Goal: Task Accomplishment & Management: Manage account settings

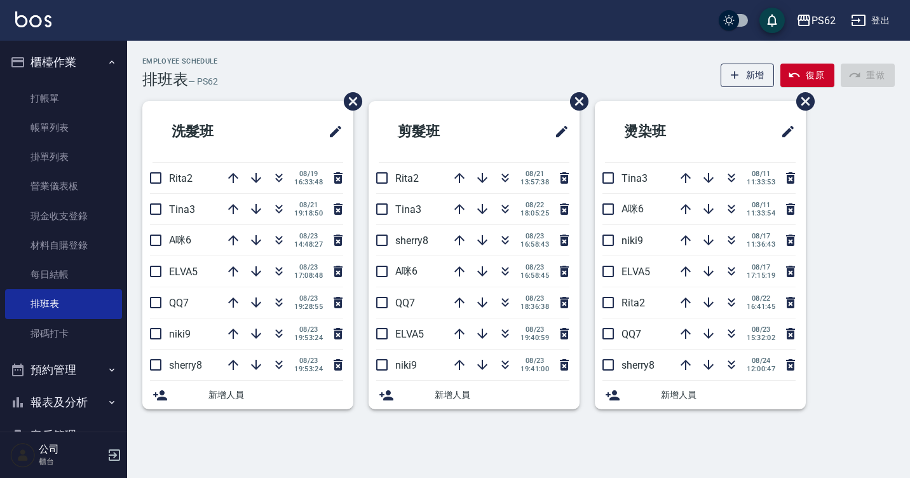
drag, startPoint x: 511, startPoint y: 123, endPoint x: 237, endPoint y: 140, distance: 274.3
click at [237, 140] on h2 "洗髮班" at bounding box center [214, 132] width 124 height 46
click at [276, 241] on icon "button" at bounding box center [279, 242] width 7 height 4
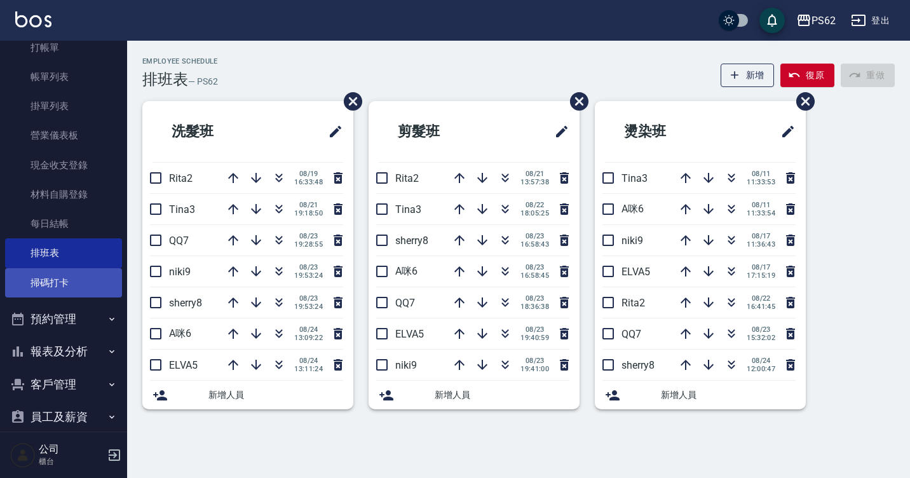
scroll to position [64, 0]
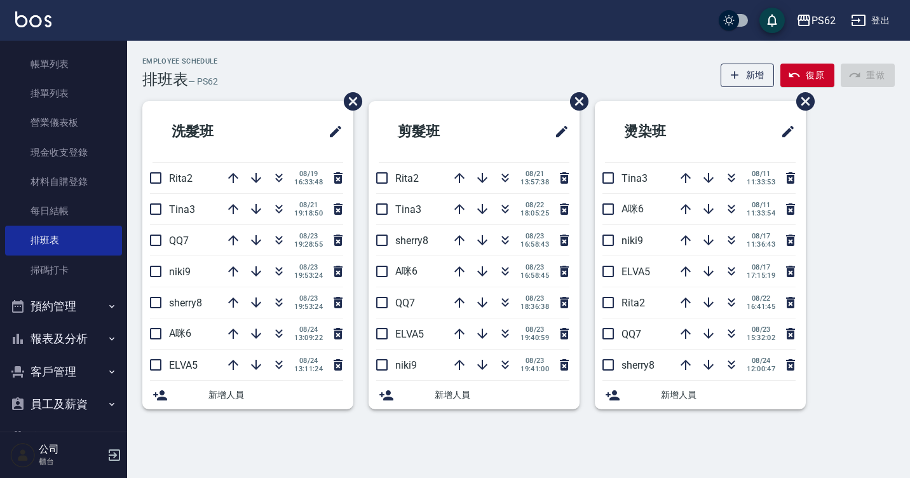
click at [56, 333] on button "報表及分析" at bounding box center [63, 338] width 117 height 33
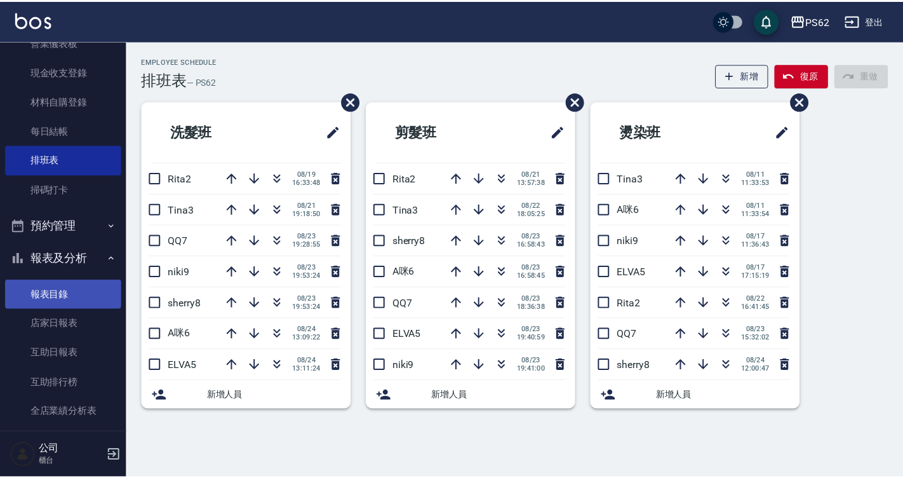
scroll to position [191, 0]
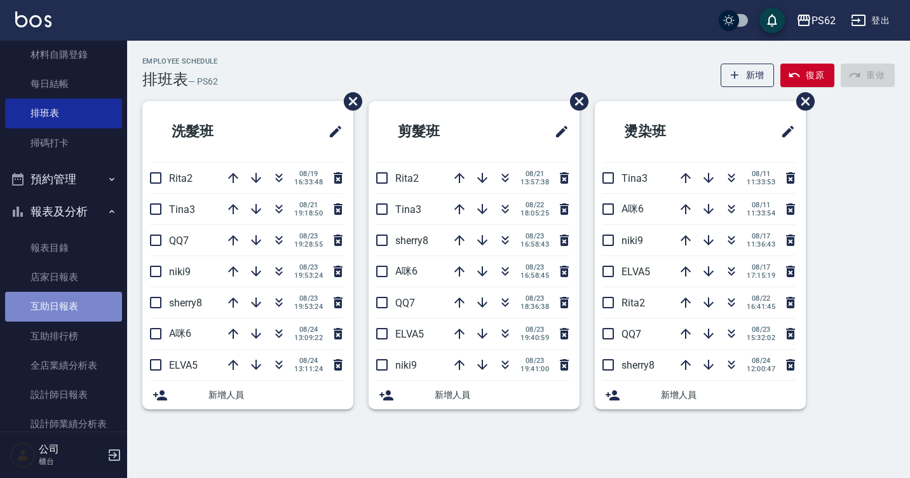
click at [77, 300] on link "互助日報表" at bounding box center [63, 306] width 117 height 29
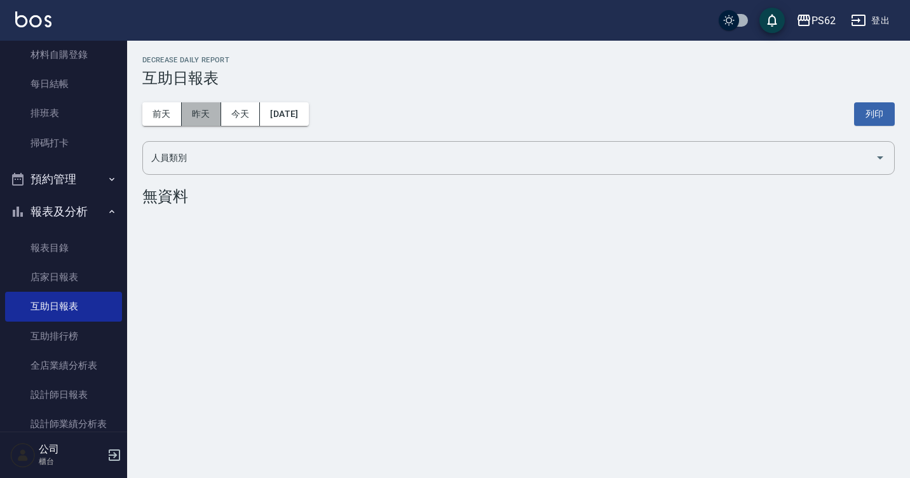
click at [209, 105] on button "昨天" at bounding box center [201, 113] width 39 height 23
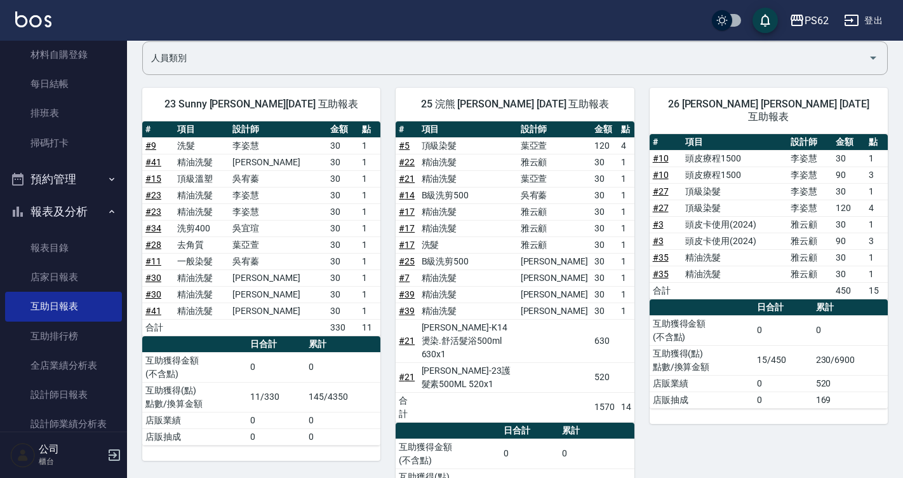
scroll to position [98, 0]
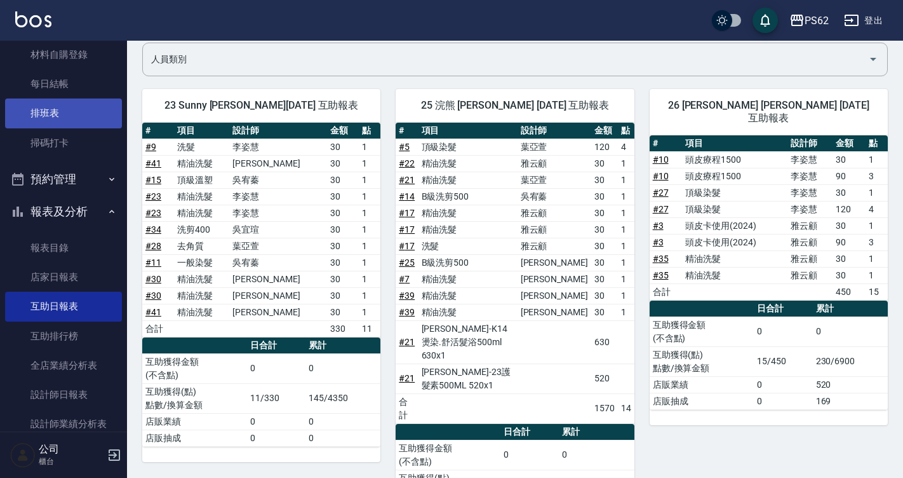
click at [81, 108] on link "排班表" at bounding box center [63, 112] width 117 height 29
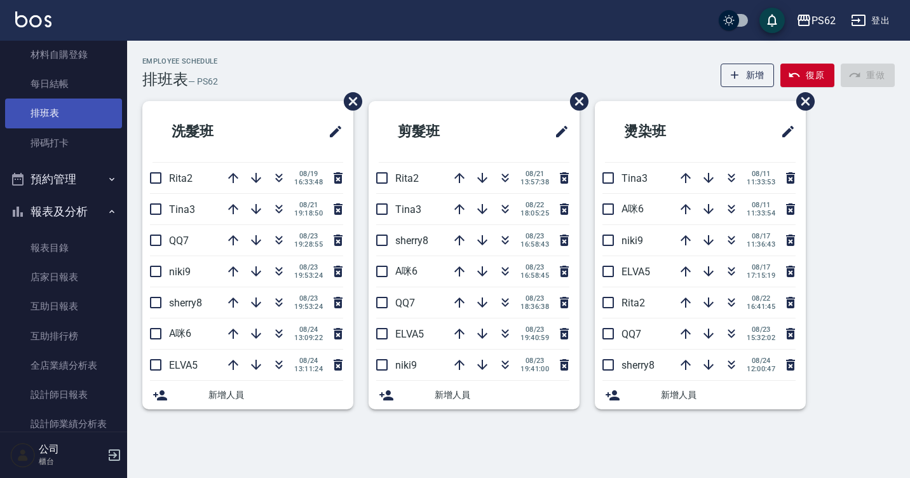
click at [5, 98] on link "排班表" at bounding box center [63, 112] width 117 height 29
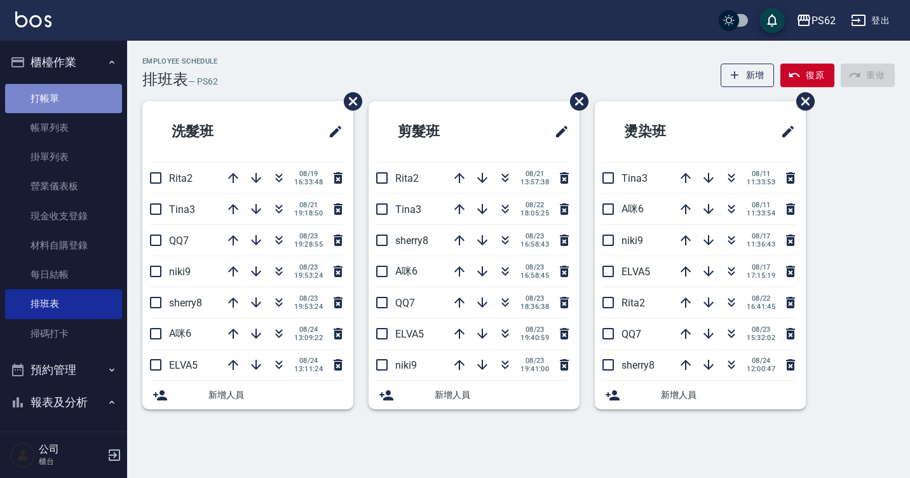
click at [71, 85] on link "打帳單" at bounding box center [63, 98] width 117 height 29
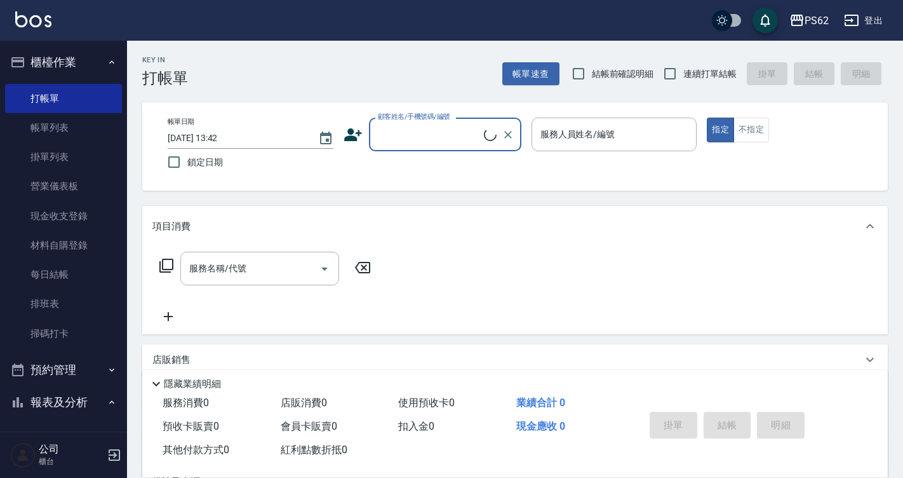
click at [433, 141] on input "顧客姓名/手機號碼/編號" at bounding box center [429, 134] width 109 height 22
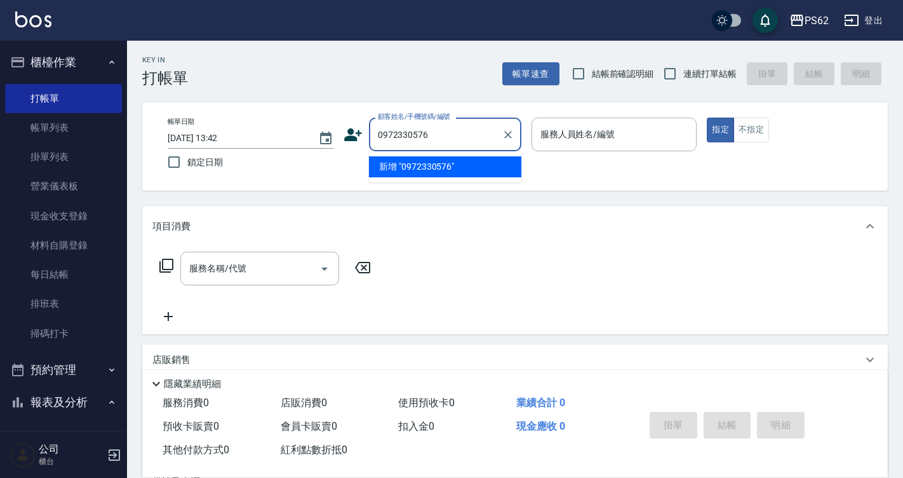
click at [433, 170] on li "新增 "0972330576"" at bounding box center [445, 166] width 152 height 21
type input "0972330576"
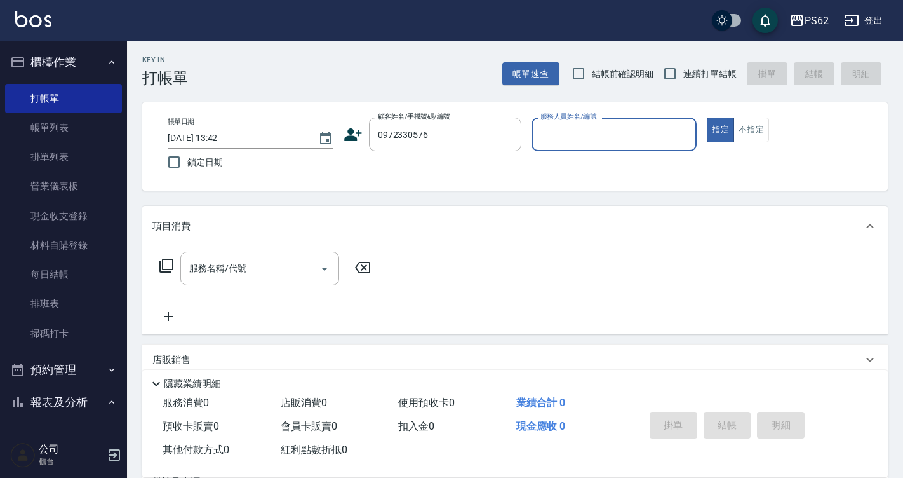
click at [352, 137] on icon at bounding box center [353, 134] width 18 height 13
click at [352, 137] on body "PS62 登出 櫃檯作業 打帳單 帳單列表 掛單列表 營業儀表板 現金收支登錄 材料自購登錄 每日結帳 排班表 掃碼打卡 預約管理 預約管理 單日預約紀錄 單…" at bounding box center [451, 309] width 903 height 619
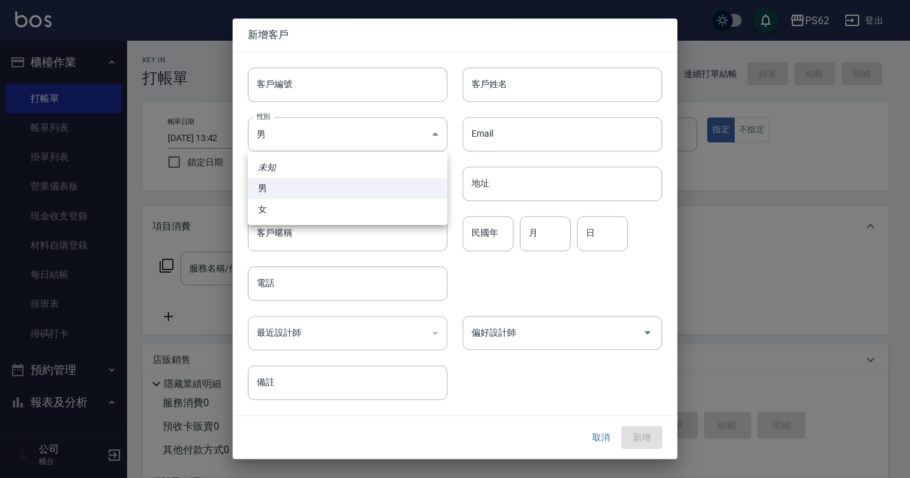
type input "0972330576"
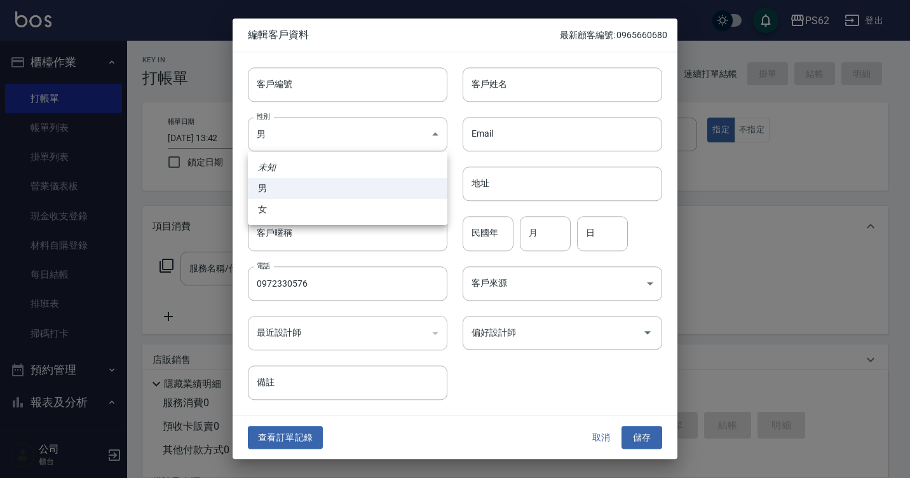
click at [527, 83] on div at bounding box center [455, 239] width 910 height 478
click at [528, 83] on div at bounding box center [455, 239] width 910 height 478
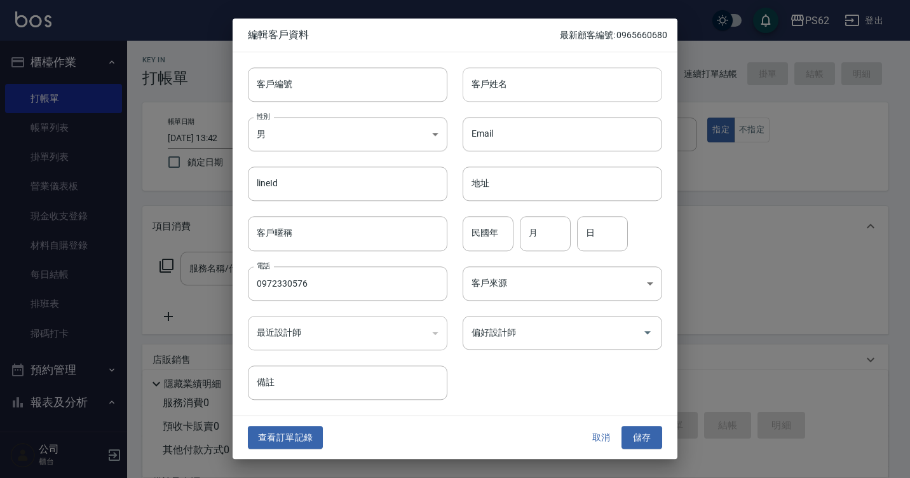
click at [528, 83] on input "客戶姓名" at bounding box center [561, 84] width 199 height 34
type input "y"
type input "曾"
click at [434, 130] on body "PS62 登出 櫃檯作業 打帳單 帳單列表 掛單列表 營業儀表板 現金收支登錄 材料自購登錄 每日結帳 排班表 掃碼打卡 預約管理 預約管理 單日預約紀錄 單…" at bounding box center [455, 309] width 910 height 619
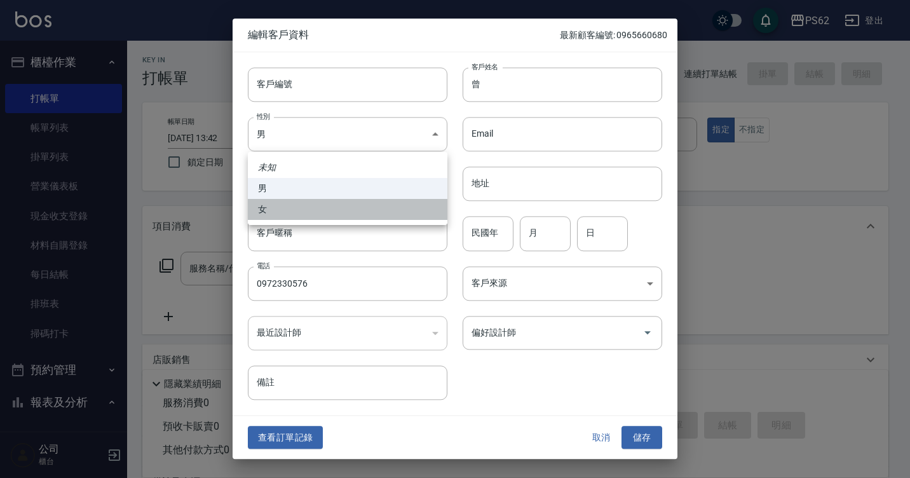
click at [427, 213] on li "女" at bounding box center [347, 209] width 199 height 21
type input "FEMALE"
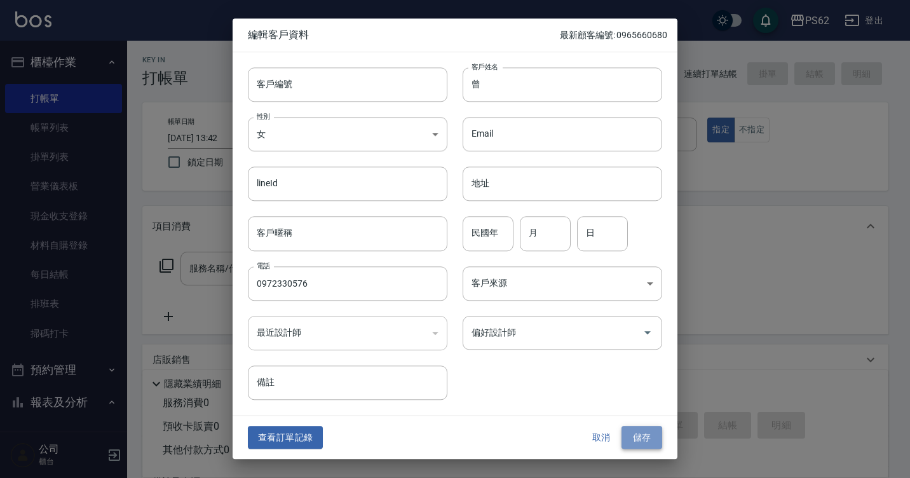
click at [626, 436] on button "儲存" at bounding box center [641, 437] width 41 height 23
click at [626, 436] on div "取消 儲存" at bounding box center [621, 437] width 81 height 23
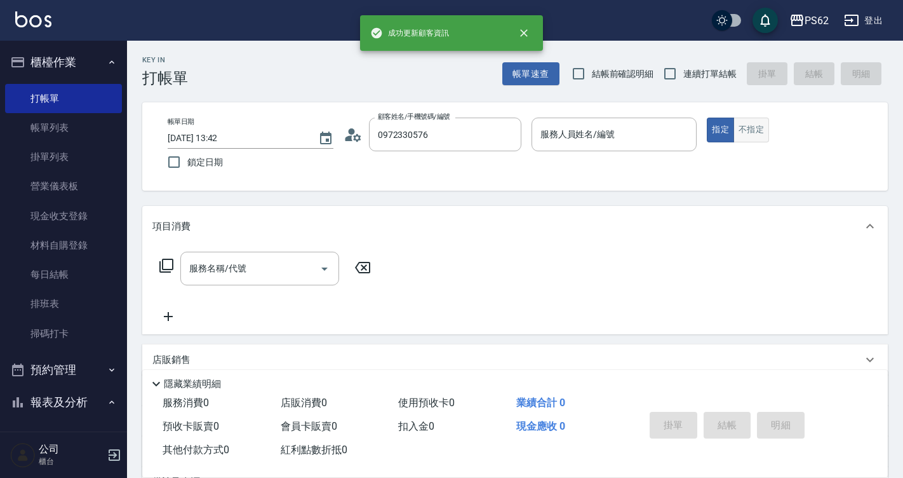
click at [742, 127] on button "不指定" at bounding box center [752, 129] width 36 height 25
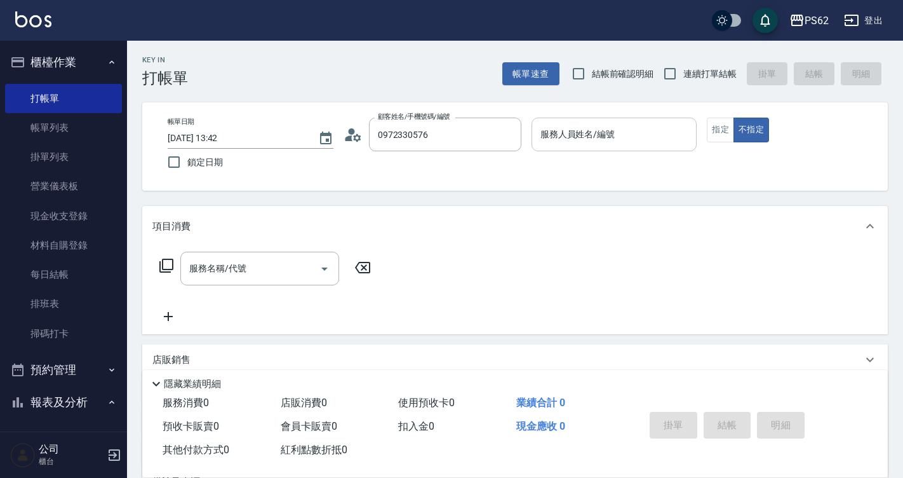
click at [605, 135] on input "服務人員姓名/編號" at bounding box center [614, 134] width 154 height 22
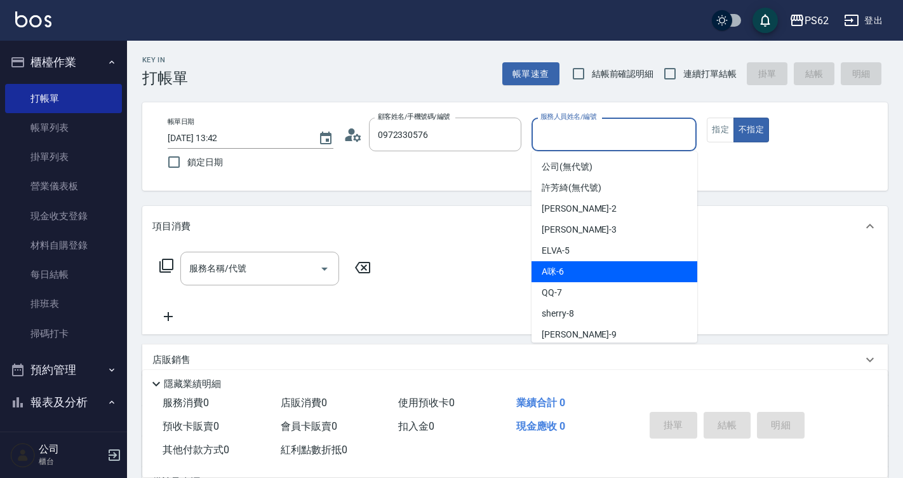
click at [598, 262] on div "A咪 -6" at bounding box center [615, 271] width 166 height 21
type input "A咪-6"
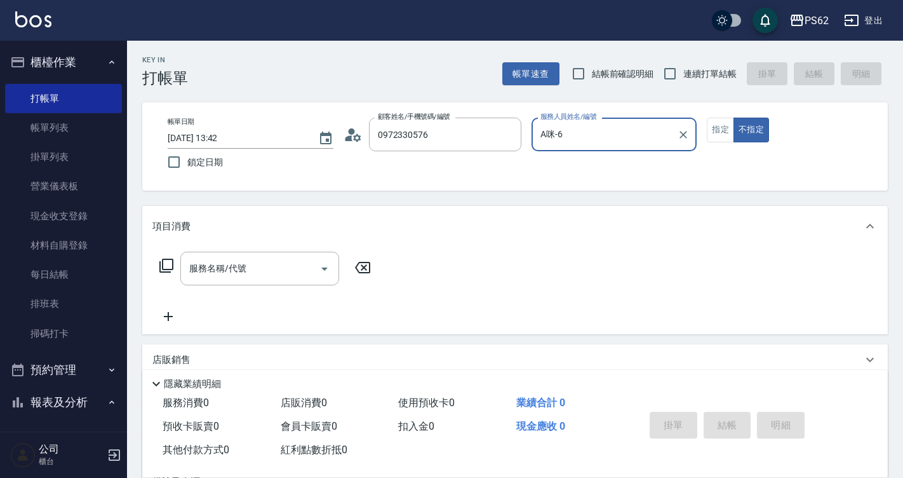
click at [169, 264] on icon at bounding box center [166, 265] width 15 height 15
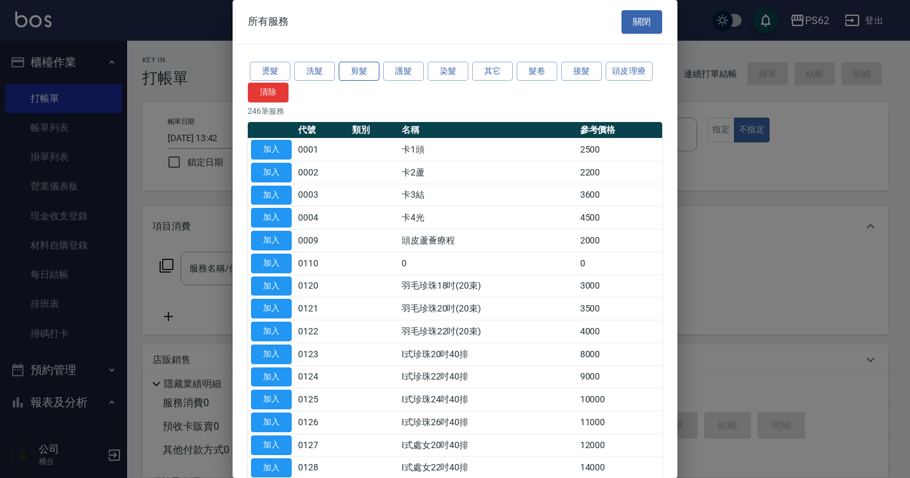
click at [362, 70] on button "剪髮" at bounding box center [359, 72] width 41 height 20
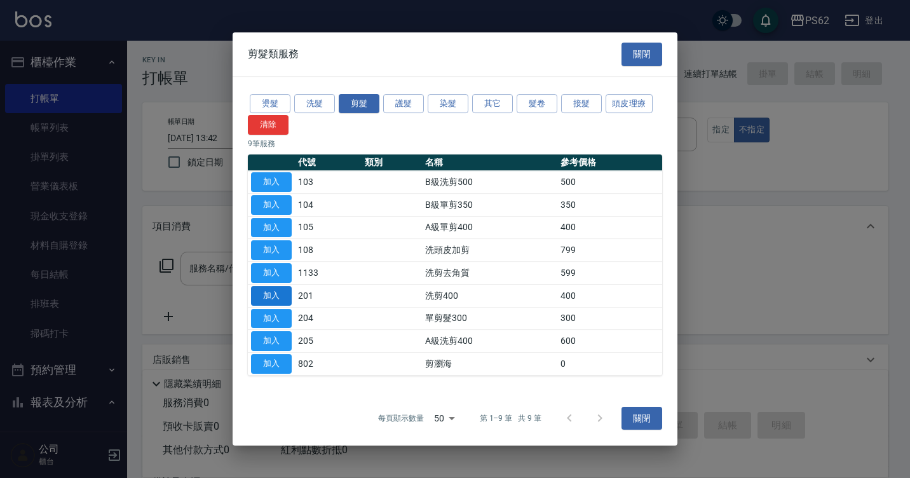
click at [284, 290] on button "加入" at bounding box center [271, 296] width 41 height 20
type input "洗剪400(201)"
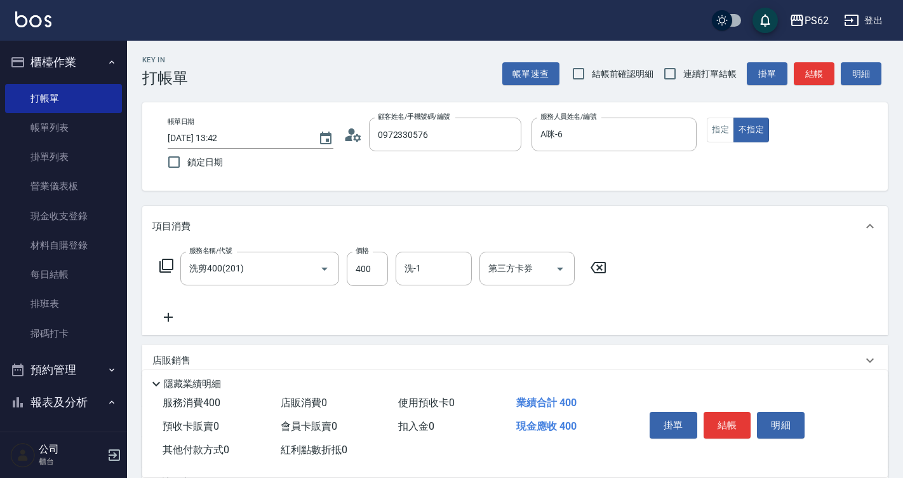
click at [171, 316] on icon at bounding box center [168, 316] width 32 height 15
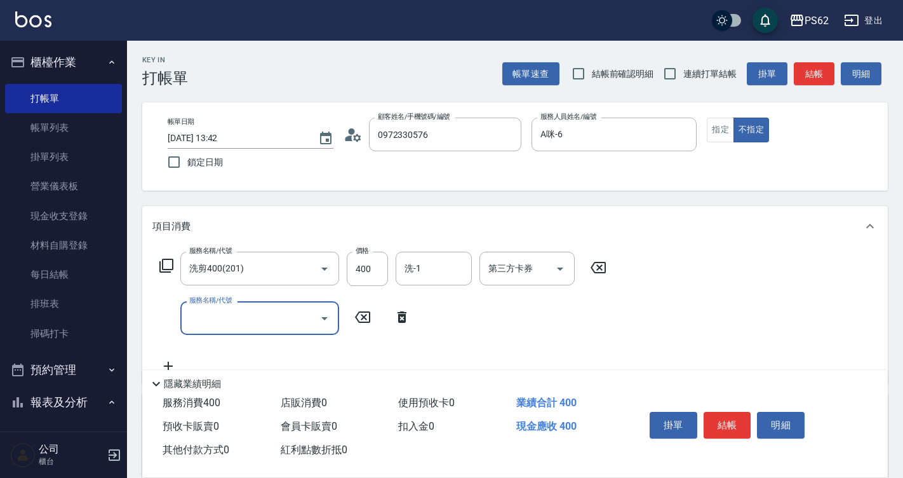
drag, startPoint x: 731, startPoint y: 417, endPoint x: 596, endPoint y: 370, distance: 143.4
click at [728, 416] on button "結帳" at bounding box center [728, 425] width 48 height 27
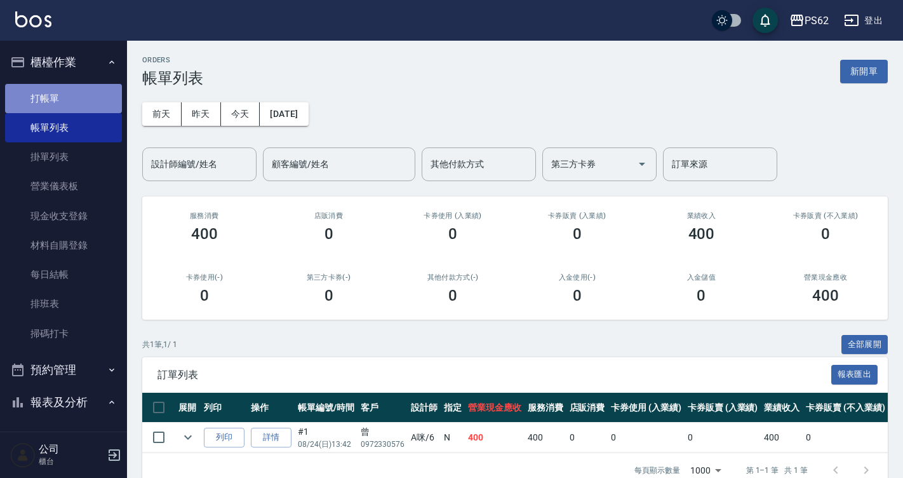
click at [90, 100] on link "打帳單" at bounding box center [63, 98] width 117 height 29
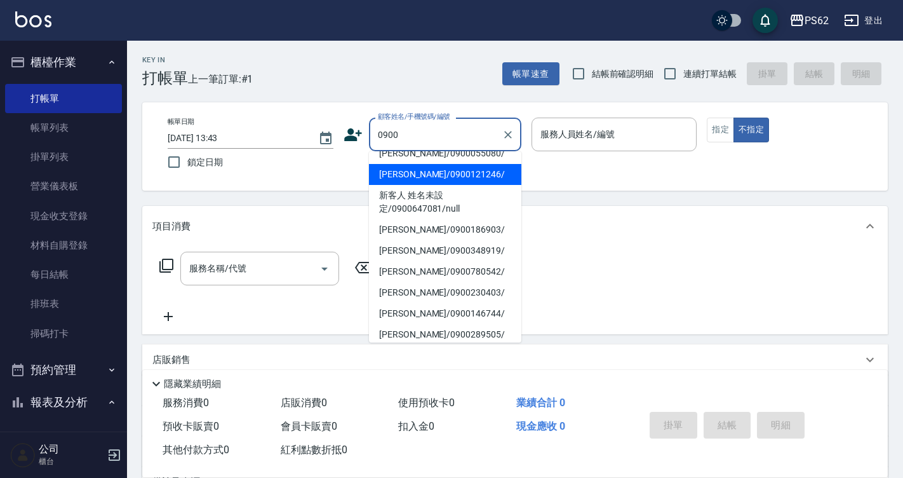
scroll to position [127, 0]
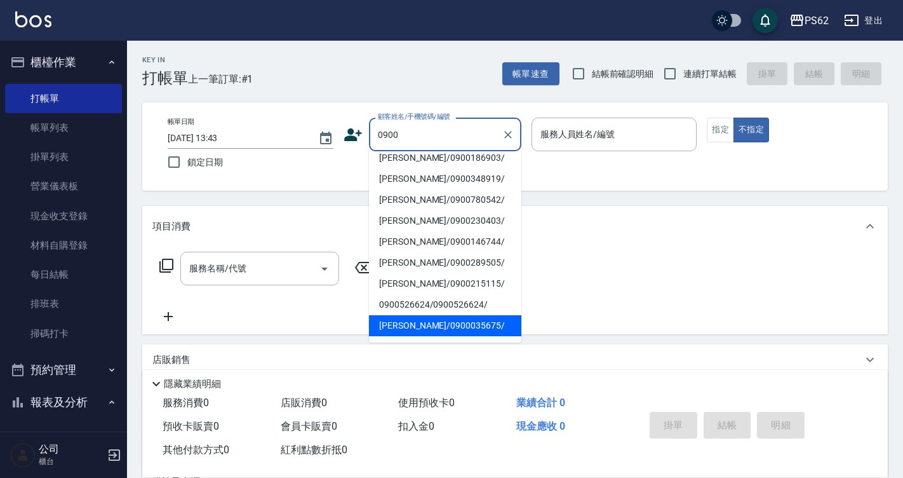
click at [413, 323] on li "洪佑/0900035675/" at bounding box center [445, 325] width 152 height 21
click at [413, 323] on div "服務名稱/代號 服務名稱/代號" at bounding box center [515, 290] width 746 height 88
type input "洪佑/0900035675/"
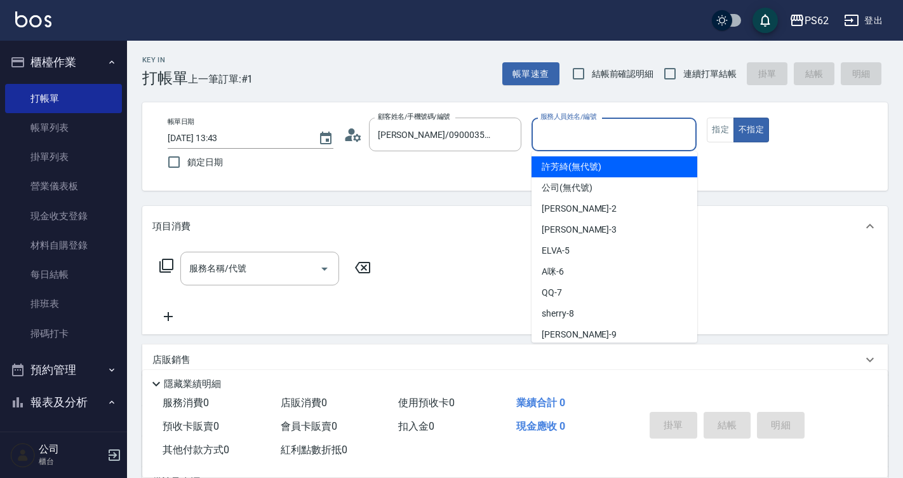
click at [579, 144] on input "服務人員姓名/編號" at bounding box center [614, 134] width 154 height 22
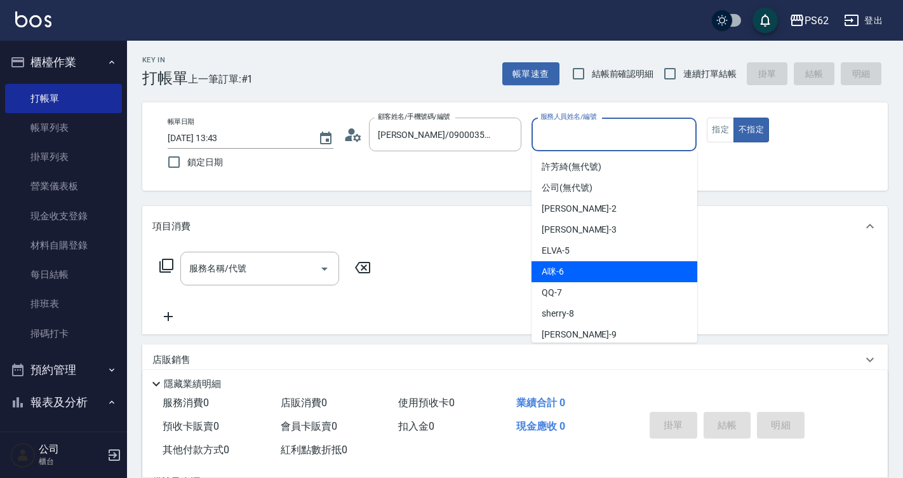
click at [565, 264] on div "A咪 -6" at bounding box center [615, 271] width 166 height 21
type input "A咪-6"
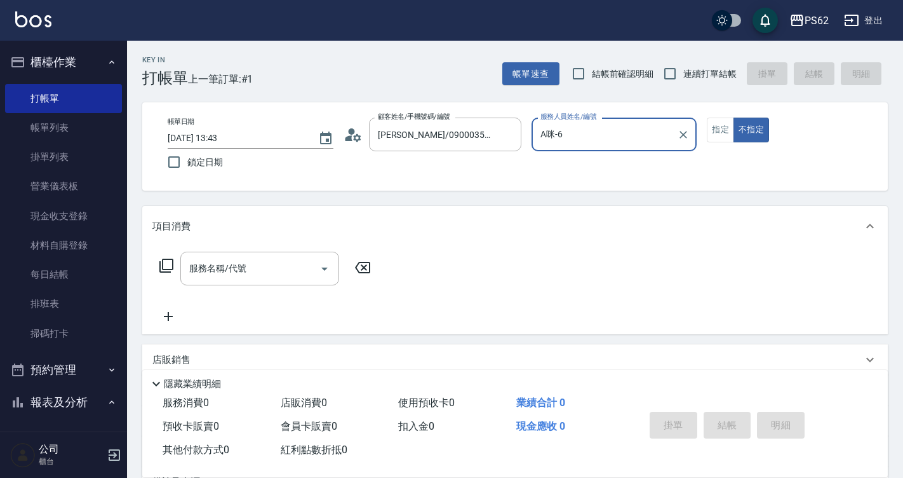
click at [166, 268] on icon at bounding box center [166, 265] width 15 height 15
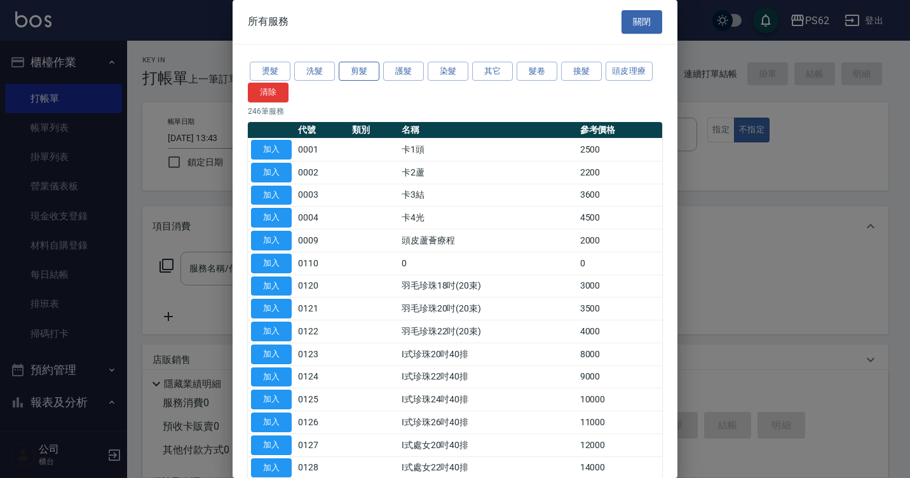
click at [363, 74] on button "剪髮" at bounding box center [359, 72] width 41 height 20
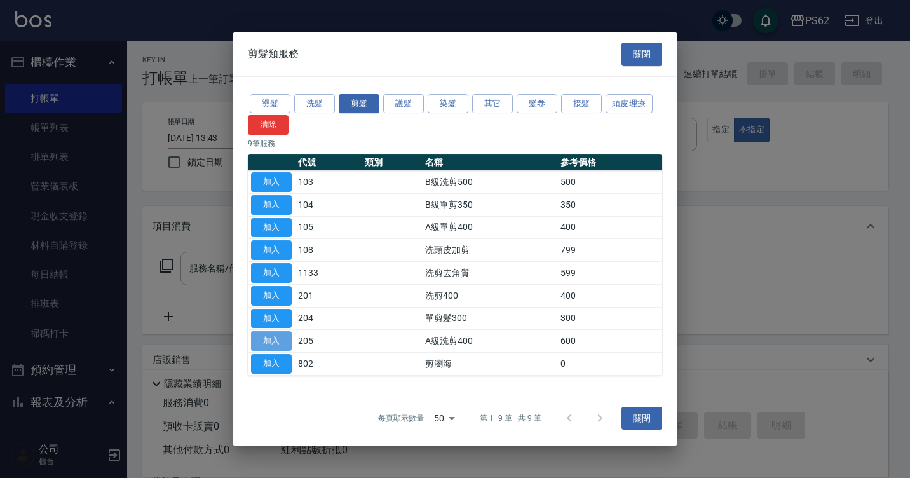
click at [286, 336] on button "加入" at bounding box center [271, 341] width 41 height 20
type input "A級洗剪400(205)"
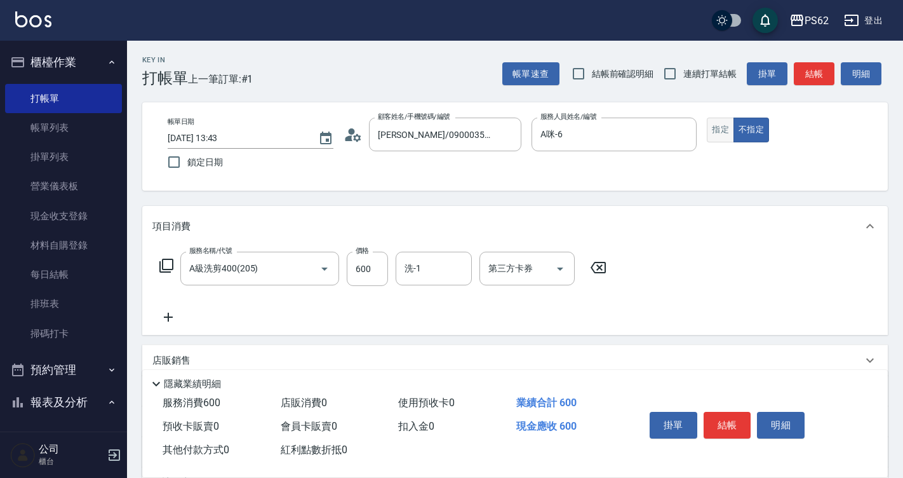
click at [725, 132] on button "指定" at bounding box center [720, 129] width 27 height 25
click at [732, 419] on button "結帳" at bounding box center [728, 425] width 48 height 27
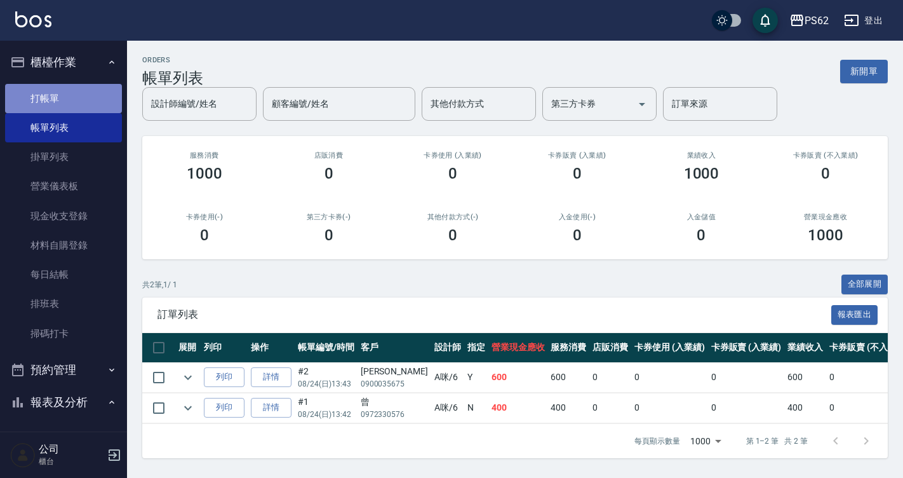
click at [78, 103] on link "打帳單" at bounding box center [63, 98] width 117 height 29
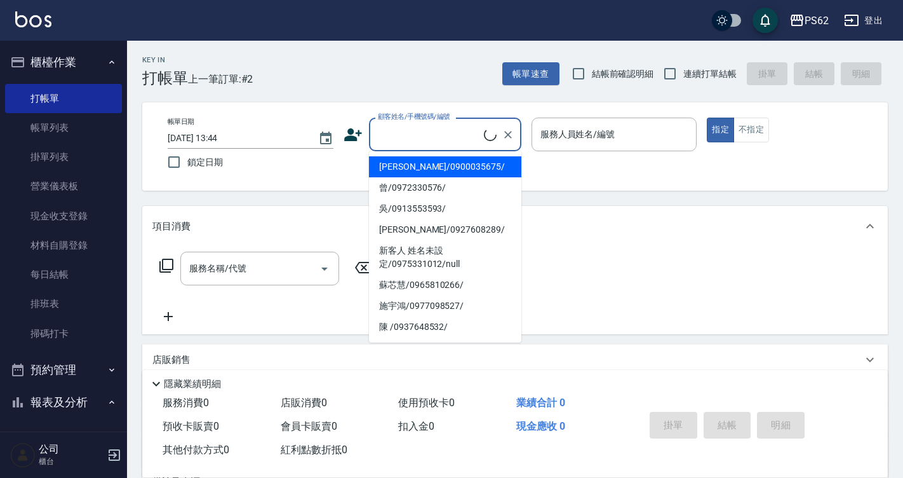
click at [417, 124] on input "顧客姓名/手機號碼/編號" at bounding box center [429, 134] width 109 height 22
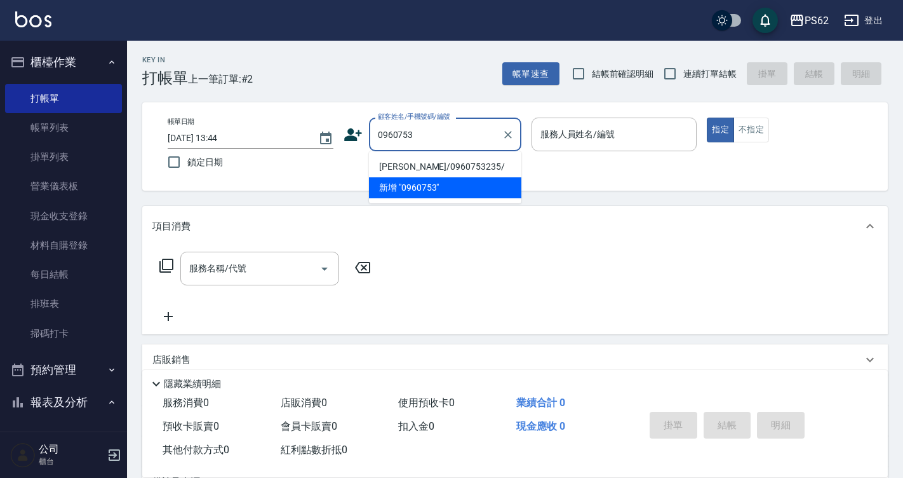
click at [399, 165] on li "楊培琪/0960753235/" at bounding box center [445, 166] width 152 height 21
type input "楊培琪/0960753235/"
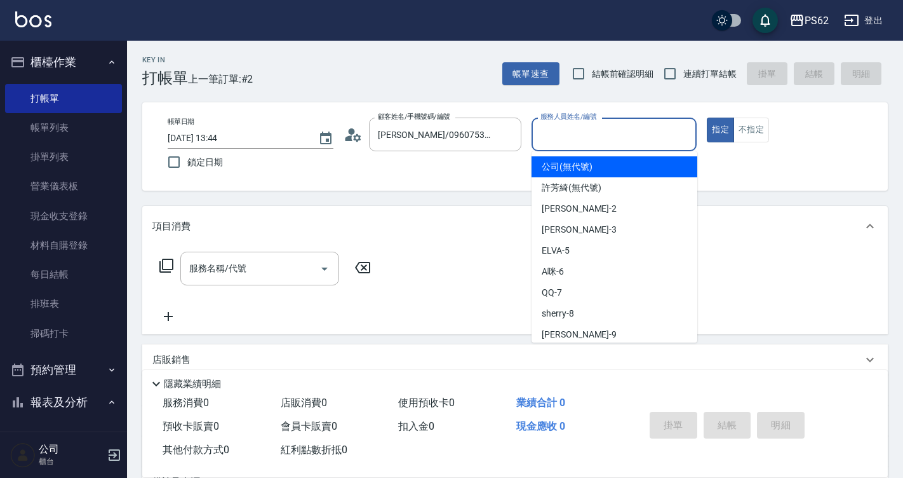
click at [560, 135] on input "服務人員姓名/編號" at bounding box center [614, 134] width 154 height 22
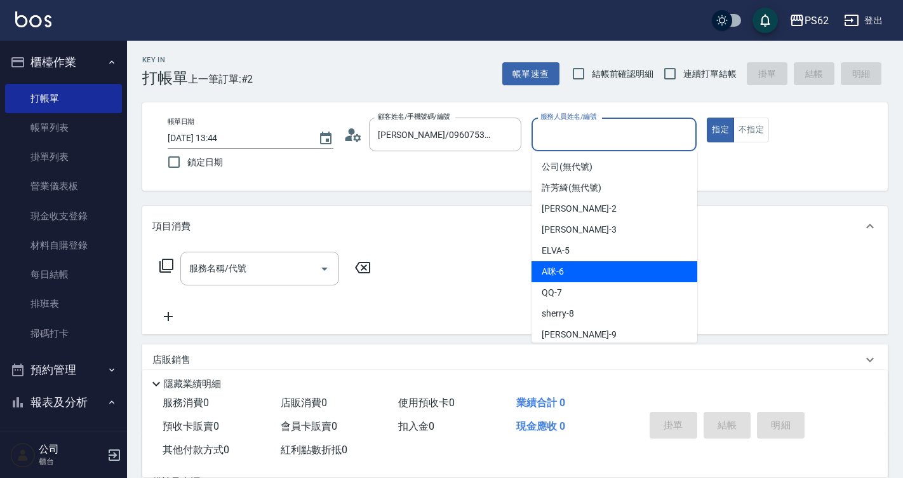
drag, startPoint x: 563, startPoint y: 135, endPoint x: 568, endPoint y: 263, distance: 128.4
click at [568, 263] on body "PS62 登出 櫃檯作業 打帳單 帳單列表 掛單列表 營業儀表板 現金收支登錄 材料自購登錄 每日結帳 排班表 掃碼打卡 預約管理 預約管理 單日預約紀錄 單…" at bounding box center [451, 309] width 903 height 619
click at [568, 263] on div "A咪 -6" at bounding box center [615, 271] width 166 height 21
type input "A咪-6"
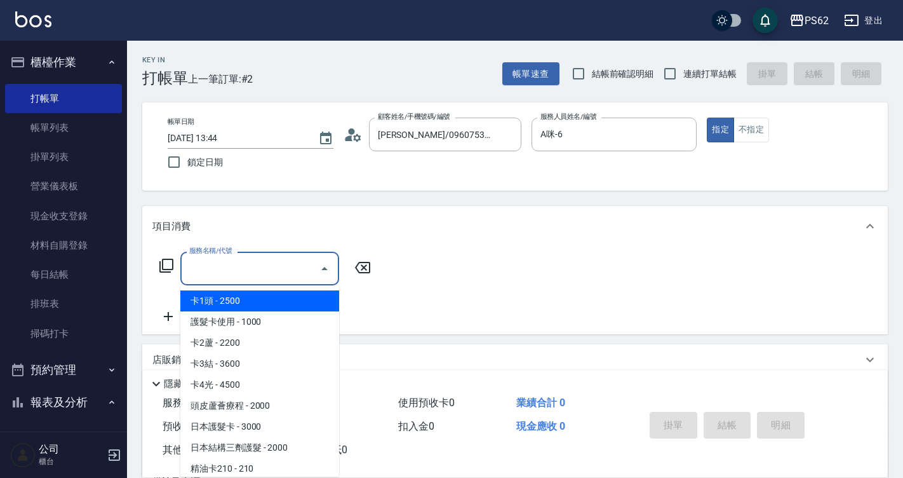
click at [230, 262] on input "服務名稱/代號" at bounding box center [250, 268] width 128 height 22
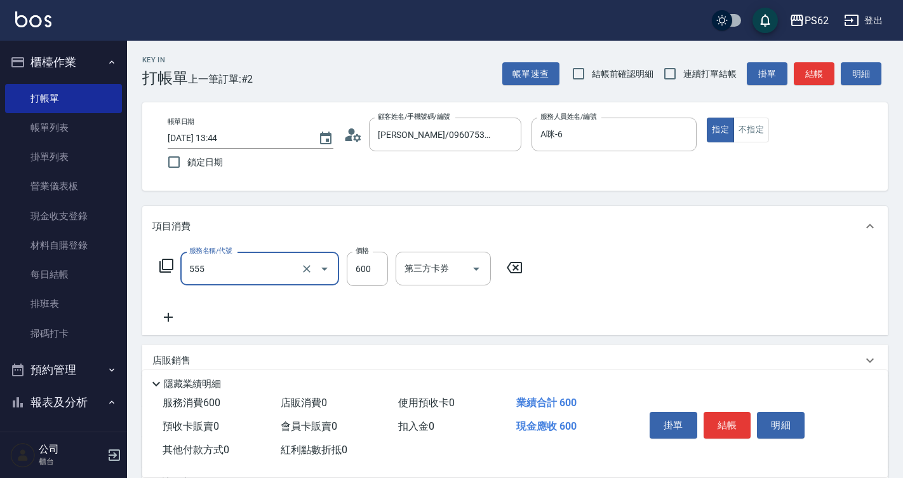
type input "去角質(555)"
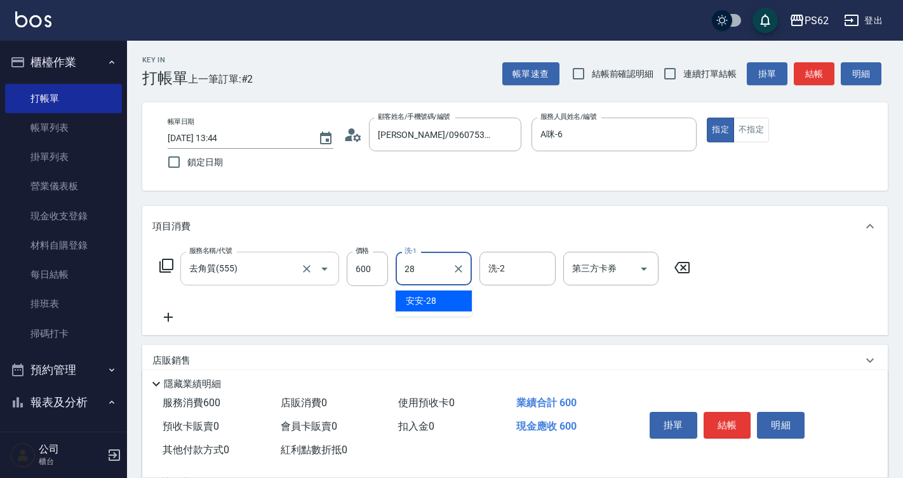
type input "安安-28"
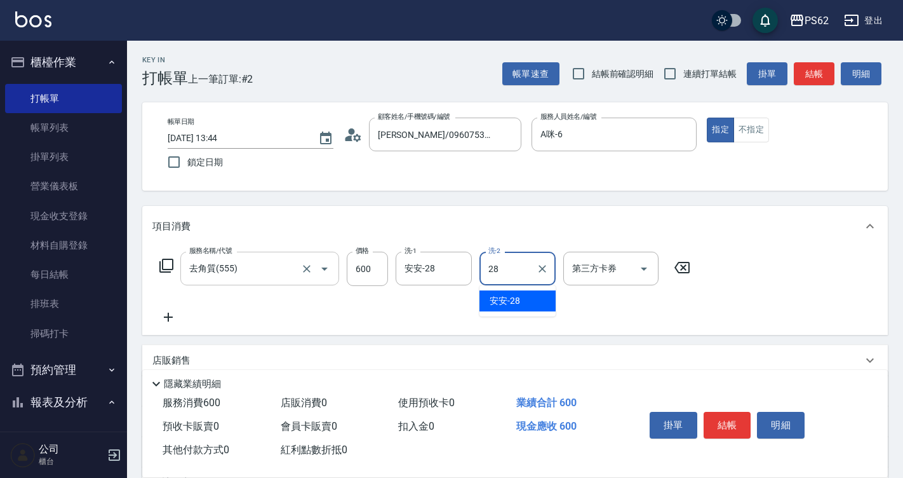
type input "安安-28"
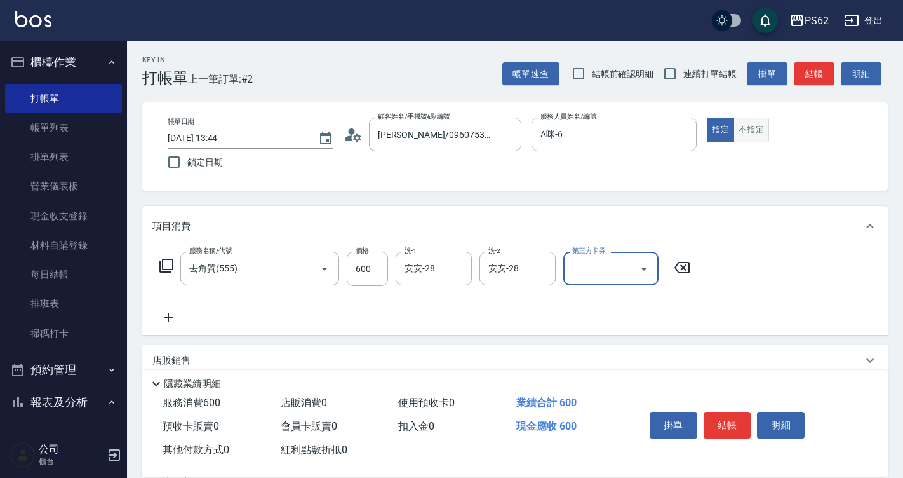
click at [755, 134] on button "不指定" at bounding box center [752, 129] width 36 height 25
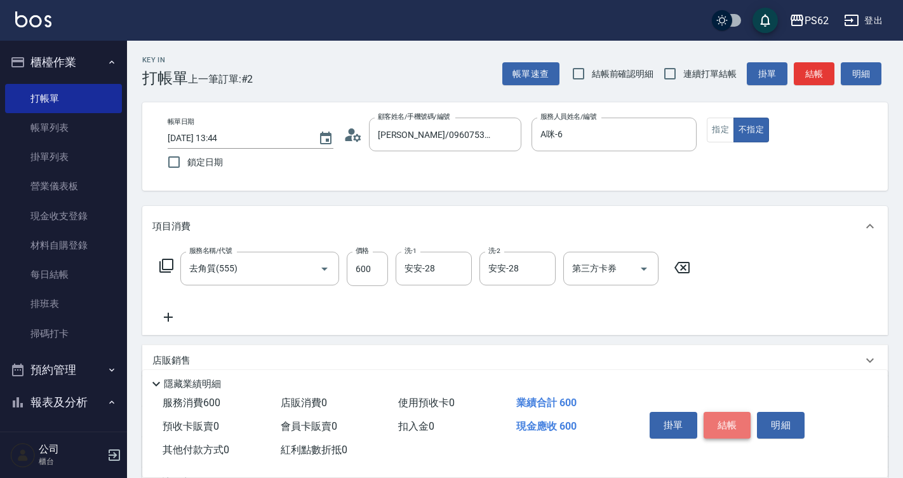
click at [745, 415] on button "結帳" at bounding box center [728, 425] width 48 height 27
click at [745, 415] on div "掛單 結帳 明細" at bounding box center [728, 426] width 166 height 40
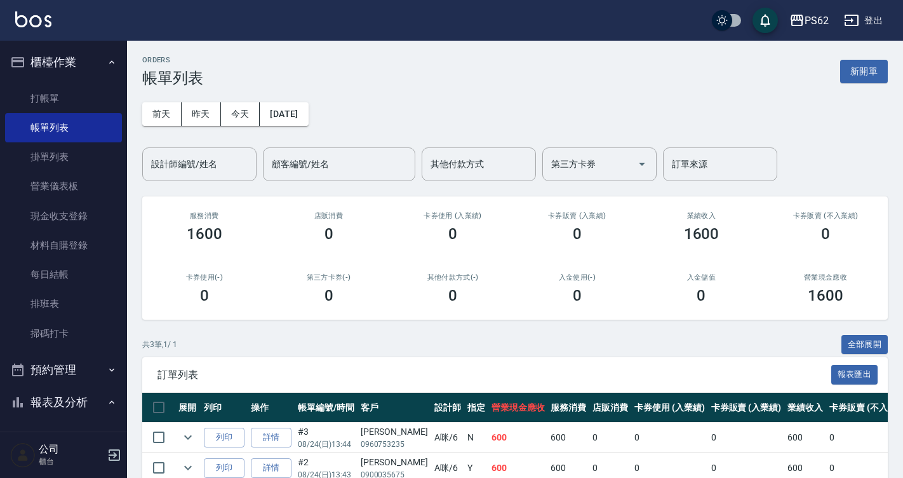
drag, startPoint x: 72, startPoint y: 96, endPoint x: 135, endPoint y: 111, distance: 64.7
click at [72, 96] on link "打帳單" at bounding box center [63, 98] width 117 height 29
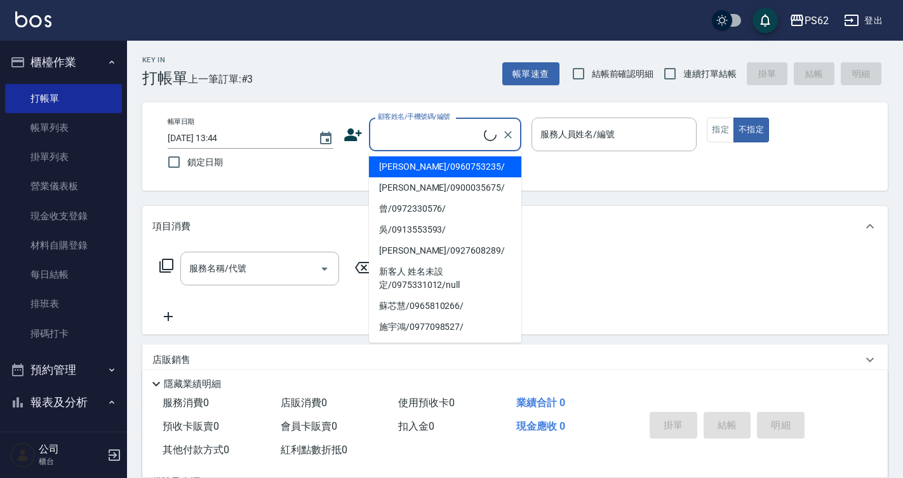
click at [423, 138] on input "顧客姓名/手機號碼/編號" at bounding box center [429, 134] width 109 height 22
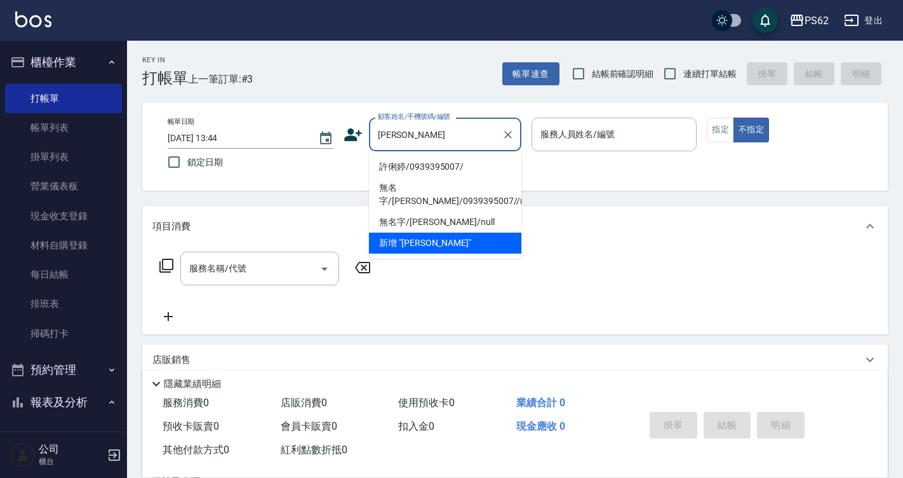
click at [422, 166] on li "許俐婷/0939395007/" at bounding box center [445, 166] width 152 height 21
type input "許俐婷/0939395007/"
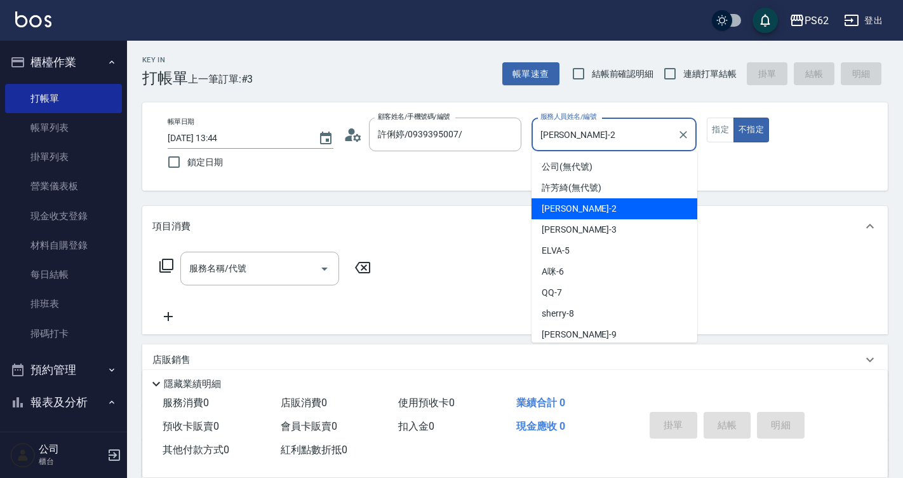
click at [572, 125] on input "Rita-2" at bounding box center [604, 134] width 135 height 22
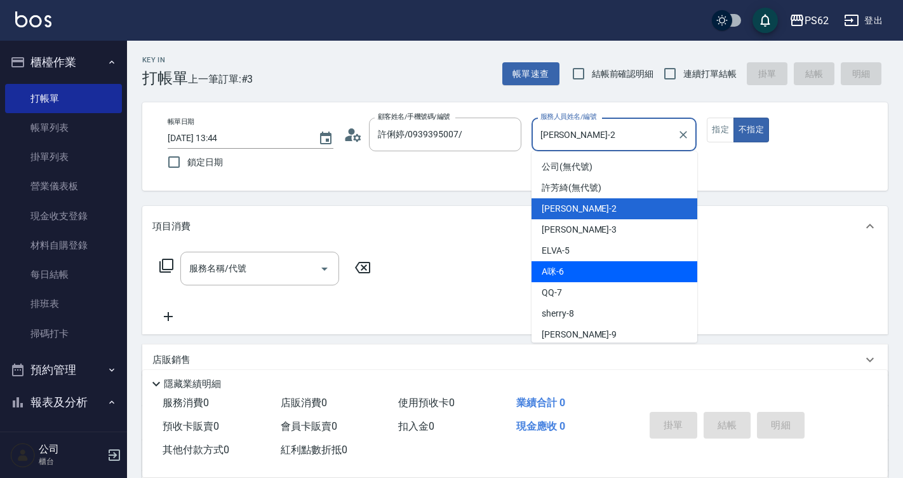
click at [579, 267] on div "A咪 -6" at bounding box center [615, 271] width 166 height 21
click at [579, 267] on div "服務名稱/代號 服務名稱/代號" at bounding box center [515, 290] width 746 height 88
type input "A咪-6"
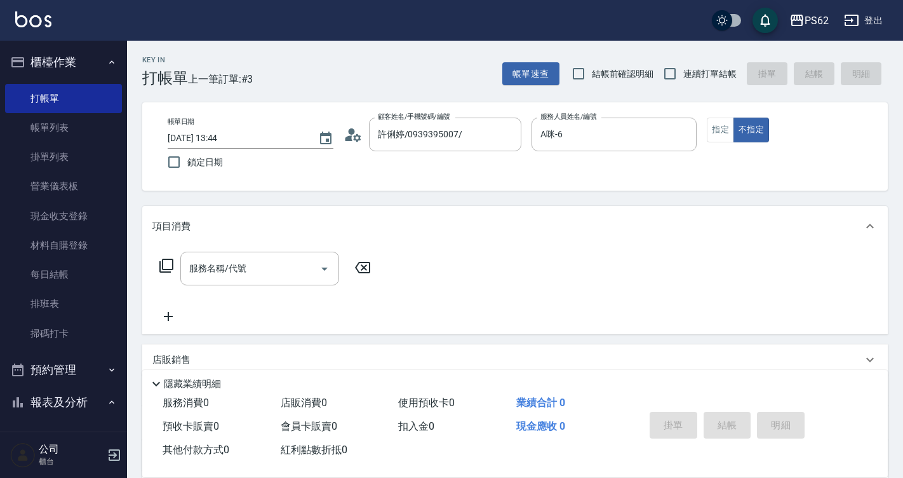
click at [170, 265] on icon at bounding box center [166, 265] width 15 height 15
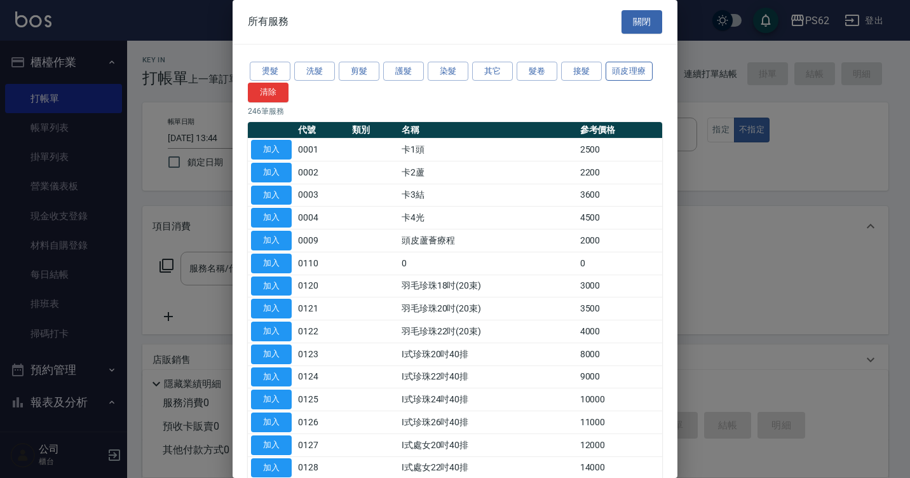
click at [633, 69] on button "頭皮理療" at bounding box center [628, 72] width 47 height 20
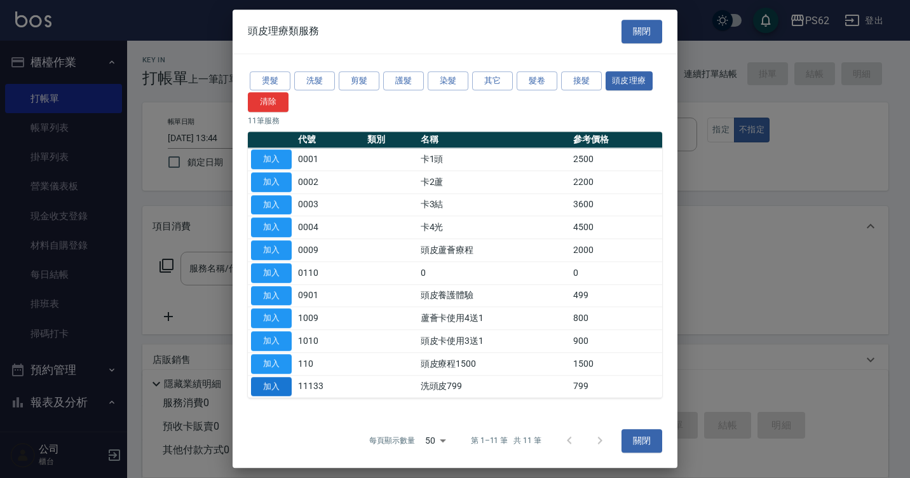
click at [279, 380] on button "加入" at bounding box center [271, 387] width 41 height 20
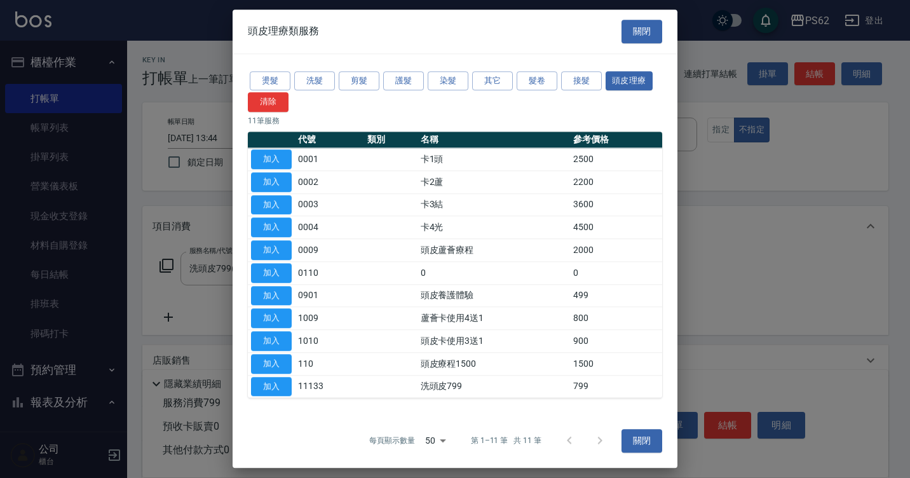
type input "洗頭皮799(11133)"
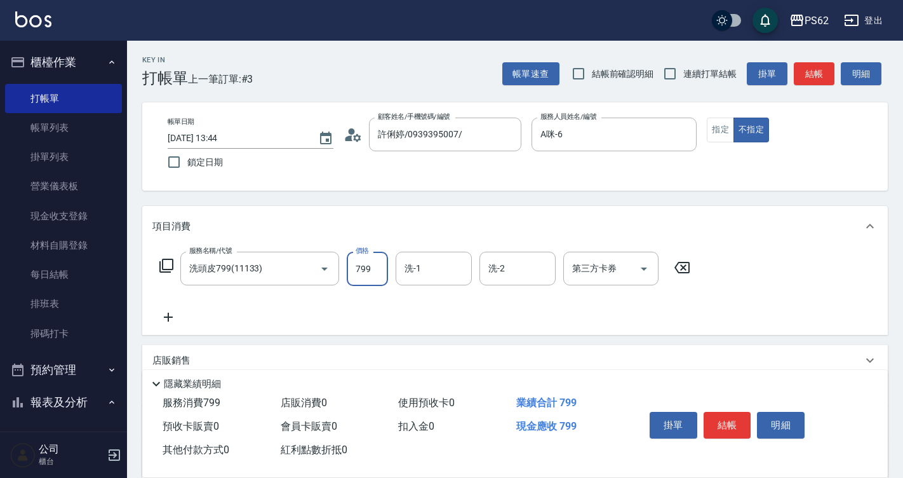
click at [375, 262] on input "799" at bounding box center [367, 269] width 41 height 34
type input "950"
type input "小欣-26"
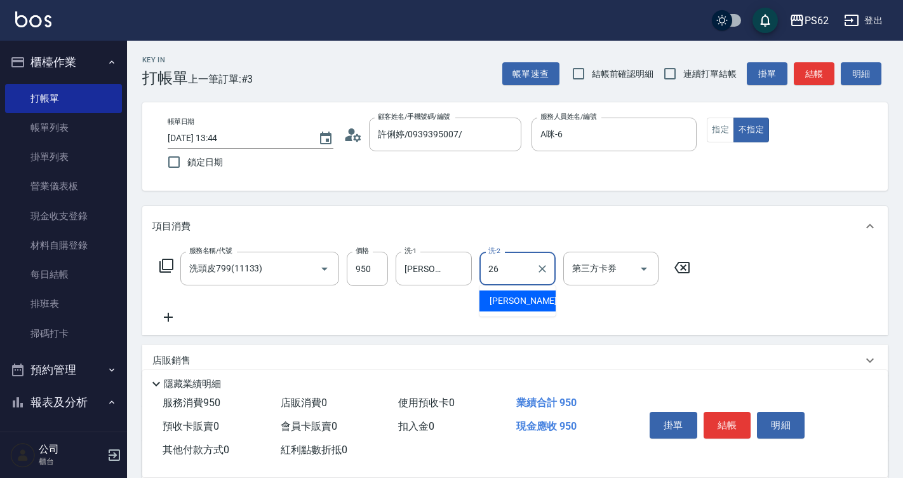
type input "小欣-26"
click at [723, 123] on button "指定" at bounding box center [720, 129] width 27 height 25
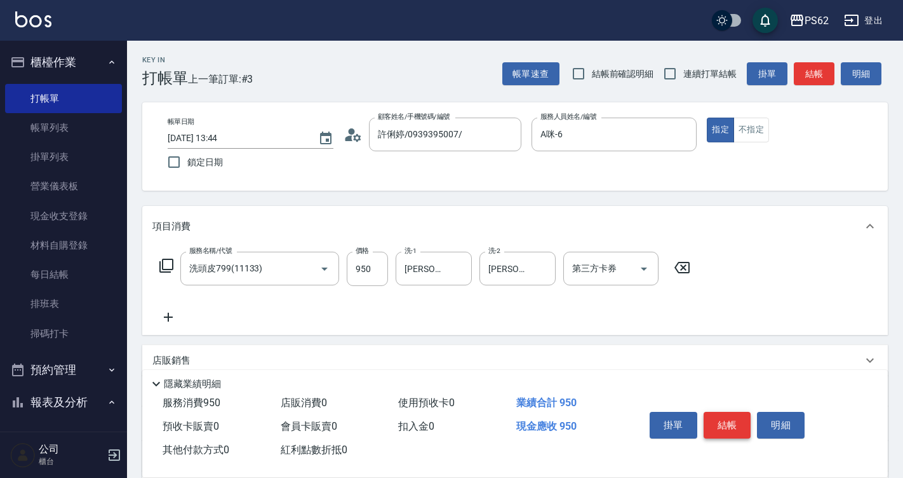
click at [722, 428] on button "結帳" at bounding box center [728, 425] width 48 height 27
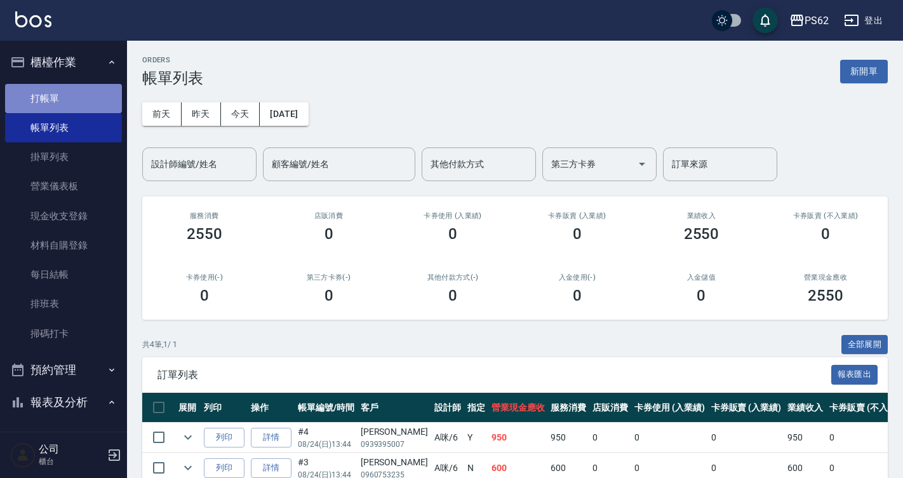
click at [92, 98] on link "打帳單" at bounding box center [63, 98] width 117 height 29
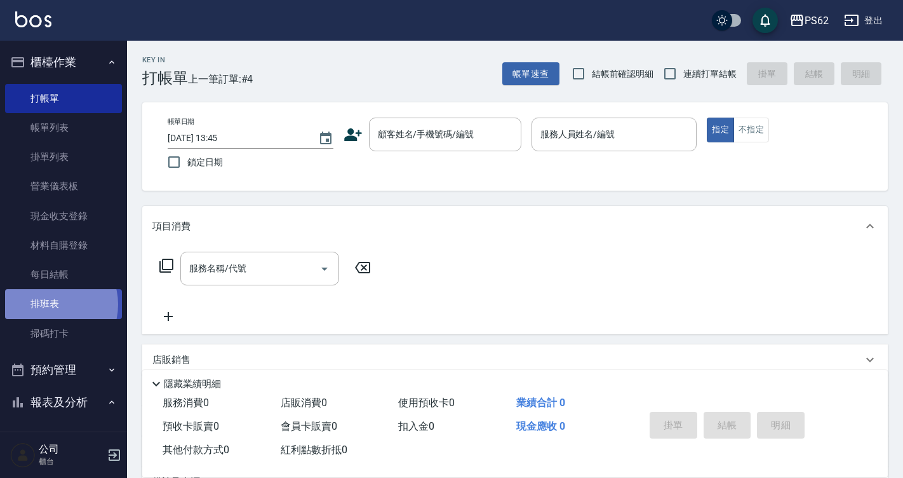
click at [50, 304] on link "排班表" at bounding box center [63, 303] width 117 height 29
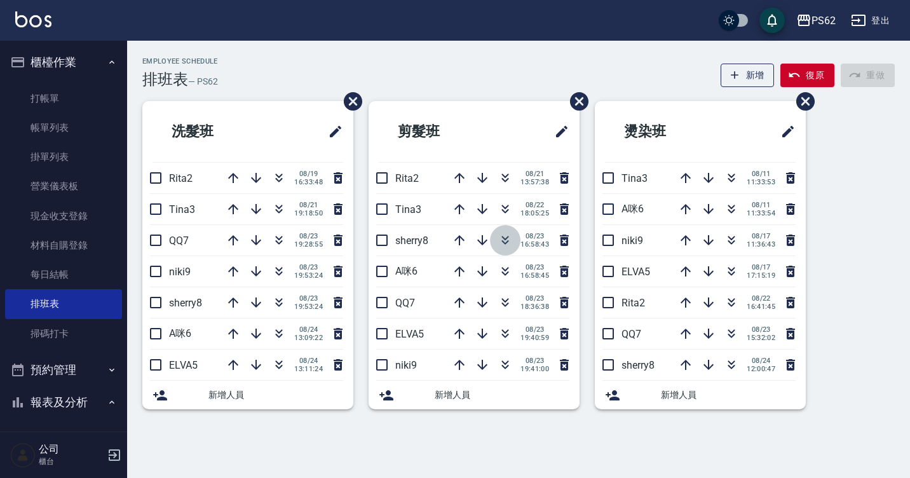
click at [497, 237] on icon "button" at bounding box center [504, 239] width 15 height 15
click at [500, 237] on icon "button" at bounding box center [504, 239] width 15 height 15
click at [501, 234] on icon "button" at bounding box center [504, 239] width 15 height 15
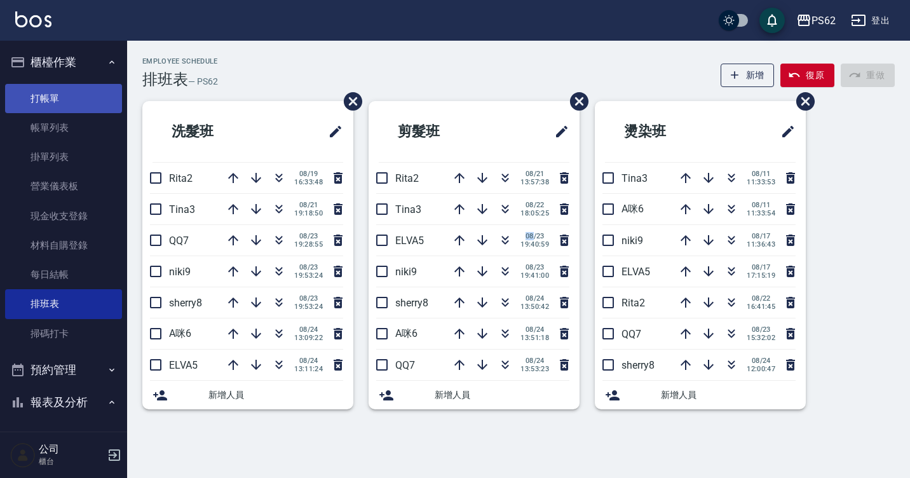
click at [92, 97] on link "打帳單" at bounding box center [63, 98] width 117 height 29
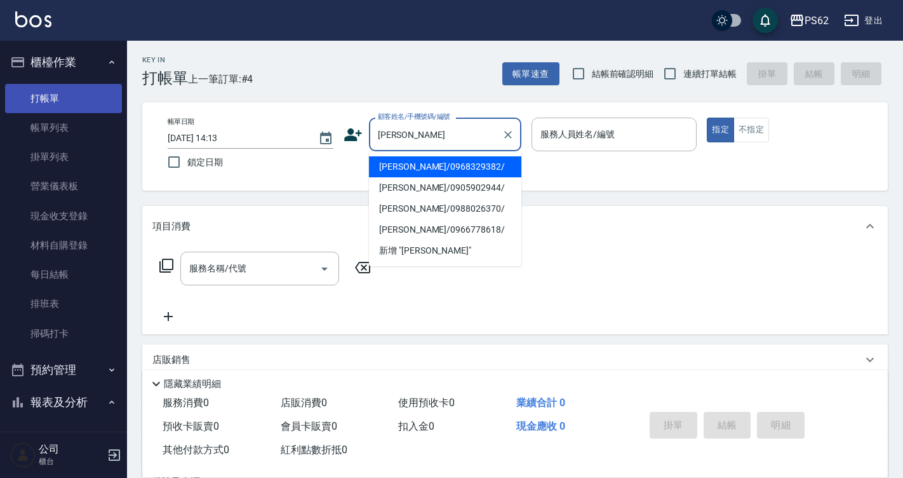
type input "許文玲/0968329382/"
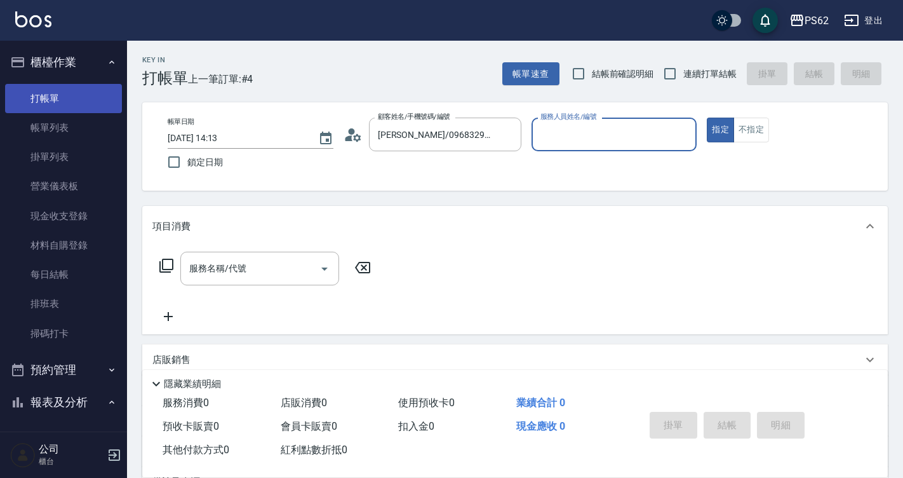
type input "Rita-2"
click at [707, 117] on button "指定" at bounding box center [720, 129] width 27 height 25
type button "true"
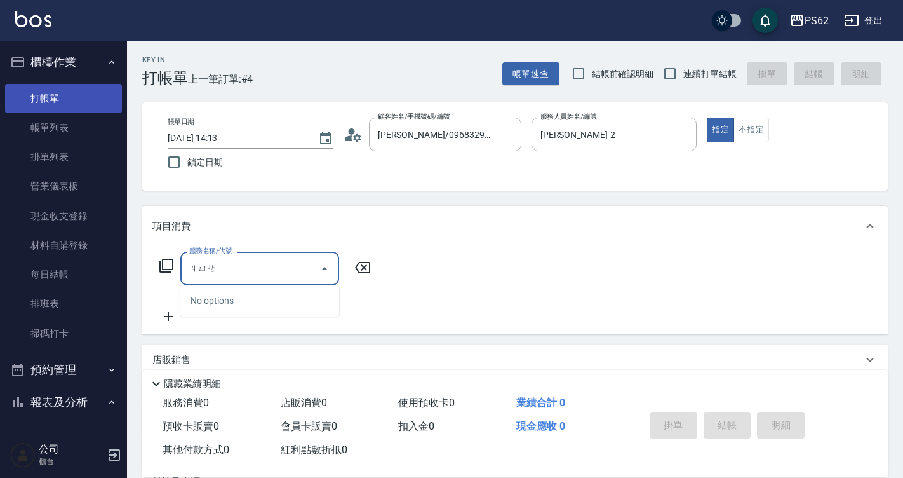
type input "噘"
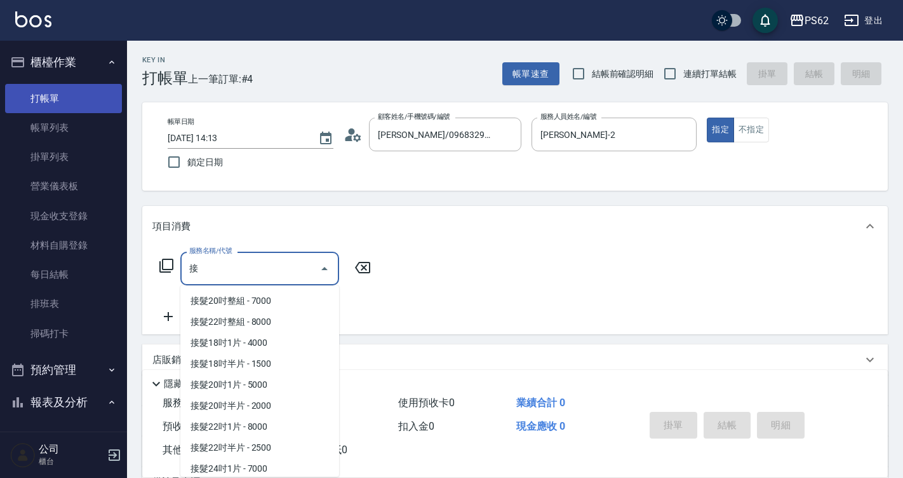
scroll to position [128, 0]
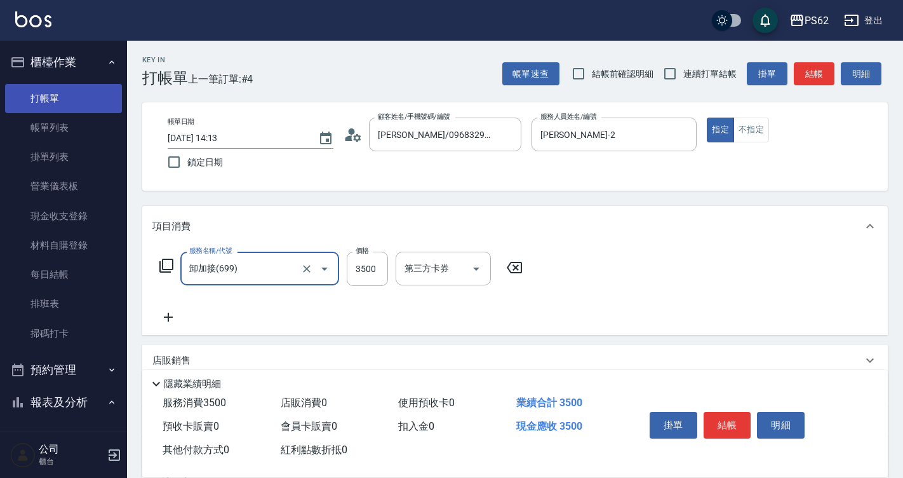
type input "卸加接(699)"
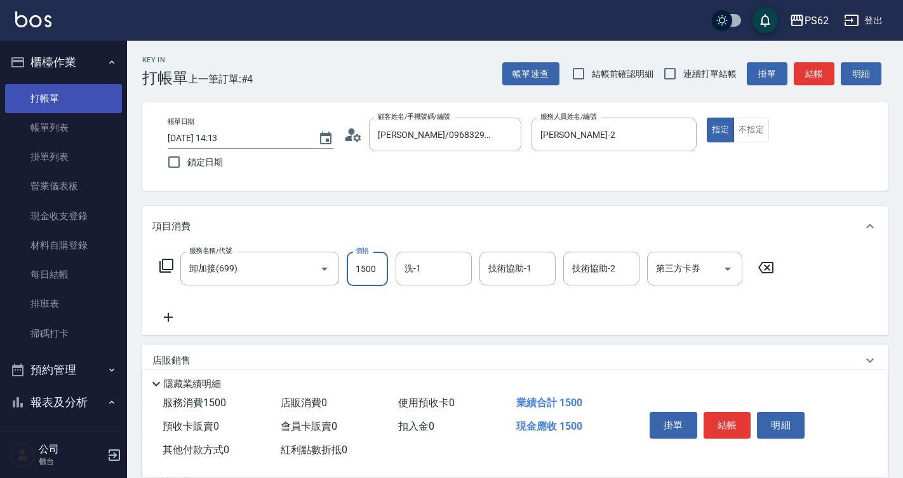
type input "1500"
type input "安安-28"
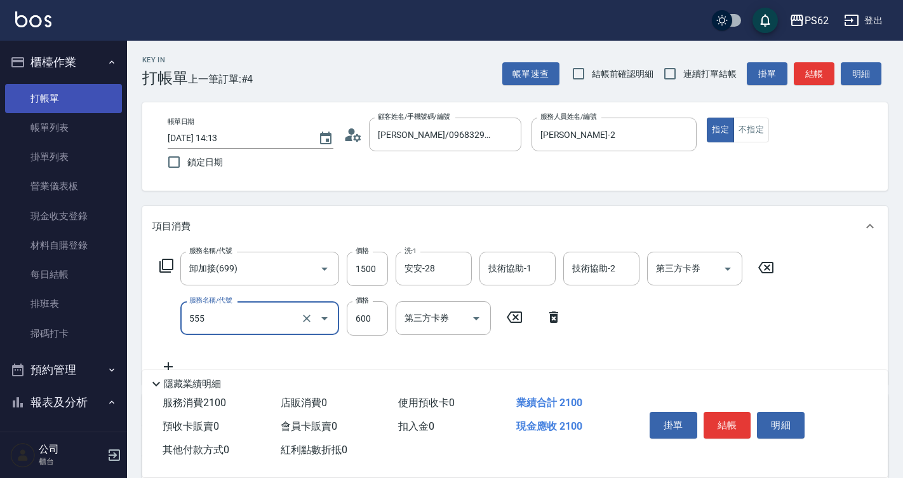
type input "去角質(555)"
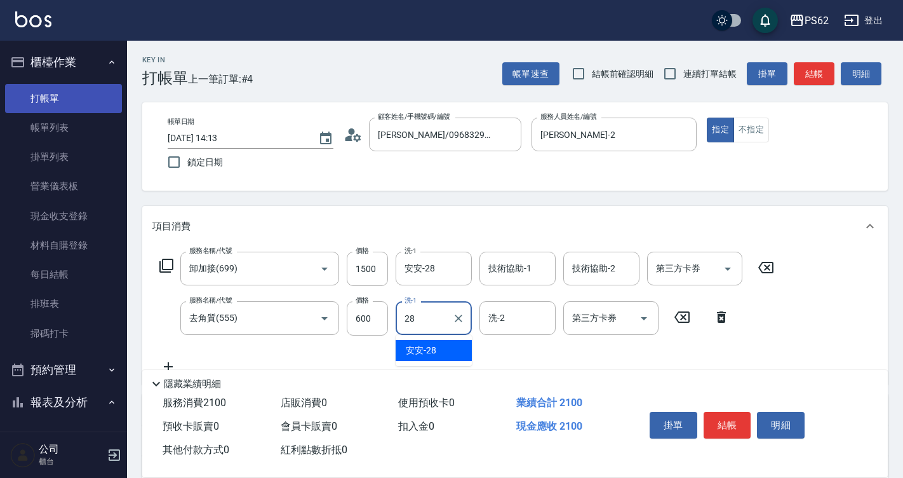
type input "安安-28"
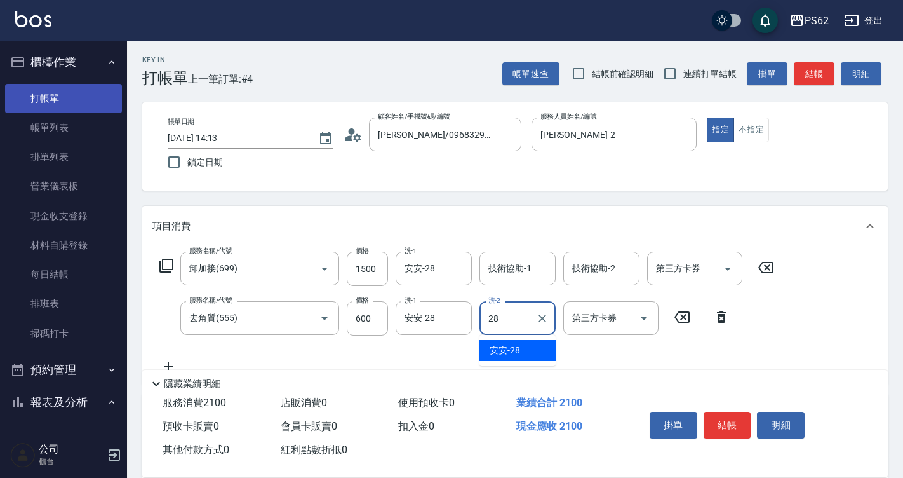
type input "安安-28"
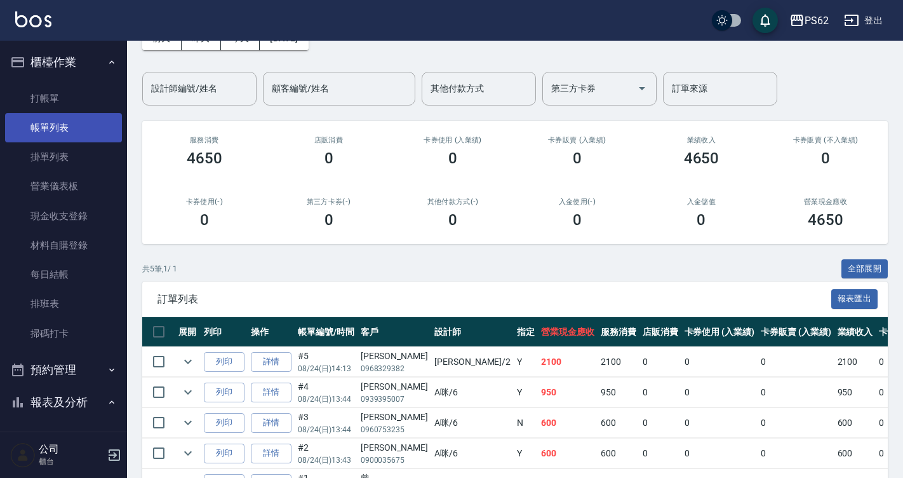
scroll to position [29, 0]
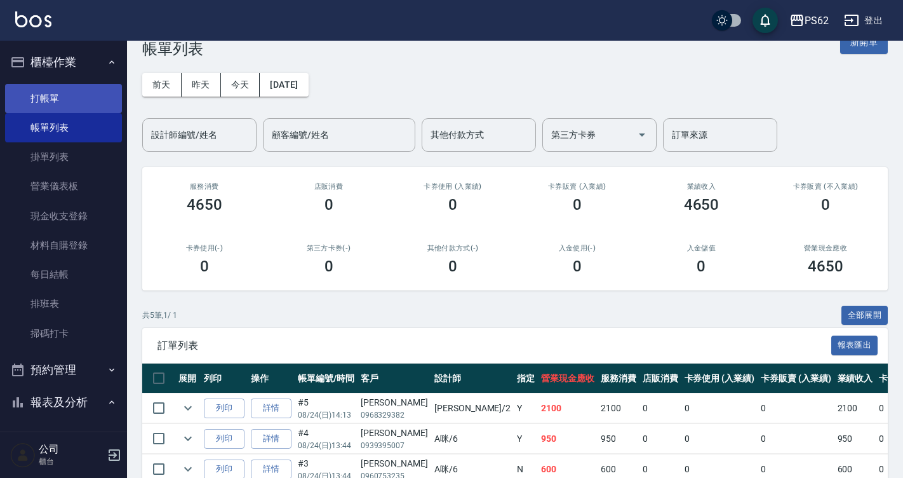
click at [75, 104] on link "打帳單" at bounding box center [63, 98] width 117 height 29
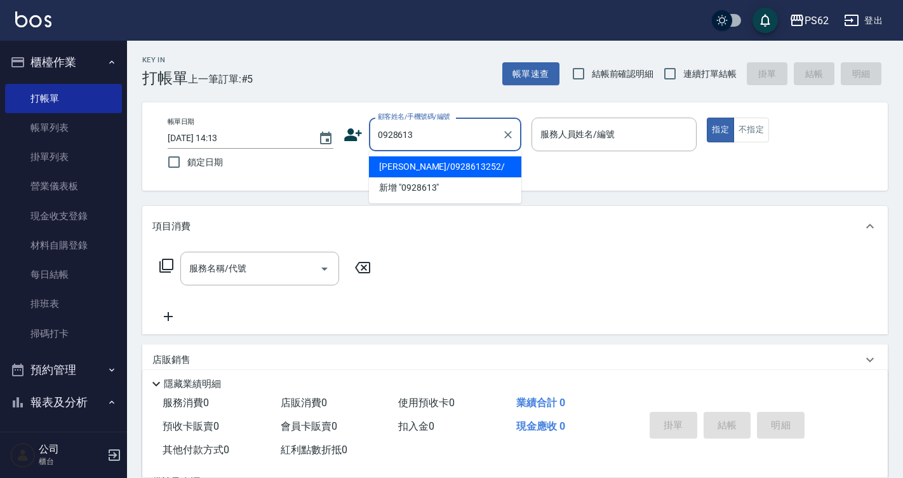
type input "陳玉萍/0928613252/"
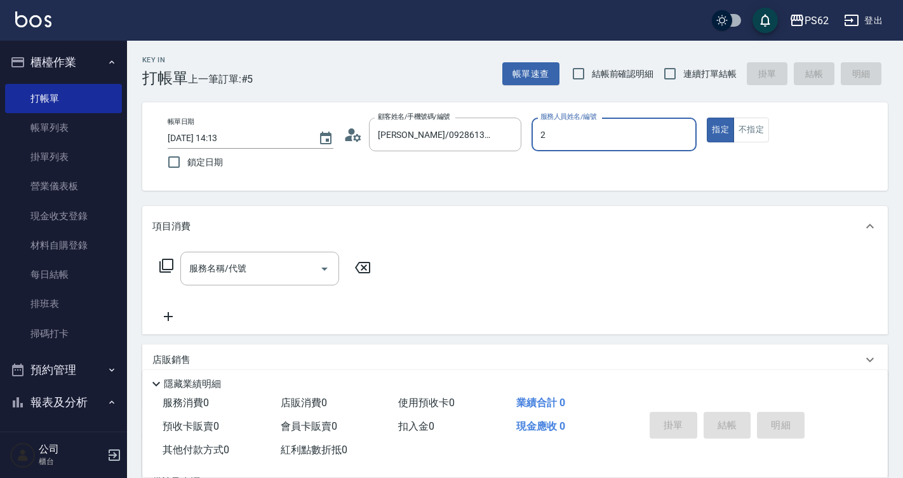
type input "Rita-2"
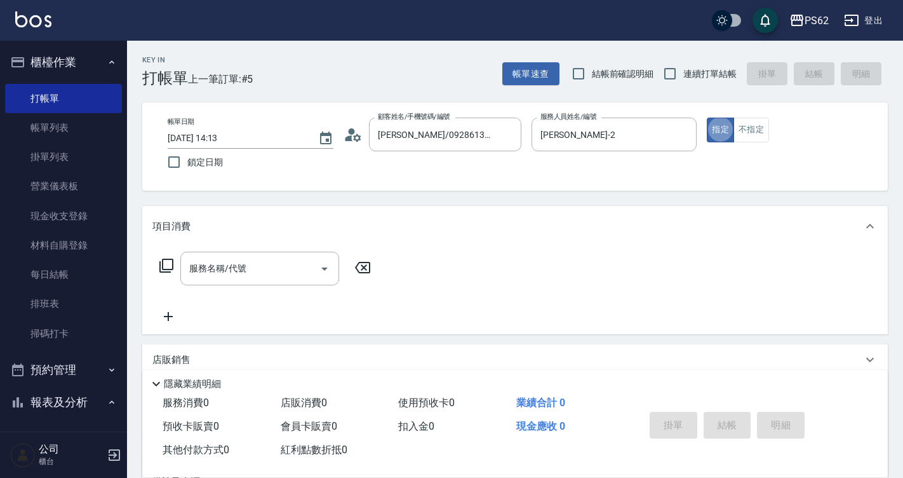
type button "true"
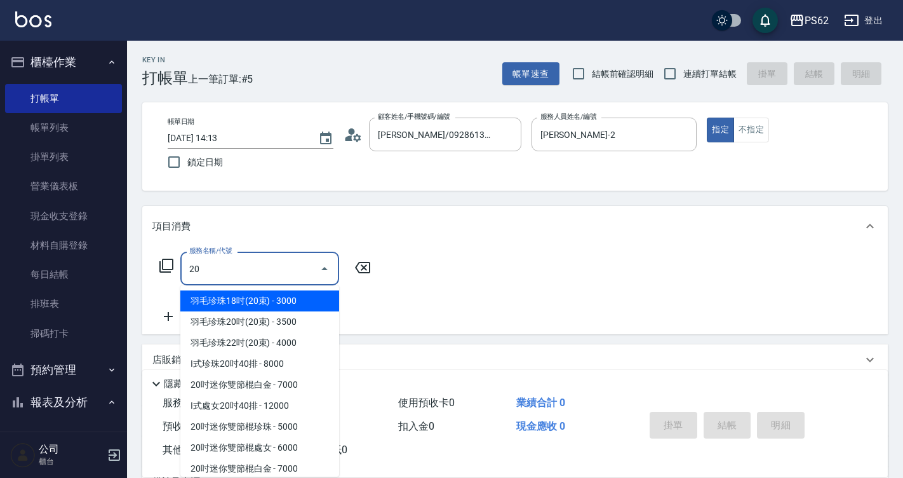
type input "205"
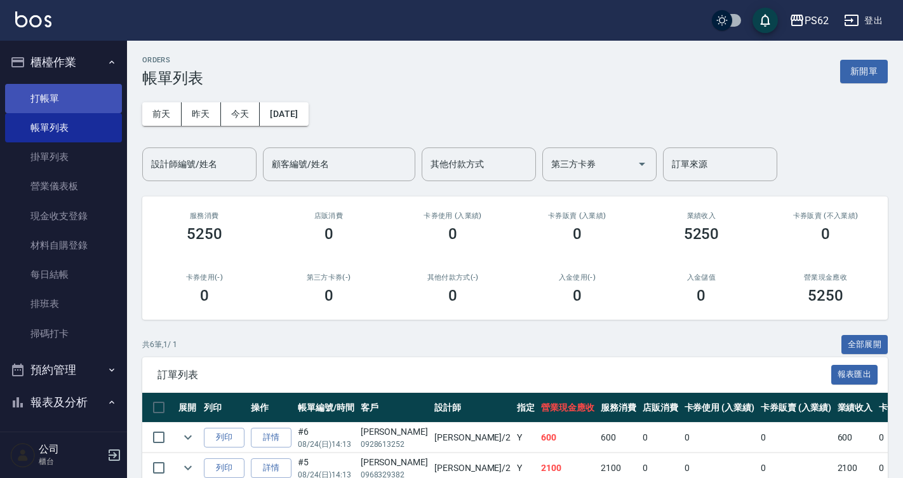
click at [96, 100] on link "打帳單" at bounding box center [63, 98] width 117 height 29
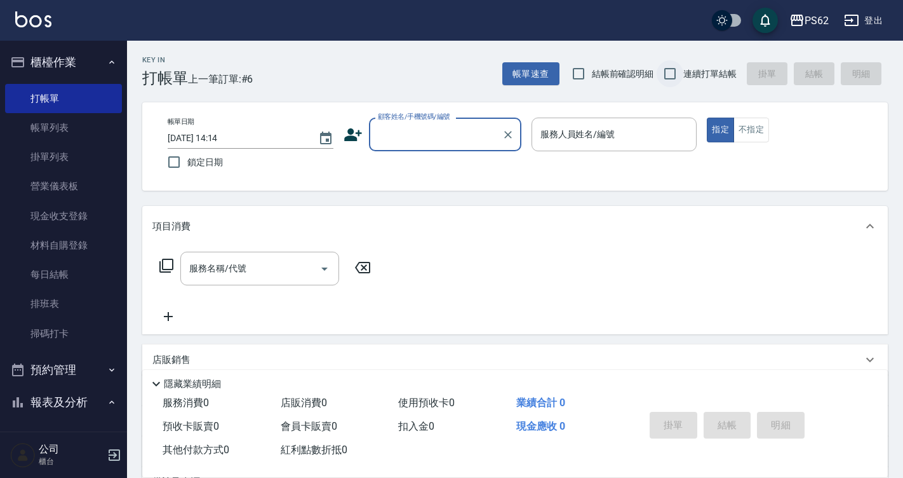
click at [670, 72] on input "連續打單結帳" at bounding box center [670, 73] width 27 height 27
checkbox input "true"
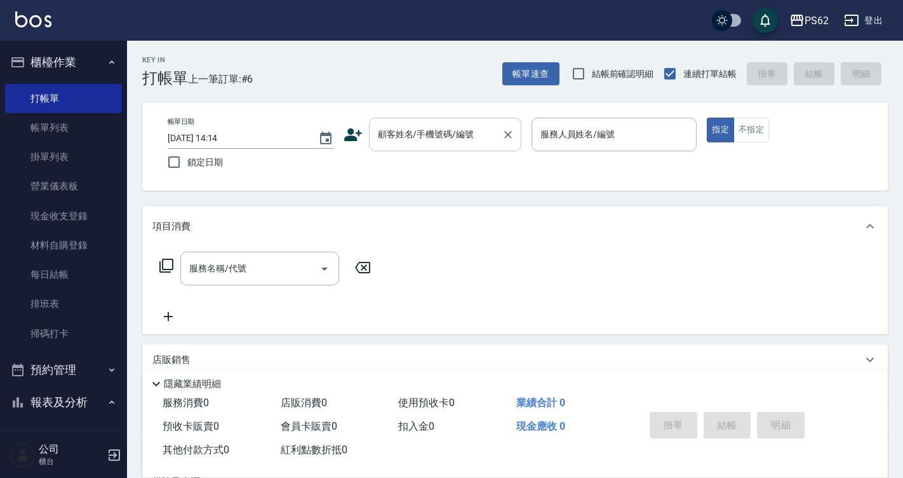
click at [389, 128] on input "顧客姓名/手機號碼/編號" at bounding box center [436, 134] width 122 height 22
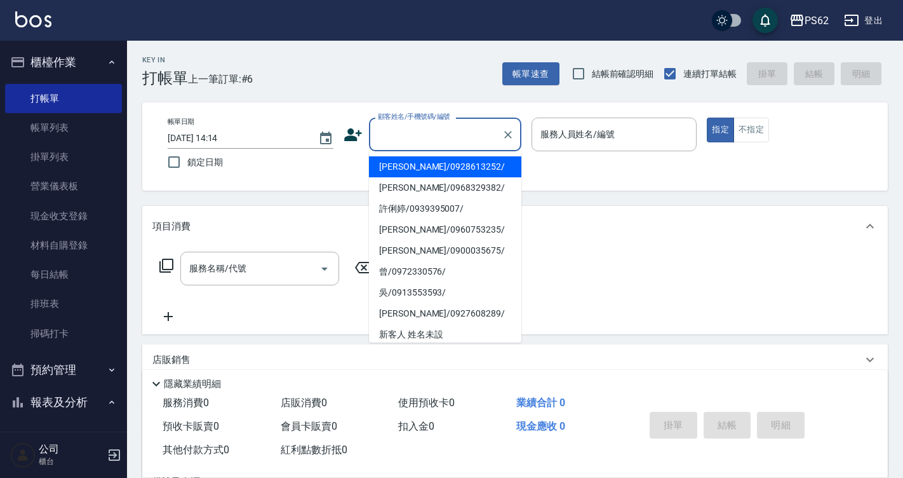
type input "陳玉萍/0928613252/"
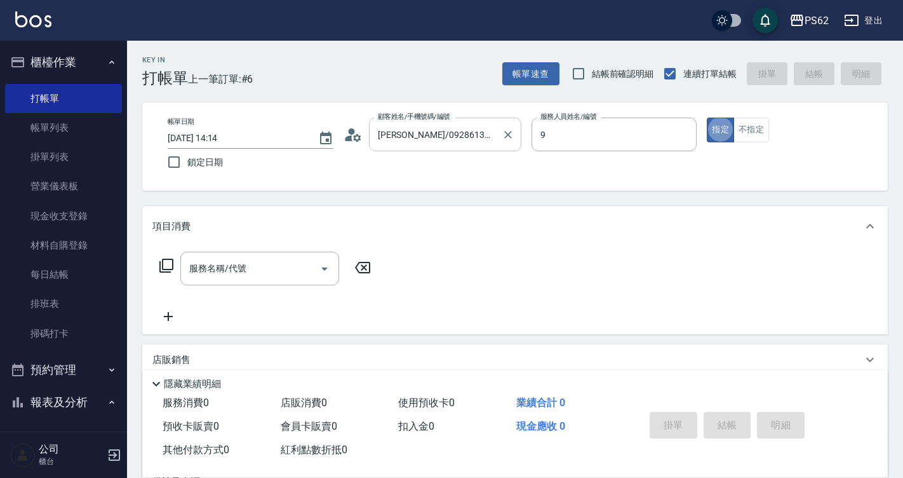
type input "niki-9"
type button "true"
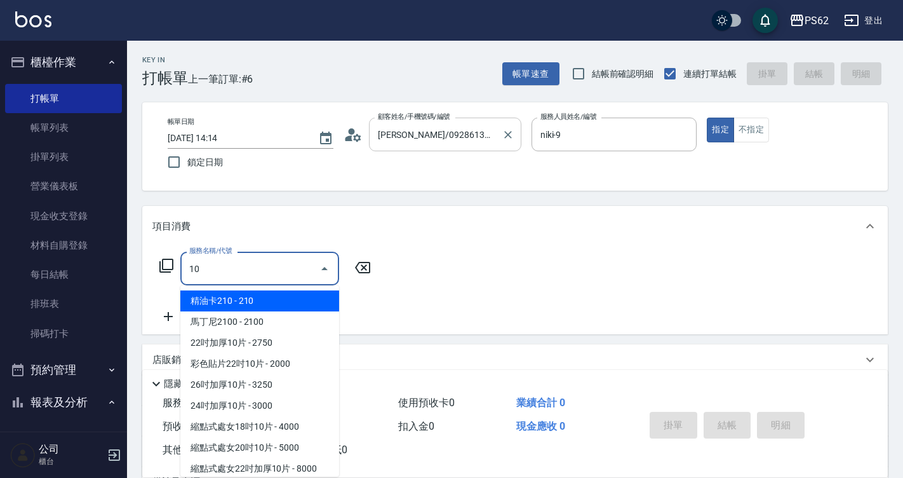
type input "105"
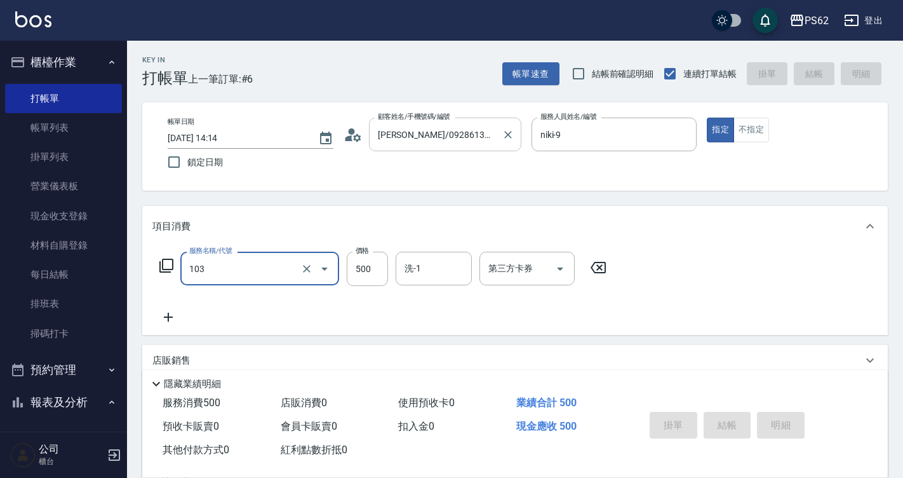
type input "103"
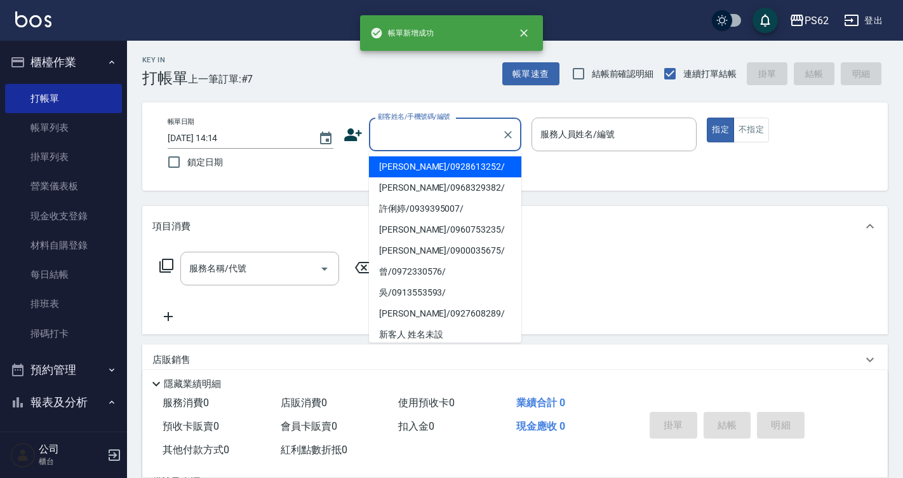
click at [389, 128] on input "顧客姓名/手機號碼/編號" at bounding box center [436, 134] width 122 height 22
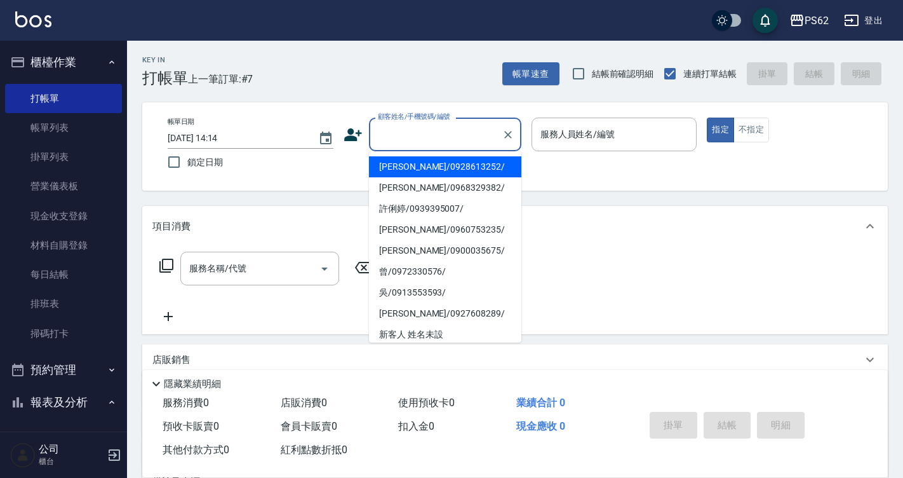
click at [408, 166] on li "陳玉萍/0928613252/" at bounding box center [445, 166] width 152 height 21
type input "陳玉萍/0928613252/"
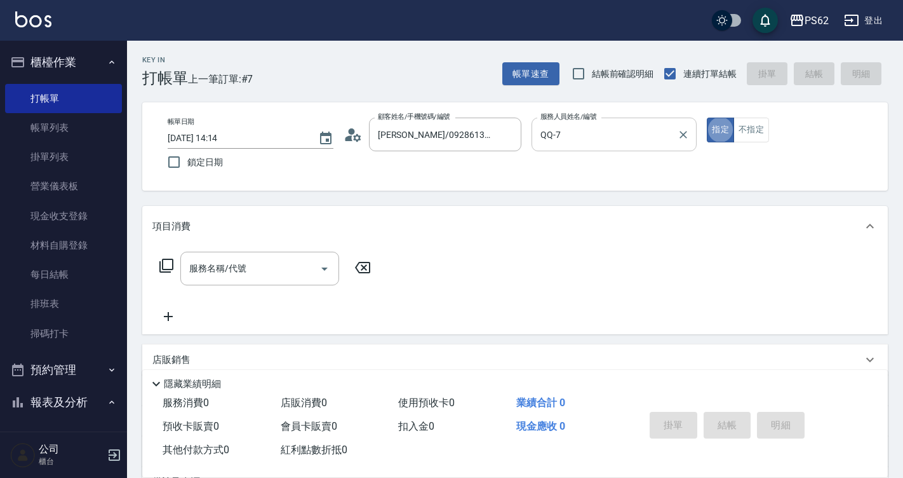
click at [553, 147] on div "QQ-7 服務人員姓名/編號" at bounding box center [615, 134] width 166 height 34
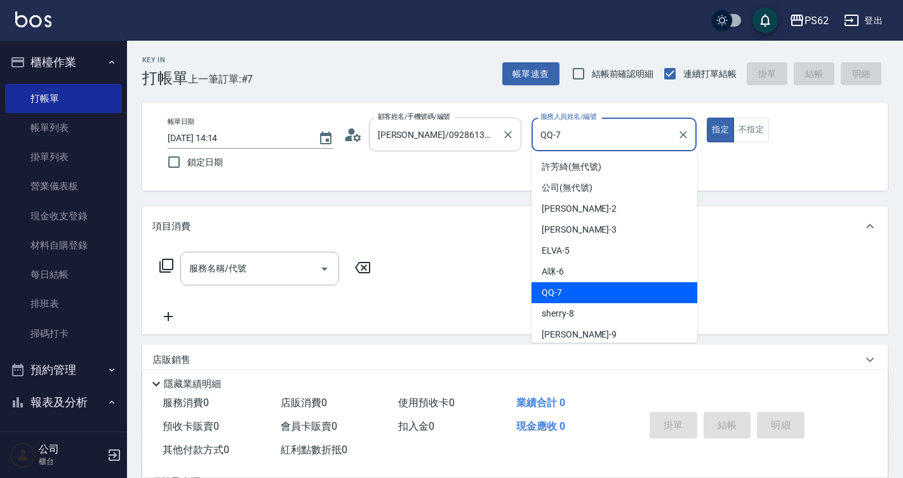
drag, startPoint x: 568, startPoint y: 142, endPoint x: 458, endPoint y: 129, distance: 110.6
click at [458, 129] on div "帳單日期 2025/08/24 14:14 鎖定日期 顧客姓名/手機號碼/編號 陳玉萍/0928613252/ 顧客姓名/手機號碼/編號 服務人員姓名/編號 …" at bounding box center [515, 146] width 715 height 58
type input "sherry-8"
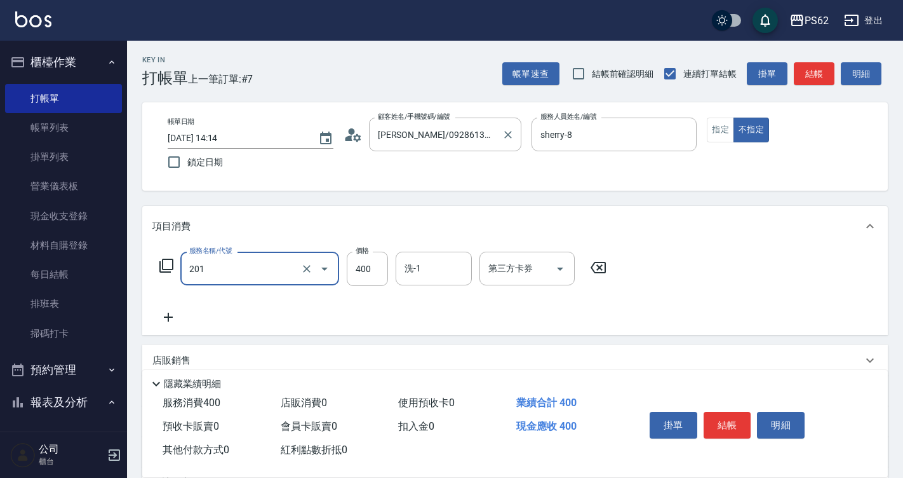
type input "洗剪400(201)"
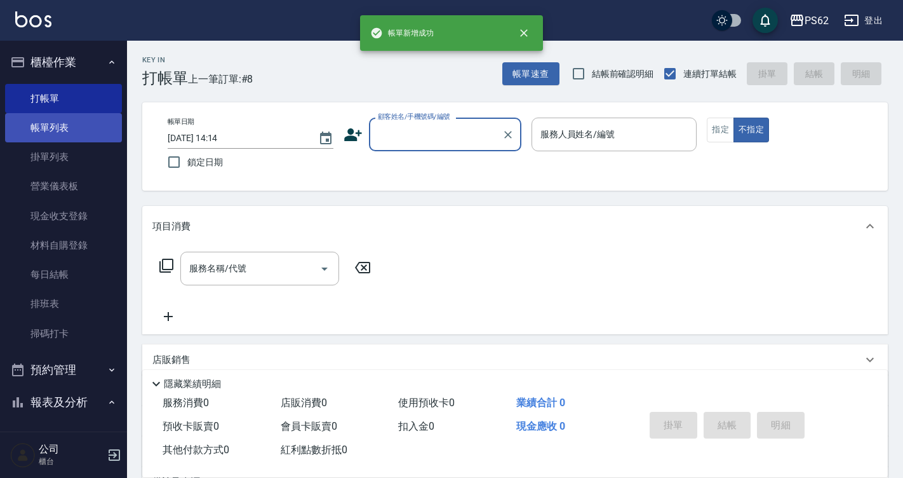
click at [104, 138] on link "帳單列表" at bounding box center [63, 127] width 117 height 29
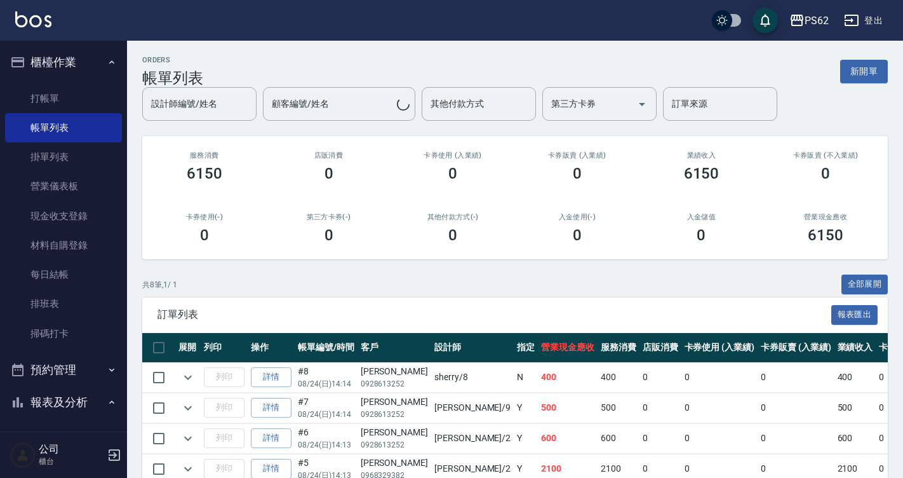
scroll to position [248, 0]
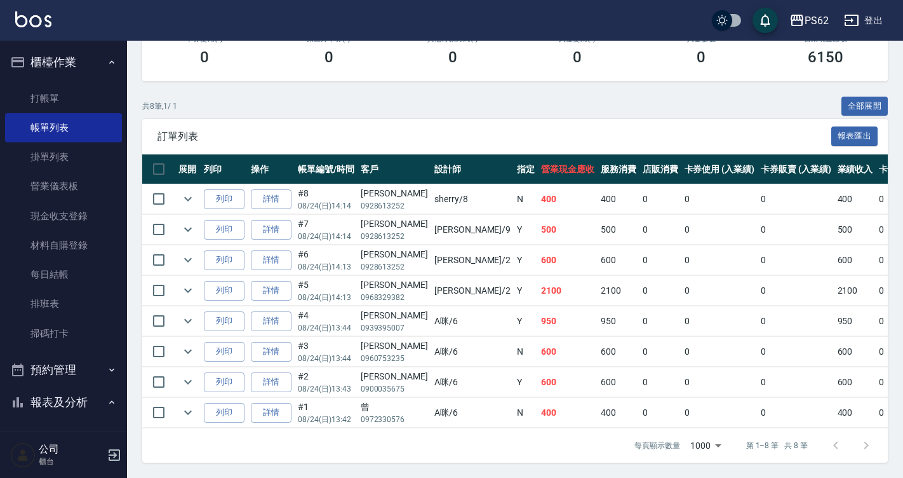
drag, startPoint x: 448, startPoint y: 184, endPoint x: 456, endPoint y: 214, distance: 31.0
click at [456, 213] on tbody "列印 詳情 #8 08/24 (日) 14:14 陳玉萍 0928613252 sherry /8 N 400 400 0 0 0 400 0 0 0 0 0…" at bounding box center [701, 306] width 1119 height 244
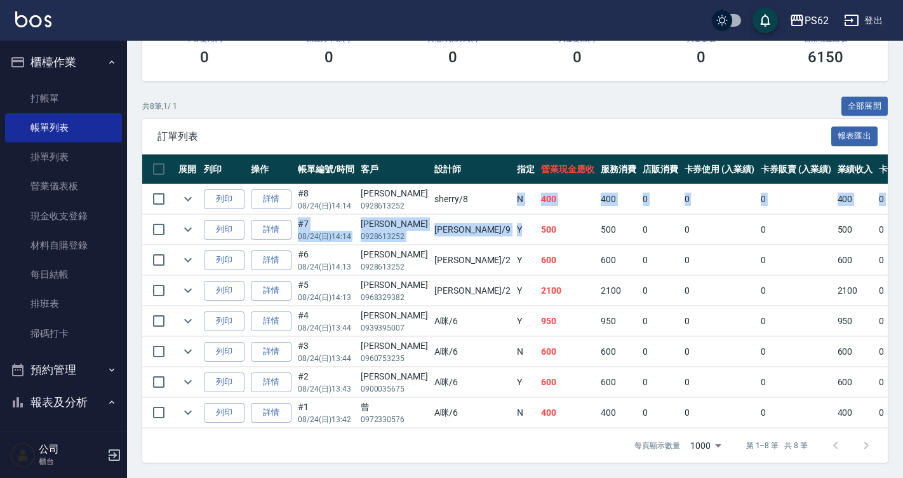
click at [514, 215] on td "Y" at bounding box center [526, 230] width 24 height 30
drag, startPoint x: 457, startPoint y: 215, endPoint x: 468, endPoint y: 224, distance: 14.1
click at [514, 215] on td "Y" at bounding box center [526, 230] width 24 height 30
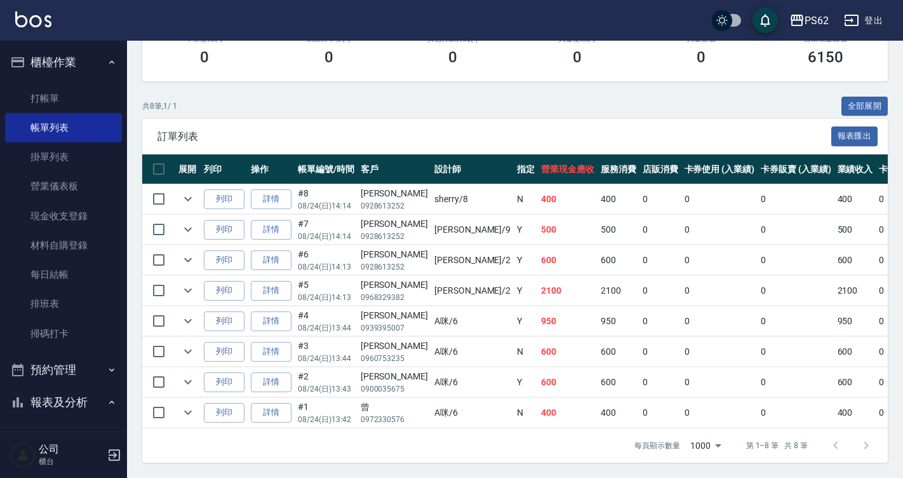
click at [538, 228] on td "500" at bounding box center [568, 230] width 60 height 30
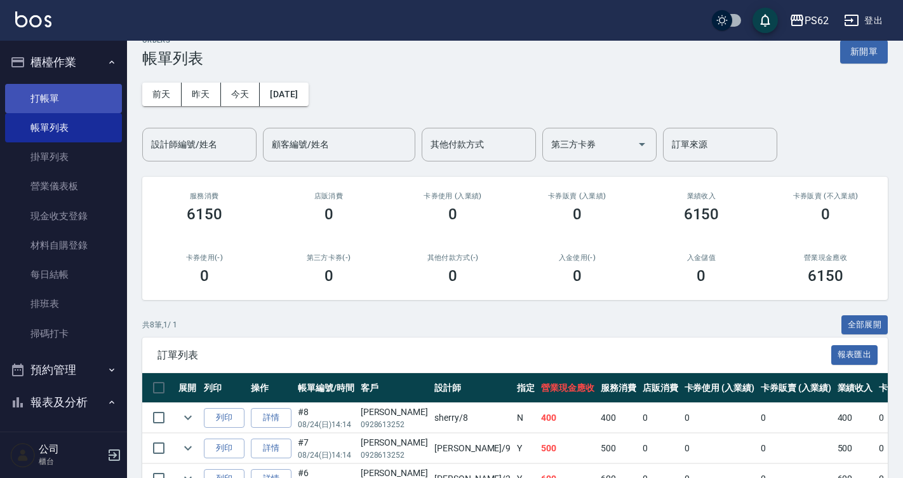
scroll to position [0, 0]
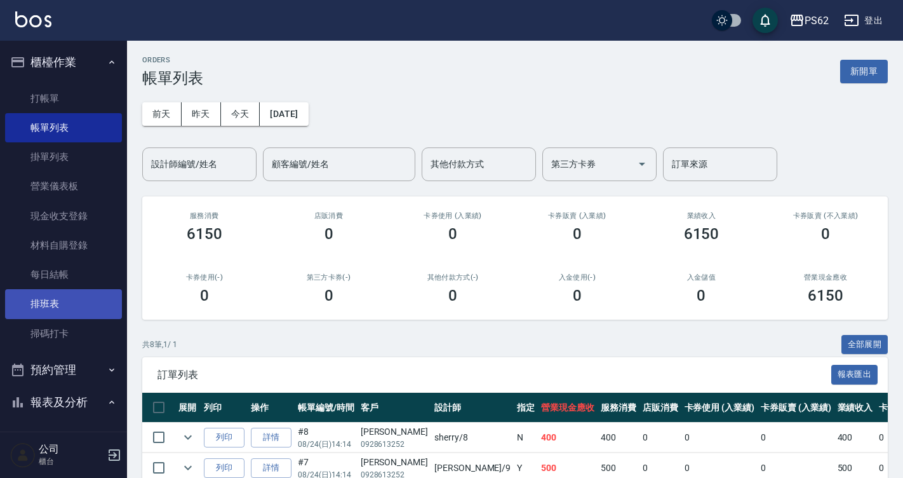
click at [50, 299] on link "排班表" at bounding box center [63, 303] width 117 height 29
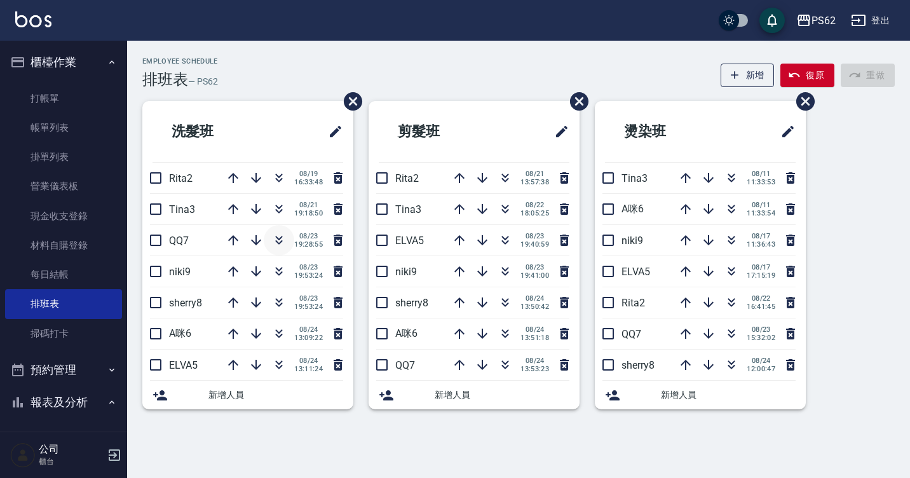
click at [273, 237] on icon "button" at bounding box center [278, 239] width 15 height 15
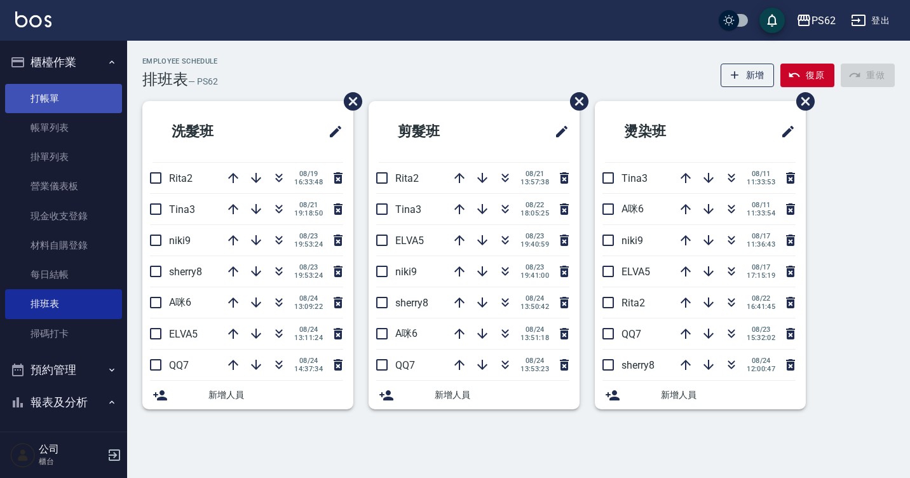
drag, startPoint x: 77, startPoint y: 98, endPoint x: 60, endPoint y: 98, distance: 16.5
click at [77, 98] on link "打帳單" at bounding box center [63, 98] width 117 height 29
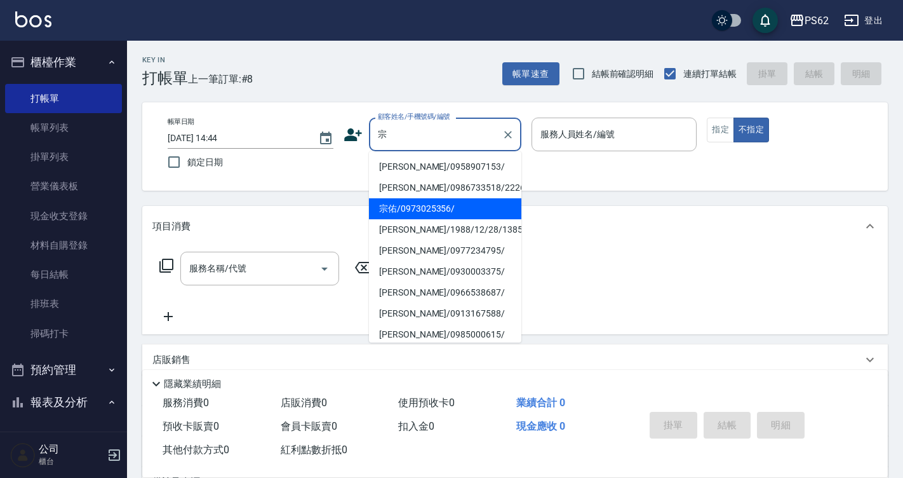
type input "宗玄/0986733518/222641"
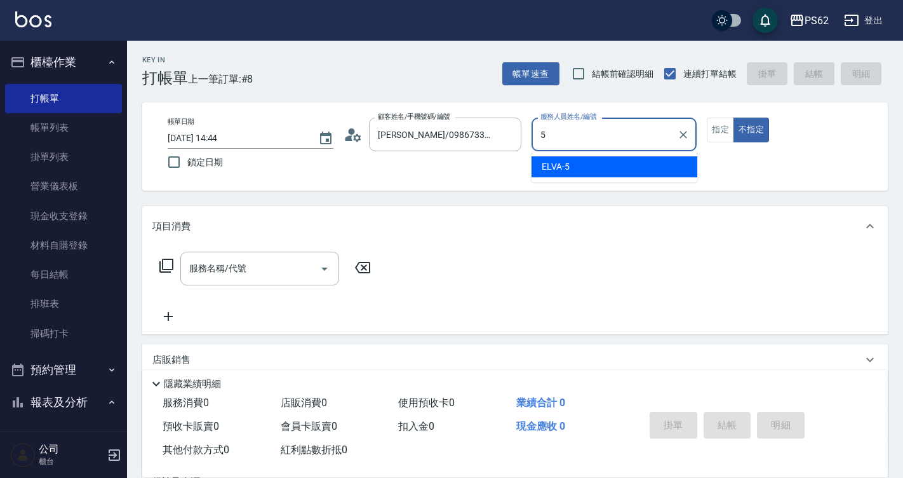
type input "5"
type button "false"
type input "ELVA-5"
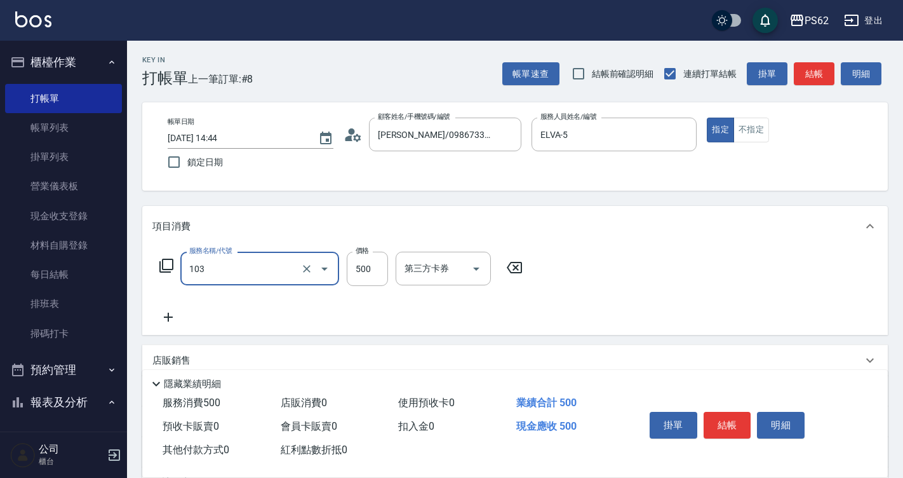
type input "B級洗剪500(103)"
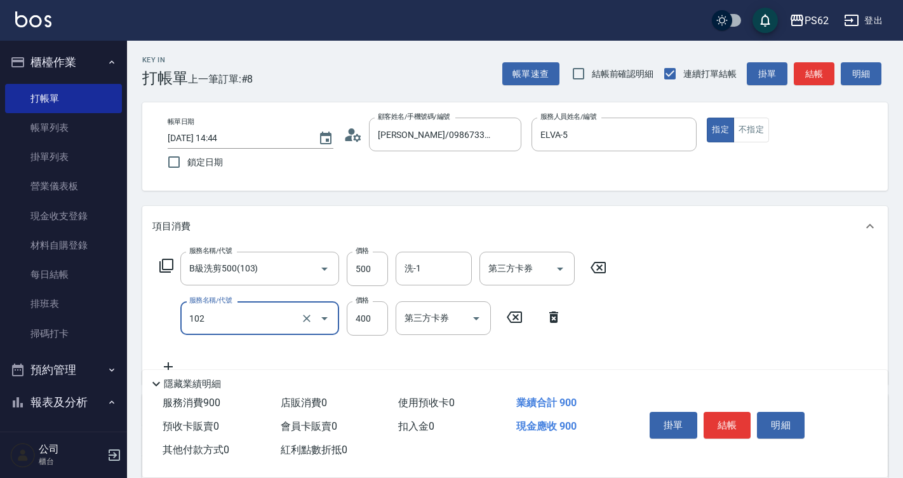
type input "精油洗髮(102)"
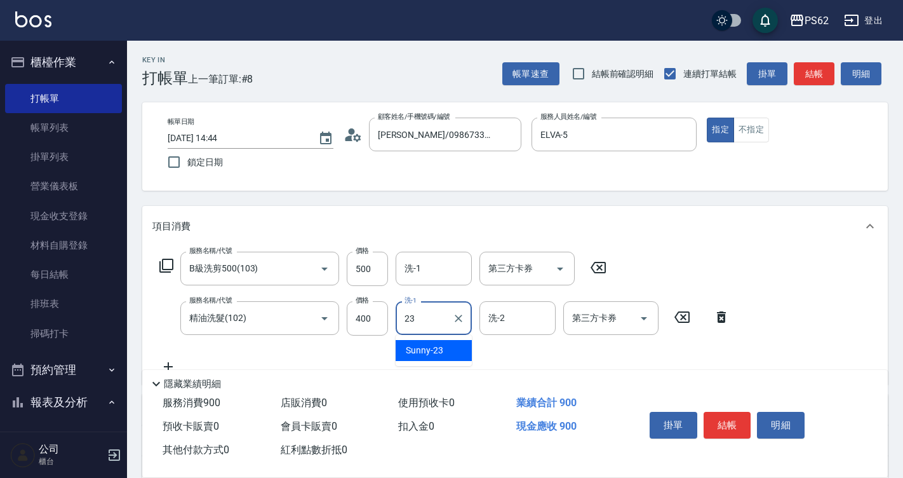
type input "Sunny-23"
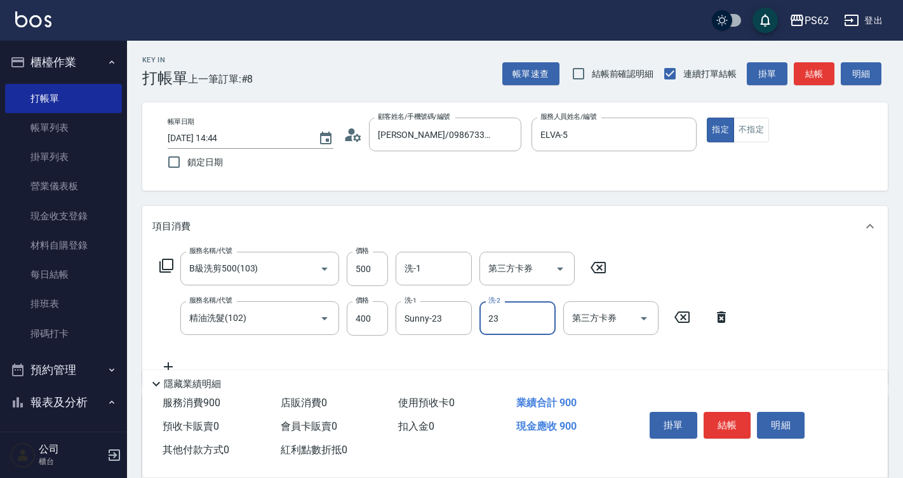
type input "Sunny-23"
click at [821, 69] on button "結帳" at bounding box center [814, 73] width 41 height 23
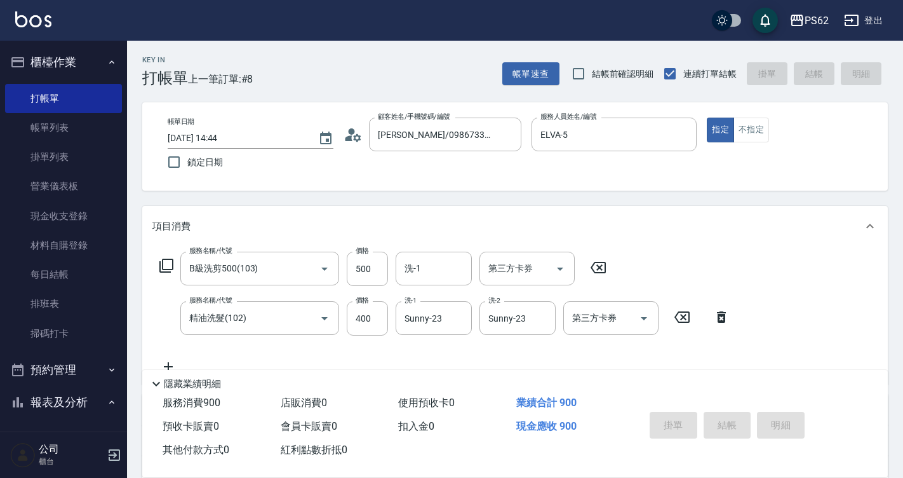
type input "2025/08/24 14:45"
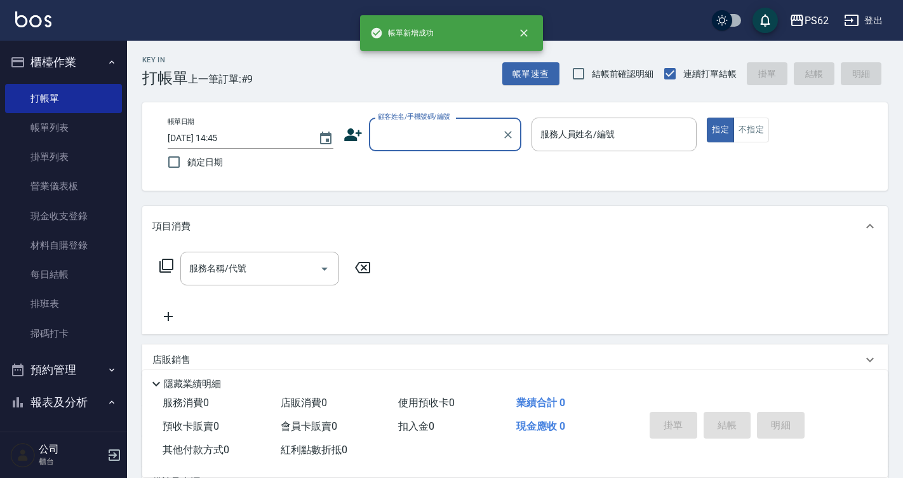
click at [390, 138] on input "顧客姓名/手機號碼/編號" at bounding box center [436, 134] width 122 height 22
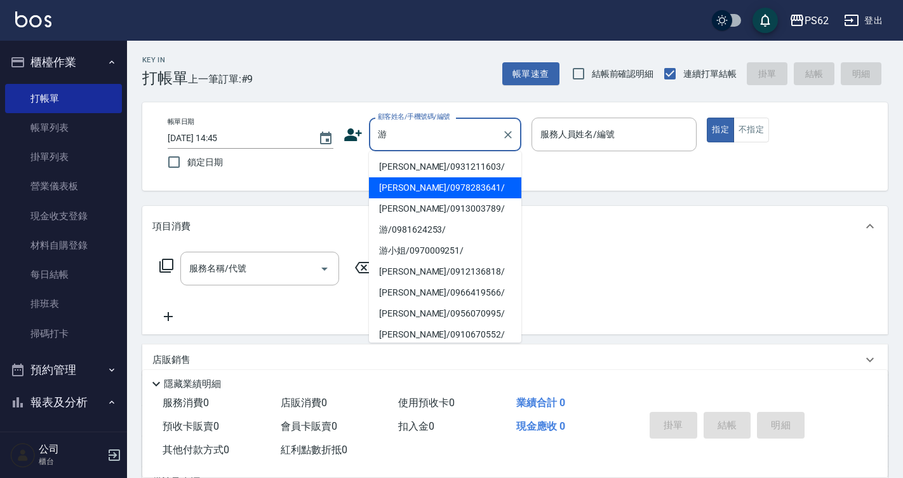
type input "游子淳/0931211603/"
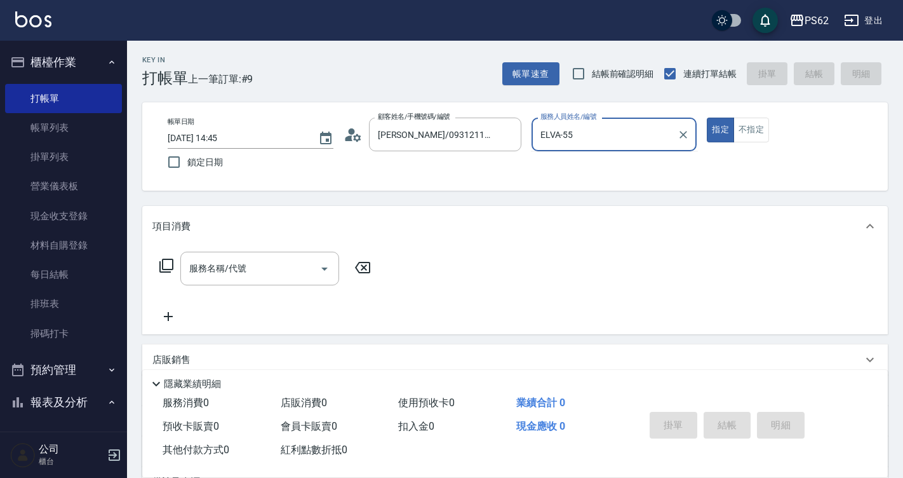
click at [707, 117] on button "指定" at bounding box center [720, 129] width 27 height 25
type input "ELVA-5"
type button "true"
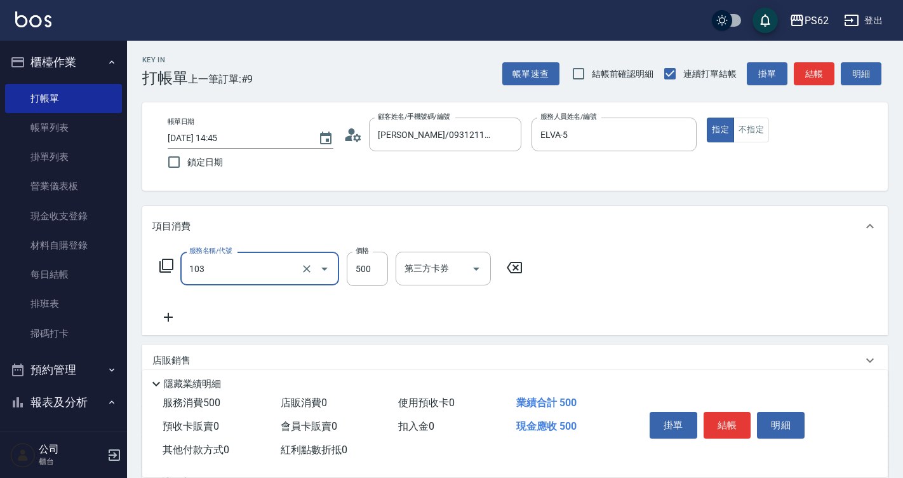
type input "B級洗剪500(103)"
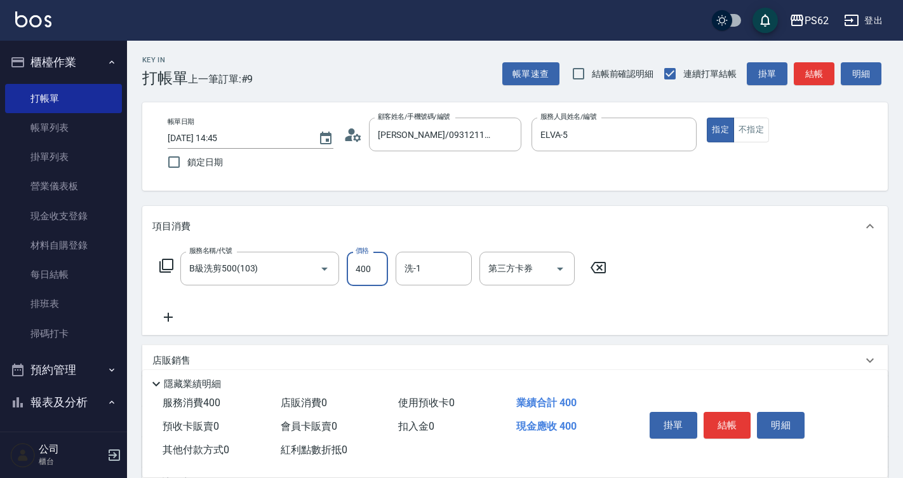
type input "400"
click at [802, 64] on button "結帳" at bounding box center [814, 73] width 41 height 23
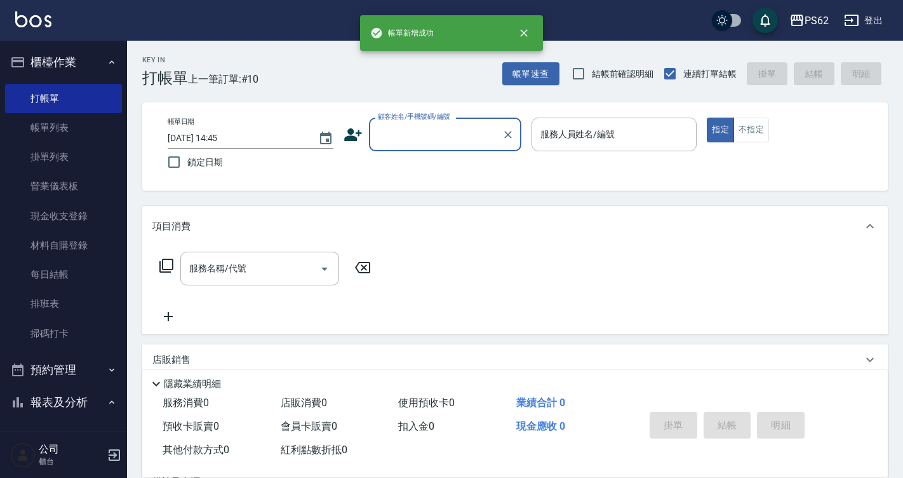
click at [493, 131] on input "顧客姓名/手機號碼/編號" at bounding box center [436, 134] width 122 height 22
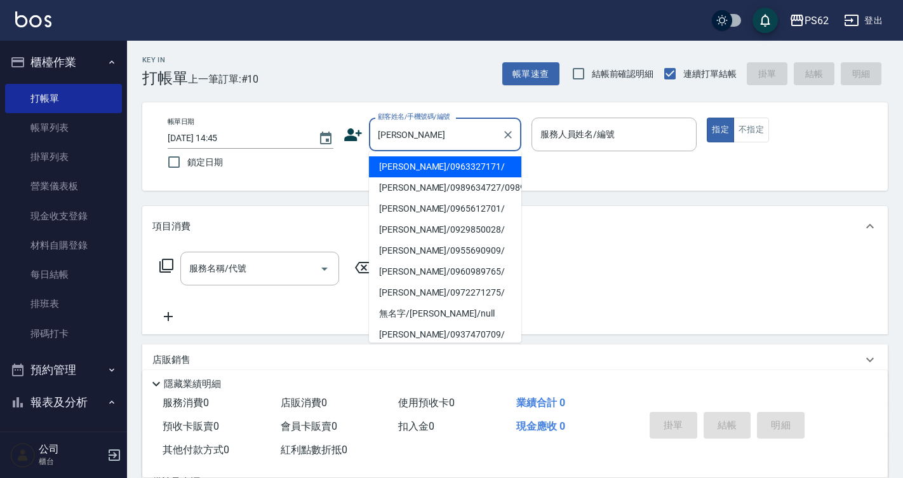
type input "陳建伸/0963327171/"
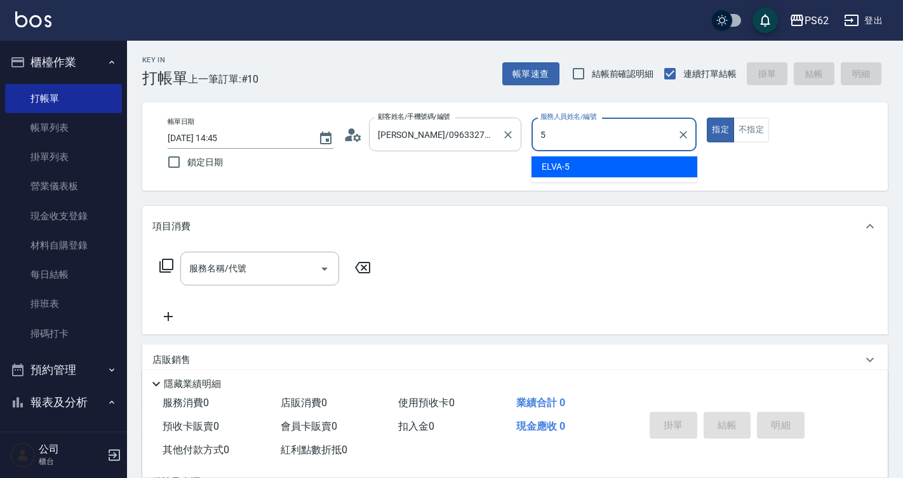
type input "ELVA-5"
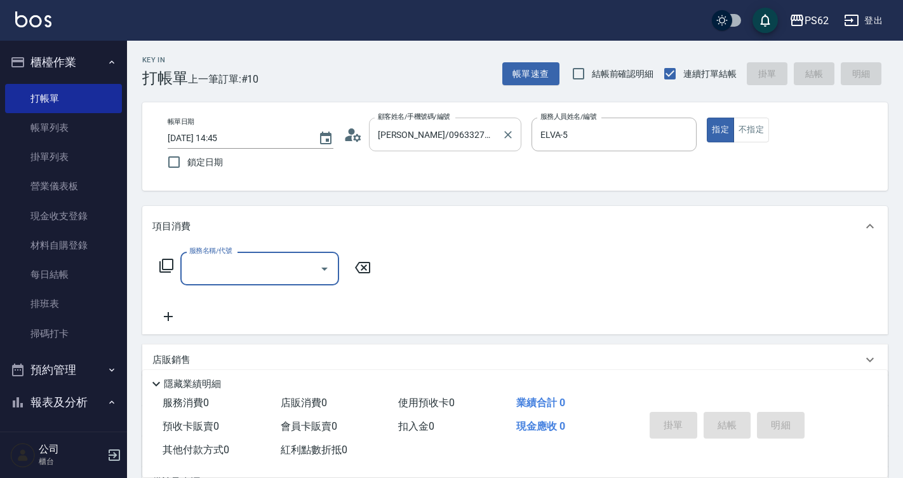
type input "ㄕ"
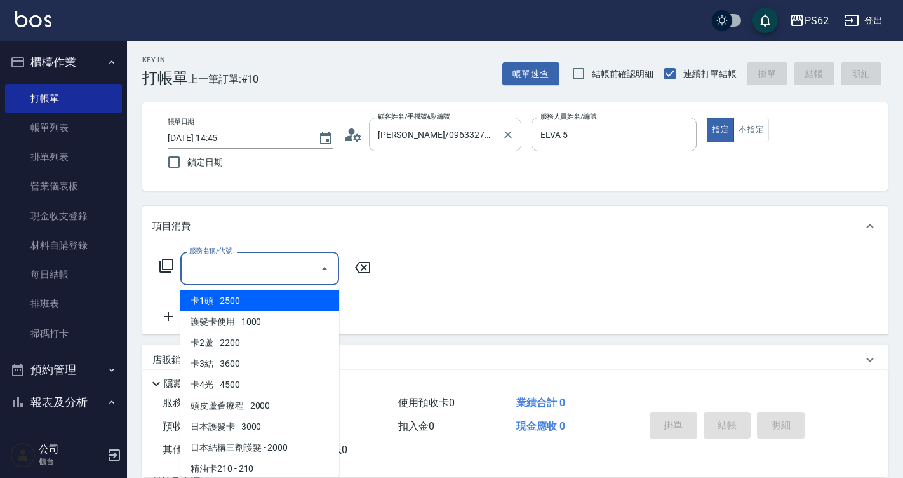
type input "ㄑ"
type input "ㄖ"
type input "ㄘ"
type input "ㄕ"
type input "ㄑ"
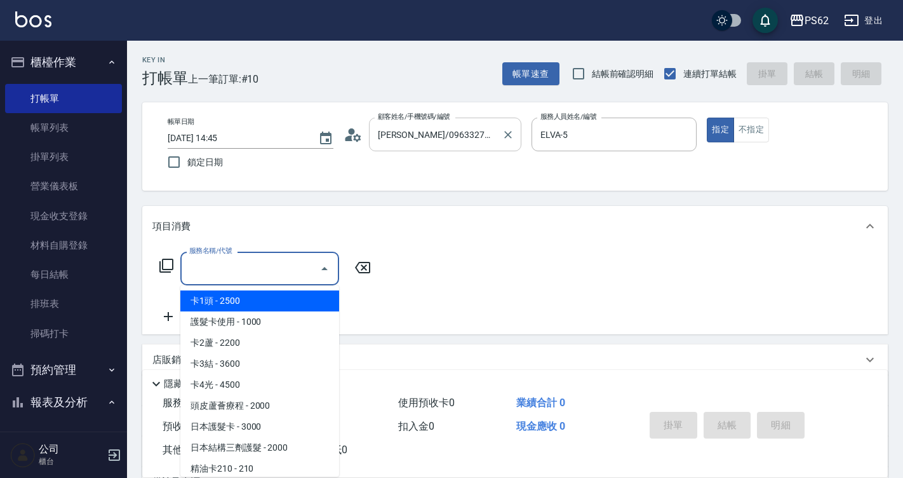
type input "ㄕ"
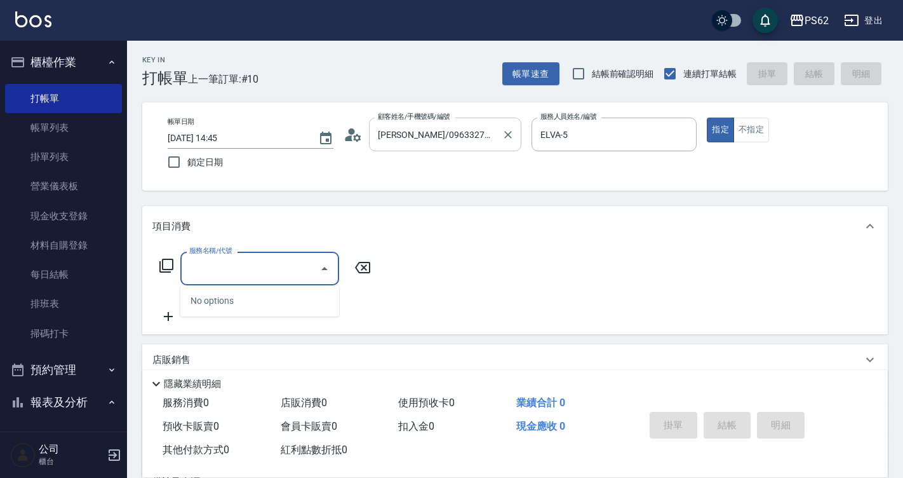
type input "ㄕ"
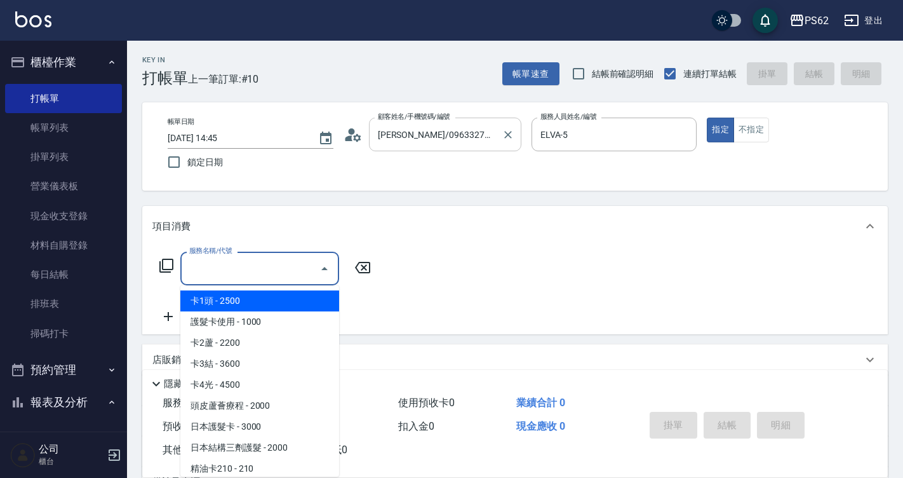
type input "ㄎ"
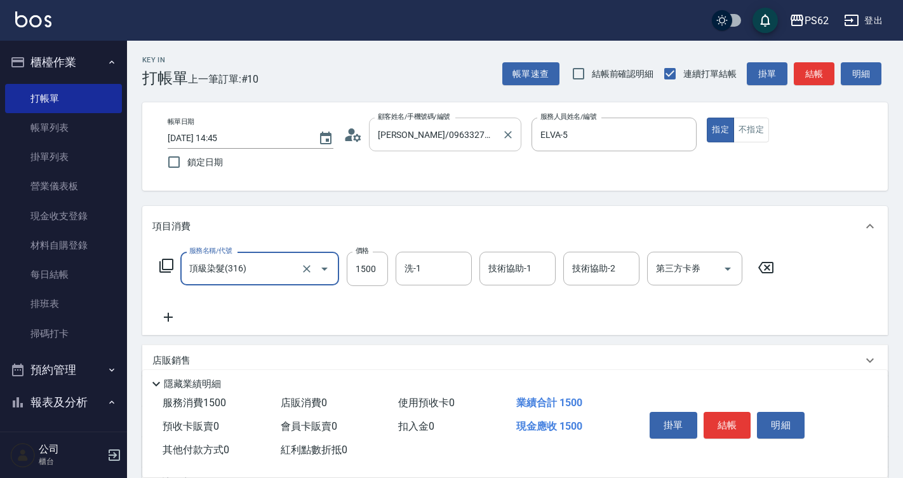
type input "頂級染髮(316)"
type input "1800"
click at [802, 68] on button "結帳" at bounding box center [814, 73] width 41 height 23
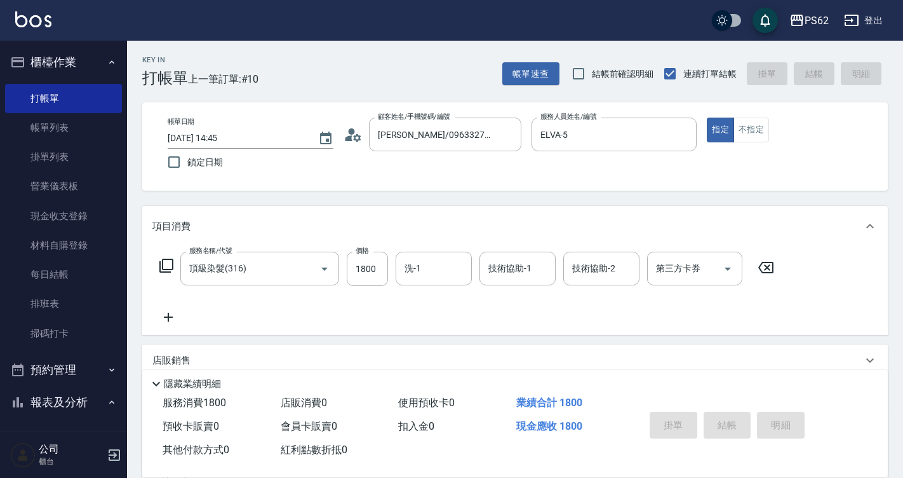
type input "2025/08/24 14:46"
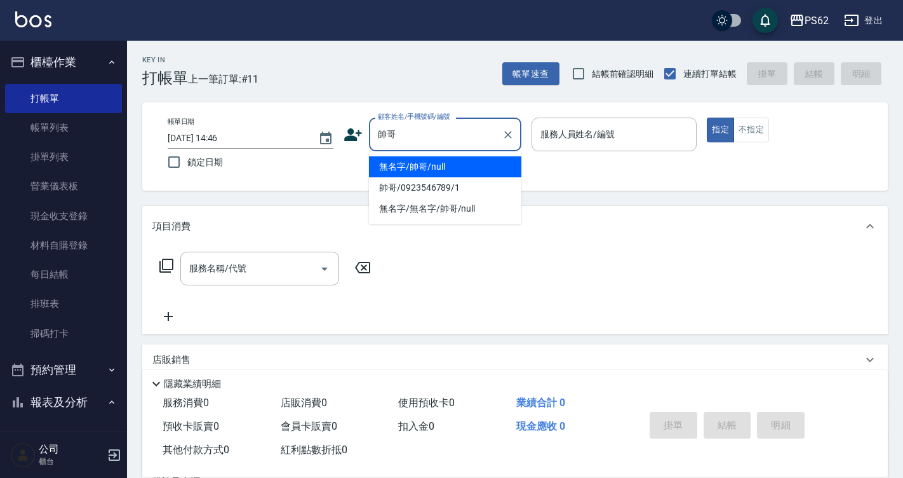
type input "無名字/帥哥/null"
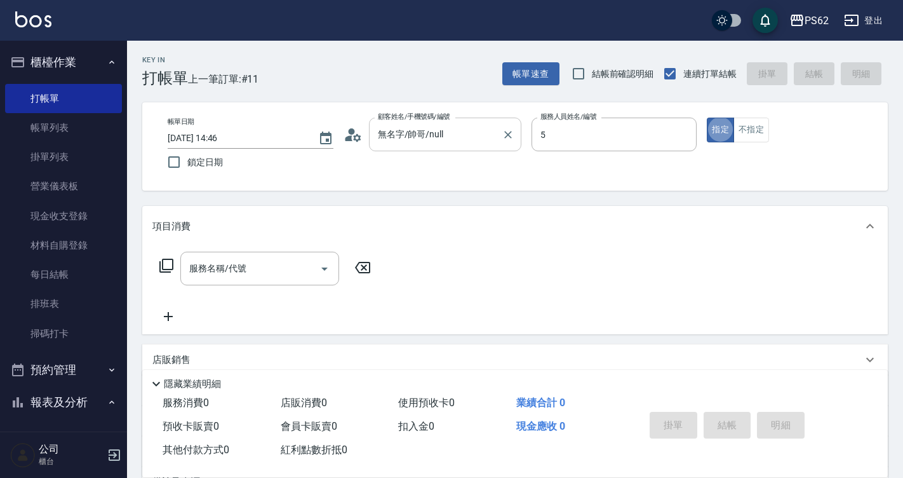
type input "ELVA-5"
click at [732, 127] on button "指定" at bounding box center [720, 129] width 27 height 25
click at [756, 129] on button "不指定" at bounding box center [752, 129] width 36 height 25
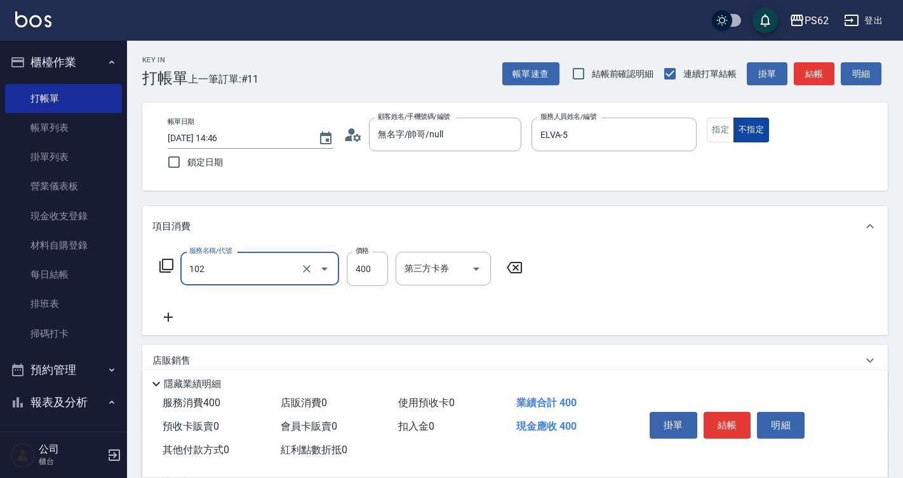
type input "精油洗髮(102)"
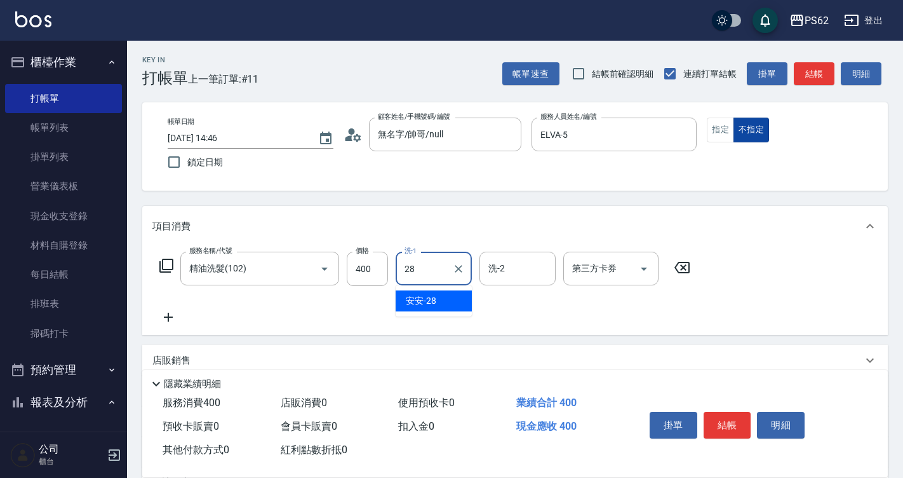
type input "安安-28"
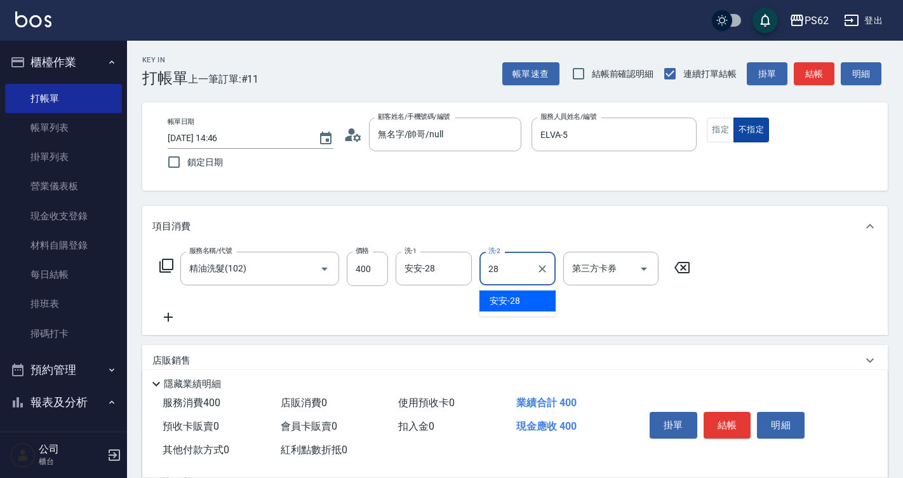
type input "安安-28"
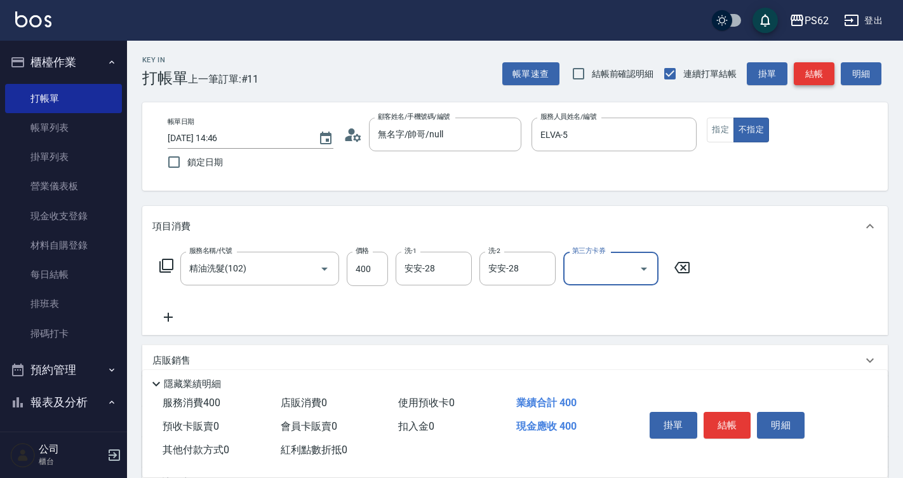
click at [818, 74] on button "結帳" at bounding box center [814, 73] width 41 height 23
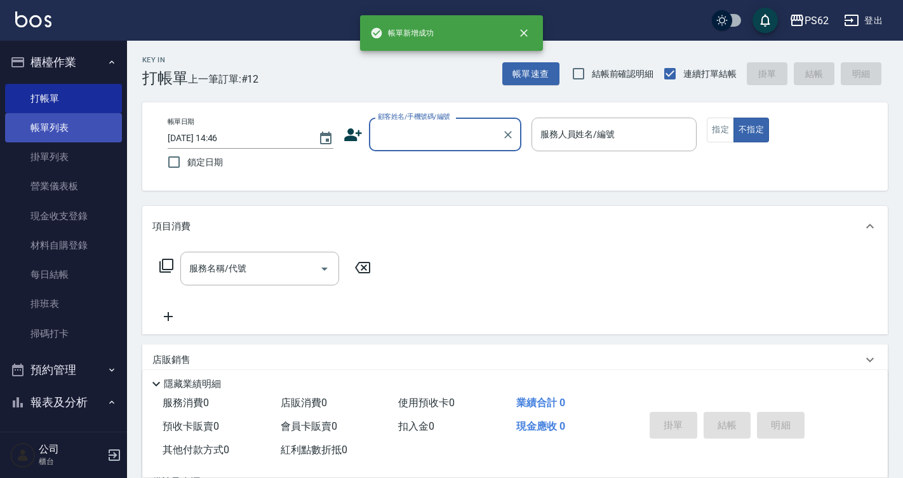
click at [111, 138] on link "帳單列表" at bounding box center [63, 127] width 117 height 29
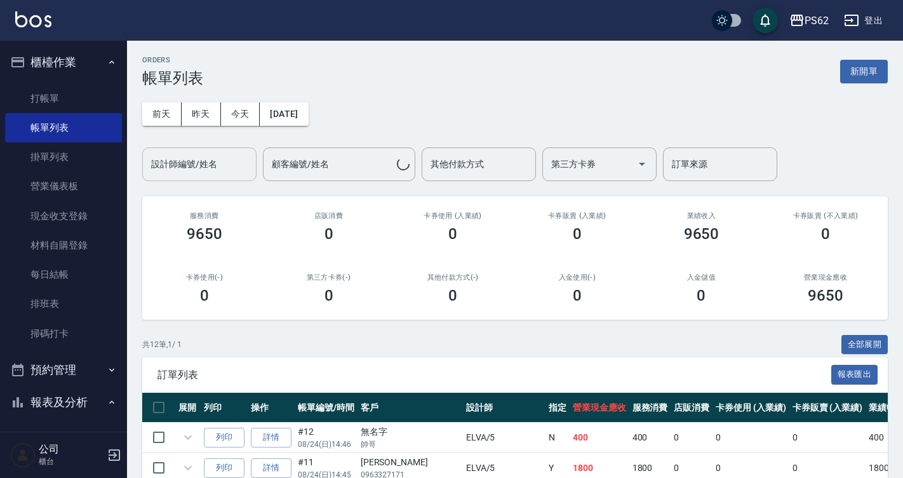
click at [205, 150] on div "設計師編號/姓名" at bounding box center [199, 164] width 114 height 34
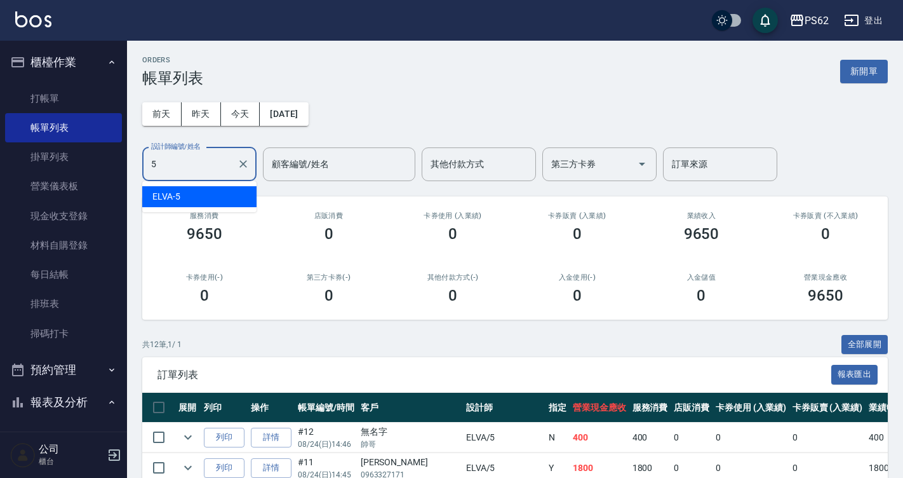
type input "ELVA-5"
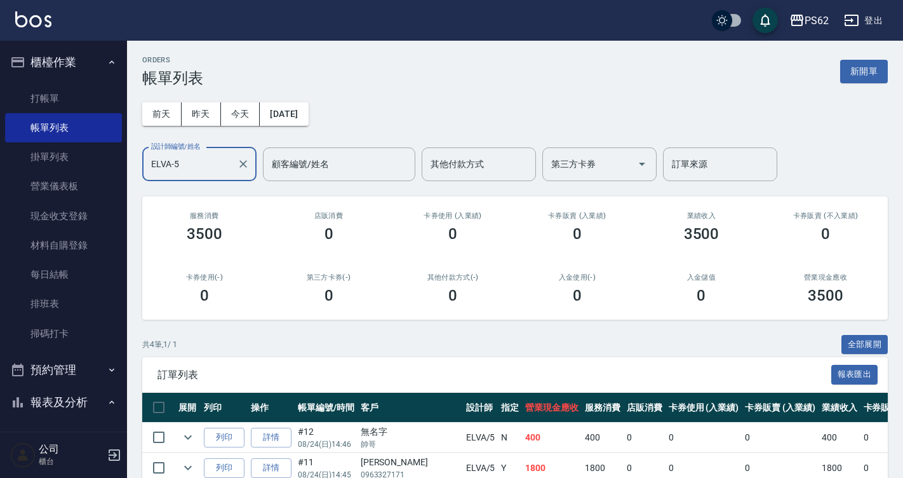
scroll to position [126, 0]
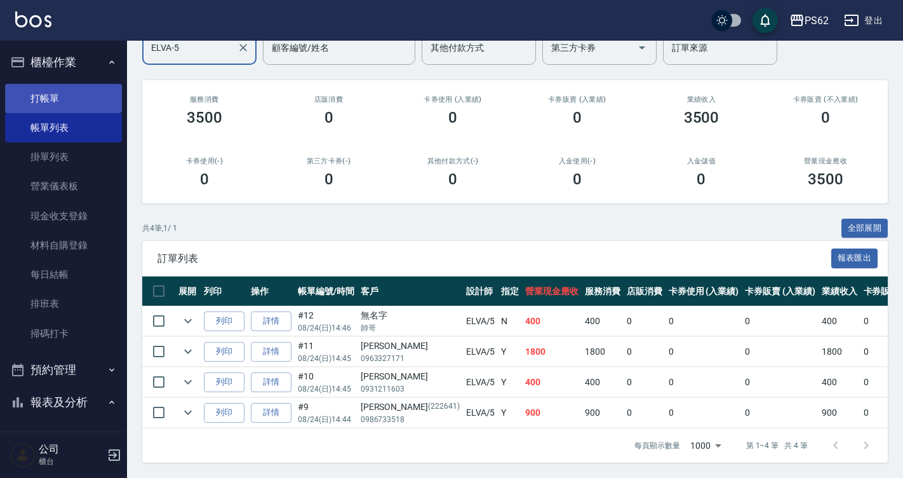
click at [61, 111] on link "打帳單" at bounding box center [63, 98] width 117 height 29
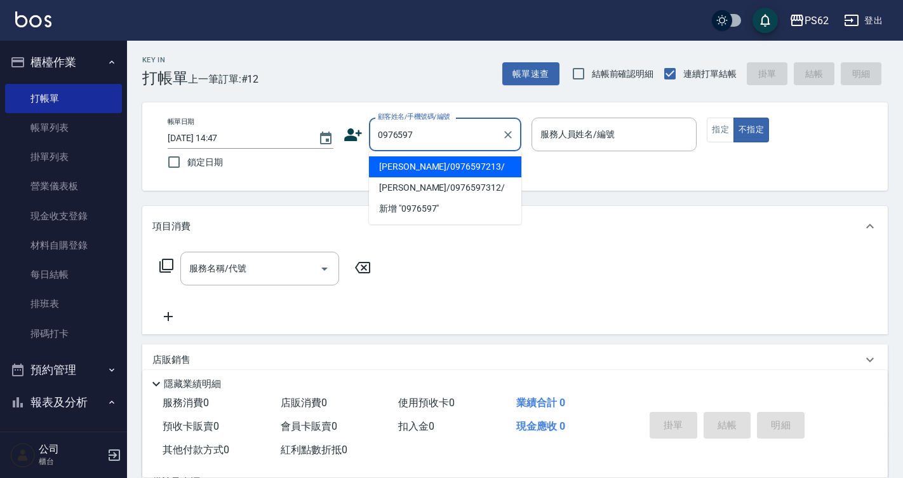
click at [458, 171] on li "周憶君/0976597213/" at bounding box center [445, 166] width 152 height 21
type input "周憶君/0976597213/"
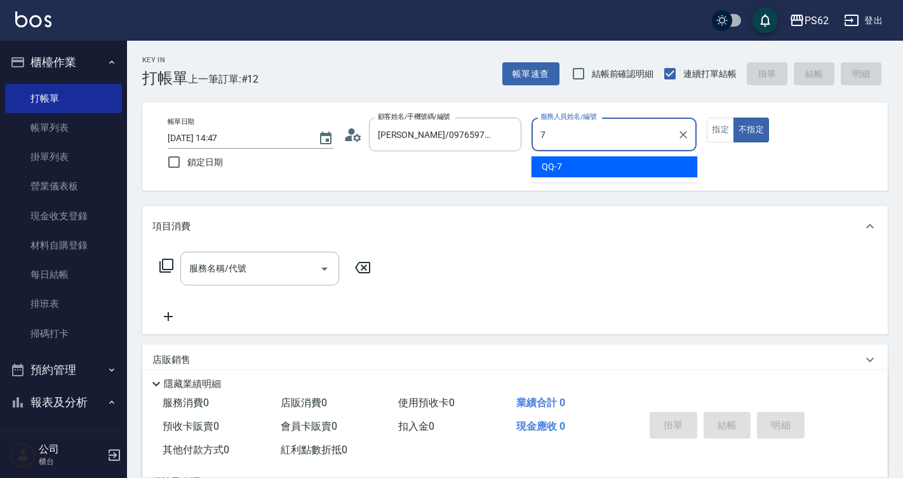
type input "QQ-7"
type button "false"
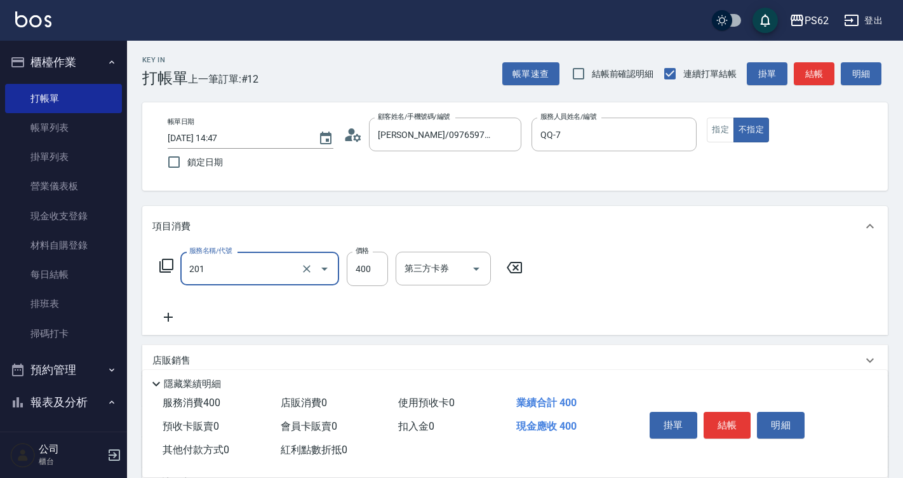
type input "洗剪400(201)"
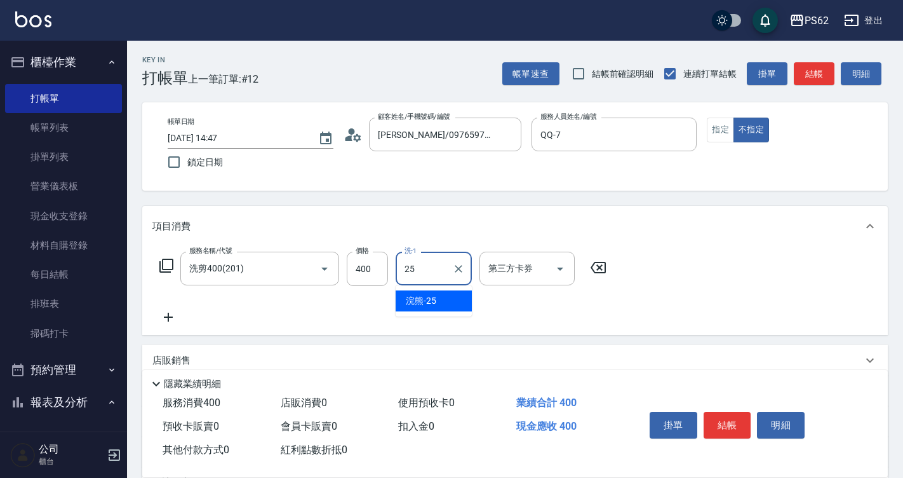
type input "浣熊-25"
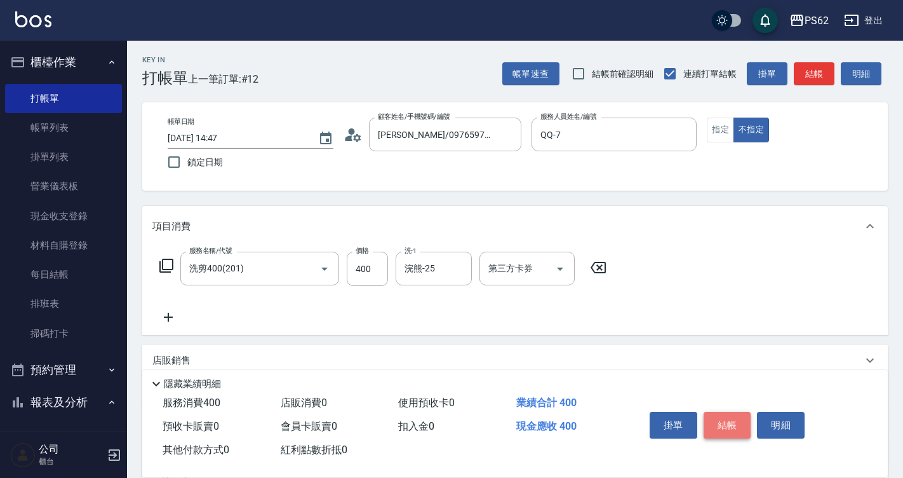
click at [734, 423] on button "結帳" at bounding box center [728, 425] width 48 height 27
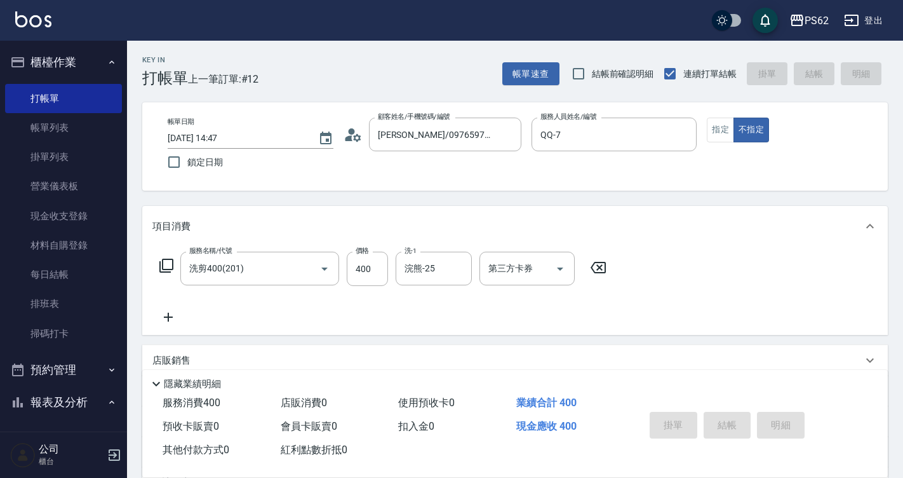
type input "2025/08/24 14:51"
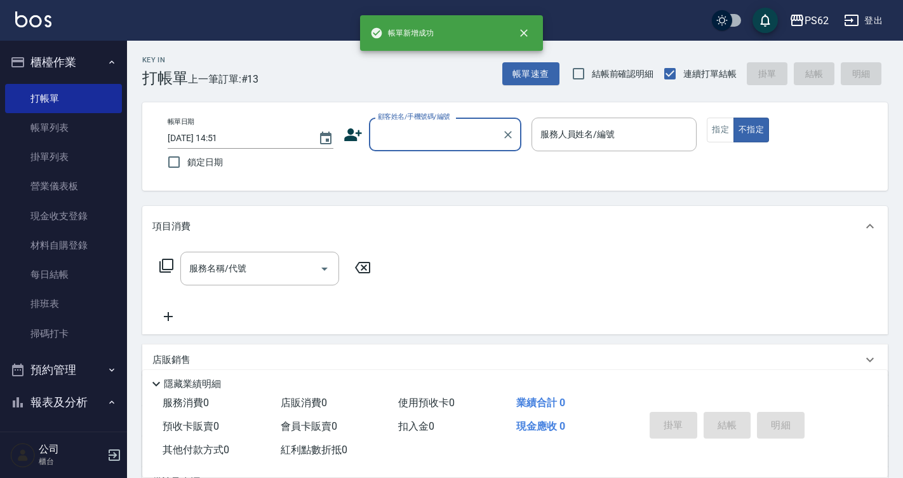
click at [435, 144] on input "顧客姓名/手機號碼/編號" at bounding box center [436, 134] width 122 height 22
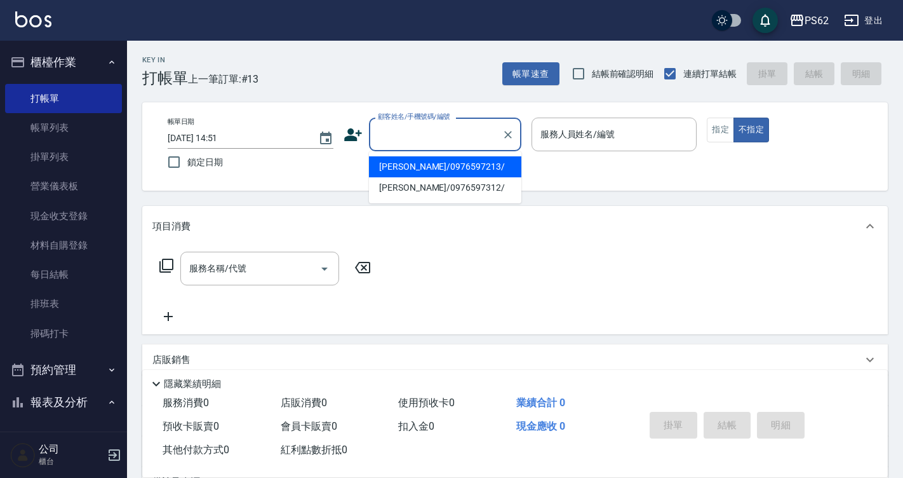
click at [412, 160] on li "周憶君/0976597213/" at bounding box center [445, 166] width 152 height 21
type input "周憶君/0976597213/"
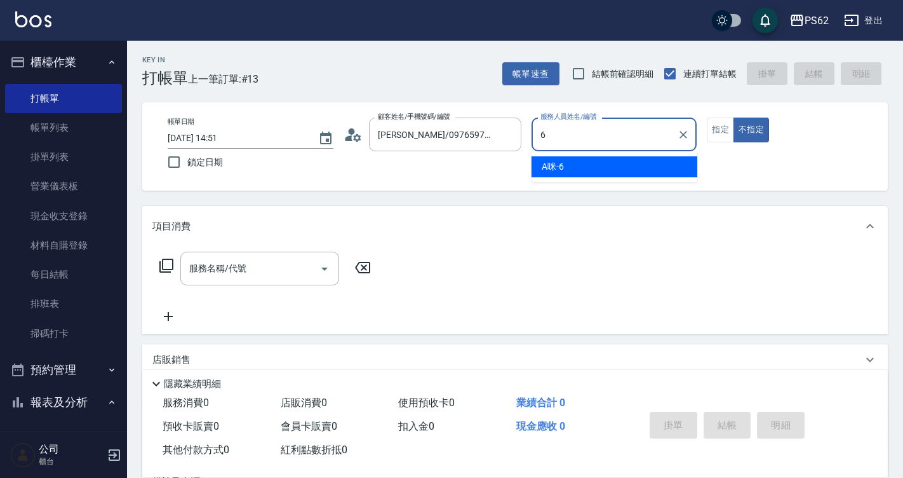
type input "A咪-6"
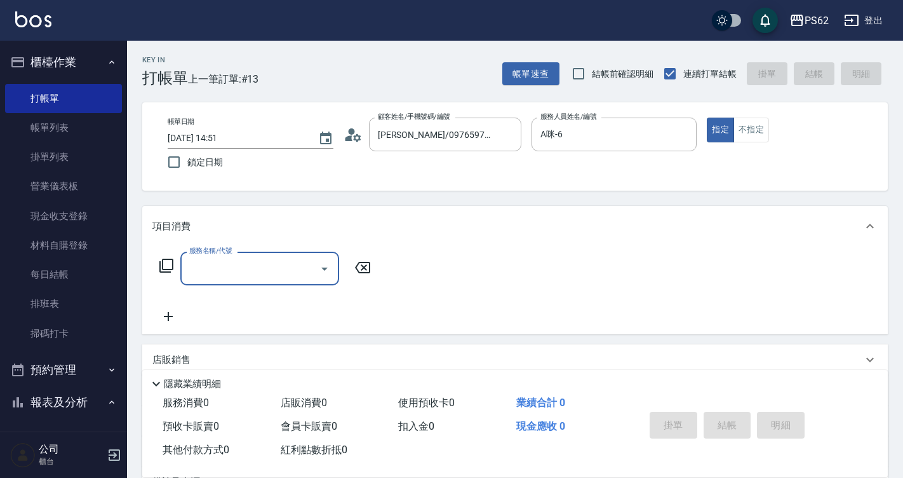
type input "1"
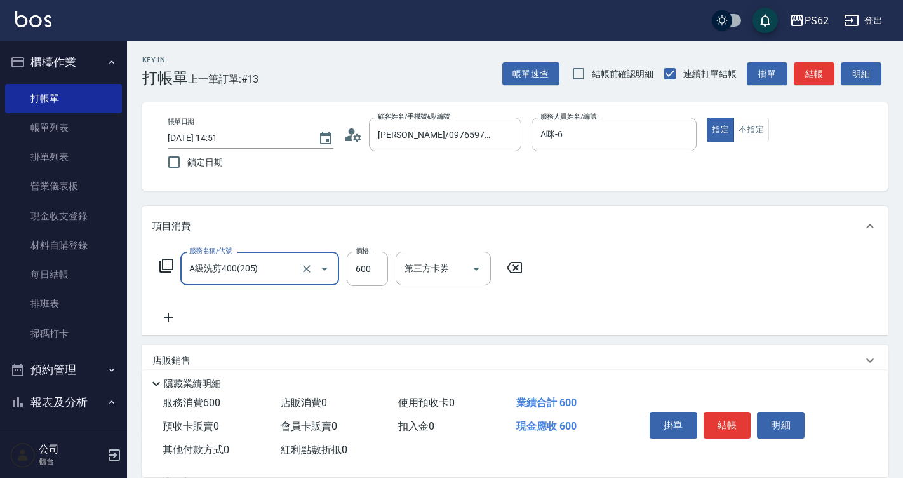
type input "A級洗剪400(205)"
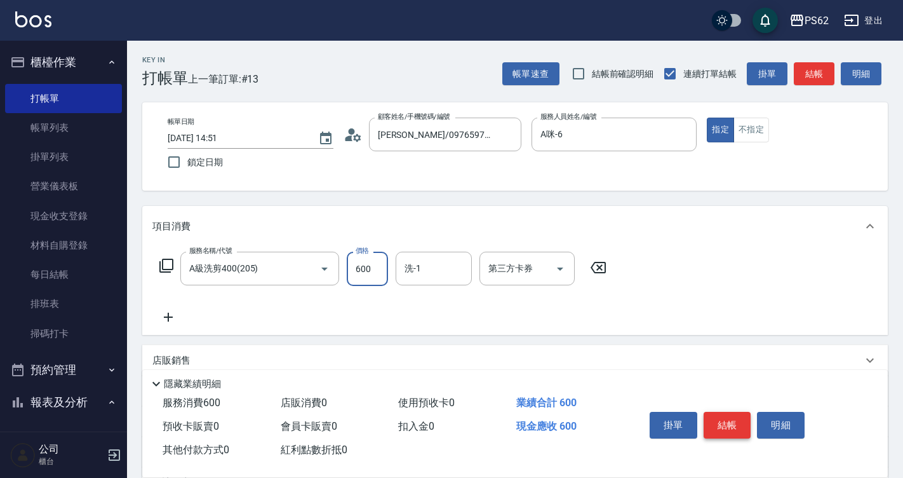
click at [732, 417] on button "結帳" at bounding box center [728, 425] width 48 height 27
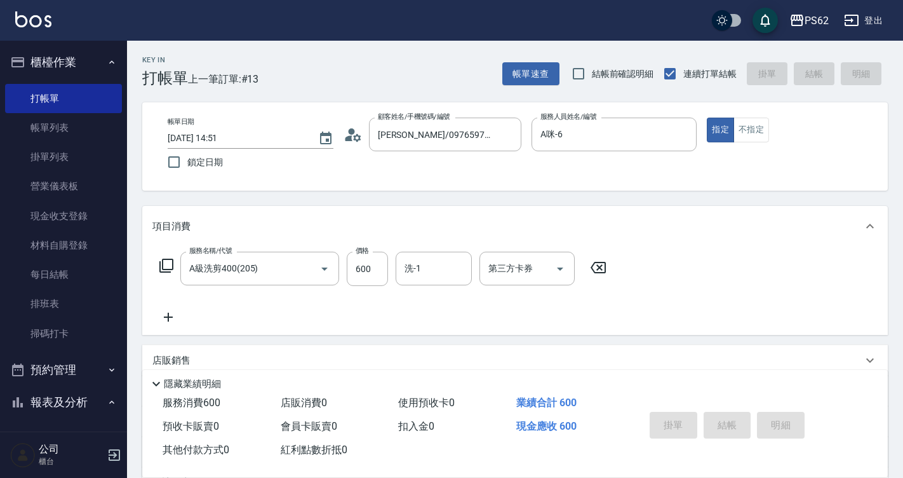
type input "2025/08/24 14:52"
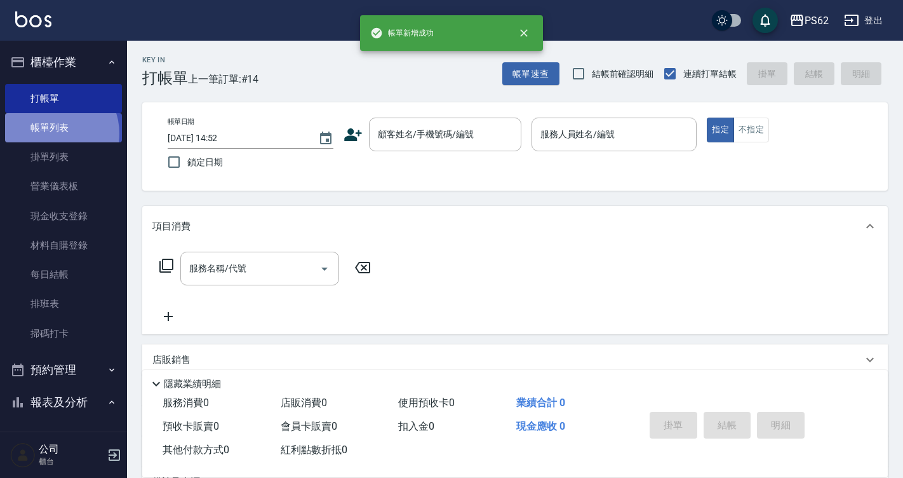
click at [52, 133] on link "帳單列表" at bounding box center [63, 127] width 117 height 29
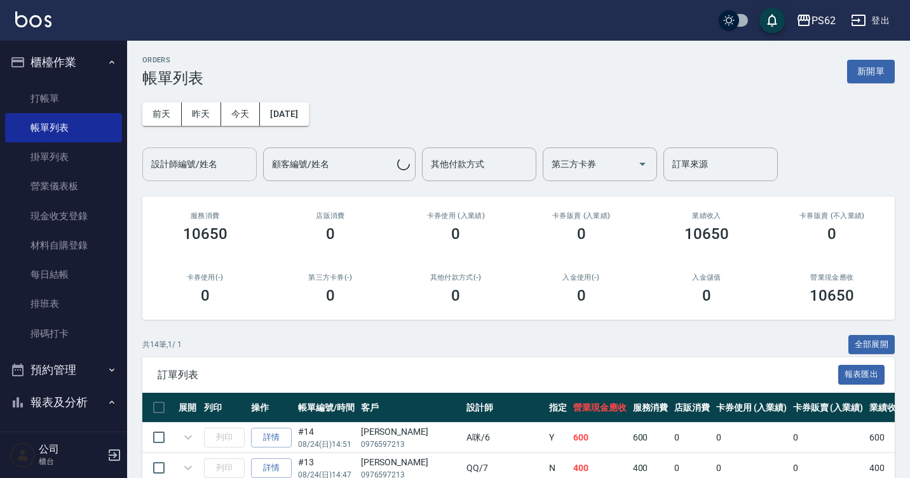
click at [198, 163] on div "設計師編號/姓名 設計師編號/姓名" at bounding box center [199, 164] width 114 height 34
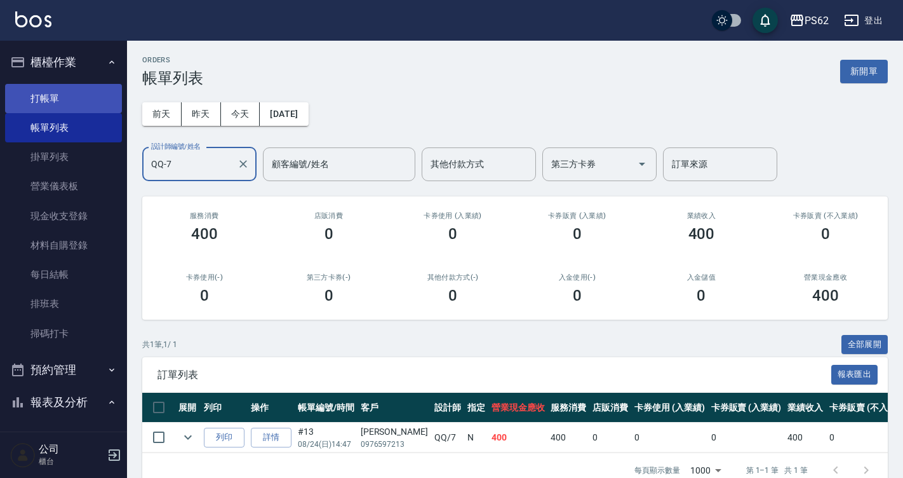
type input "QQ-7"
click at [46, 86] on link "打帳單" at bounding box center [63, 98] width 117 height 29
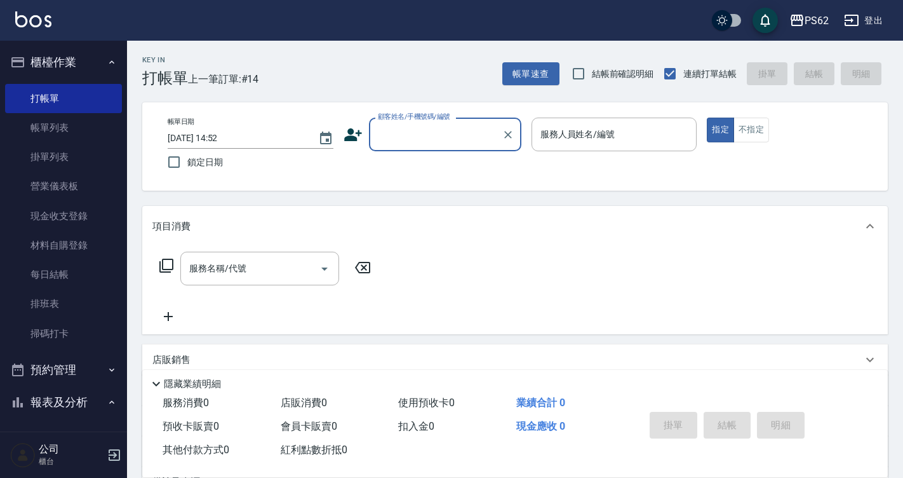
click at [829, 370] on div "隱藏業績明細" at bounding box center [515, 381] width 746 height 22
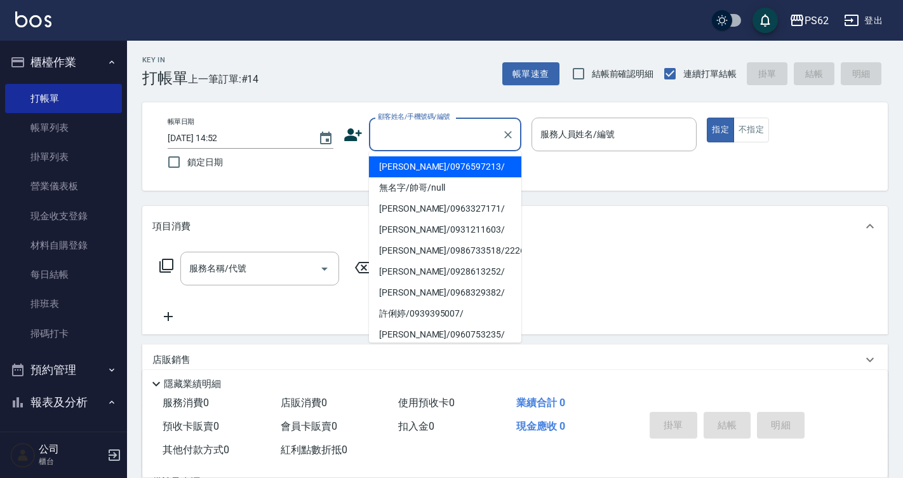
click at [421, 137] on input "顧客姓名/手機號碼/編號" at bounding box center [436, 134] width 122 height 22
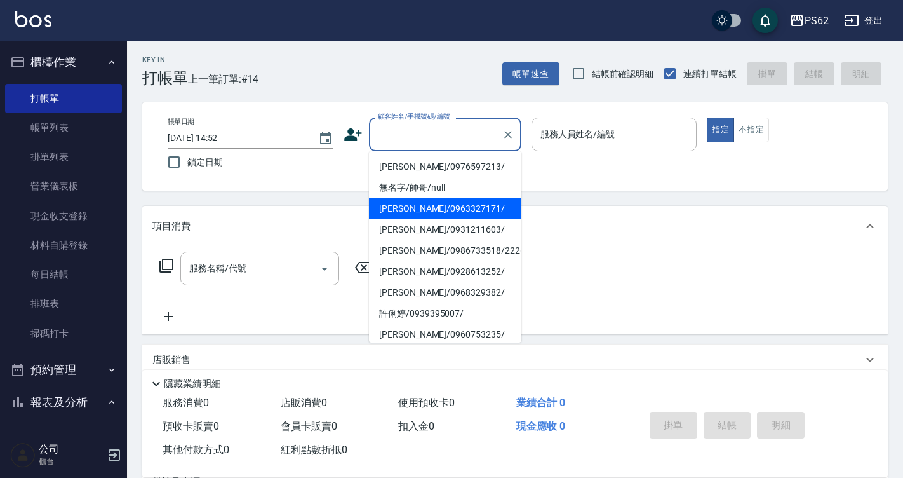
click at [352, 128] on icon at bounding box center [353, 134] width 19 height 19
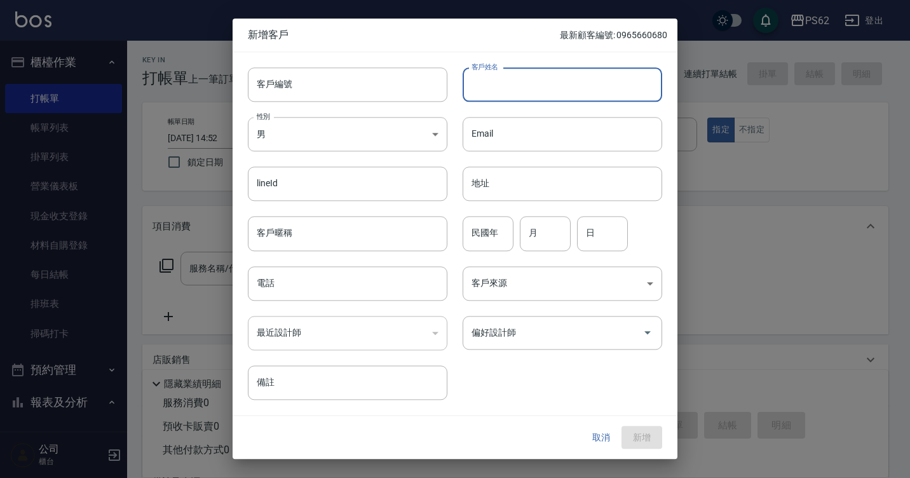
click at [539, 83] on input "客戶姓名" at bounding box center [561, 84] width 199 height 34
type input "[PERSON_NAME]"
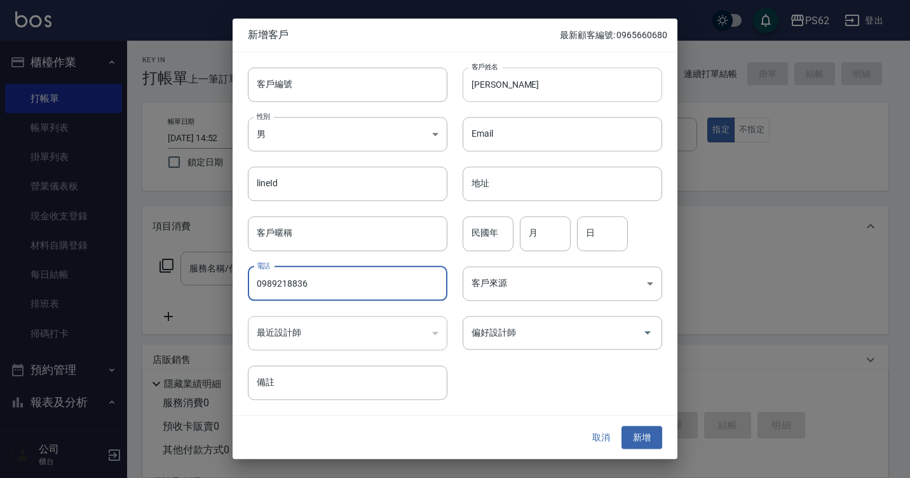
type input "0989218836"
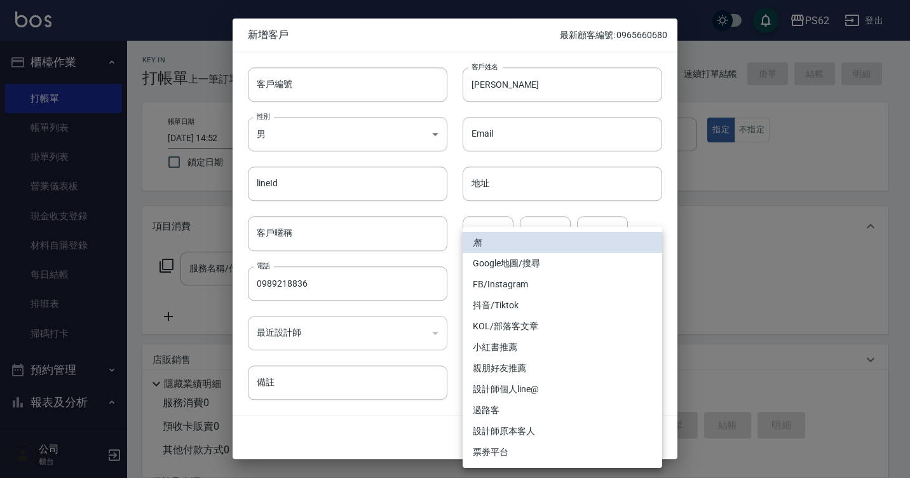
click at [772, 192] on div at bounding box center [455, 239] width 910 height 478
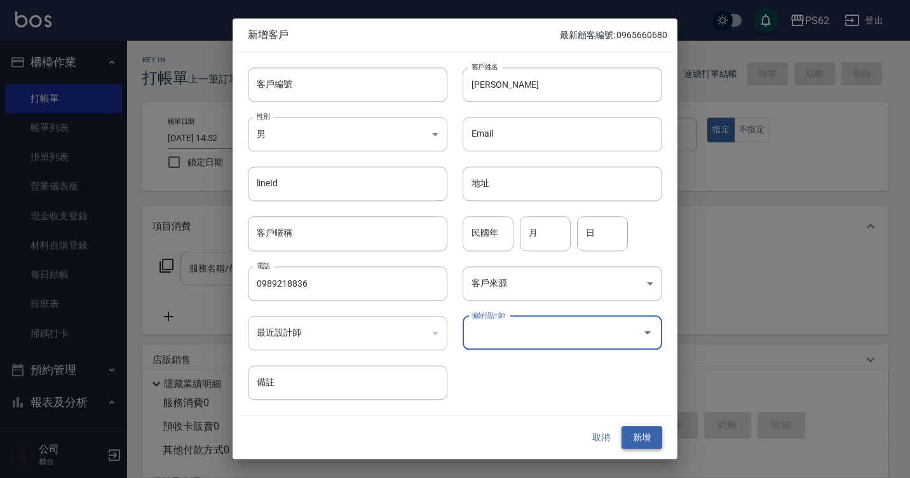
click at [643, 426] on button "新增" at bounding box center [641, 437] width 41 height 23
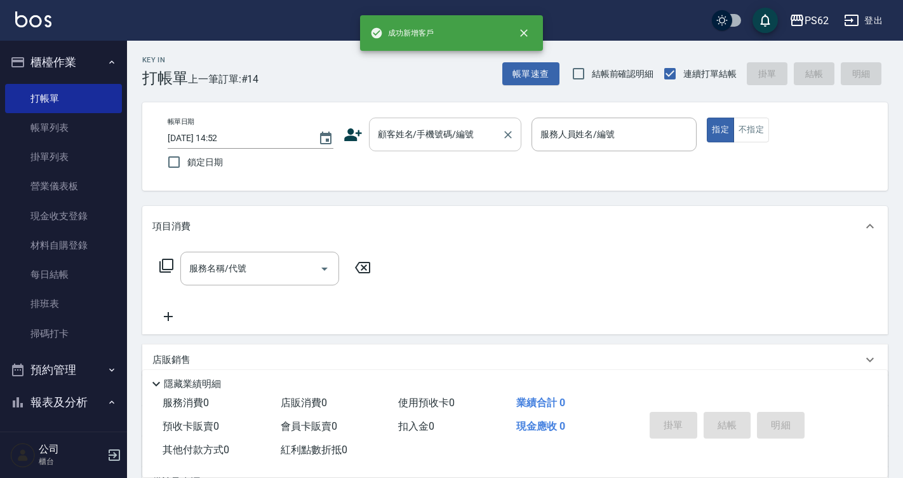
click at [490, 121] on div "顧客姓名/手機號碼/編號" at bounding box center [445, 134] width 152 height 34
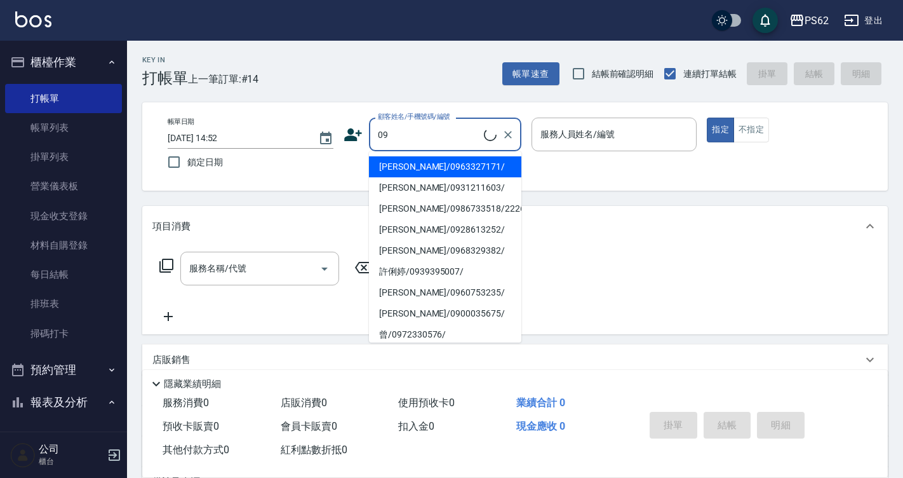
type input "陳建伸/0963327171/"
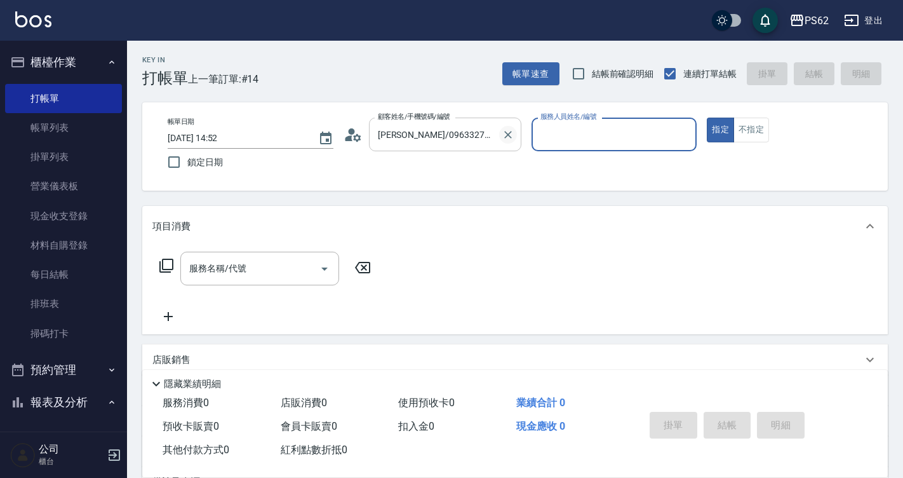
click at [504, 131] on icon "Clear" at bounding box center [508, 134] width 13 height 13
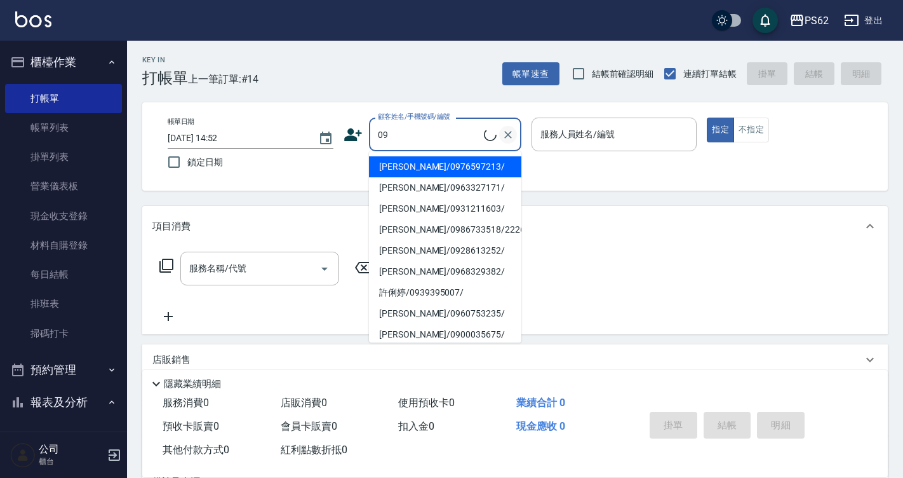
type input "周憶君/0976597213/"
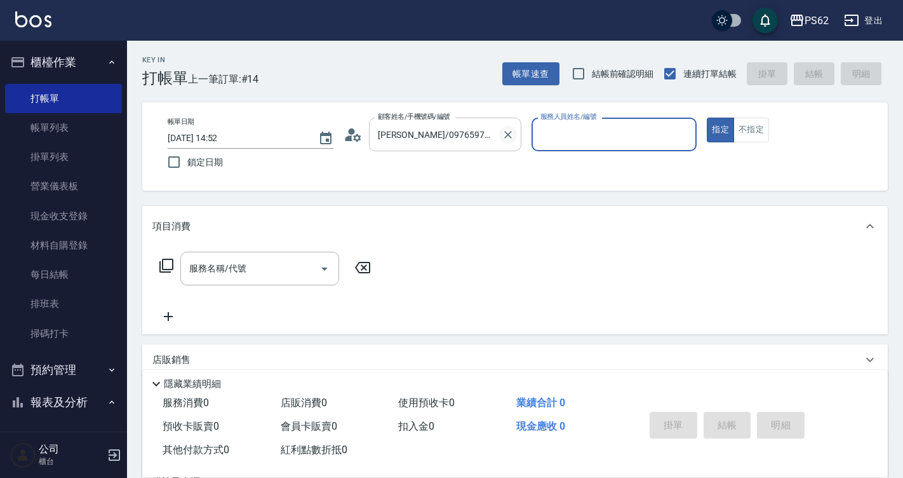
click at [504, 132] on icon "Clear" at bounding box center [508, 134] width 13 height 13
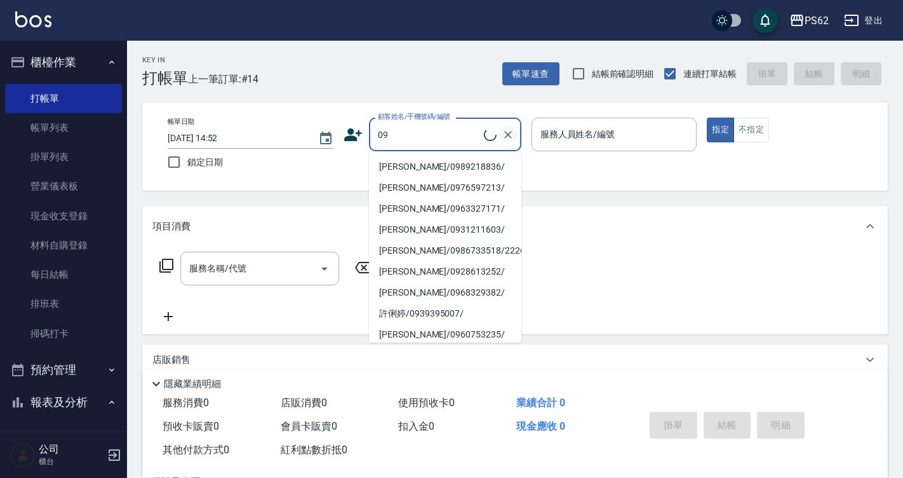
type input "陳云婷/0989218836/"
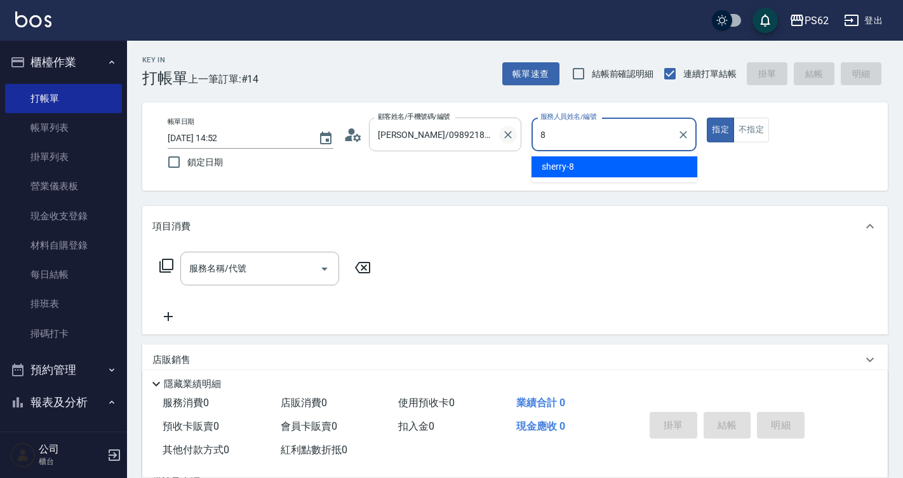
type input "sherry-8"
type button "true"
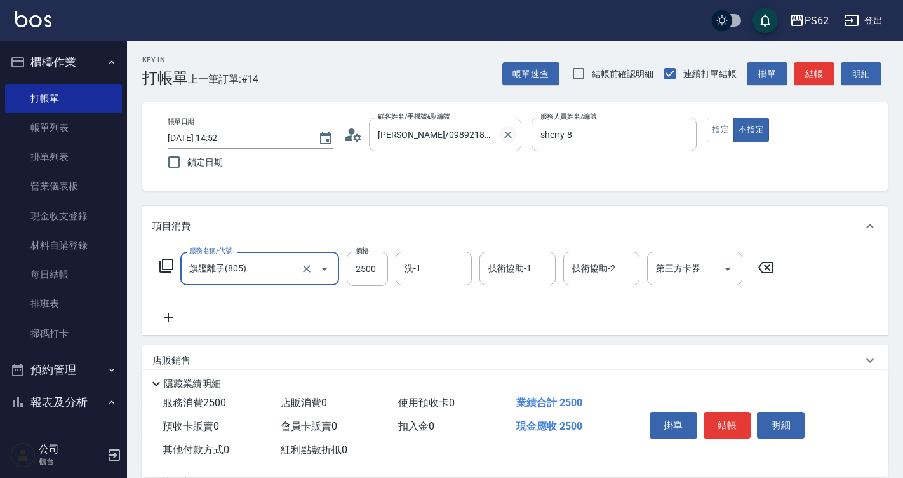
type input "旗艦離子(805)"
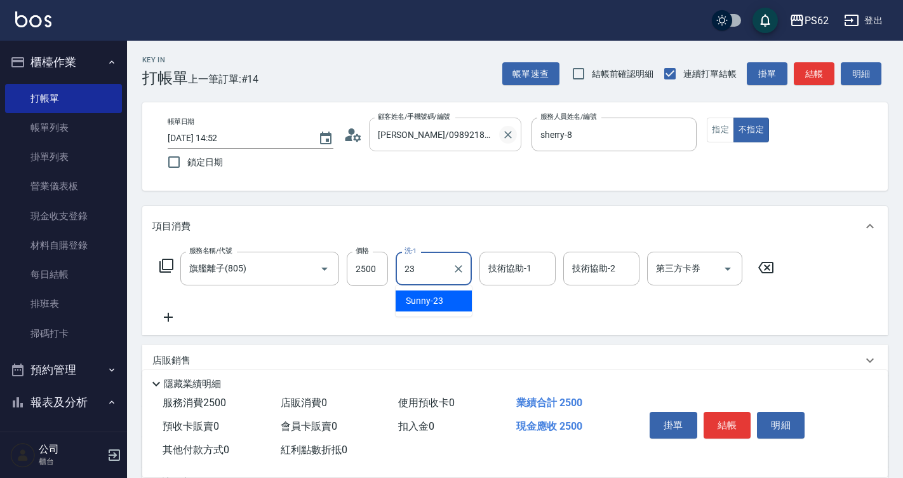
type input "Sunny-23"
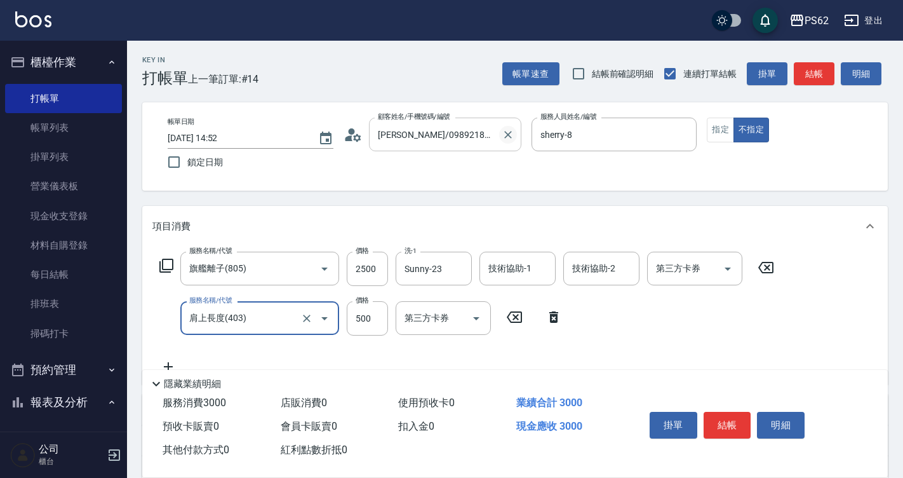
type input "肩上長度(403)"
type input "800"
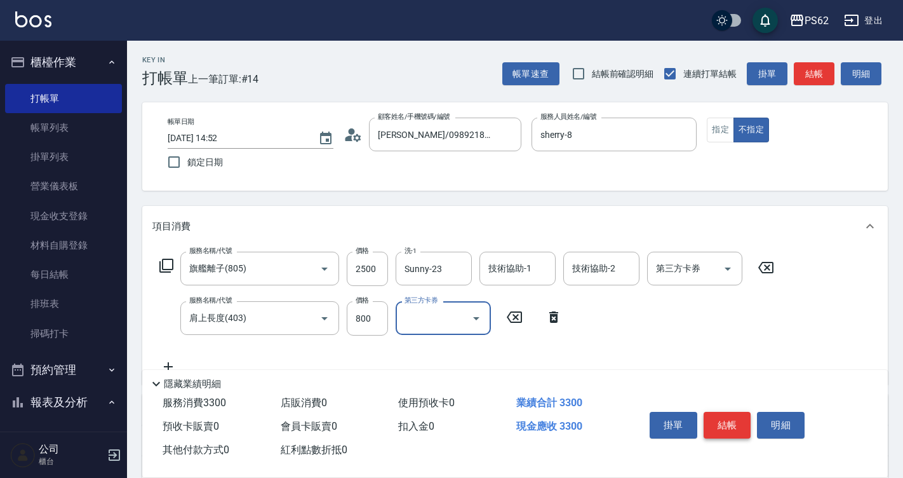
click at [748, 418] on button "結帳" at bounding box center [728, 425] width 48 height 27
click at [748, 418] on div "掛單 結帳 明細" at bounding box center [728, 426] width 166 height 40
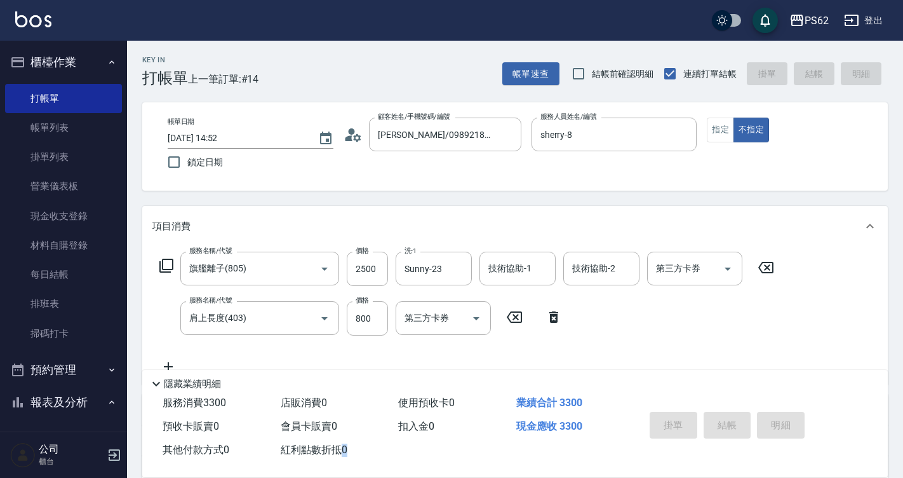
type input "2025/08/24 15:23"
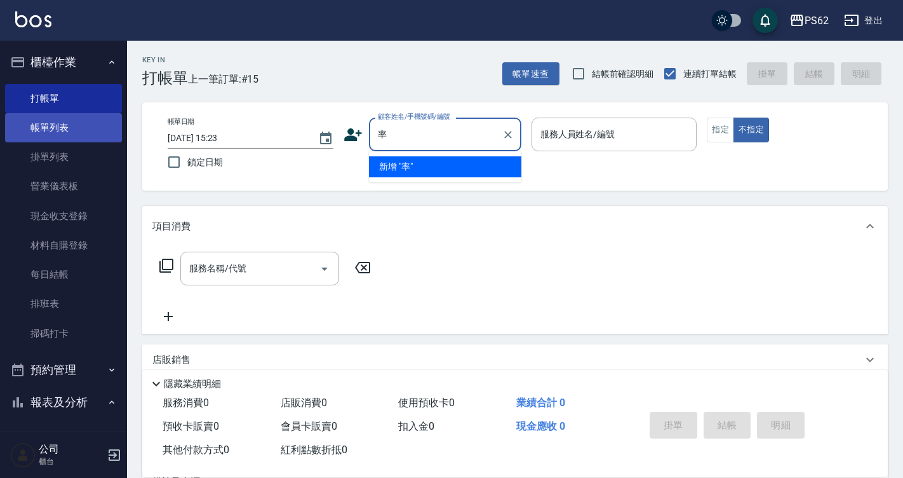
type input "率"
click at [64, 138] on link "帳單列表" at bounding box center [63, 127] width 117 height 29
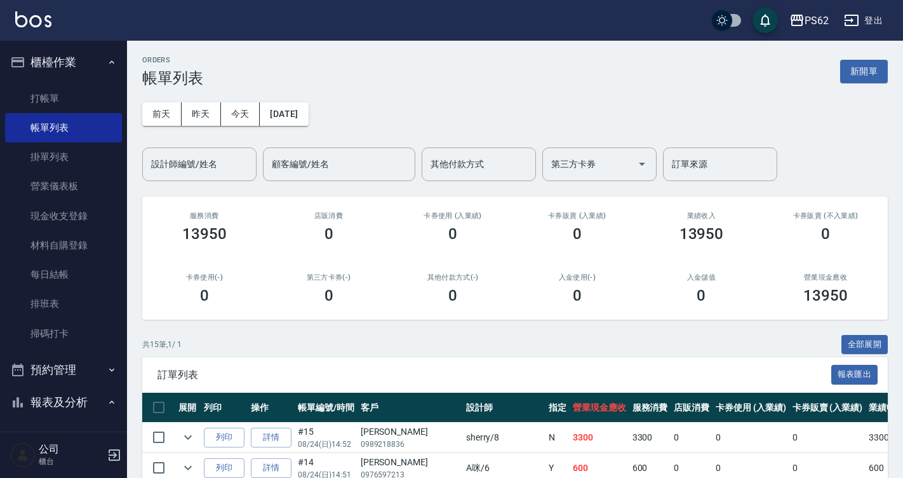
click at [100, 83] on ul "打帳單 帳單列表 掛單列表 營業儀表板 現金收支登錄 材料自購登錄 每日結帳 排班表 掃碼打卡" at bounding box center [63, 216] width 117 height 274
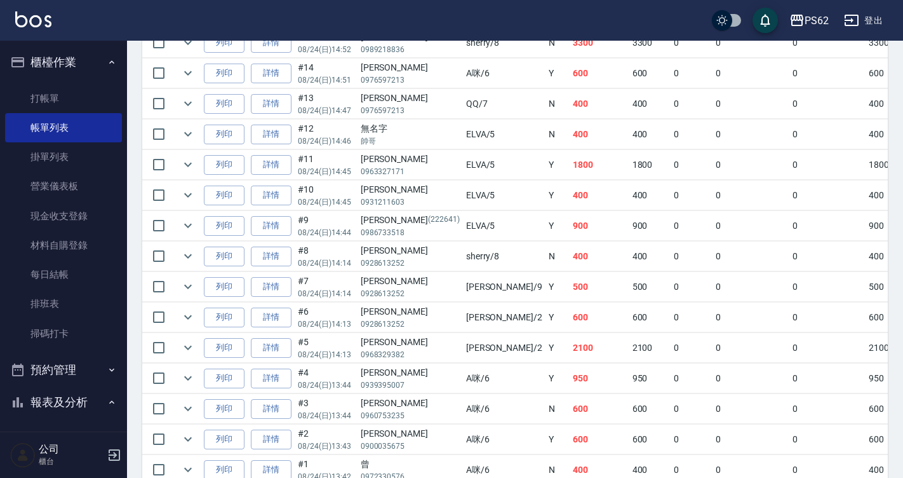
scroll to position [461, 0]
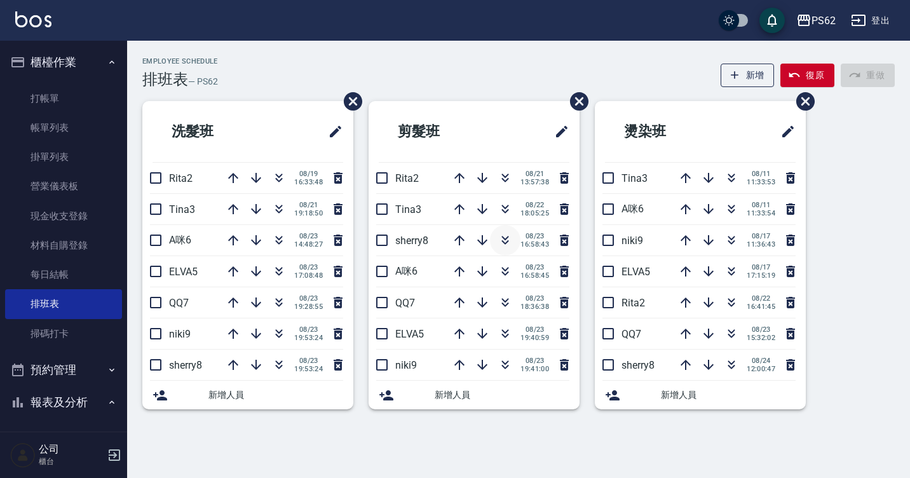
click at [495, 245] on button "button" at bounding box center [505, 240] width 30 height 30
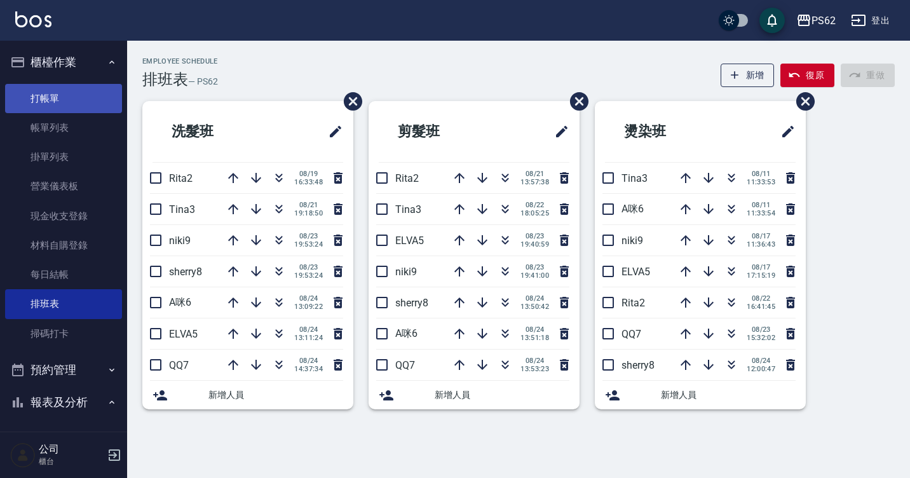
click at [50, 88] on link "打帳單" at bounding box center [63, 98] width 117 height 29
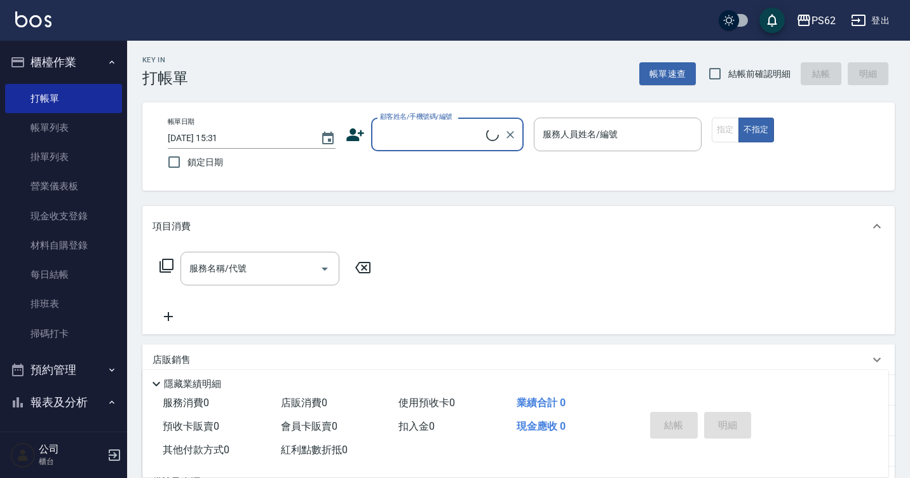
click at [448, 135] on input "顧客姓名/手機號碼/編號" at bounding box center [431, 134] width 109 height 22
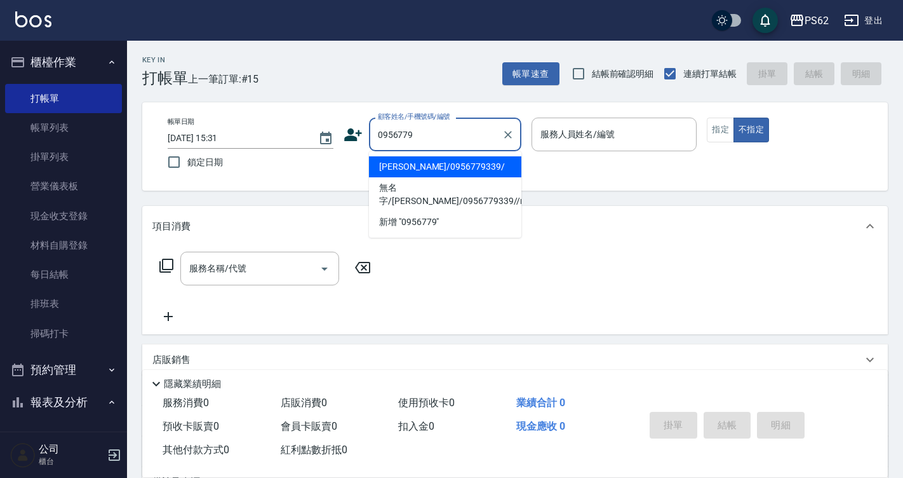
click at [450, 165] on li "胡珮甄/0956779339/" at bounding box center [445, 166] width 152 height 21
type input "胡珮甄/0956779339/"
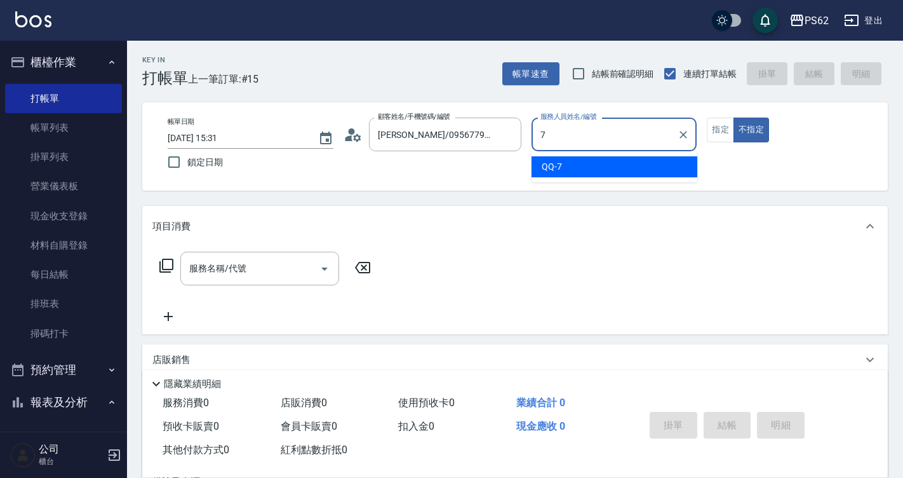
type input "QQ-7"
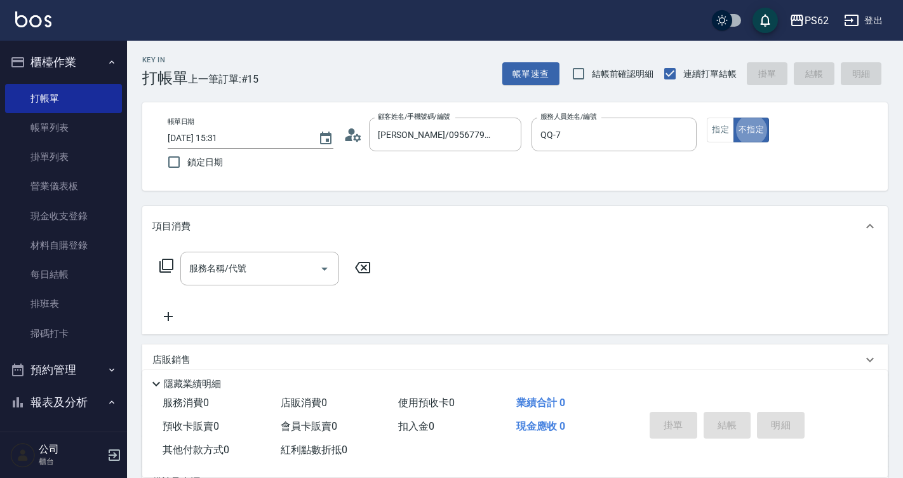
type button "false"
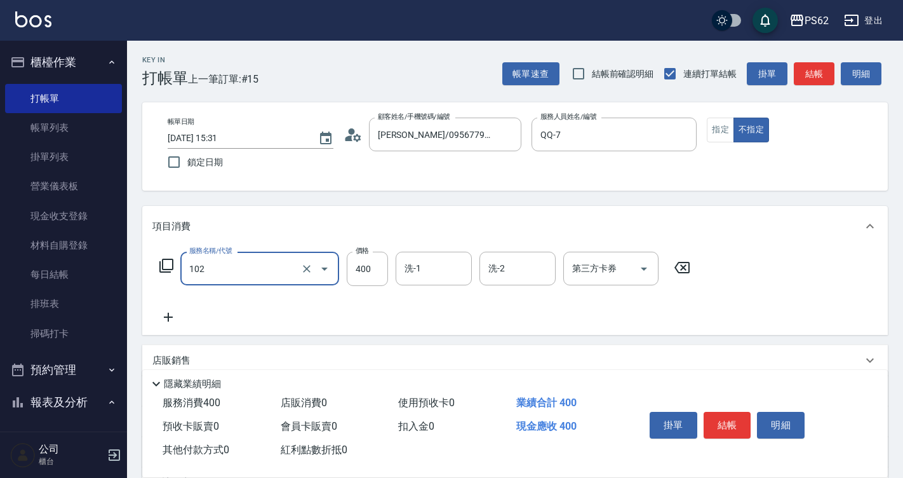
type input "精油洗髮(102)"
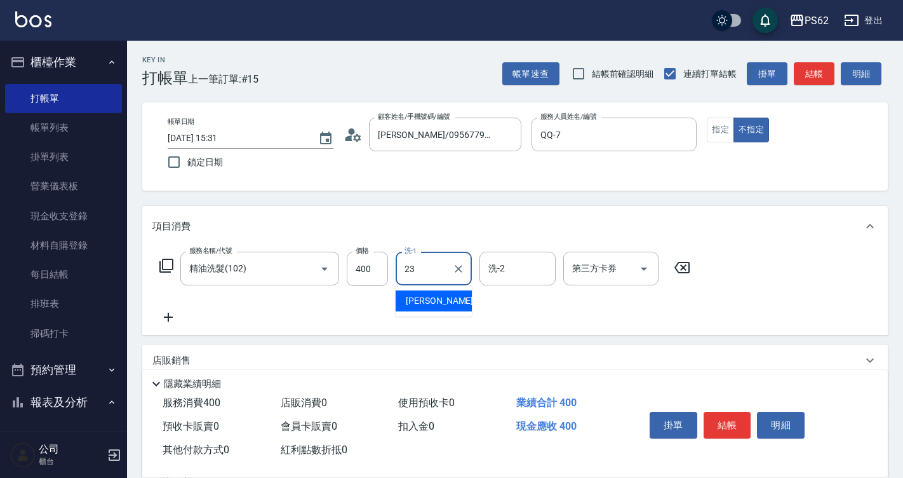
type input "Sunny-23"
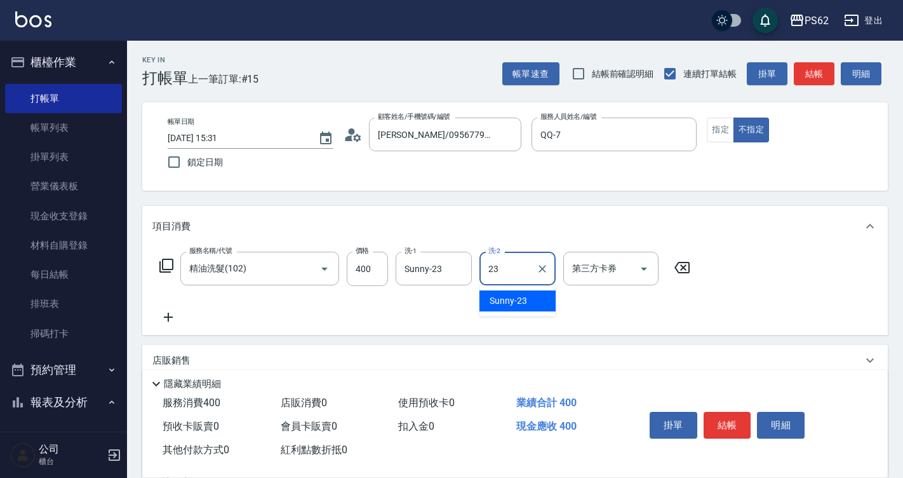
type input "Sunny-23"
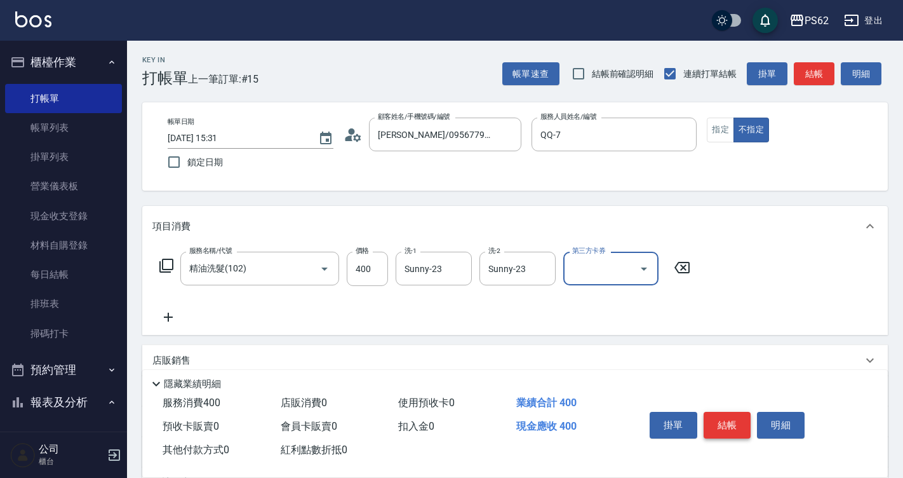
click at [741, 417] on button "結帳" at bounding box center [728, 425] width 48 height 27
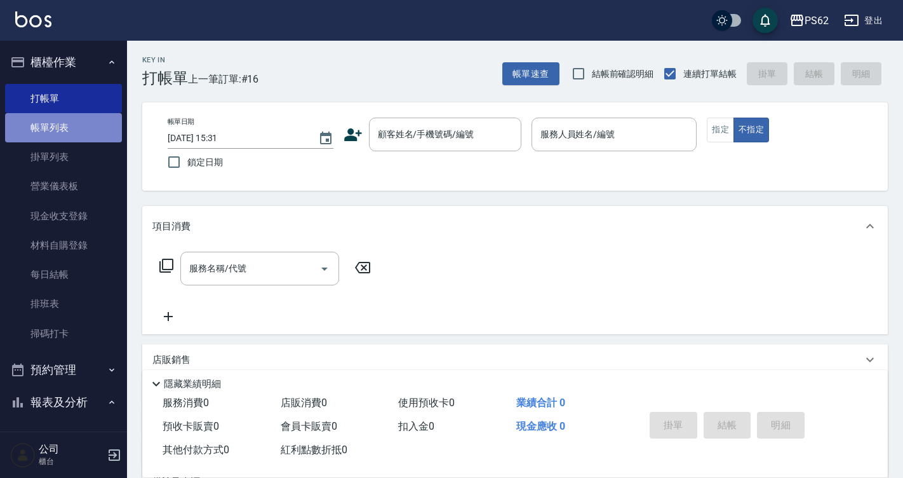
click at [86, 138] on link "帳單列表" at bounding box center [63, 127] width 117 height 29
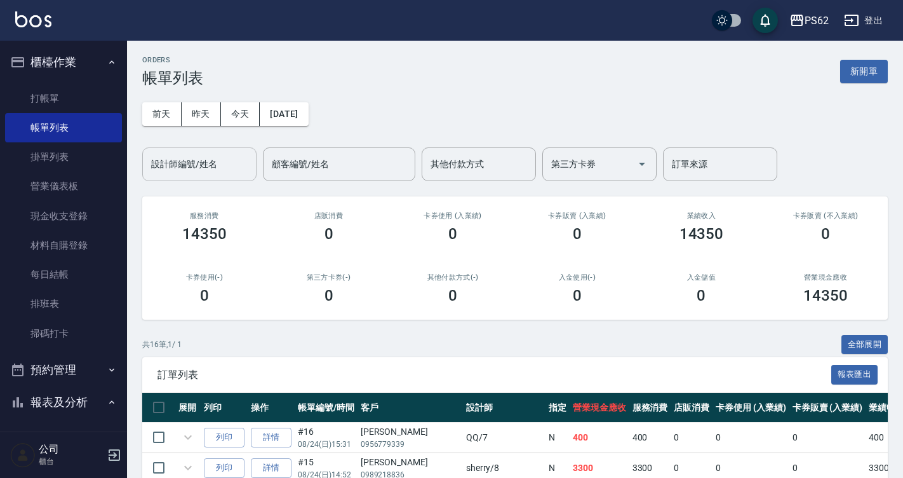
click at [203, 158] on div "設計師編號/姓名 設計師編號/姓名" at bounding box center [199, 164] width 114 height 34
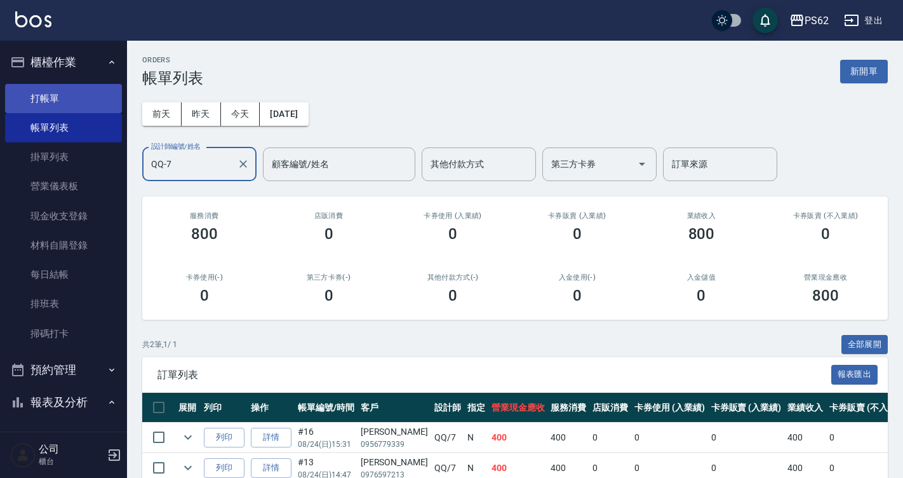
type input "QQ-7"
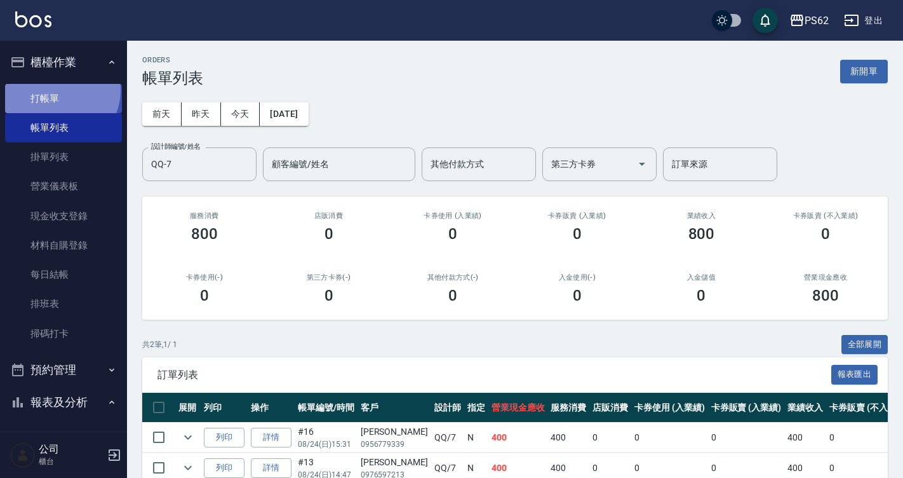
click at [58, 90] on link "打帳單" at bounding box center [63, 98] width 117 height 29
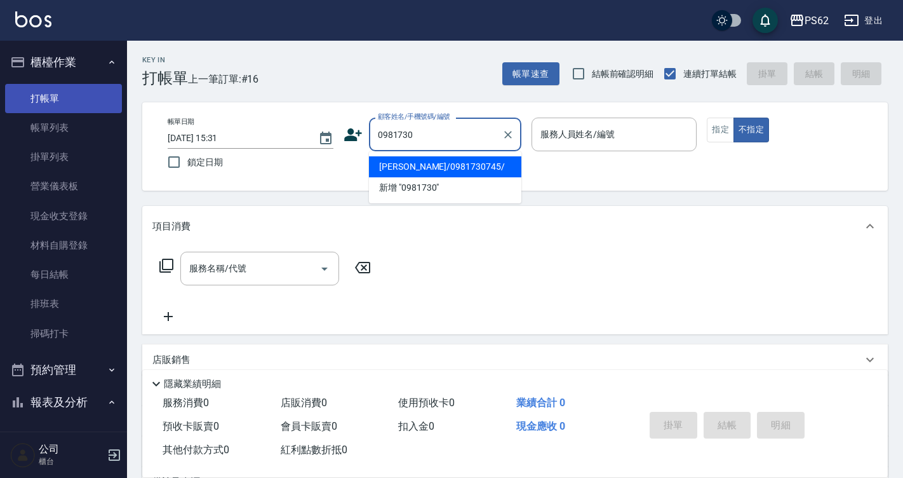
type input "林怡安/0981730745/"
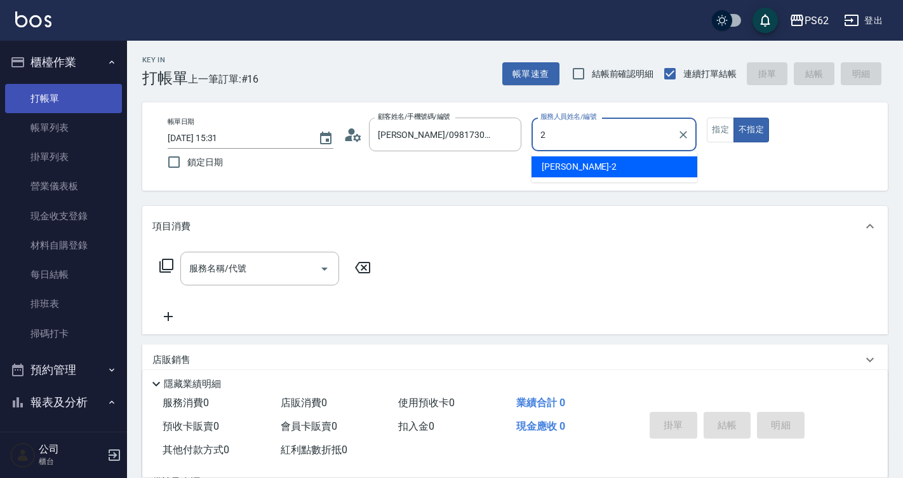
type input "Rita-2"
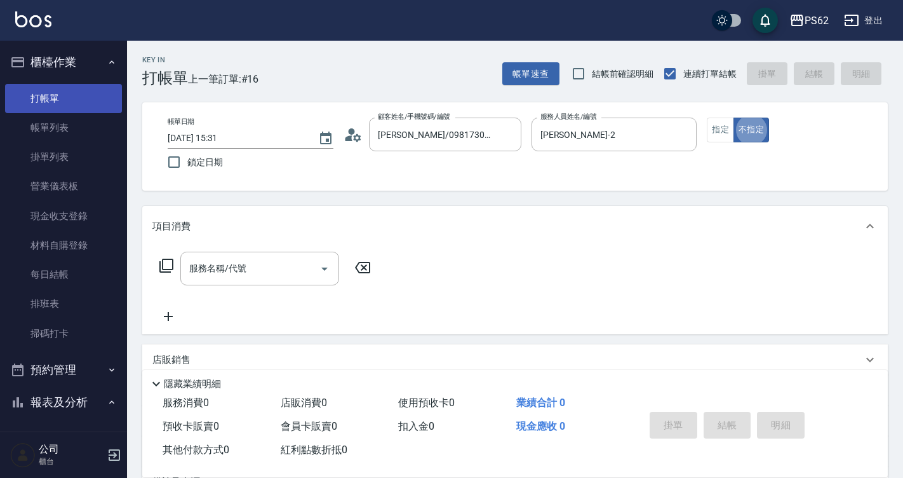
type button "false"
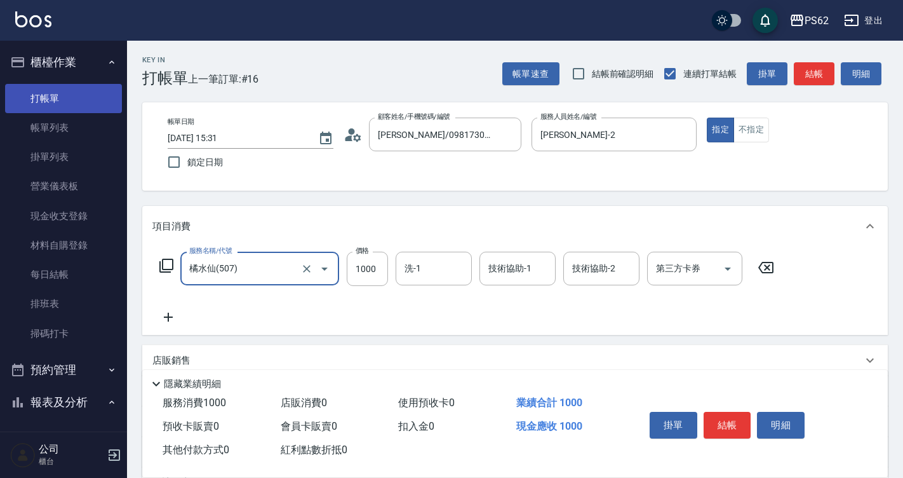
type input "橘水仙(507)"
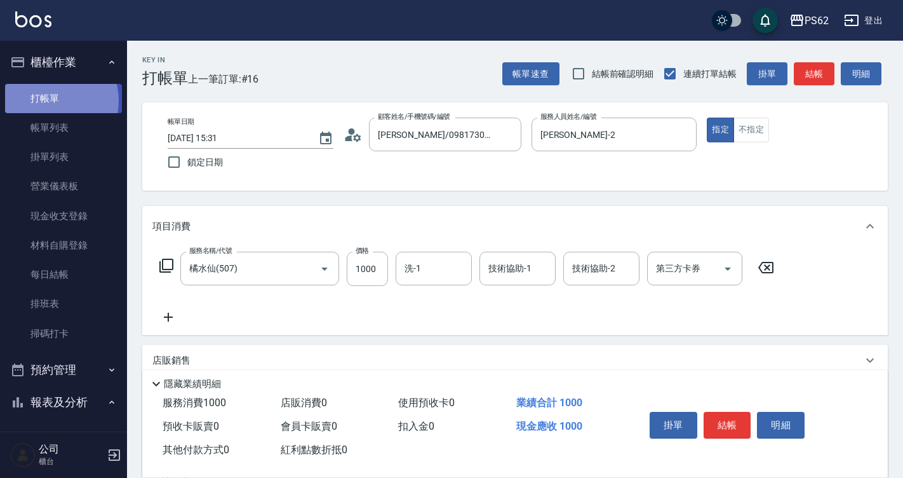
click at [48, 100] on link "打帳單" at bounding box center [63, 98] width 117 height 29
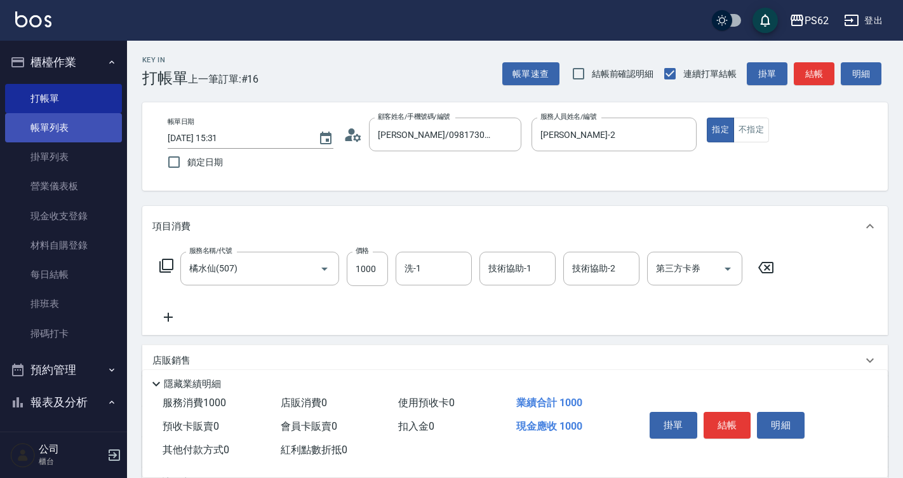
click at [96, 133] on link "帳單列表" at bounding box center [63, 127] width 117 height 29
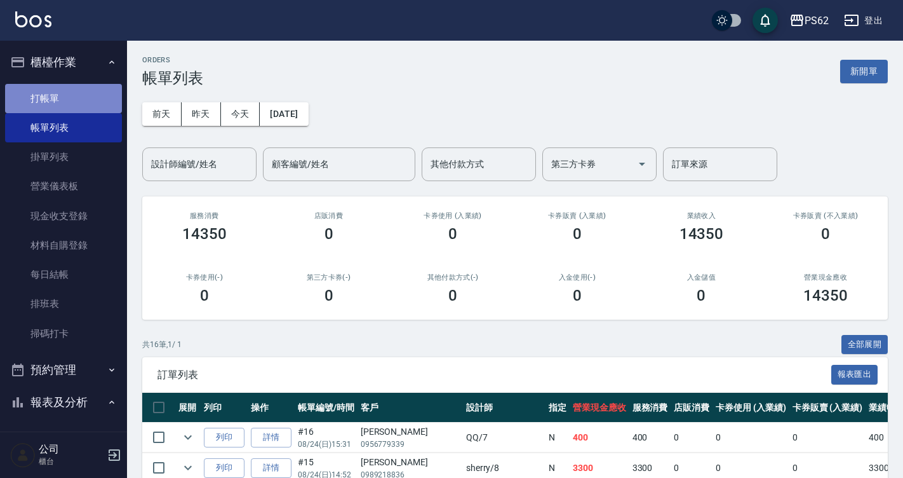
click at [73, 98] on link "打帳單" at bounding box center [63, 98] width 117 height 29
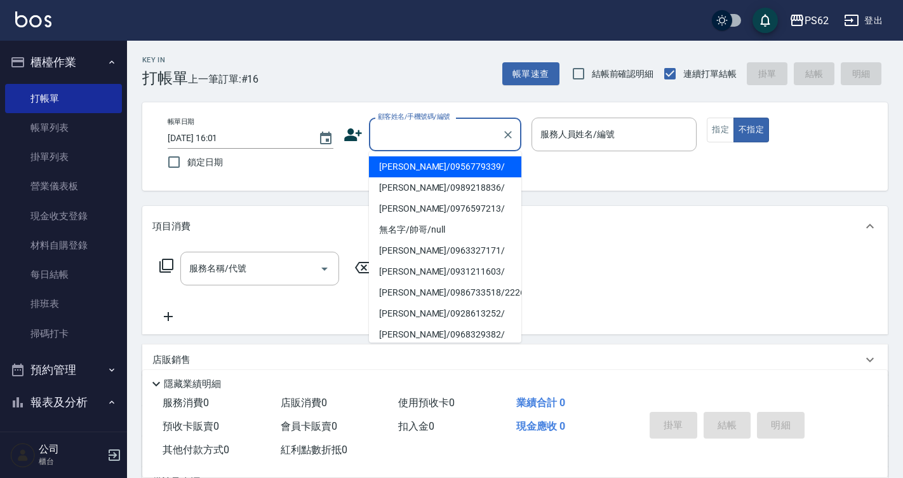
click at [405, 131] on input "顧客姓名/手機號碼/編號" at bounding box center [436, 134] width 122 height 22
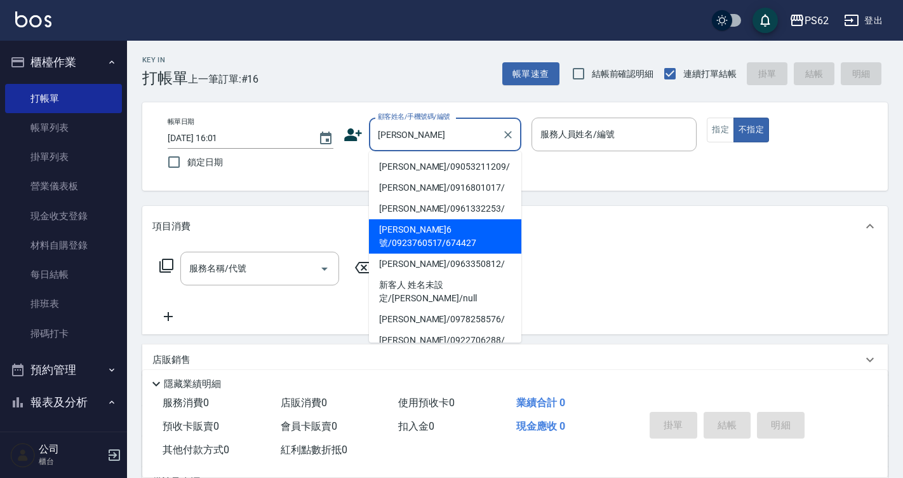
click at [419, 232] on li "林佩儒6號/0923760517/674427" at bounding box center [445, 236] width 152 height 34
type input "林佩儒6號/0923760517/674427"
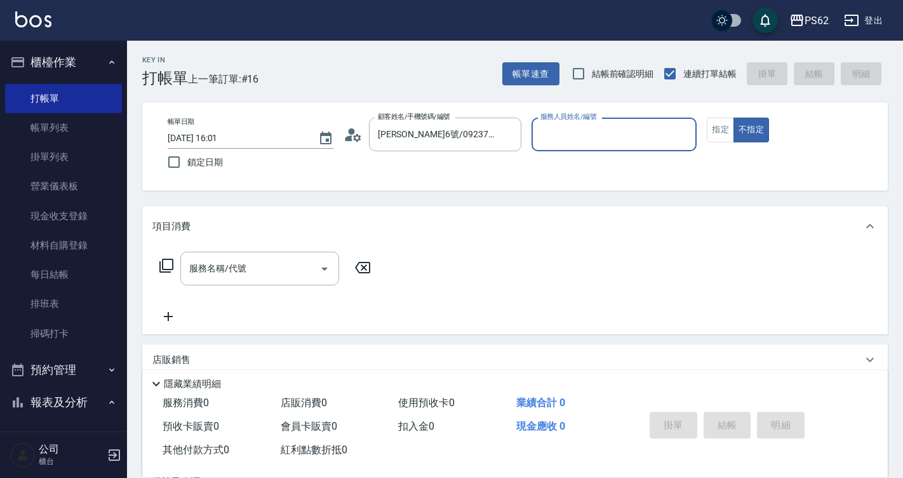
type input "A咪-6"
click at [160, 267] on icon at bounding box center [166, 265] width 14 height 14
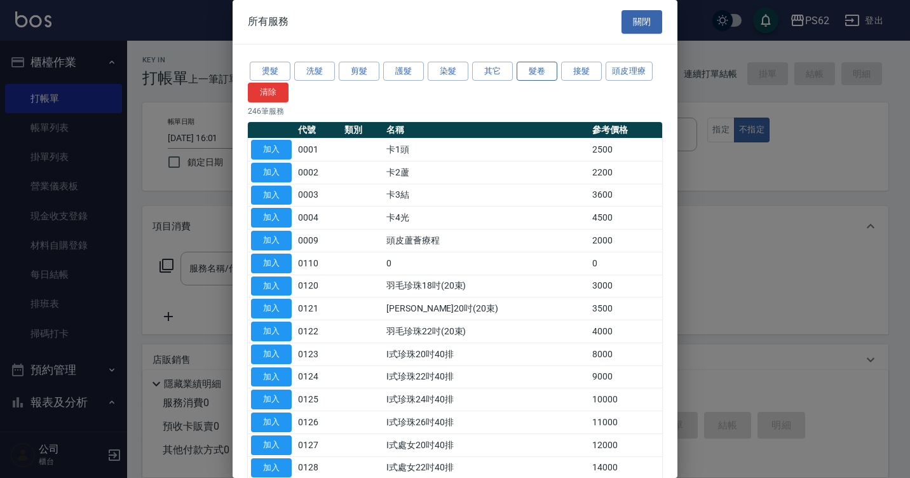
click at [548, 75] on button "髮卷" at bounding box center [536, 72] width 41 height 20
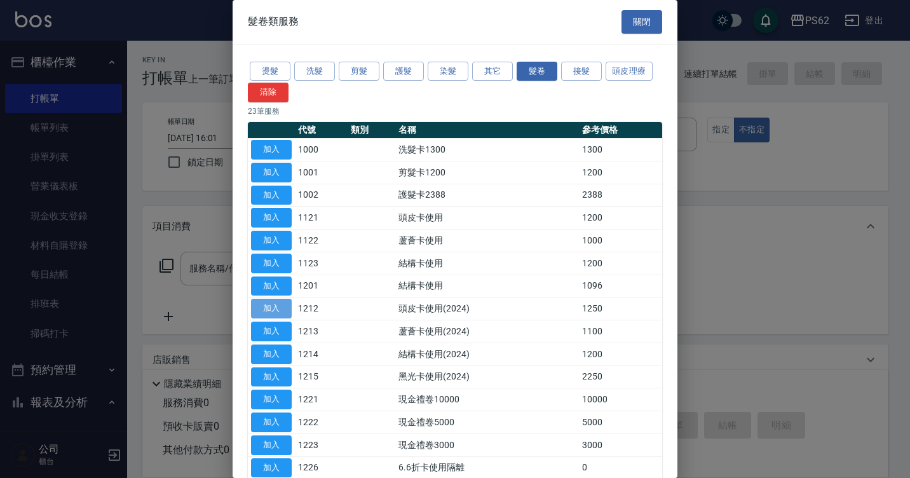
click at [283, 309] on button "加入" at bounding box center [271, 309] width 41 height 20
type input "頭皮卡使用(2024)(1212)"
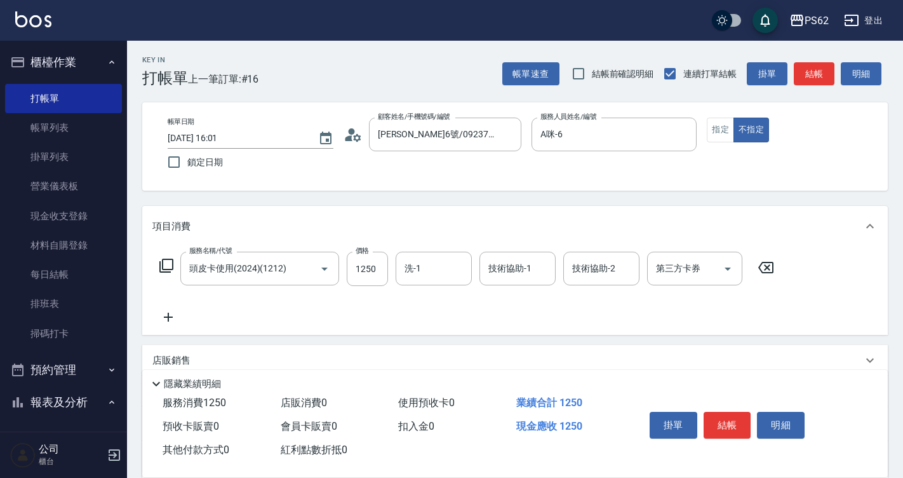
click at [168, 261] on icon at bounding box center [166, 265] width 15 height 15
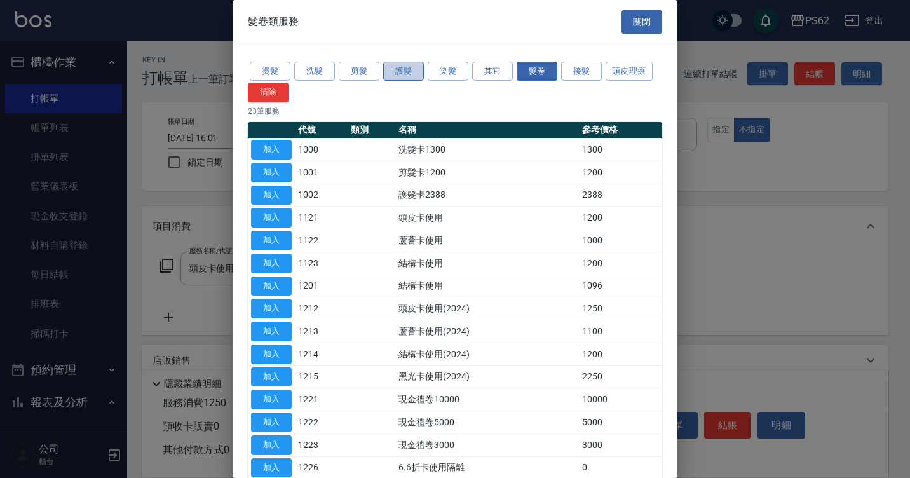
click at [401, 73] on button "護髮" at bounding box center [403, 72] width 41 height 20
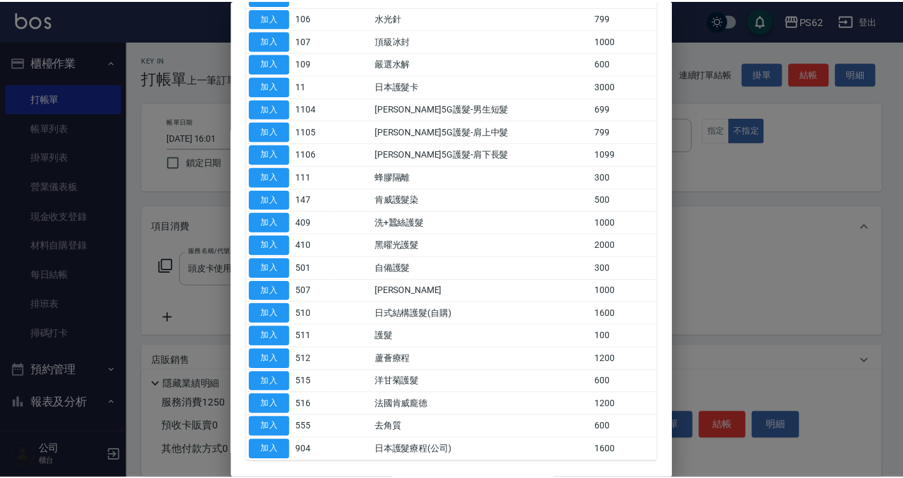
scroll to position [381, 0]
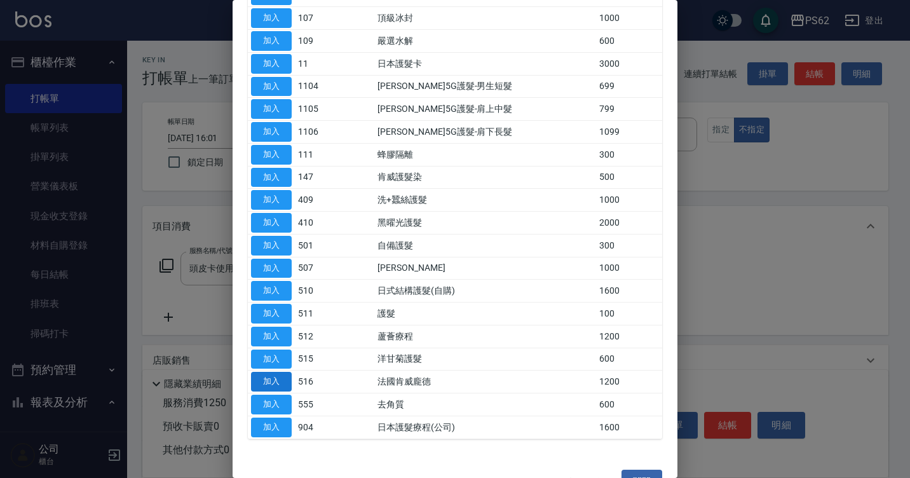
click at [281, 379] on button "加入" at bounding box center [271, 382] width 41 height 20
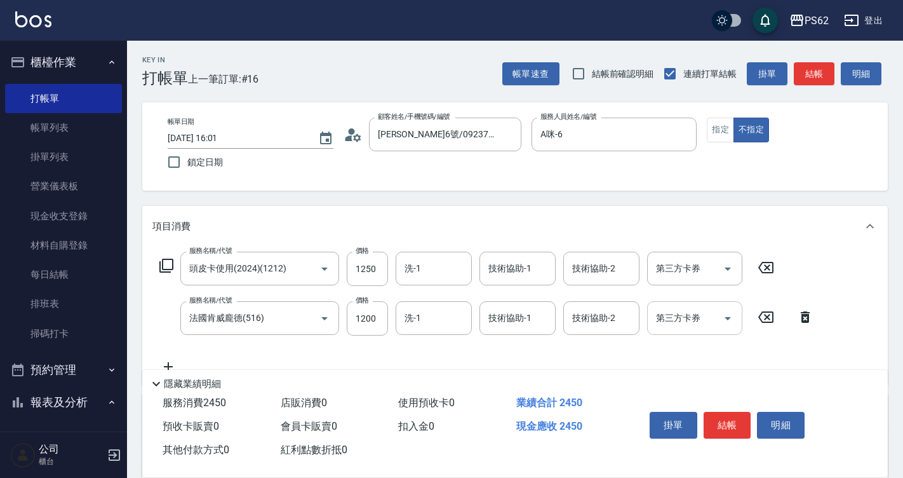
click at [725, 316] on icon "Open" at bounding box center [727, 318] width 15 height 15
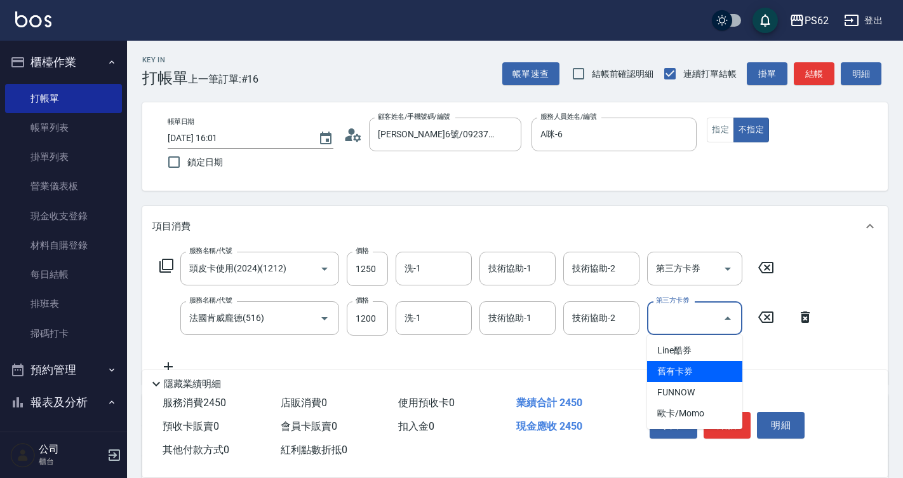
click at [701, 365] on span "舊有卡券" at bounding box center [694, 371] width 95 height 21
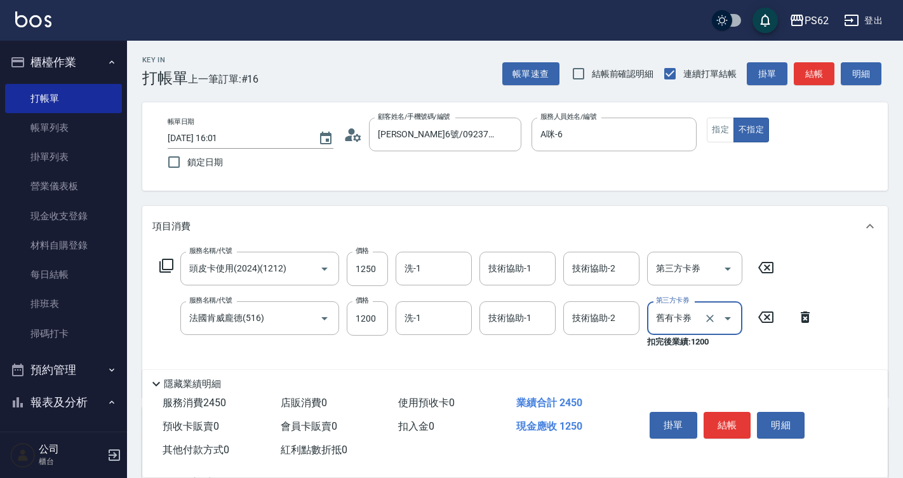
type input "舊有卡券"
click at [725, 265] on icon "Open" at bounding box center [727, 268] width 15 height 15
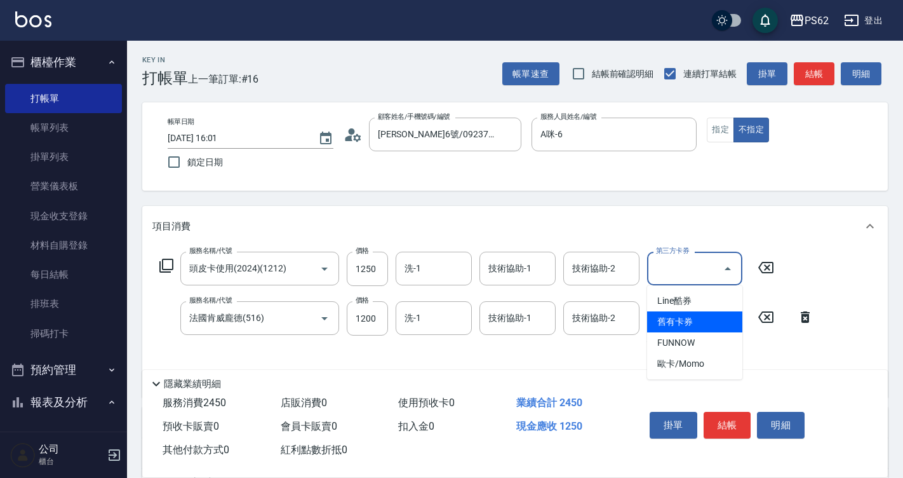
click at [704, 326] on span "舊有卡券" at bounding box center [694, 321] width 95 height 21
type input "舊有卡券"
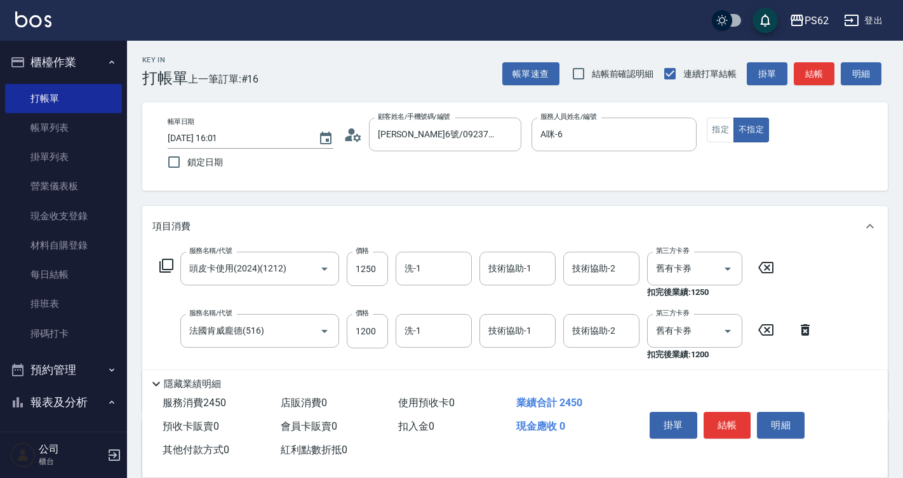
click at [168, 260] on icon at bounding box center [166, 265] width 15 height 15
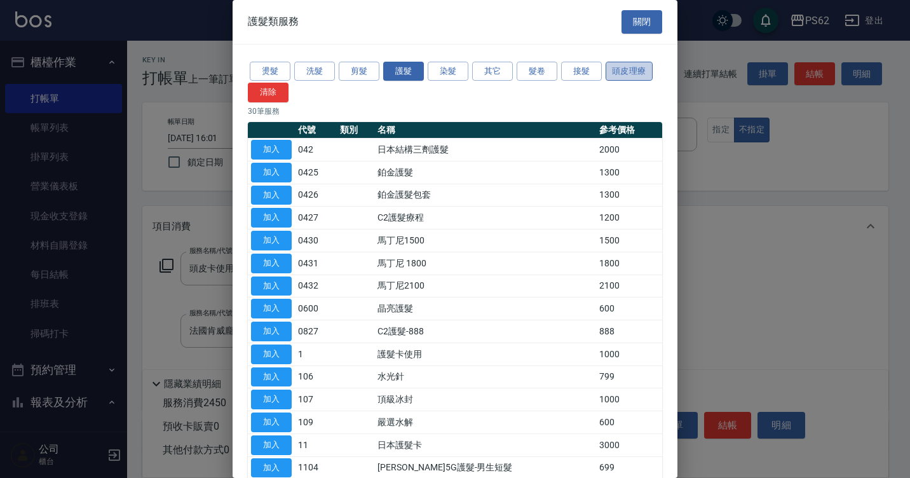
click at [615, 69] on button "頭皮理療" at bounding box center [628, 72] width 47 height 20
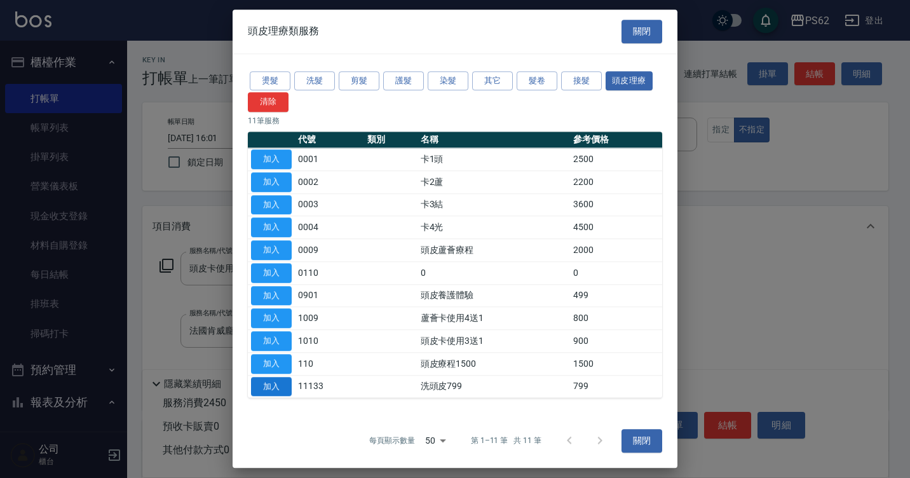
click at [279, 388] on button "加入" at bounding box center [271, 387] width 41 height 20
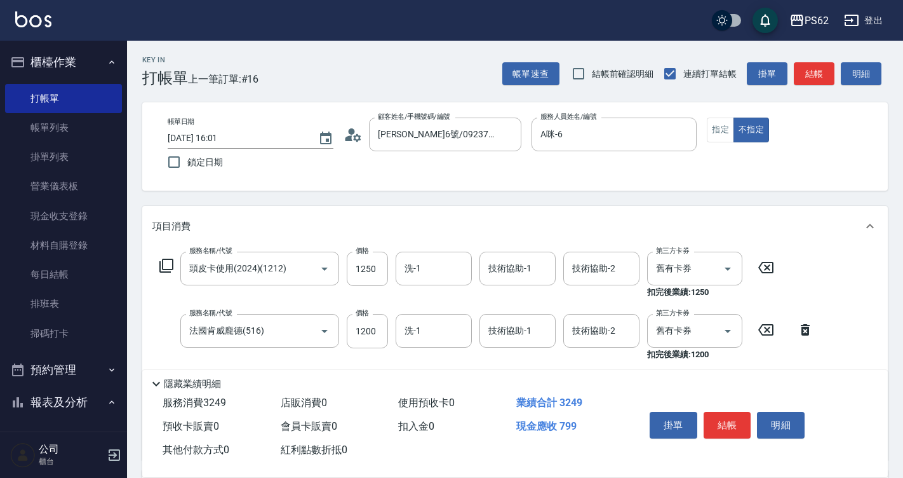
click at [163, 265] on icon at bounding box center [166, 265] width 14 height 14
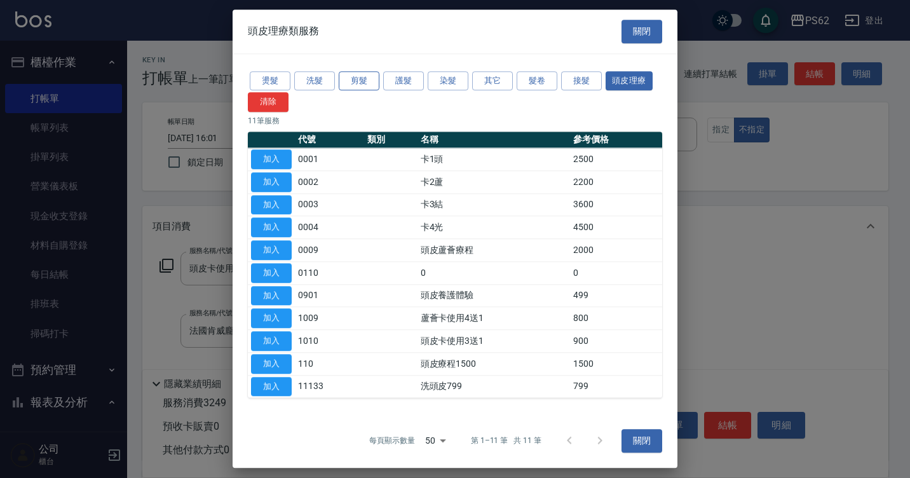
click at [373, 84] on button "剪髮" at bounding box center [359, 81] width 41 height 20
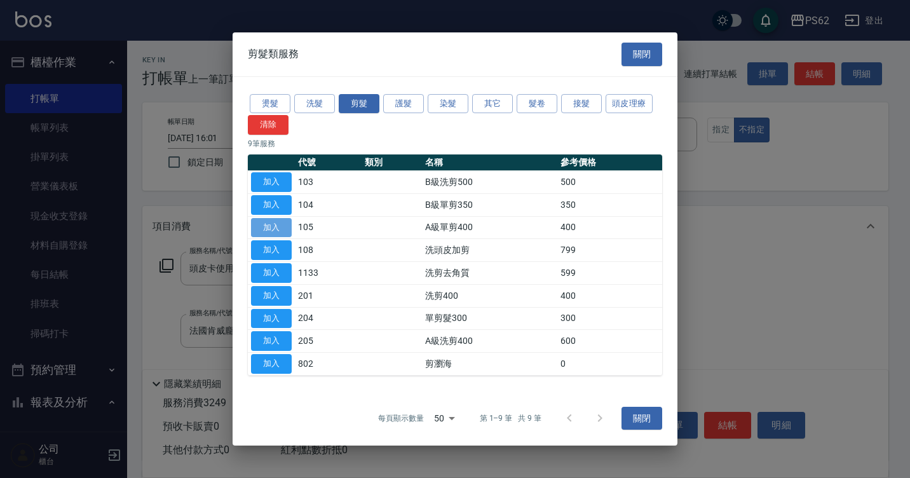
click at [276, 229] on button "加入" at bounding box center [271, 228] width 41 height 20
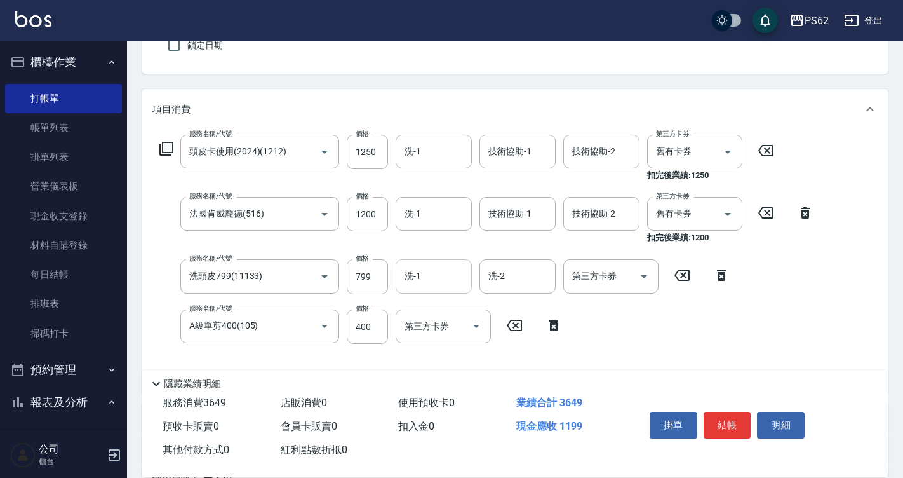
scroll to position [191, 0]
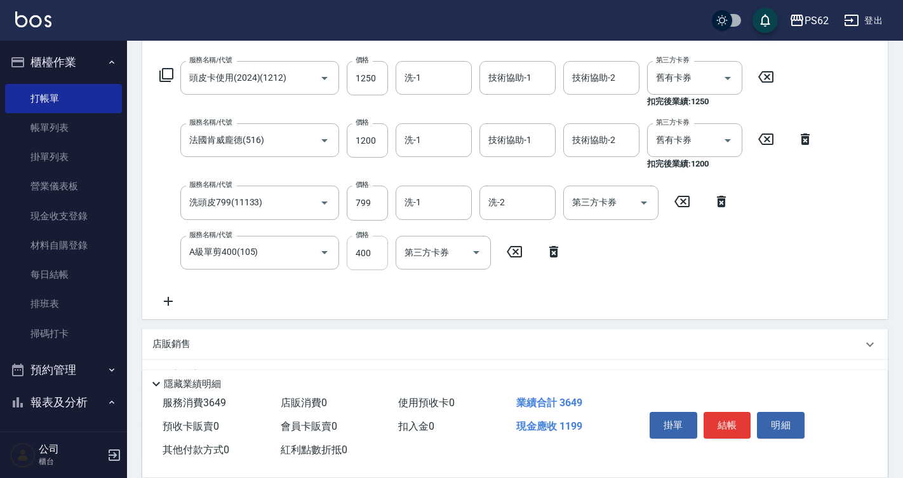
click at [379, 253] on input "400" at bounding box center [367, 253] width 41 height 34
type input "550"
click at [438, 76] on input "洗-1" at bounding box center [433, 78] width 65 height 22
type input "小欣-26"
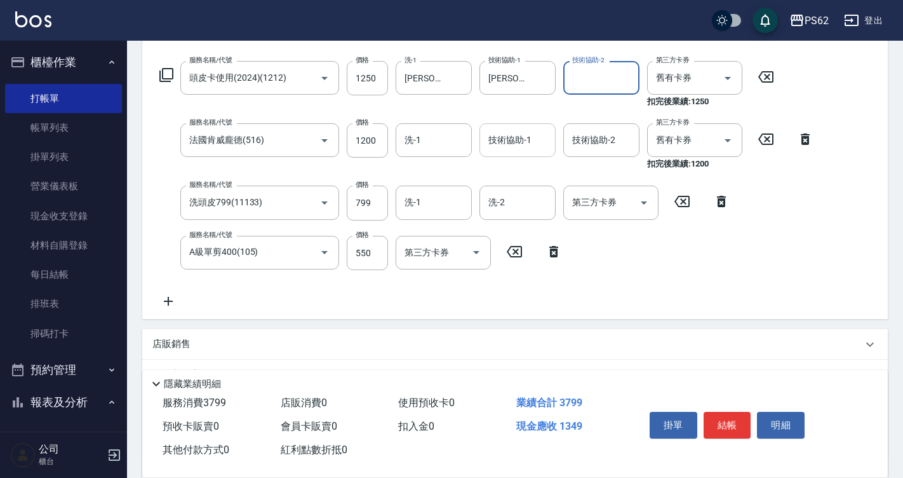
click at [521, 139] on input "技術協助-1" at bounding box center [517, 140] width 65 height 22
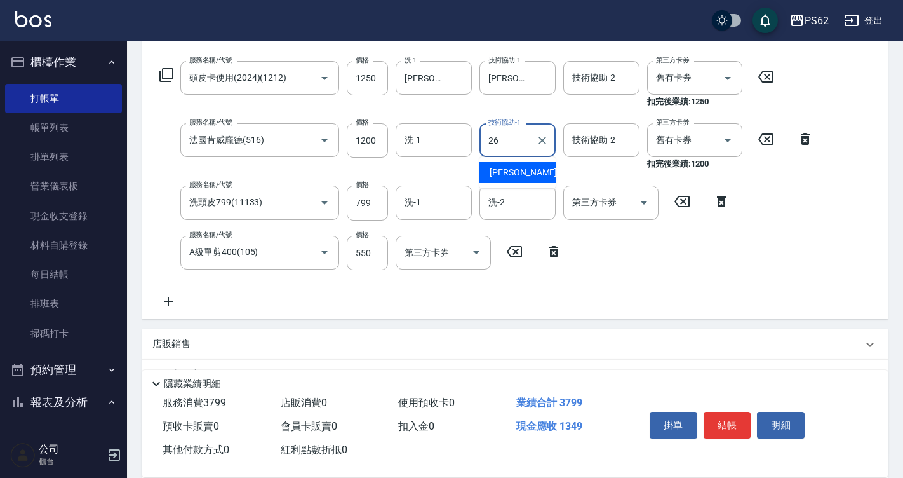
type input "小欣-26"
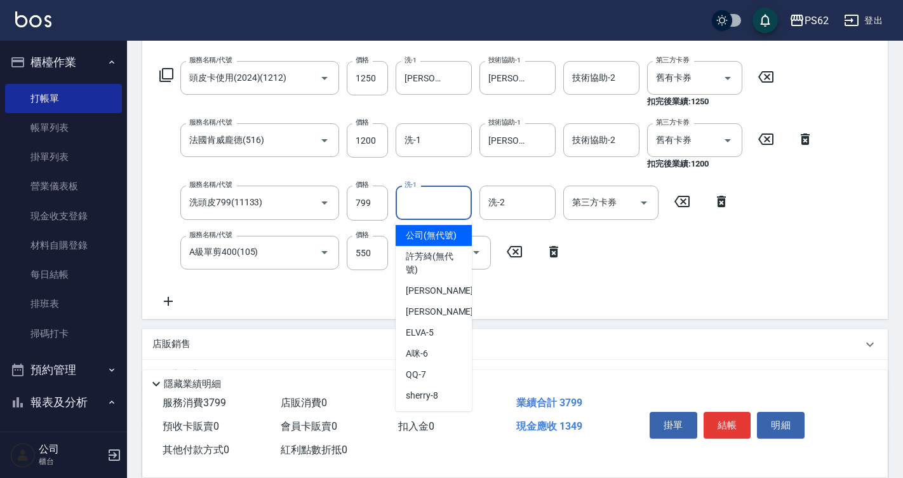
click at [448, 209] on input "洗-1" at bounding box center [433, 202] width 65 height 22
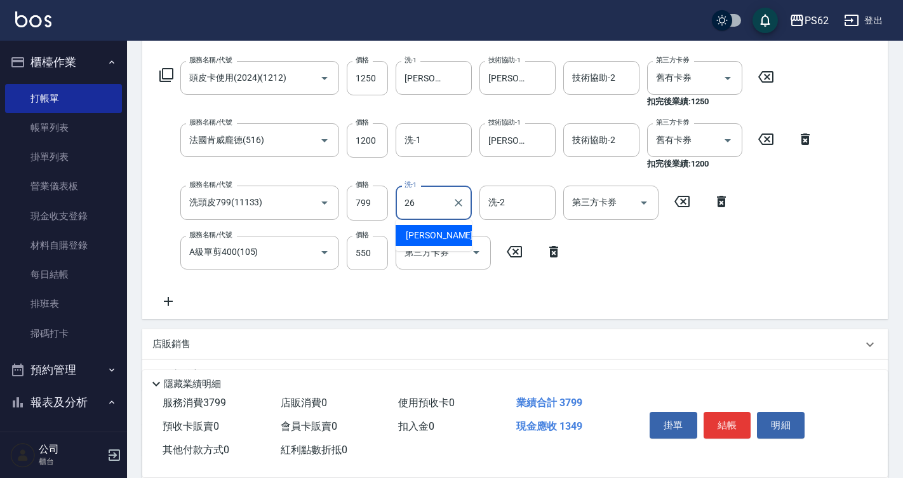
type input "小欣-26"
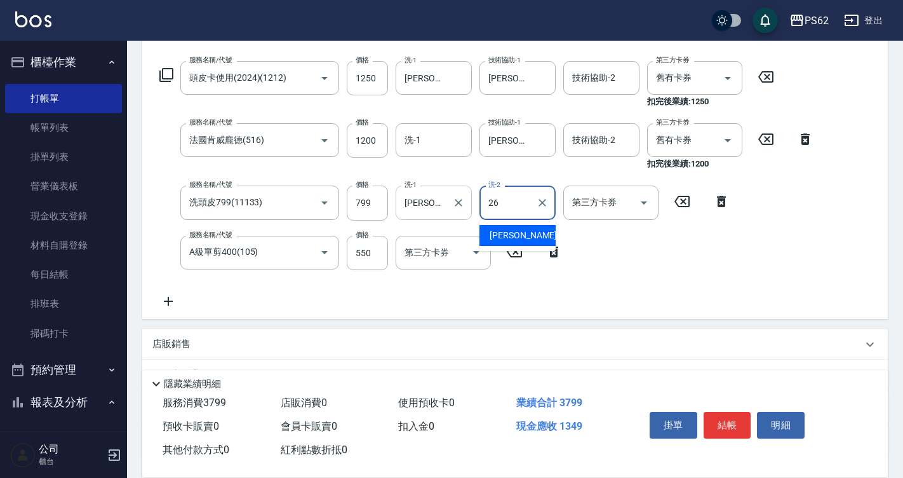
type input "小欣-26"
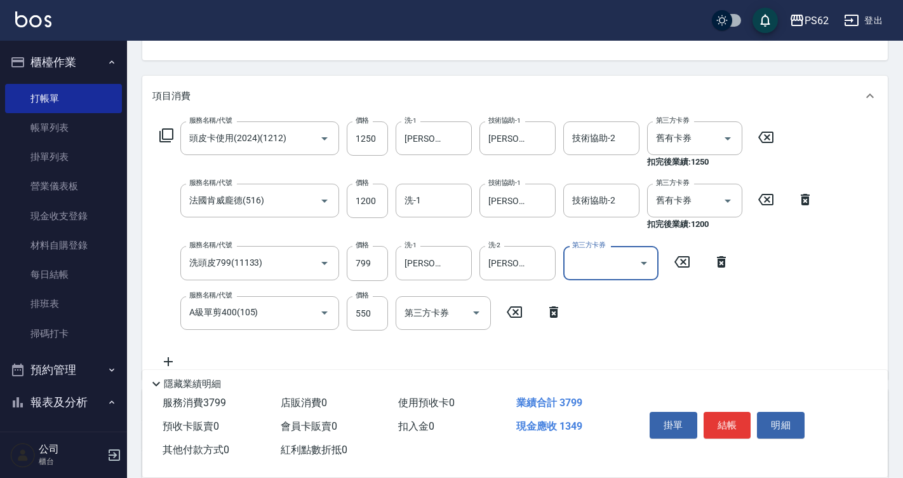
scroll to position [64, 0]
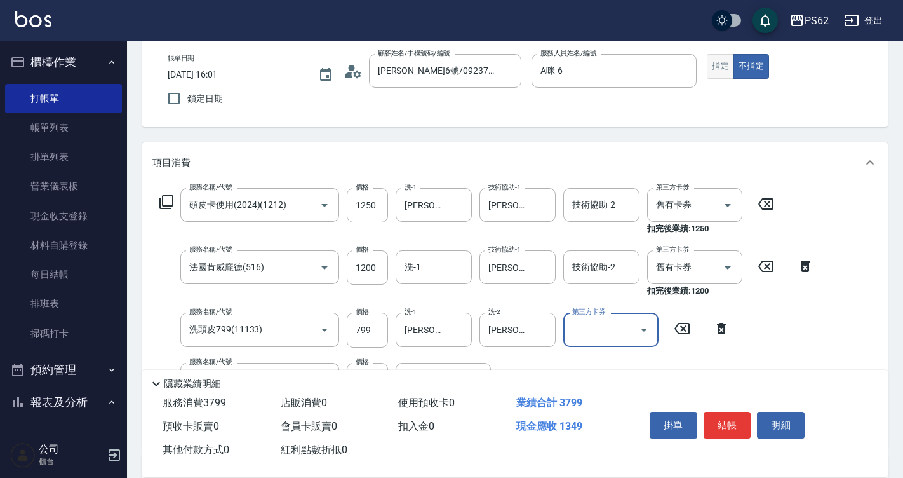
click at [725, 60] on button "指定" at bounding box center [720, 66] width 27 height 25
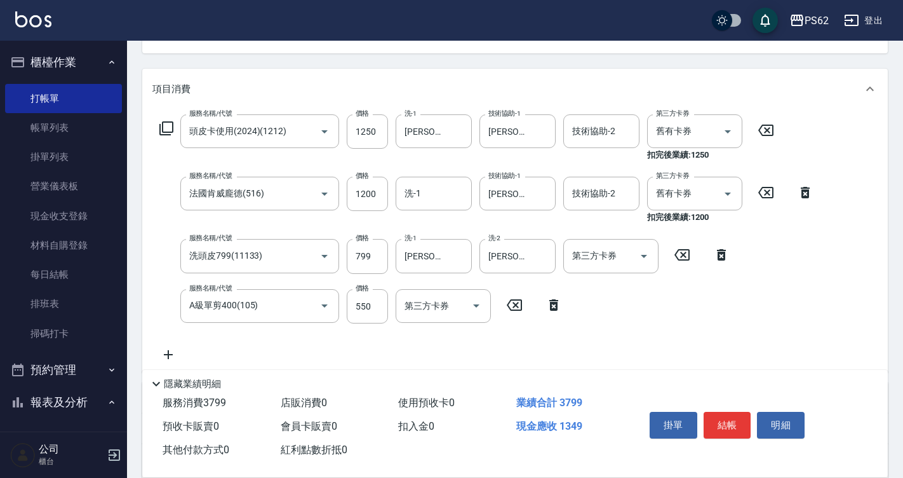
scroll to position [191, 0]
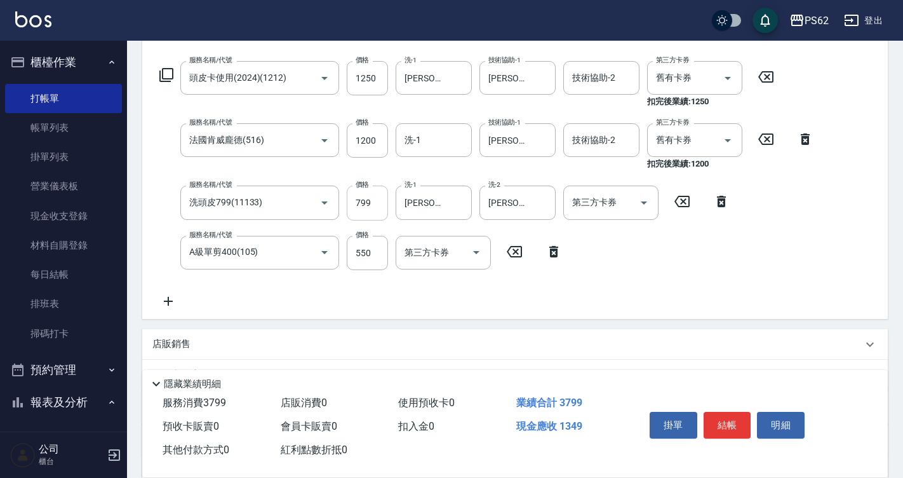
click at [377, 205] on input "799" at bounding box center [367, 202] width 41 height 34
type input "800"
click at [721, 417] on button "結帳" at bounding box center [728, 425] width 48 height 27
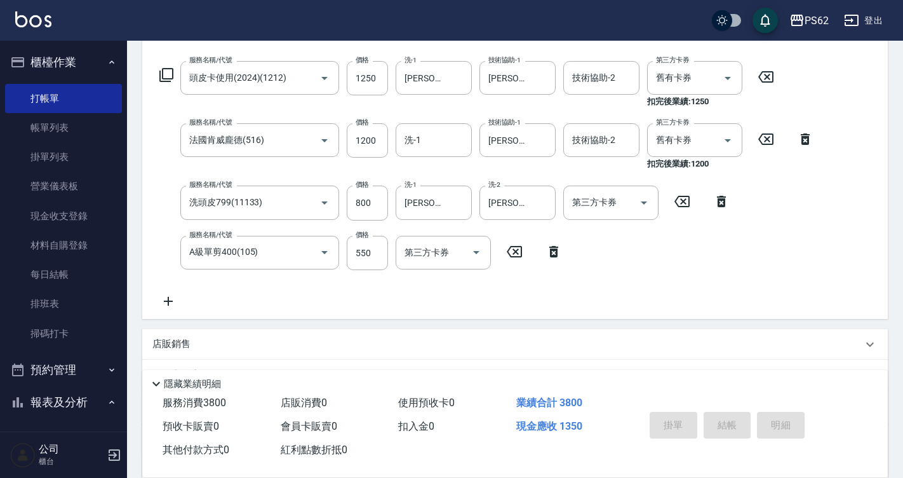
type input "2025/08/24 16:04"
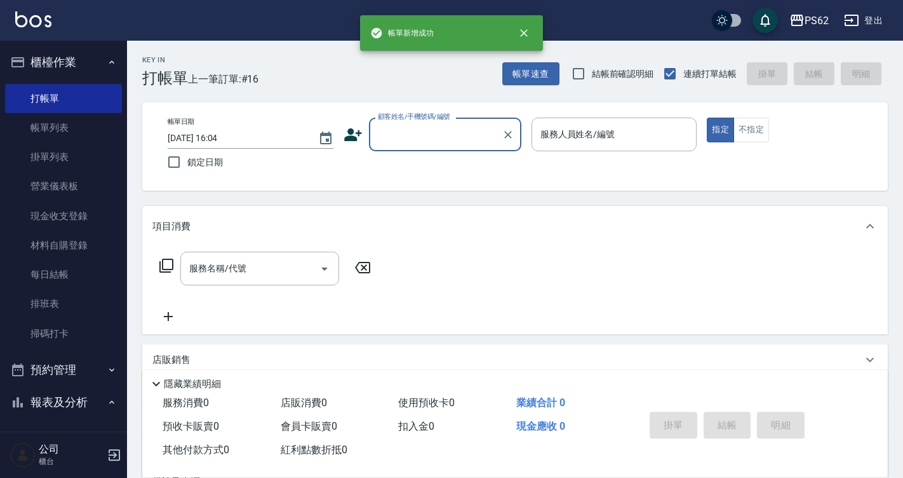
scroll to position [0, 0]
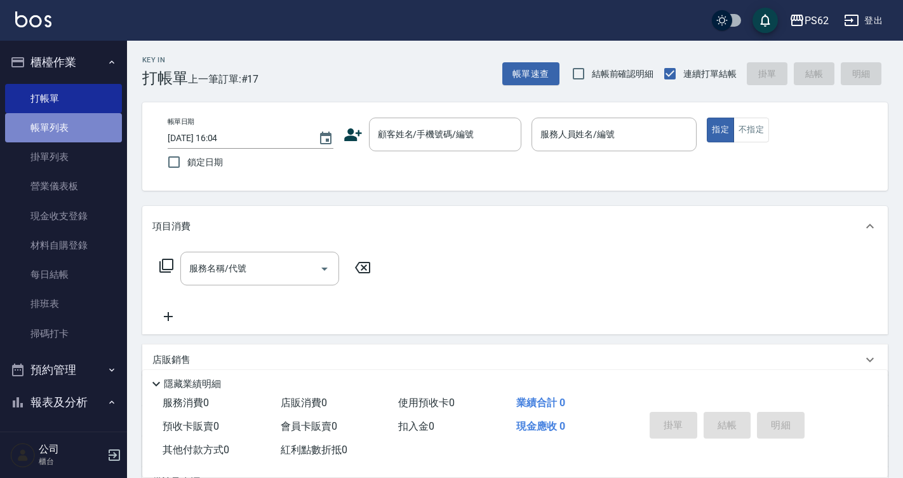
click at [64, 136] on link "帳單列表" at bounding box center [63, 127] width 117 height 29
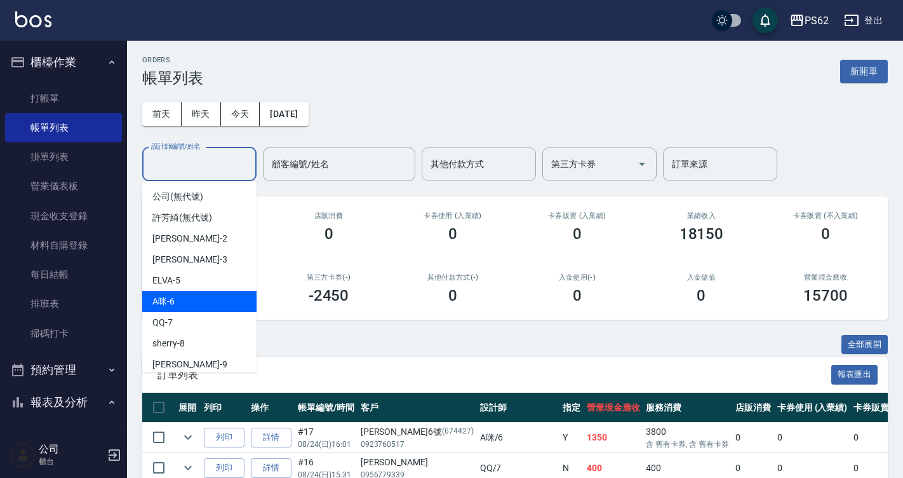
drag, startPoint x: 192, startPoint y: 164, endPoint x: 199, endPoint y: 298, distance: 133.6
click at [199, 298] on div "A咪 -6" at bounding box center [199, 301] width 114 height 21
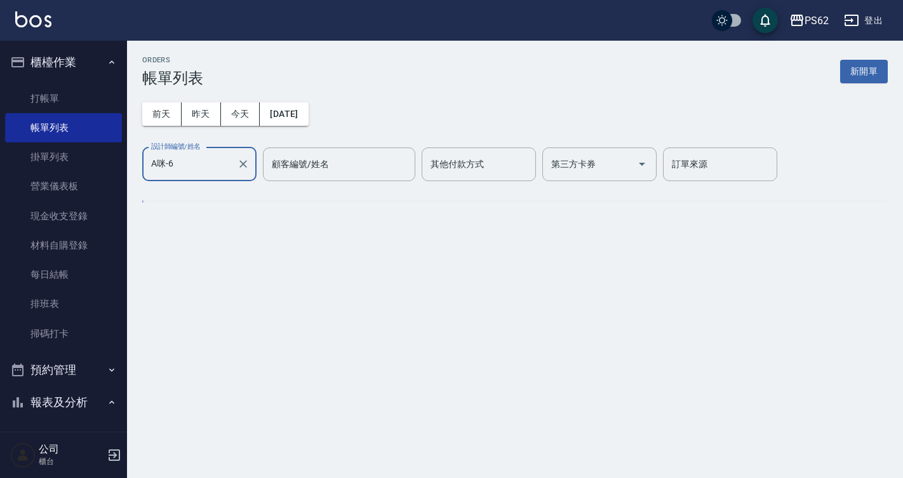
type input "A咪-6"
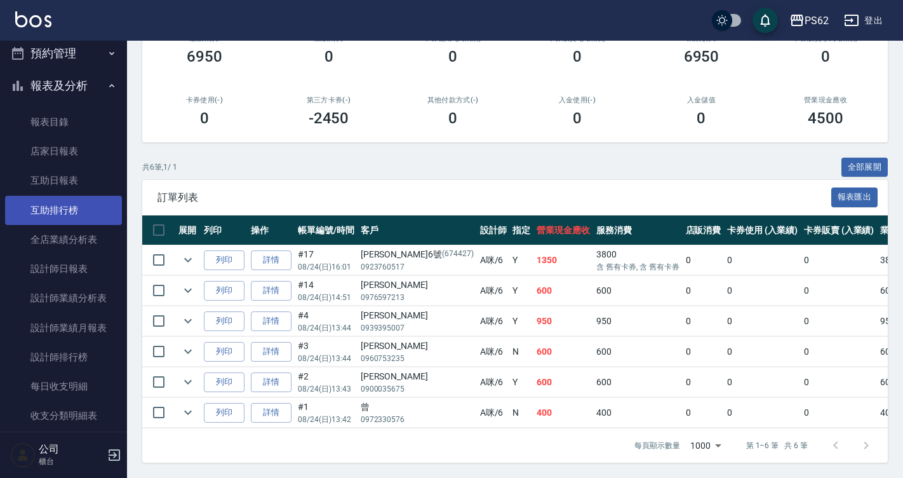
scroll to position [318, 0]
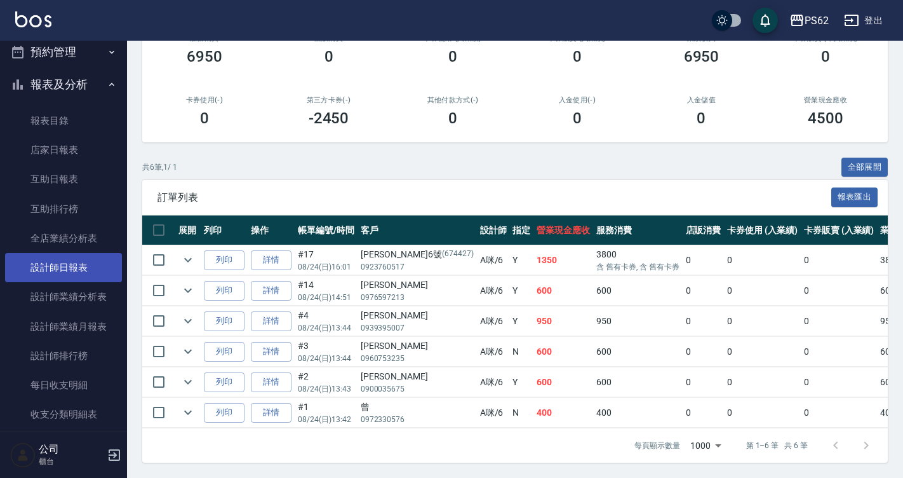
drag, startPoint x: 84, startPoint y: 266, endPoint x: 97, endPoint y: 265, distance: 12.1
click at [84, 266] on link "設計師日報表" at bounding box center [63, 267] width 117 height 29
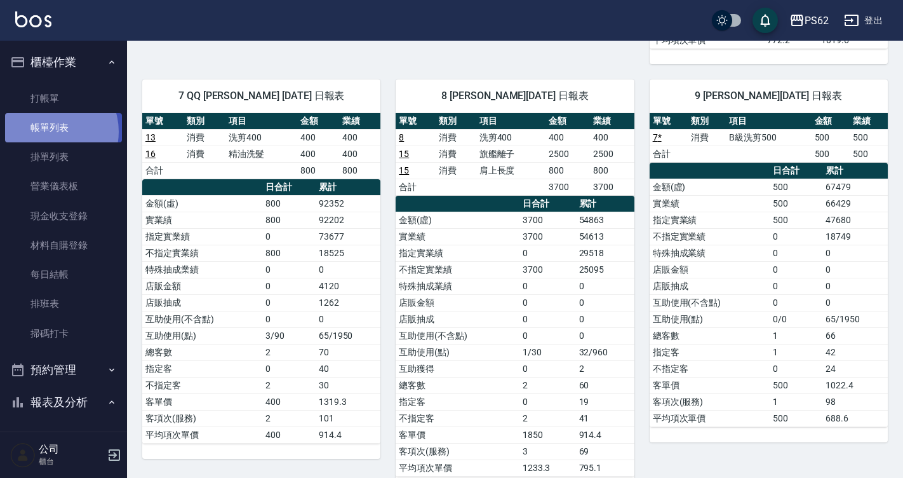
click at [50, 131] on link "帳單列表" at bounding box center [63, 127] width 117 height 29
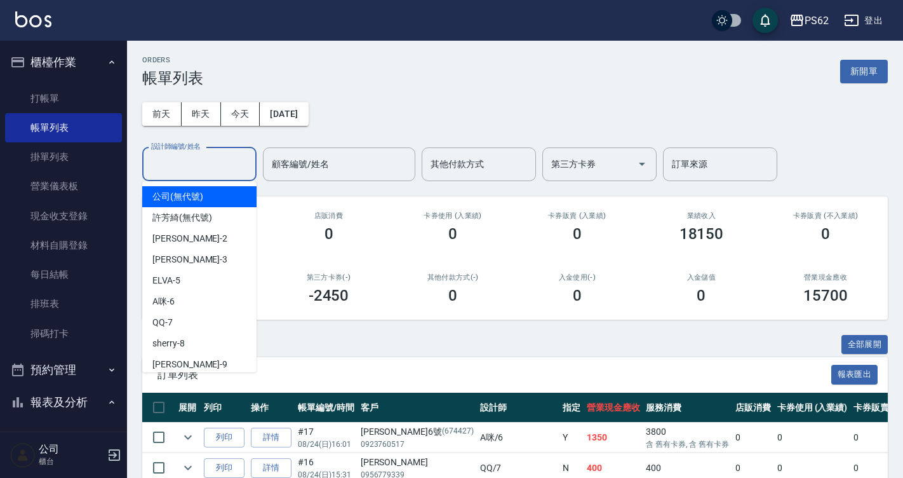
click at [220, 163] on input "設計師編號/姓名" at bounding box center [199, 164] width 103 height 22
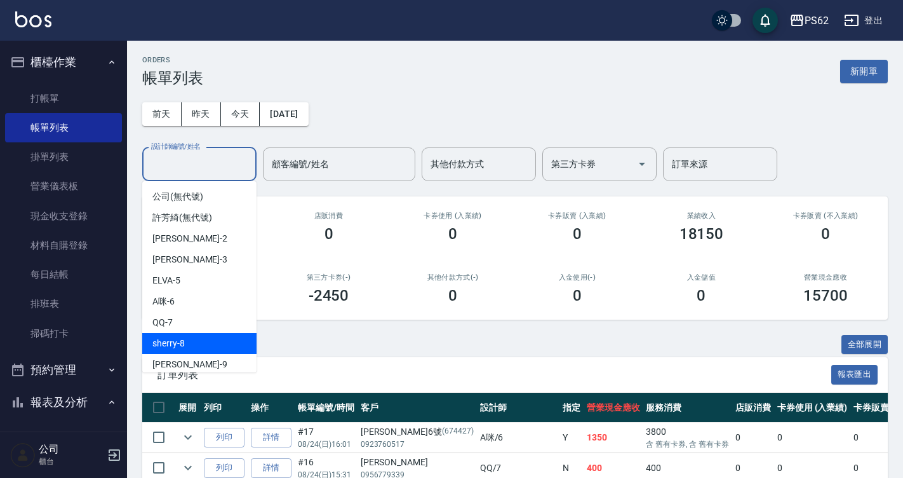
click at [172, 339] on span "sherry -8" at bounding box center [168, 343] width 32 height 13
type input "sherry-8"
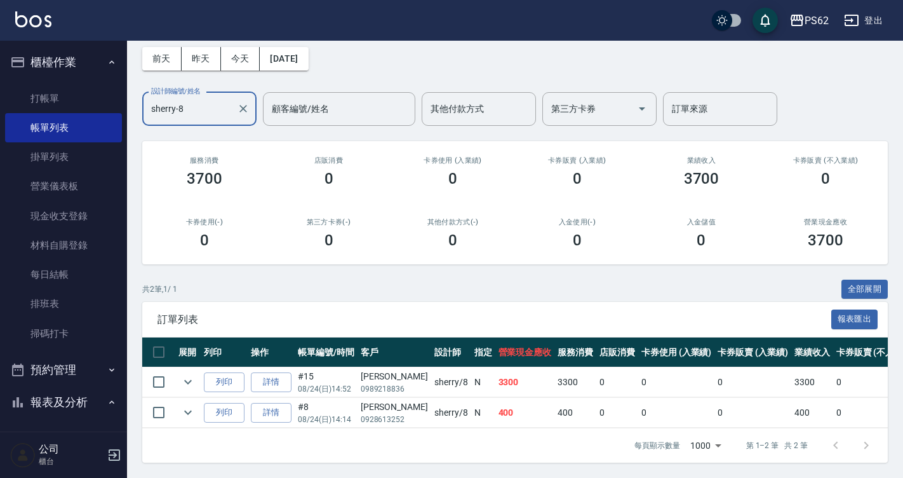
scroll to position [65, 0]
click at [182, 374] on icon "expand row" at bounding box center [187, 381] width 15 height 15
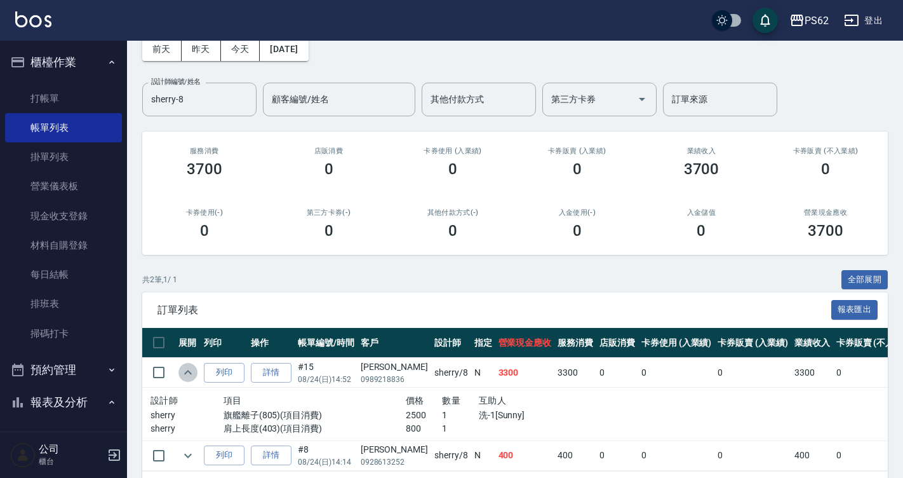
click at [182, 366] on icon "expand row" at bounding box center [187, 372] width 15 height 15
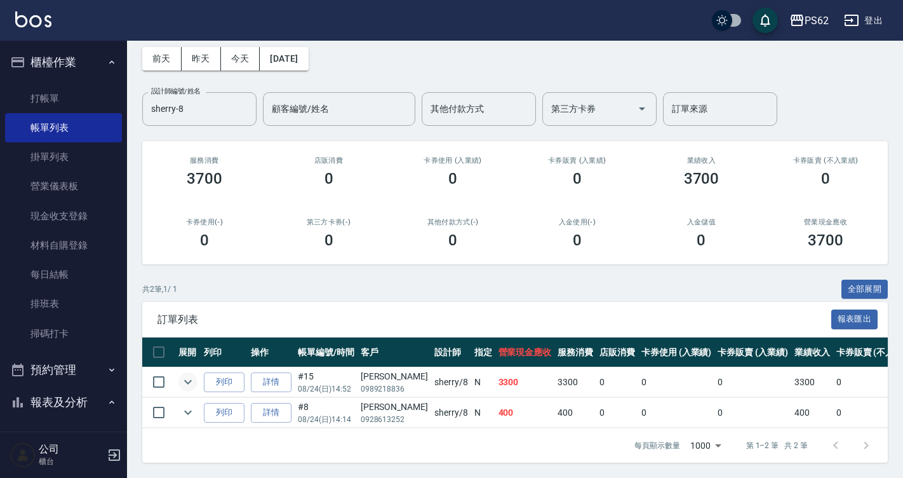
click at [180, 411] on td at bounding box center [187, 413] width 25 height 30
click at [188, 405] on icon "expand row" at bounding box center [187, 412] width 15 height 15
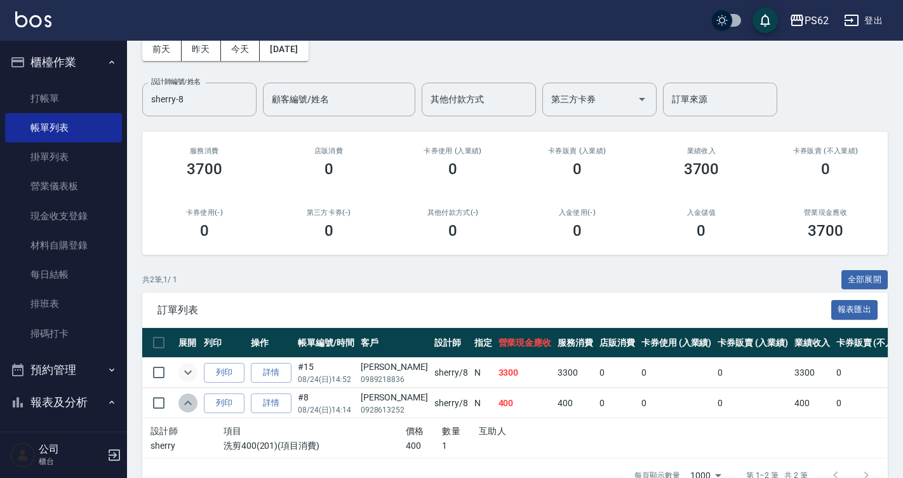
click at [188, 403] on icon "expand row" at bounding box center [187, 402] width 15 height 15
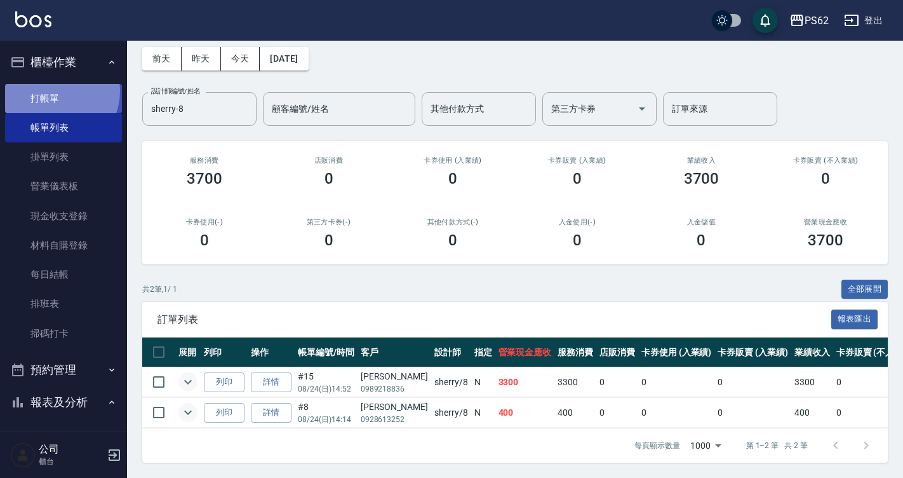
click at [53, 91] on link "打帳單" at bounding box center [63, 98] width 117 height 29
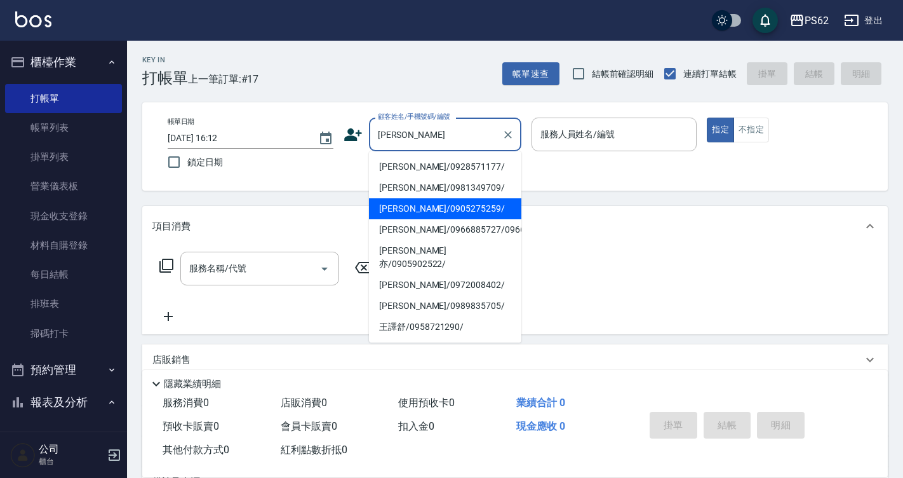
type input "舒晴/0905275259/"
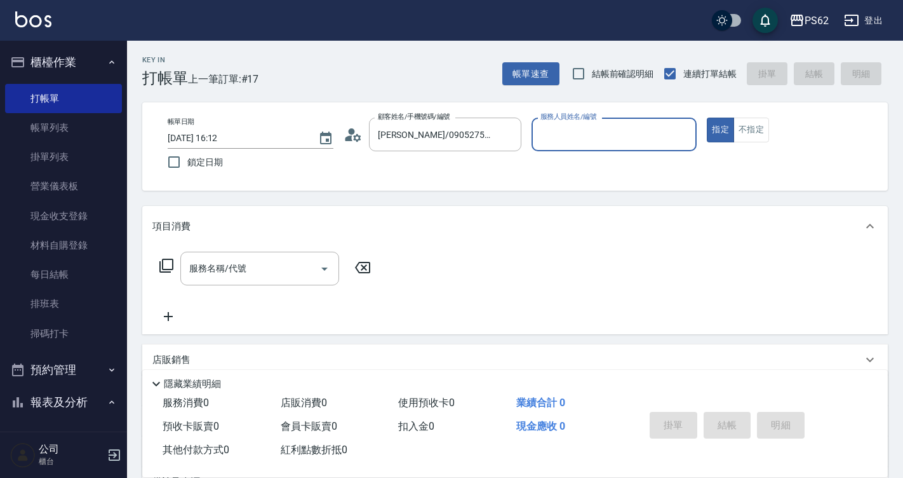
type input "Rita-2"
click at [707, 117] on button "指定" at bounding box center [720, 129] width 27 height 25
type button "true"
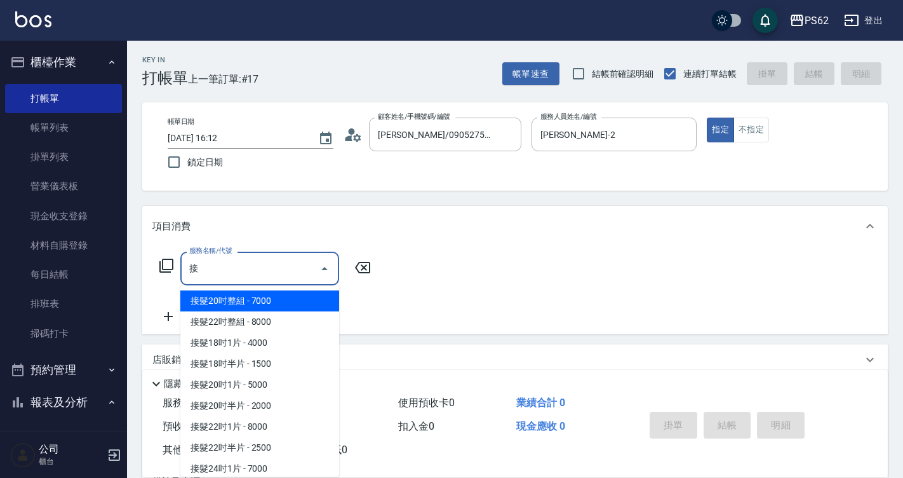
scroll to position [128, 0]
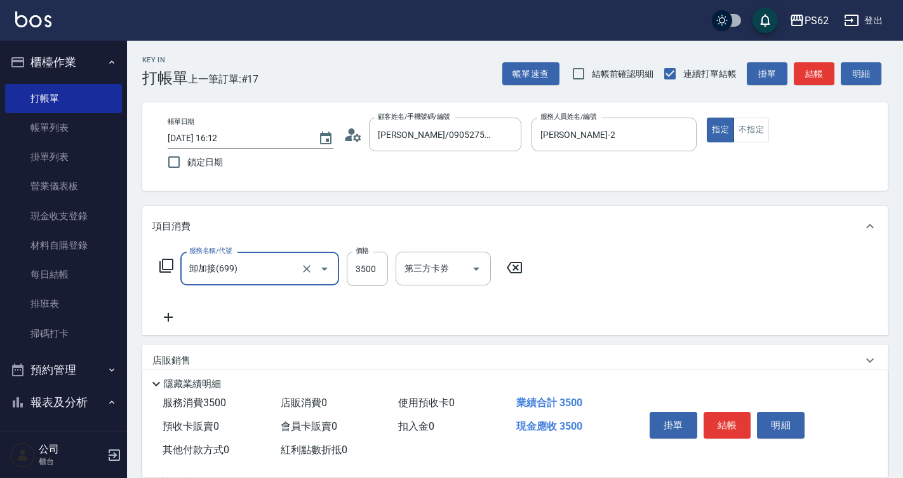
type input "卸加接(699)"
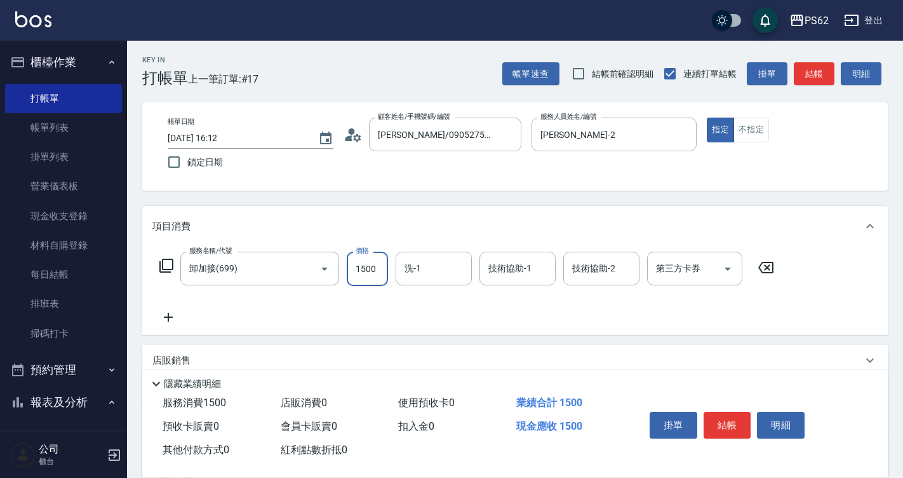
type input "1500"
type input "安安-28"
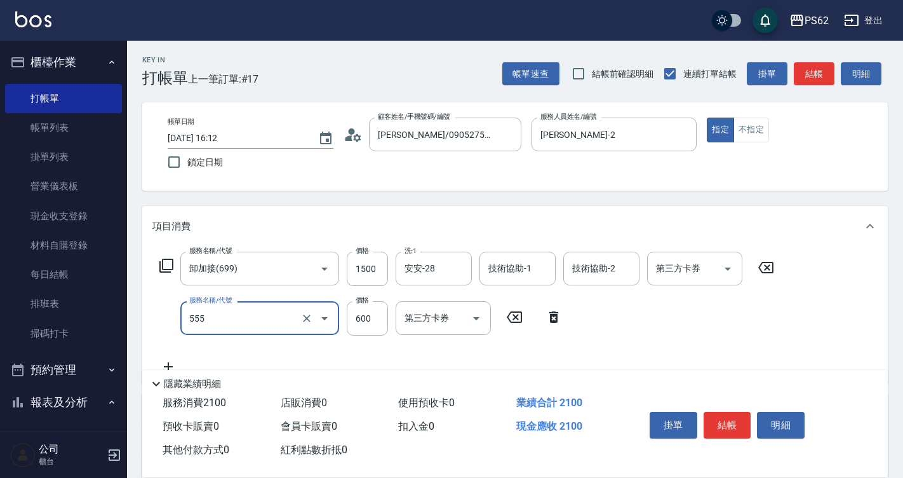
type input "去角質(555)"
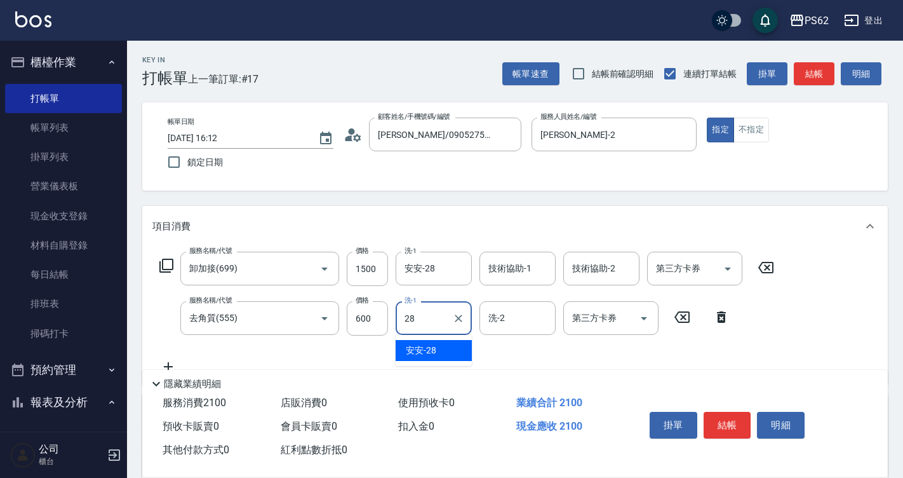
type input "安安-28"
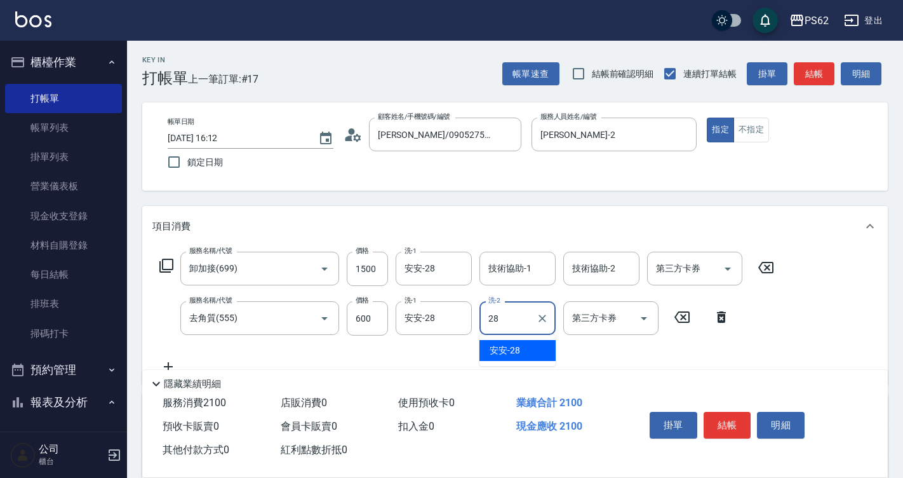
type input "安安-28"
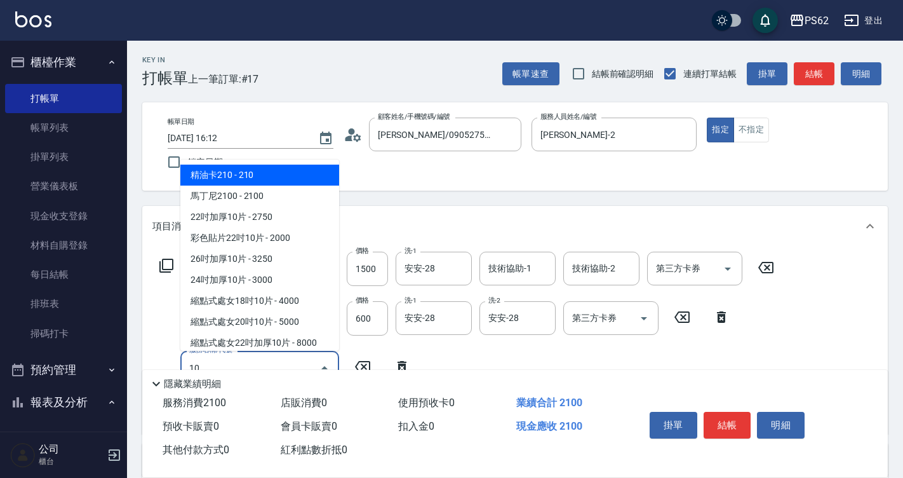
type input "105"
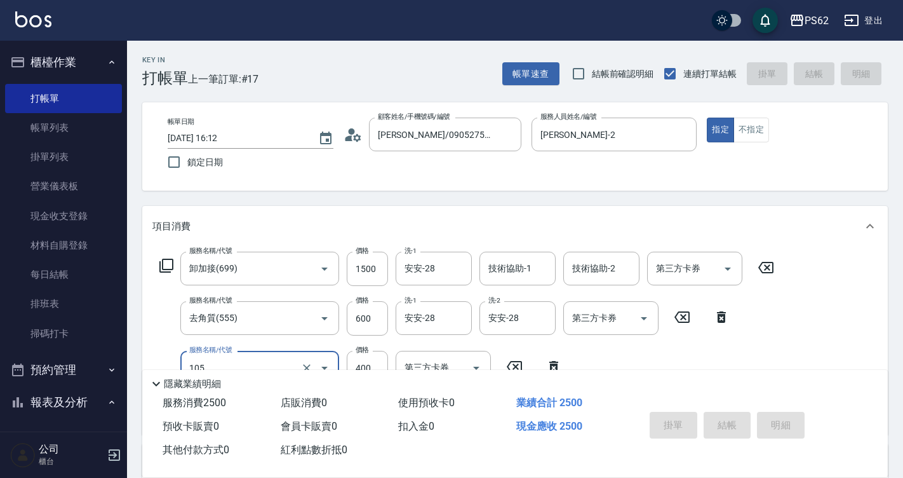
type input "2025/08/24 16:16"
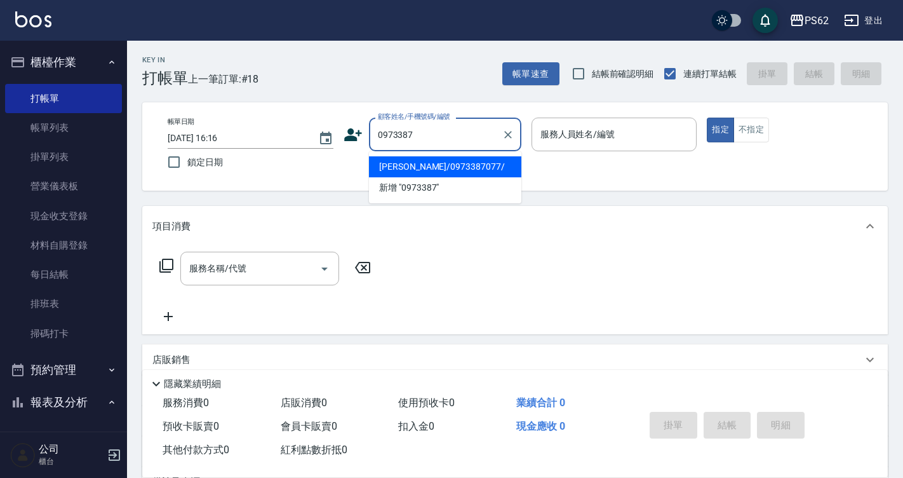
type input "鄭茹文/0973387077/"
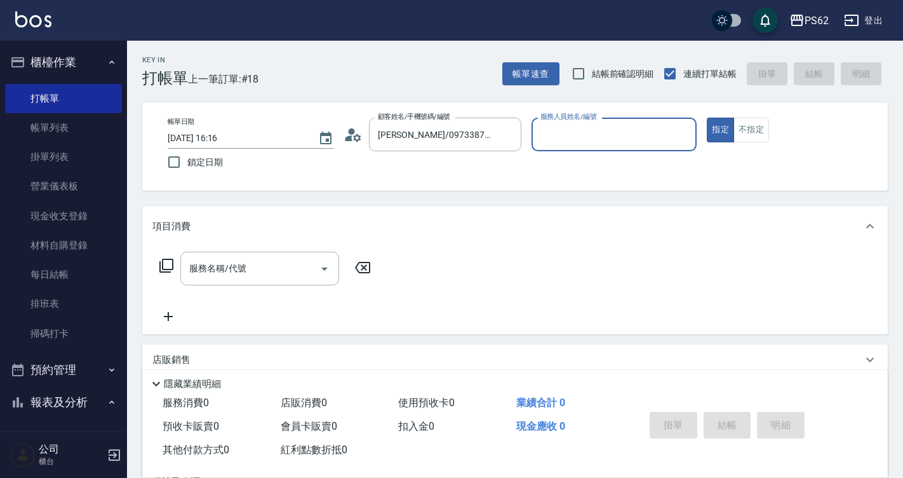
type input "Rita-2"
click at [356, 132] on icon at bounding box center [353, 134] width 19 height 19
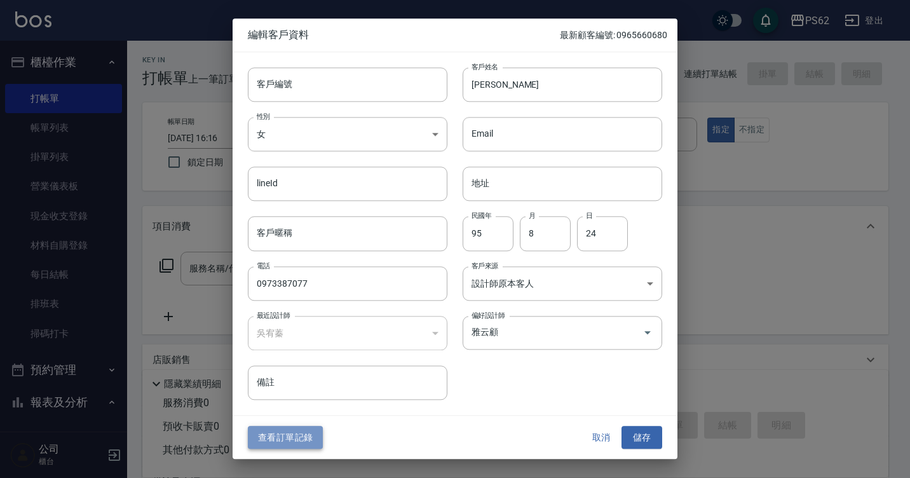
click at [276, 434] on button "查看訂單記錄" at bounding box center [285, 437] width 75 height 23
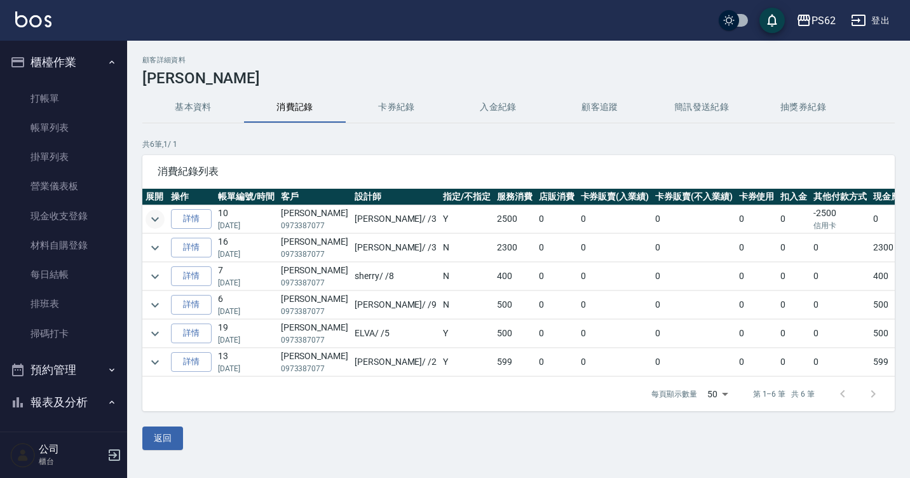
click at [158, 218] on icon "expand row" at bounding box center [155, 219] width 8 height 4
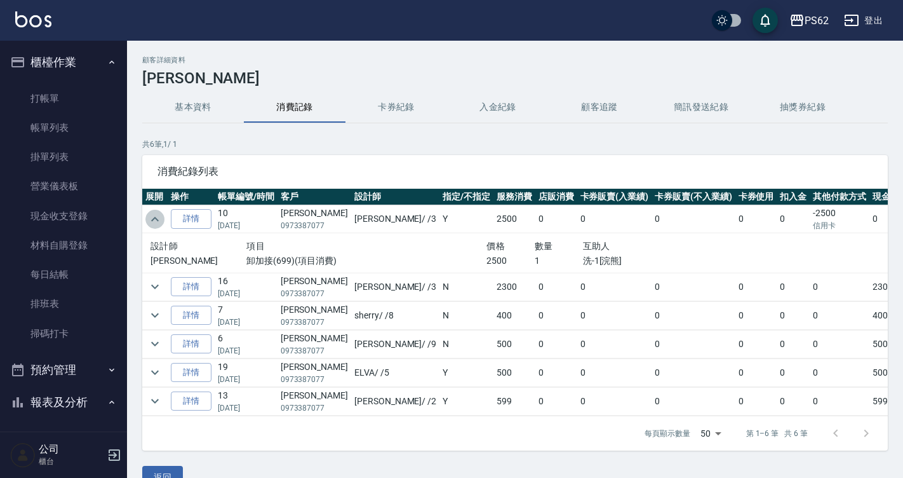
click at [158, 218] on icon "expand row" at bounding box center [154, 218] width 15 height 15
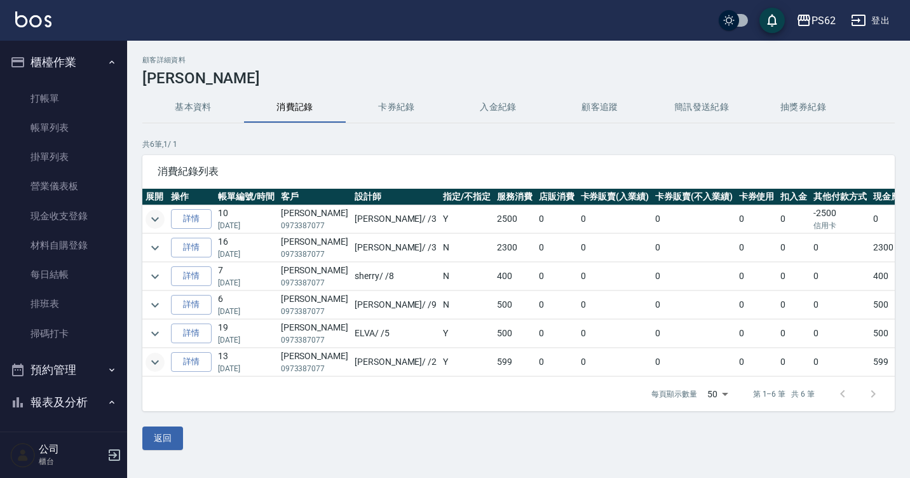
click at [150, 360] on icon "expand row" at bounding box center [154, 361] width 15 height 15
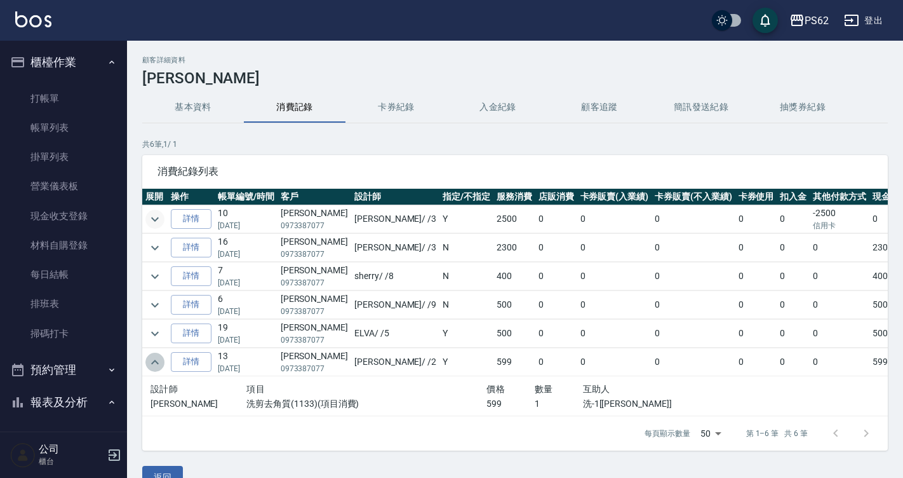
click at [150, 360] on icon "expand row" at bounding box center [154, 361] width 15 height 15
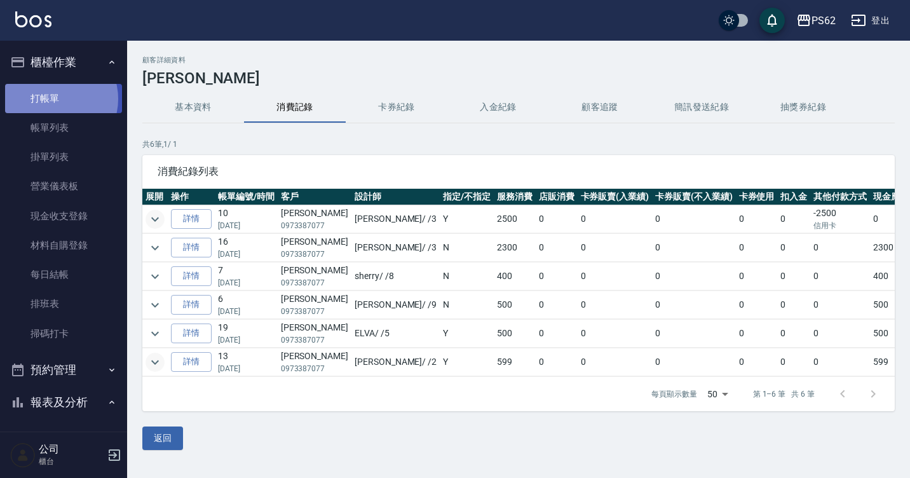
click at [56, 98] on link "打帳單" at bounding box center [63, 98] width 117 height 29
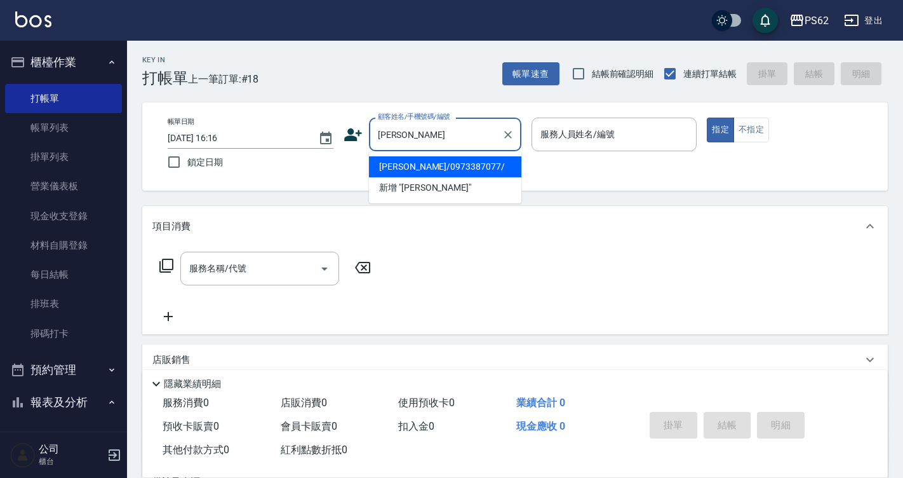
type input "鄭茹文/0973387077/"
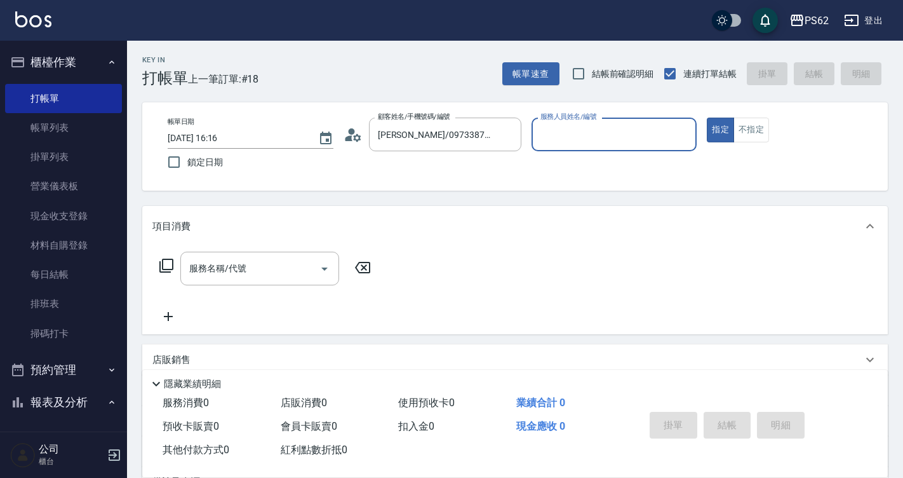
type input "Rita-2"
click at [707, 117] on button "指定" at bounding box center [720, 129] width 27 height 25
type button "true"
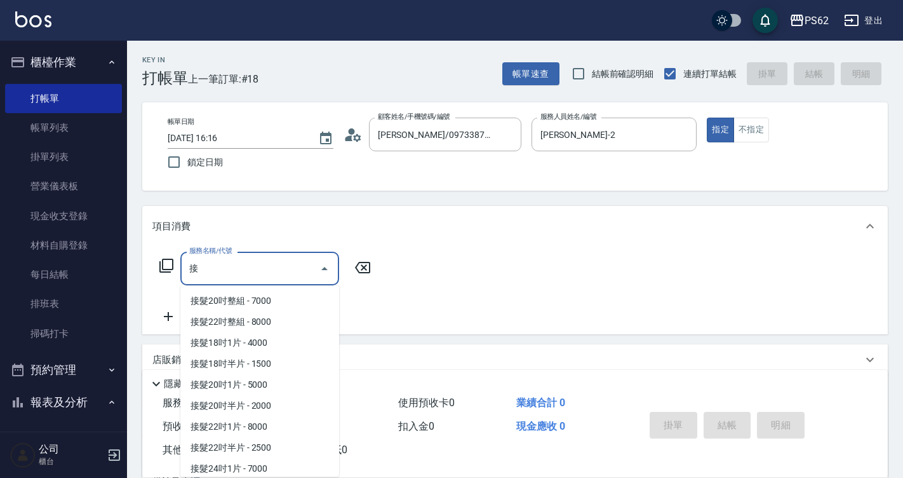
scroll to position [128, 0]
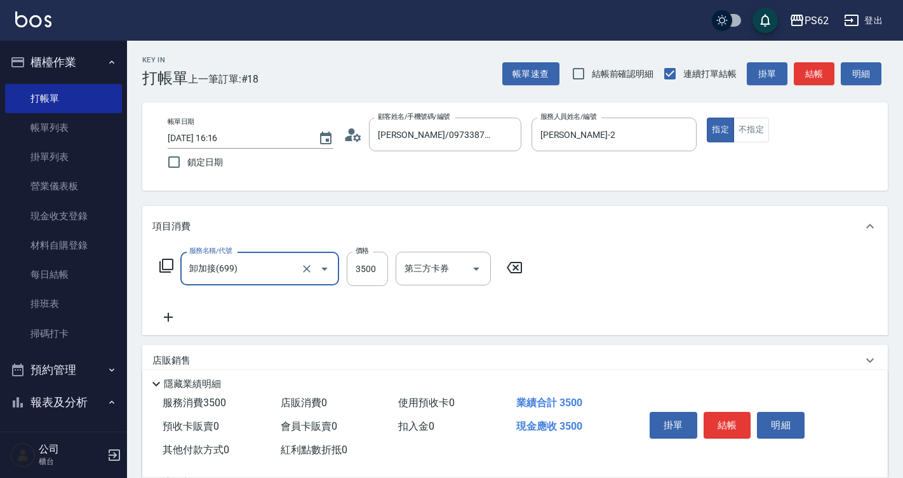
type input "卸加接(699)"
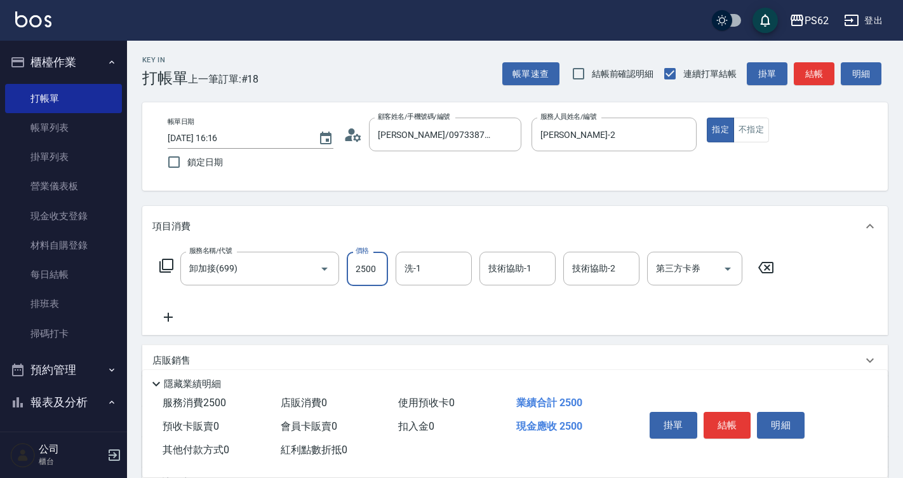
type input "2500"
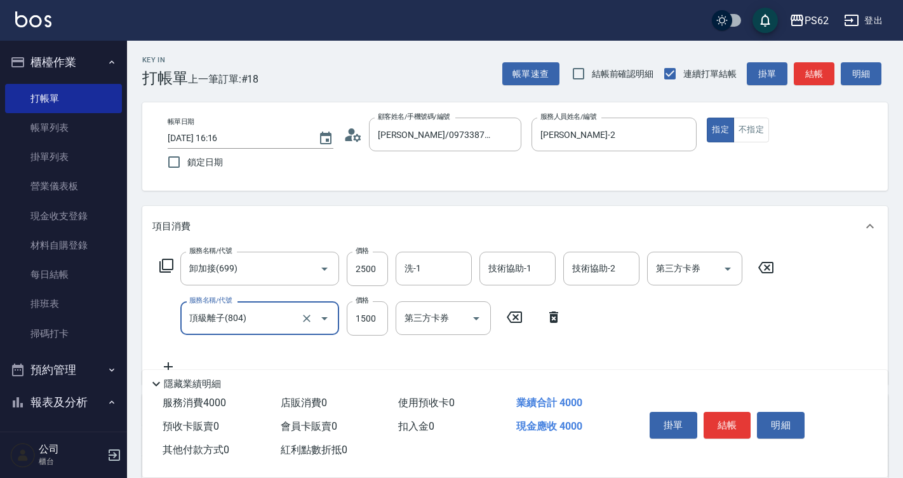
type input "頂級離子(804)"
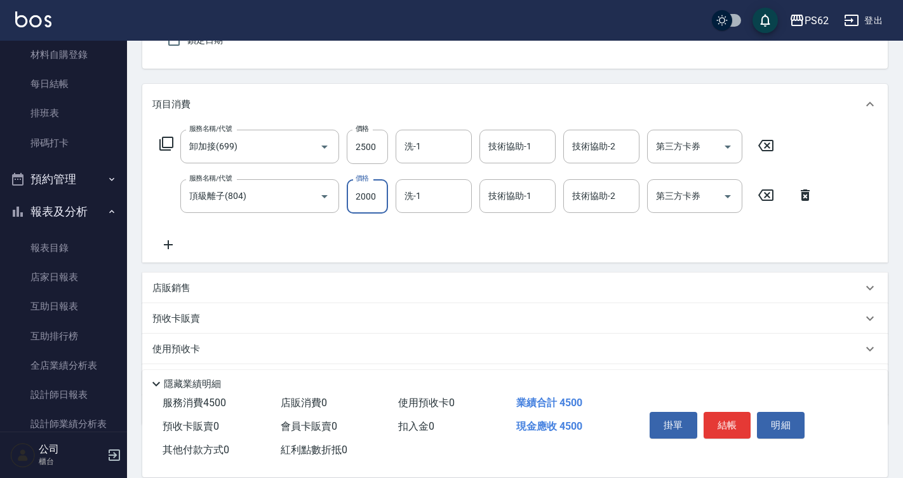
scroll to position [191, 0]
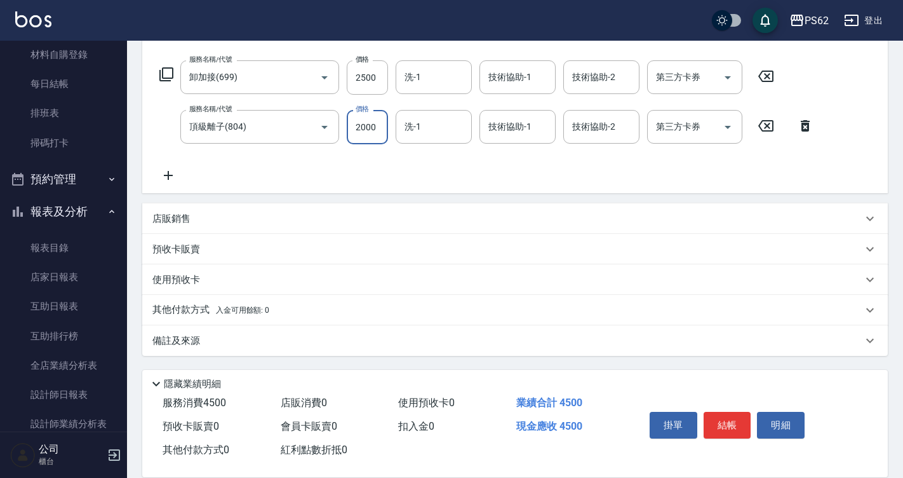
type input "2000"
click at [196, 296] on div "其他付款方式 入金可用餘額: 0" at bounding box center [515, 310] width 746 height 30
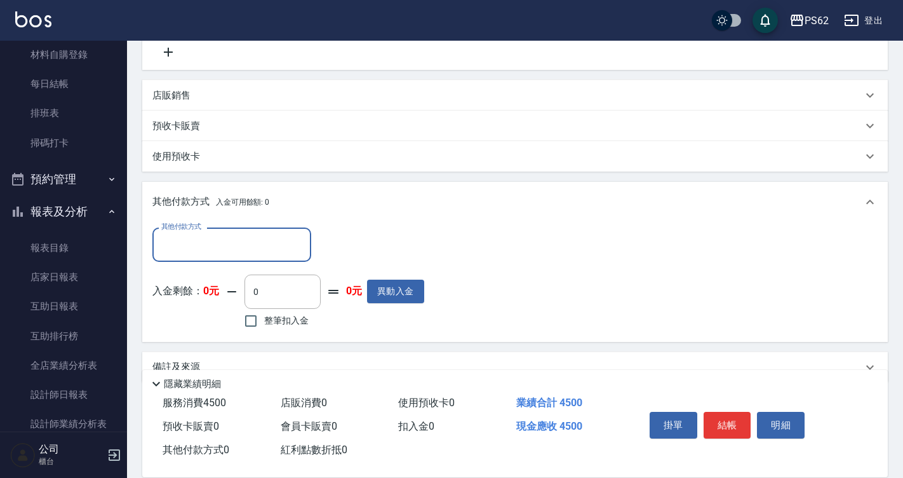
scroll to position [318, 0]
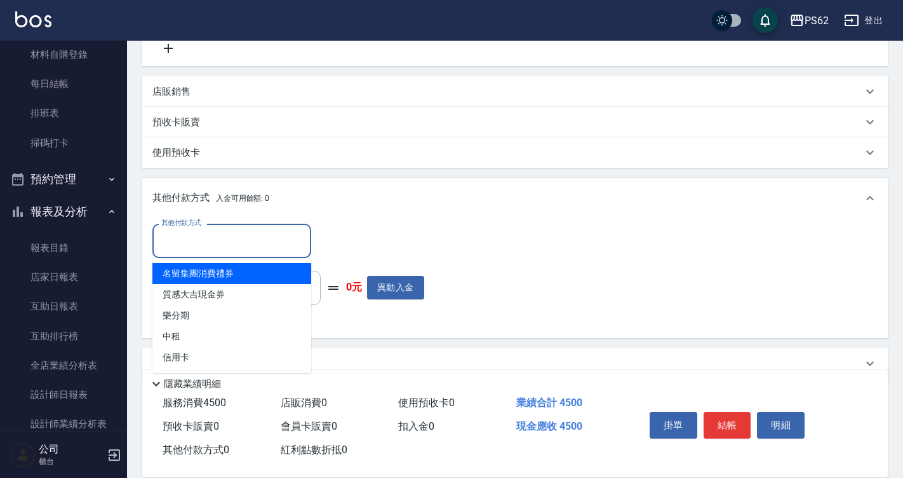
click at [210, 233] on input "其他付款方式" at bounding box center [231, 240] width 147 height 22
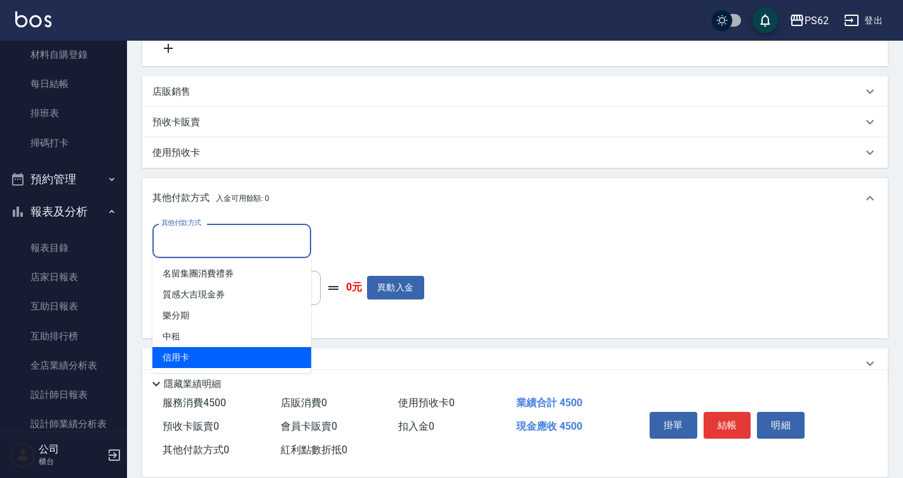
drag, startPoint x: 184, startPoint y: 355, endPoint x: 349, endPoint y: 260, distance: 190.1
click at [184, 355] on span "信用卡" at bounding box center [231, 357] width 159 height 21
type input "信用卡"
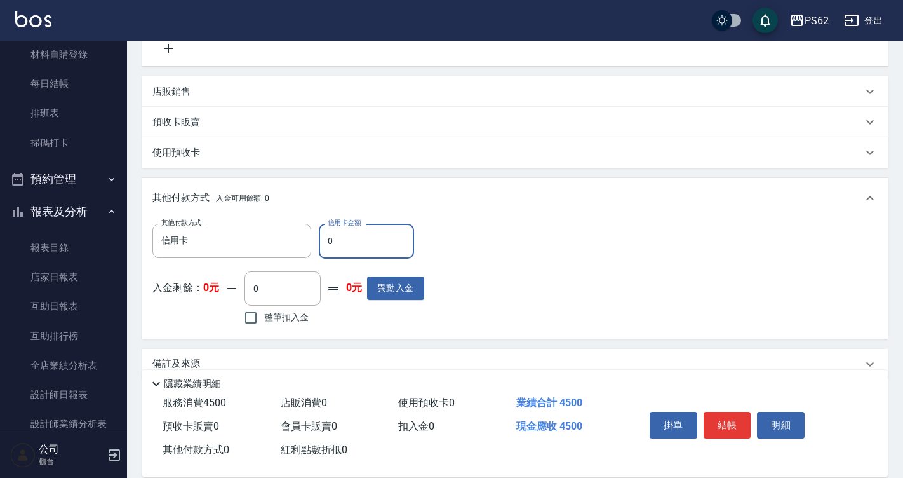
click at [372, 238] on input "0" at bounding box center [366, 241] width 95 height 34
type input "4500"
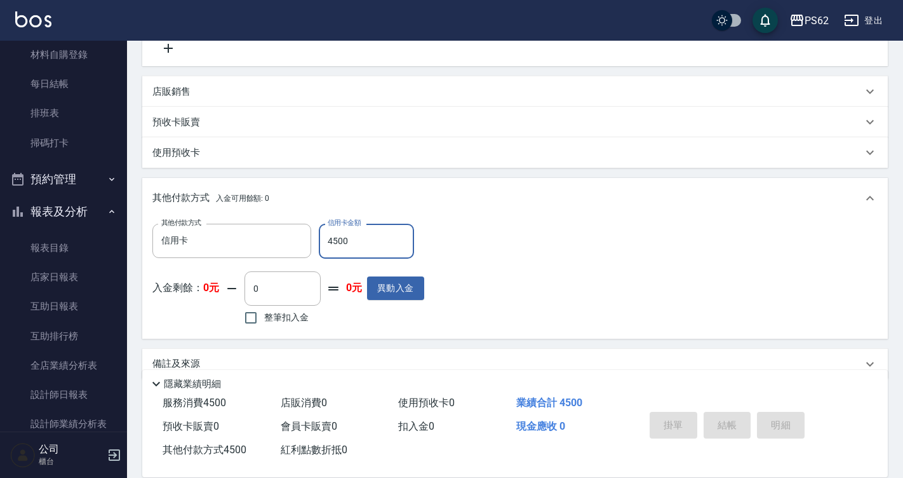
type input "2025/08/24 16:17"
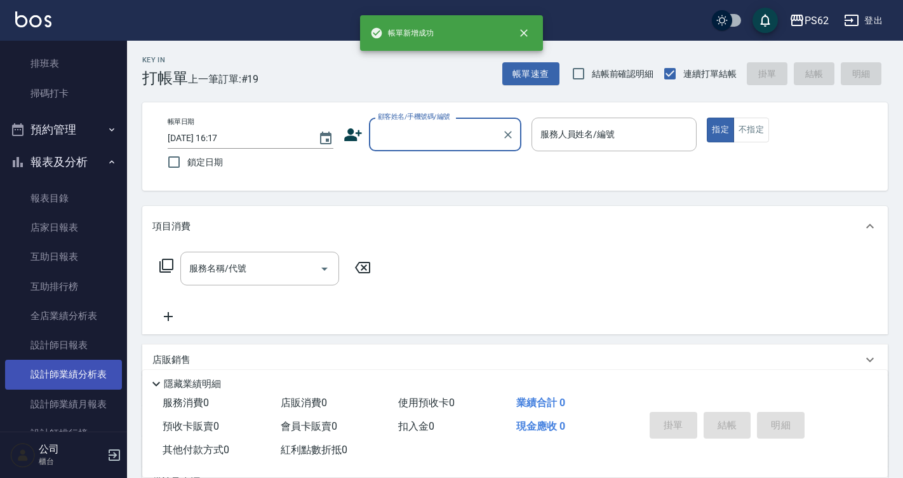
scroll to position [254, 0]
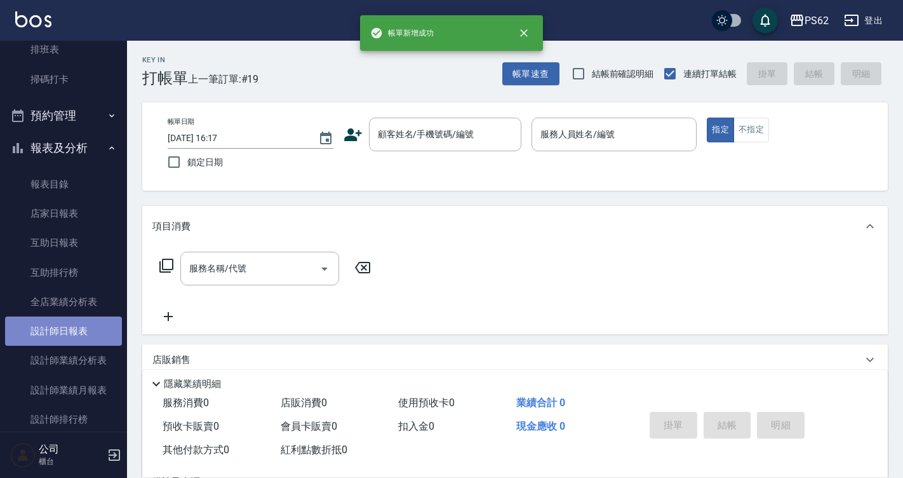
click at [98, 321] on link "設計師日報表" at bounding box center [63, 330] width 117 height 29
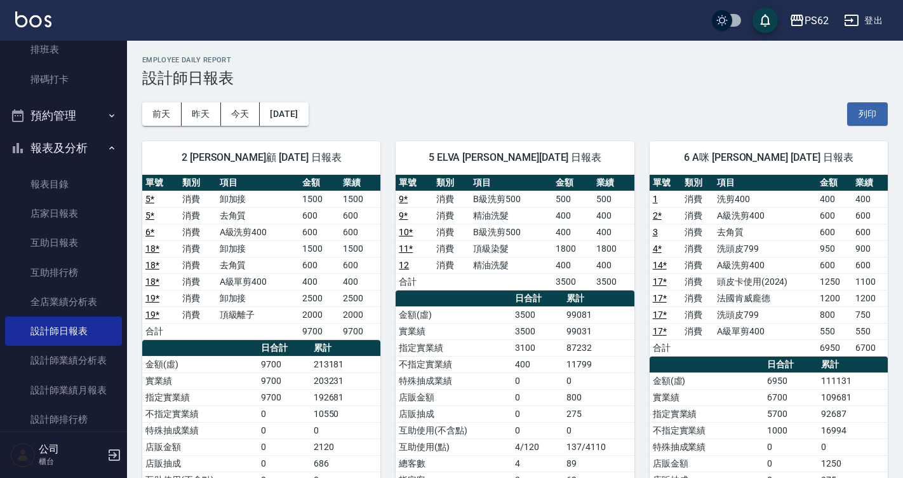
drag, startPoint x: 376, startPoint y: 260, endPoint x: 374, endPoint y: 303, distance: 42.6
click at [375, 302] on tbody "5 * 消費 卸加接 1500 1500 5 * 消費 去角質 600 600 6 * 消費 A級洗剪400 600 600 18 * 消費 卸加接 1500…" at bounding box center [261, 265] width 238 height 149
click at [374, 303] on td "2500" at bounding box center [360, 298] width 41 height 17
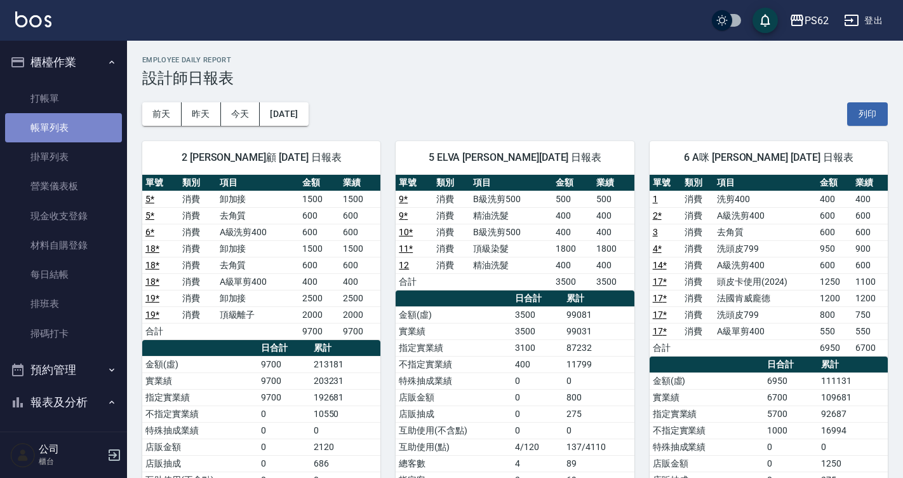
click at [79, 119] on link "帳單列表" at bounding box center [63, 127] width 117 height 29
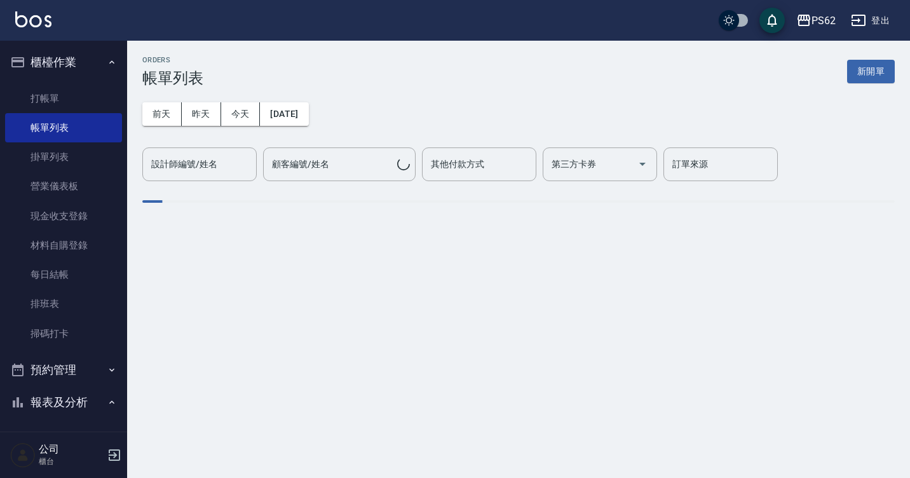
click at [231, 168] on input "設計師編號/姓名" at bounding box center [199, 164] width 103 height 22
type input "許芳綺(無代號)2"
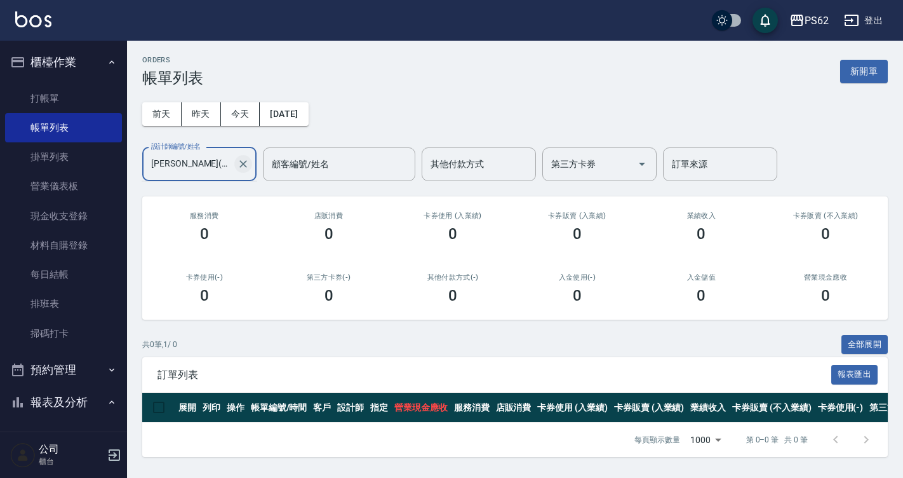
click at [239, 172] on button "Clear" at bounding box center [243, 164] width 18 height 18
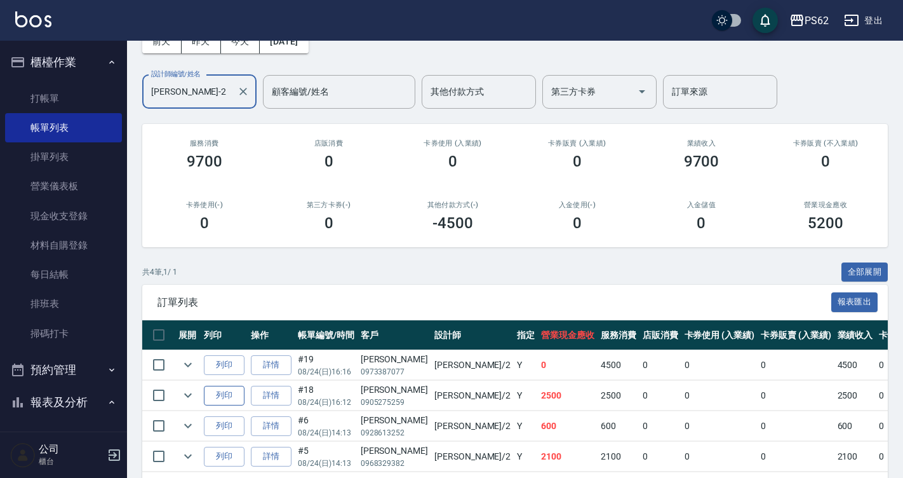
scroll to position [126, 0]
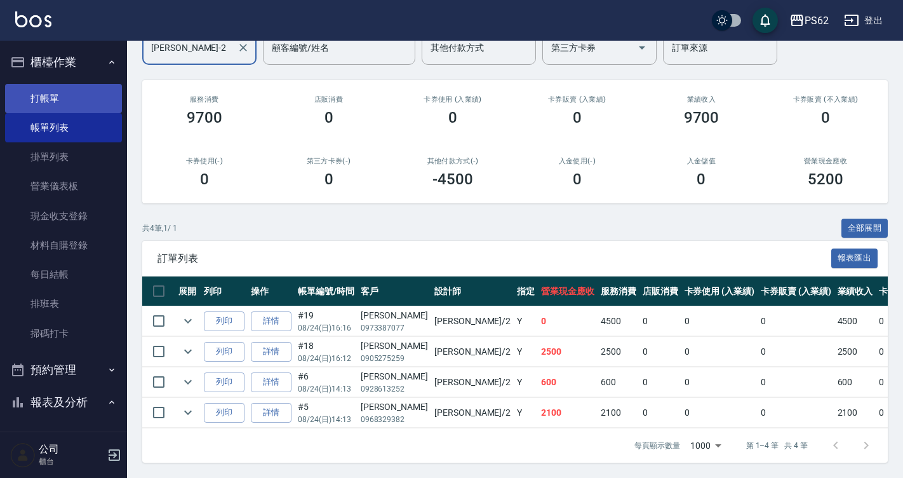
type input "Rita-2"
click at [81, 97] on link "打帳單" at bounding box center [63, 98] width 117 height 29
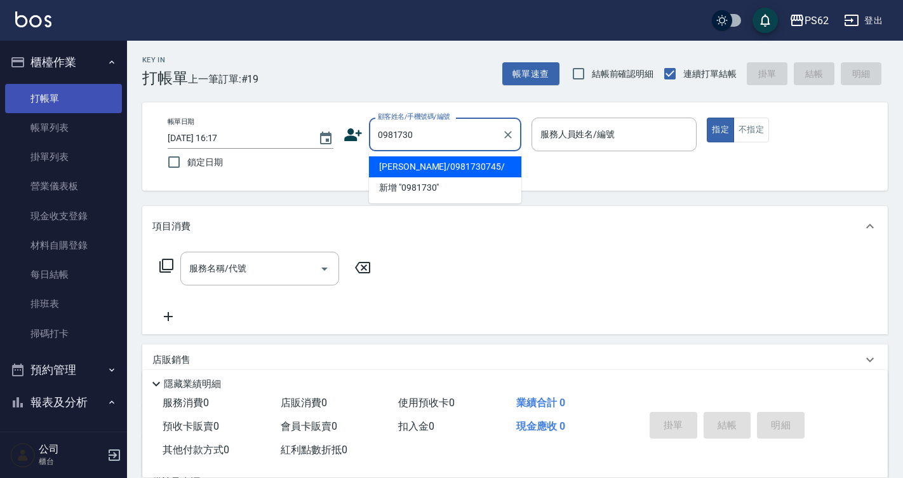
type input "林怡安/0981730745/"
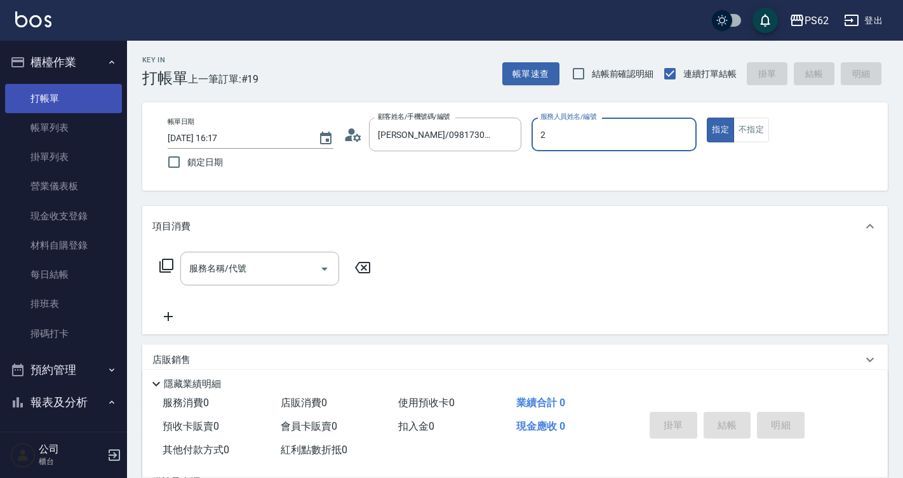
type input "Rita-2"
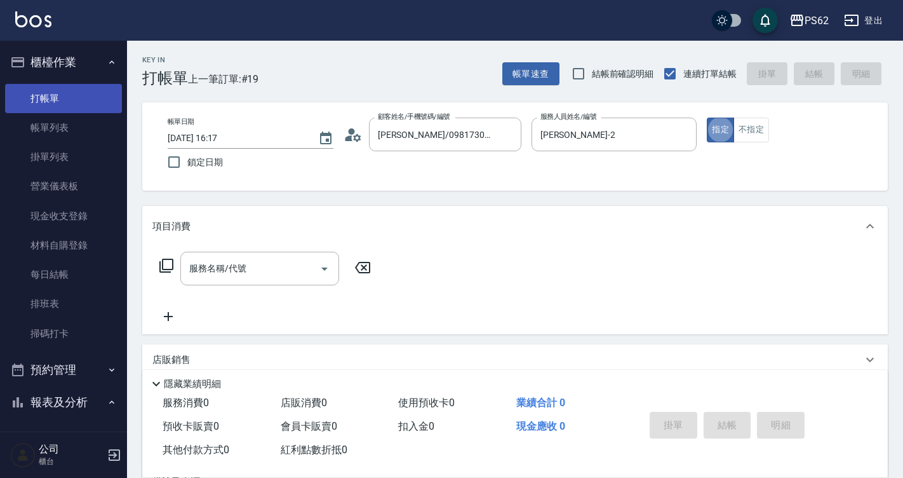
type button "true"
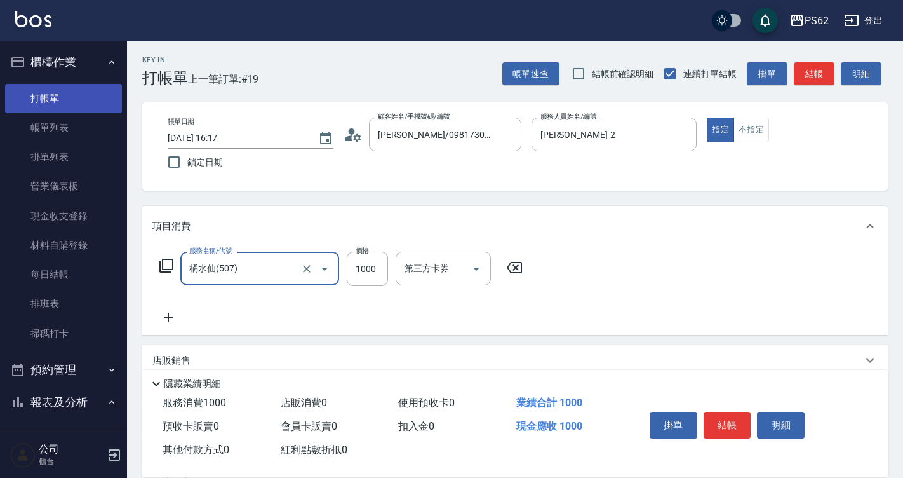
type input "橘水仙(507)"
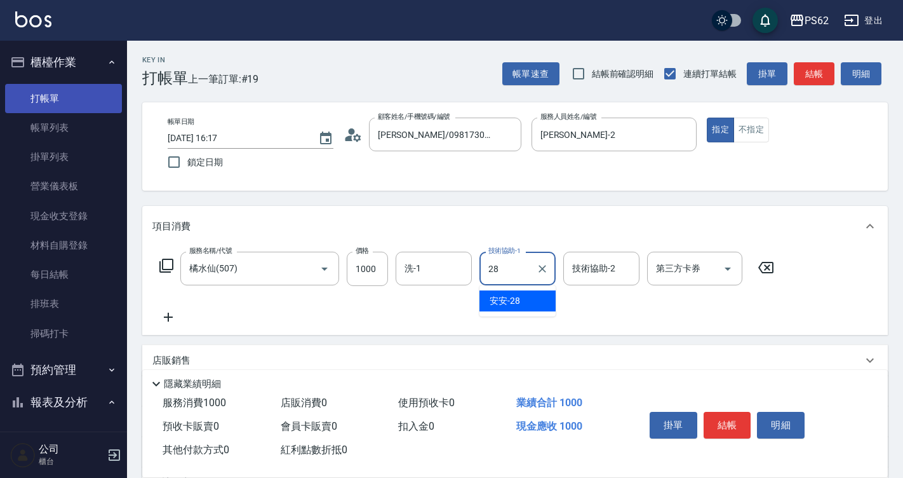
type input "安安-28"
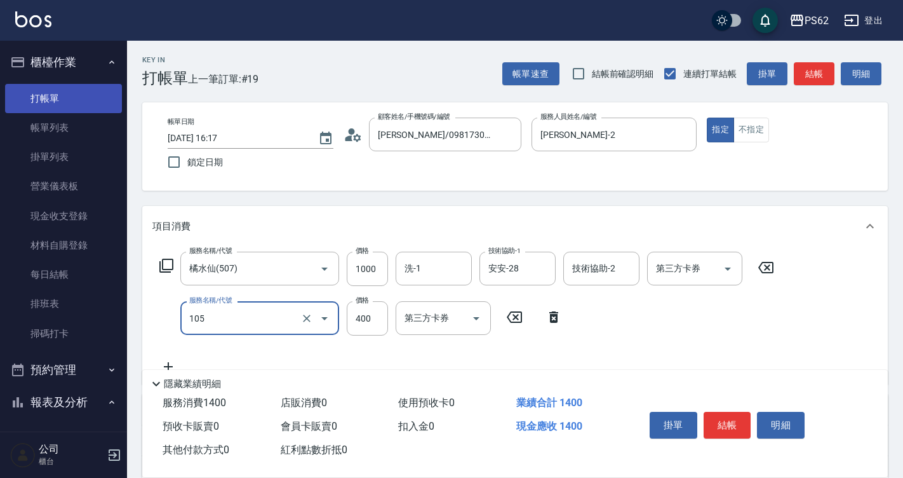
type input "A級單剪400(105)"
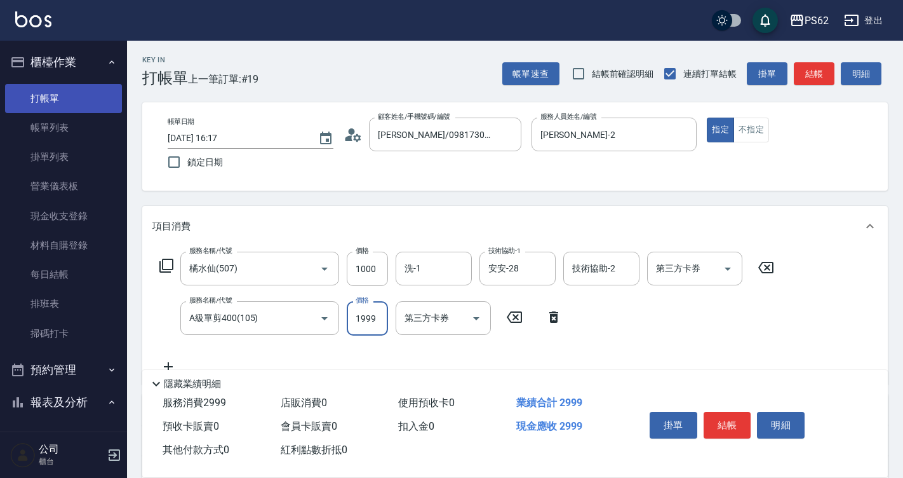
type input "199"
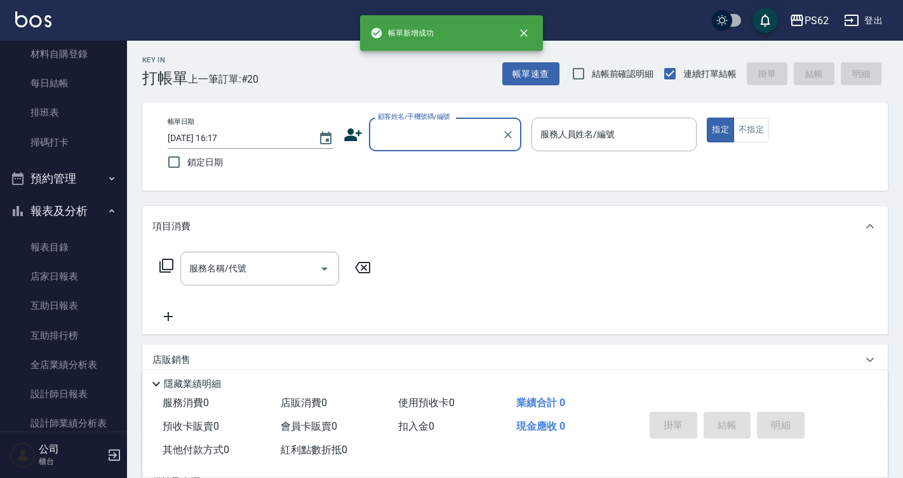
scroll to position [318, 0]
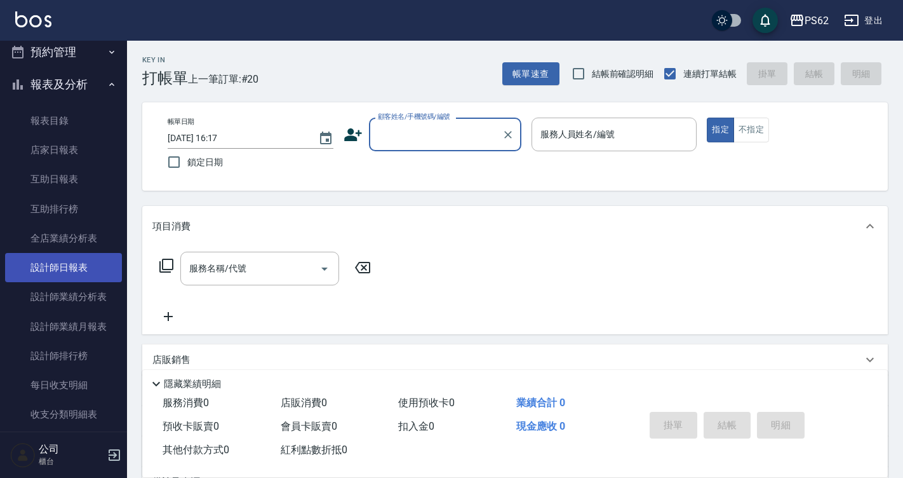
click at [62, 263] on link "設計師日報表" at bounding box center [63, 267] width 117 height 29
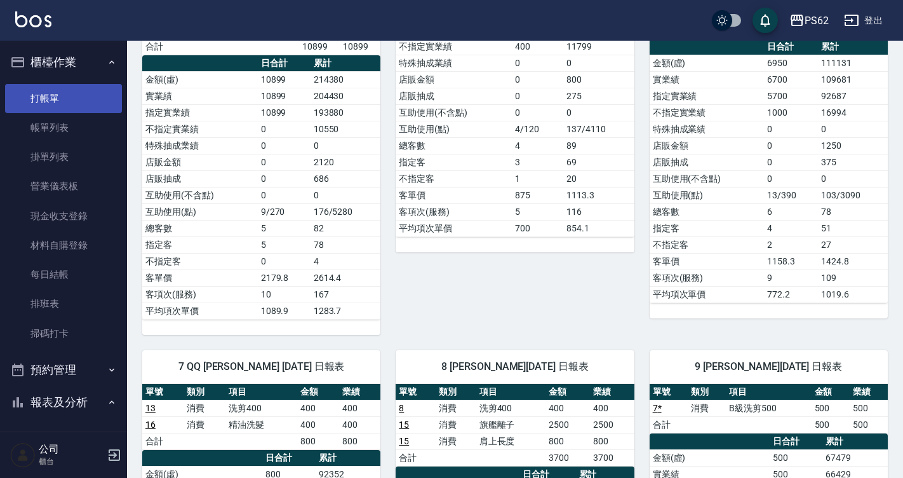
click at [75, 117] on link "帳單列表" at bounding box center [63, 127] width 117 height 29
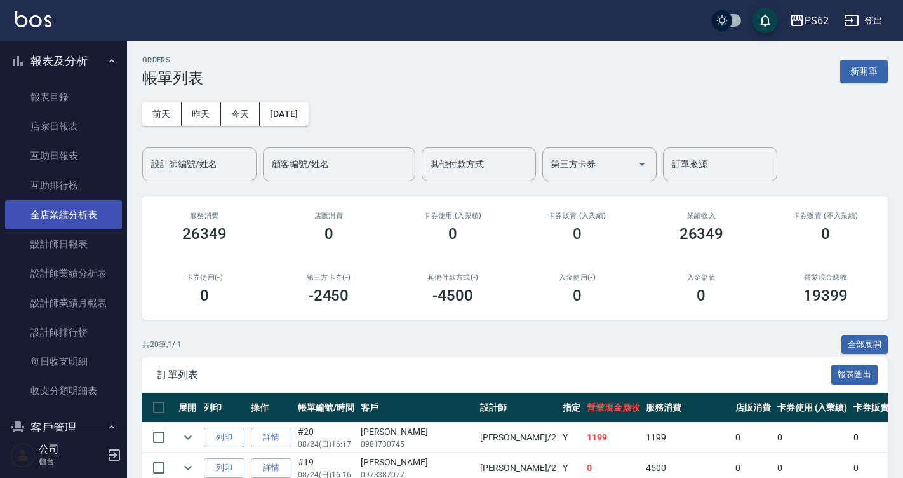
scroll to position [381, 0]
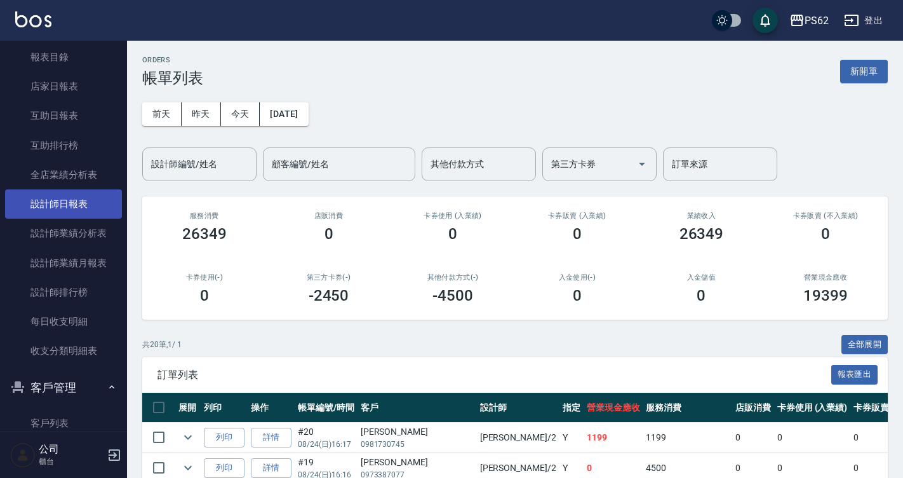
click at [74, 201] on link "設計師日報表" at bounding box center [63, 203] width 117 height 29
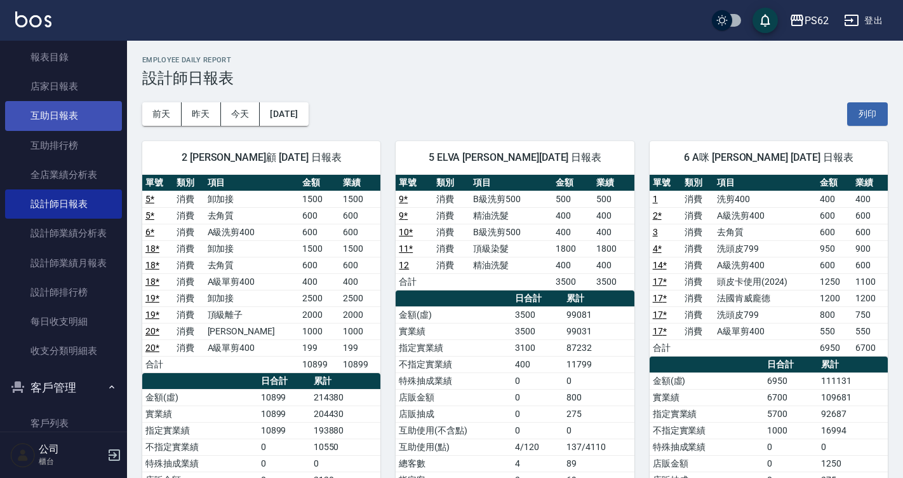
drag, startPoint x: 76, startPoint y: 125, endPoint x: 86, endPoint y: 127, distance: 10.3
click at [76, 124] on link "互助日報表" at bounding box center [63, 115] width 117 height 29
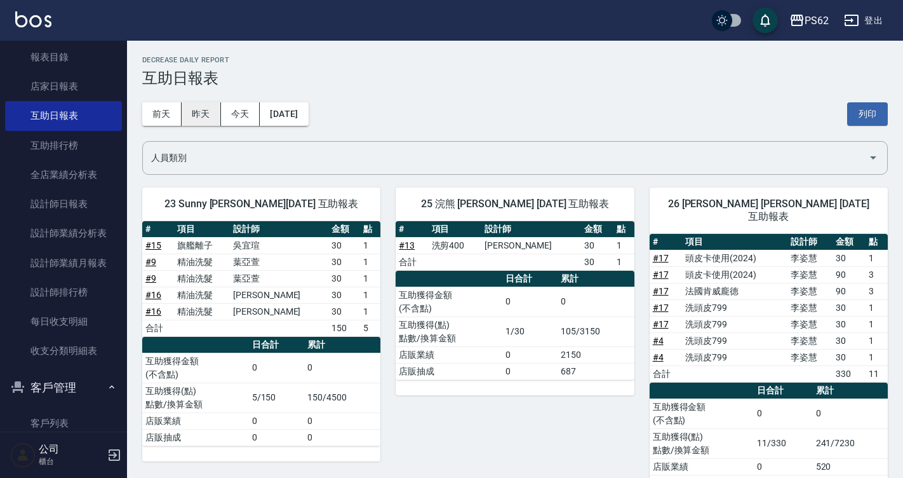
click at [198, 111] on button "昨天" at bounding box center [201, 113] width 39 height 23
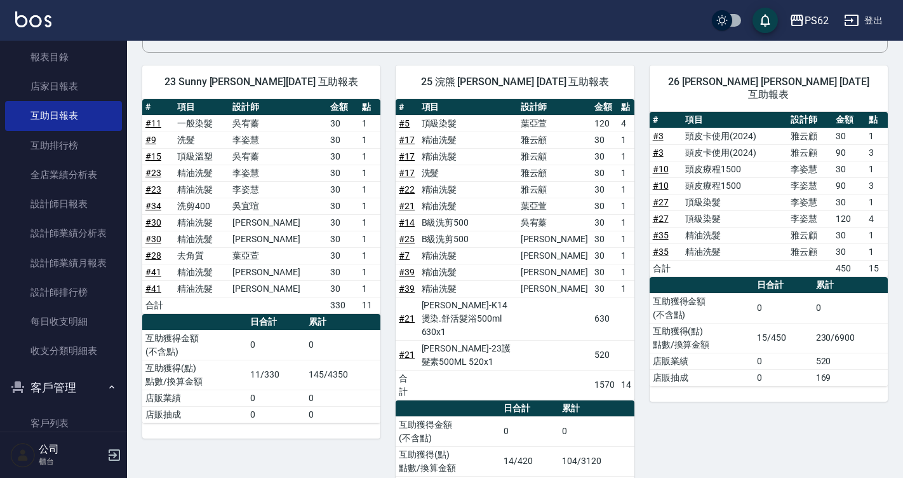
scroll to position [127, 0]
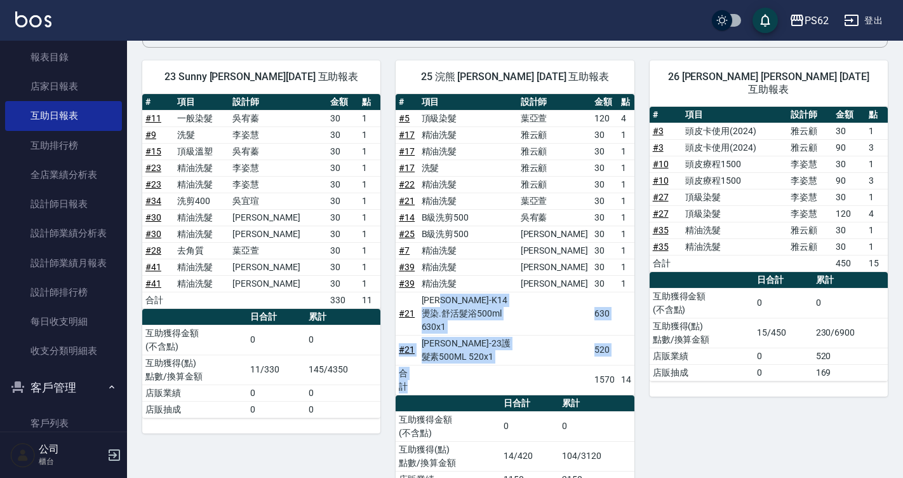
drag, startPoint x: 451, startPoint y: 300, endPoint x: 519, endPoint y: 343, distance: 80.5
click at [519, 343] on tbody "# 5 頂級染髮 葉亞萱 120 4 # 17 精油洗髮 雅云顧 30 1 # 17 精油洗髮 雅云顧 30 1 # 17 洗髮 雅云顧 30 1 # 22 …" at bounding box center [515, 252] width 238 height 285
click at [518, 365] on td "a dense table" at bounding box center [468, 380] width 99 height 30
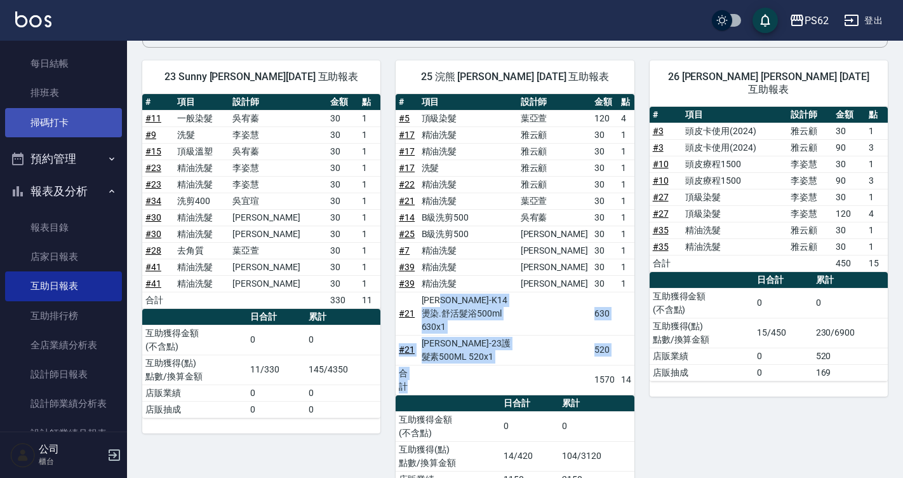
scroll to position [191, 0]
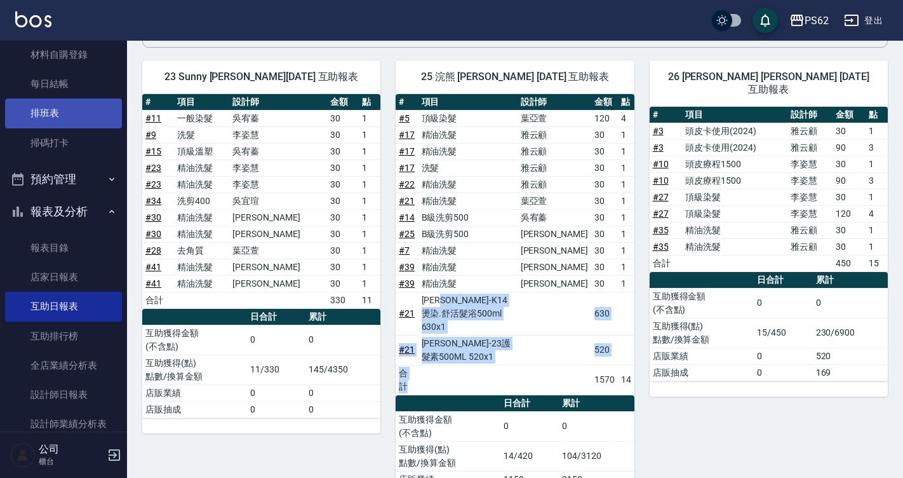
click at [72, 114] on link "排班表" at bounding box center [63, 112] width 117 height 29
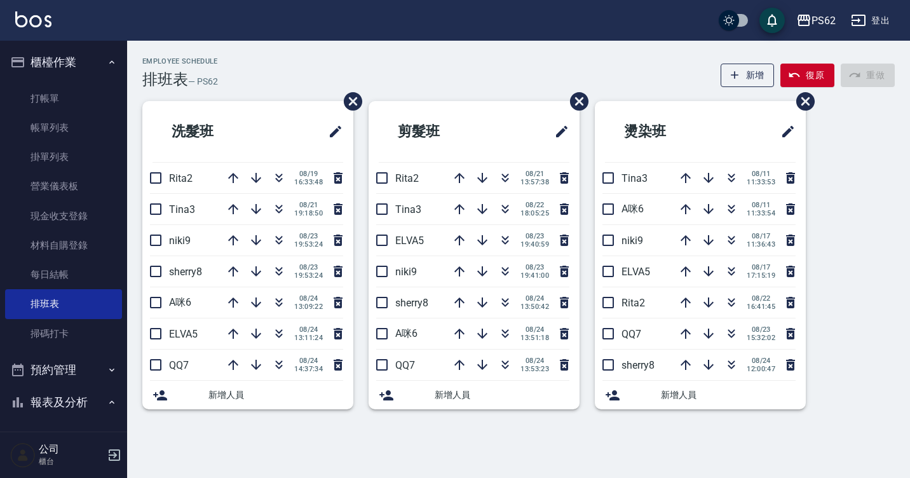
click at [65, 83] on ul "打帳單 帳單列表 掛單列表 營業儀表板 現金收支登錄 材料自購登錄 每日結帳 排班表 掃碼打卡" at bounding box center [63, 216] width 117 height 274
click at [65, 91] on link "打帳單" at bounding box center [63, 98] width 117 height 29
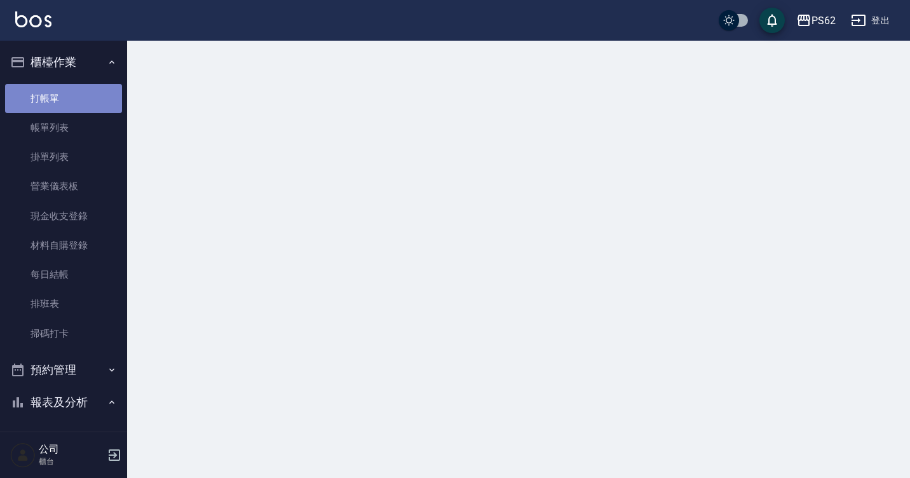
click at [65, 91] on link "打帳單" at bounding box center [63, 98] width 117 height 29
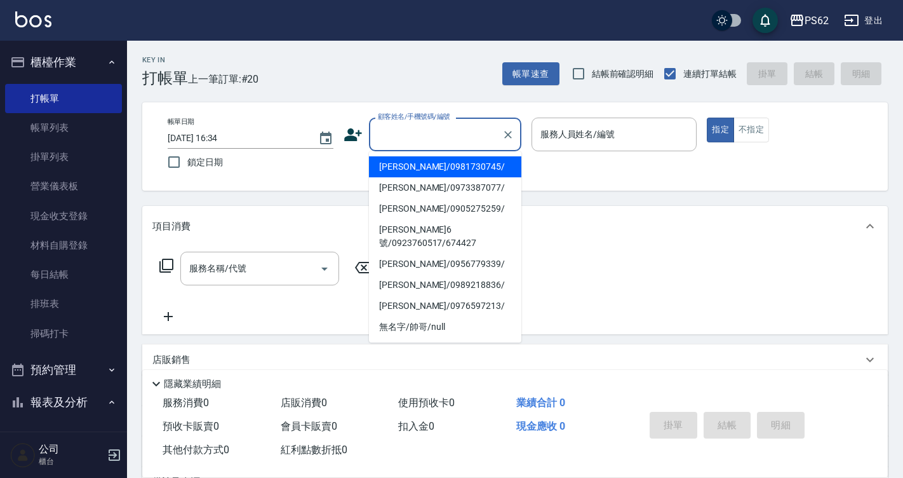
click at [471, 137] on input "顧客姓名/手機號碼/編號" at bounding box center [436, 134] width 122 height 22
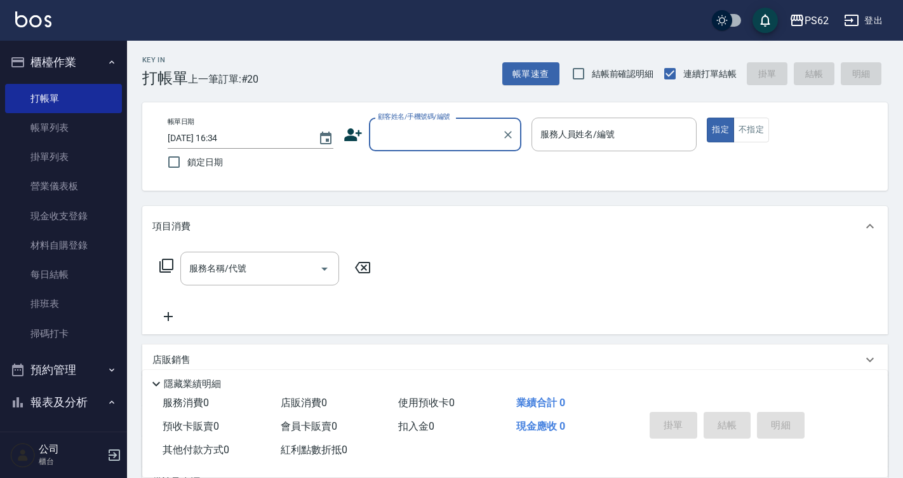
click at [464, 126] on input "顧客姓名/手機號碼/編號" at bounding box center [436, 134] width 122 height 22
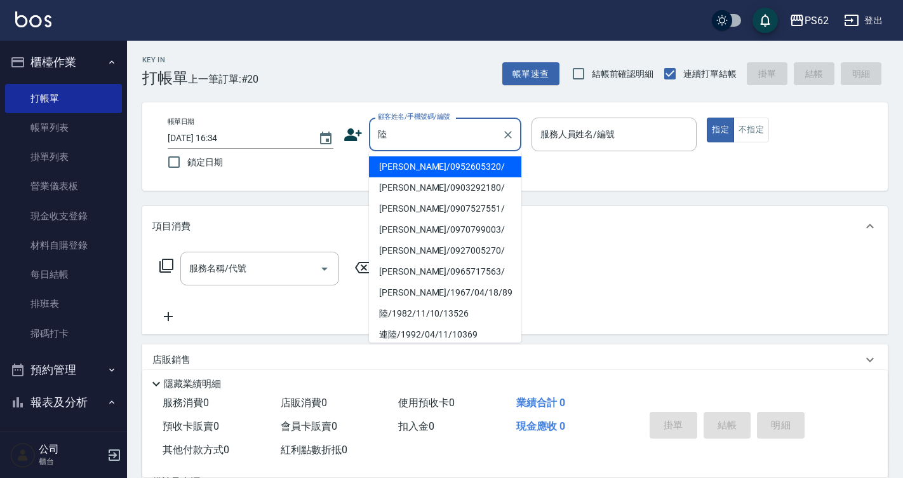
click at [391, 174] on li "陸沛綾/0952605320/" at bounding box center [445, 166] width 152 height 21
type input "陸沛綾/0952605320/"
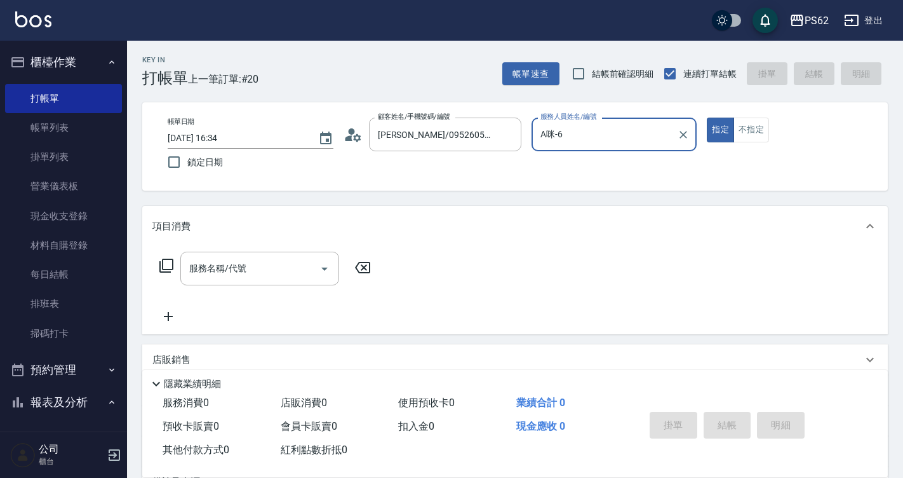
type input "A咪-6"
click at [356, 135] on icon at bounding box center [357, 137] width 8 height 8
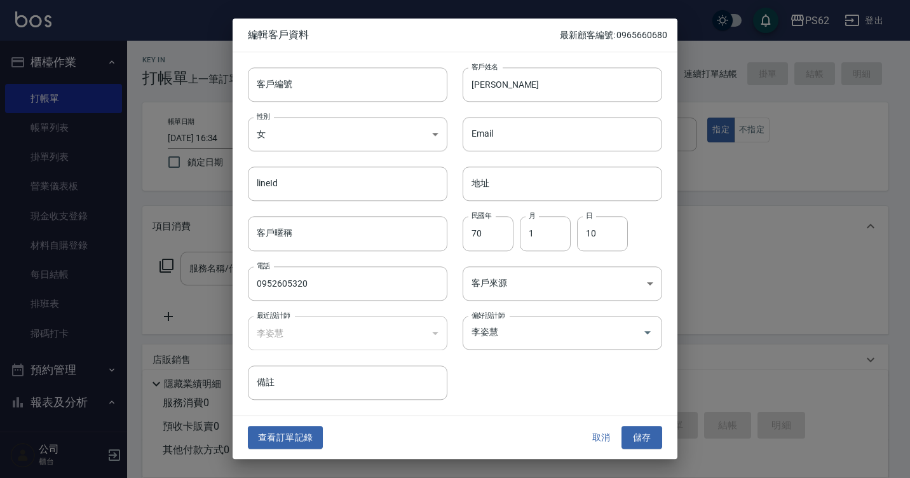
click at [288, 437] on button "查看訂單記錄" at bounding box center [285, 437] width 75 height 23
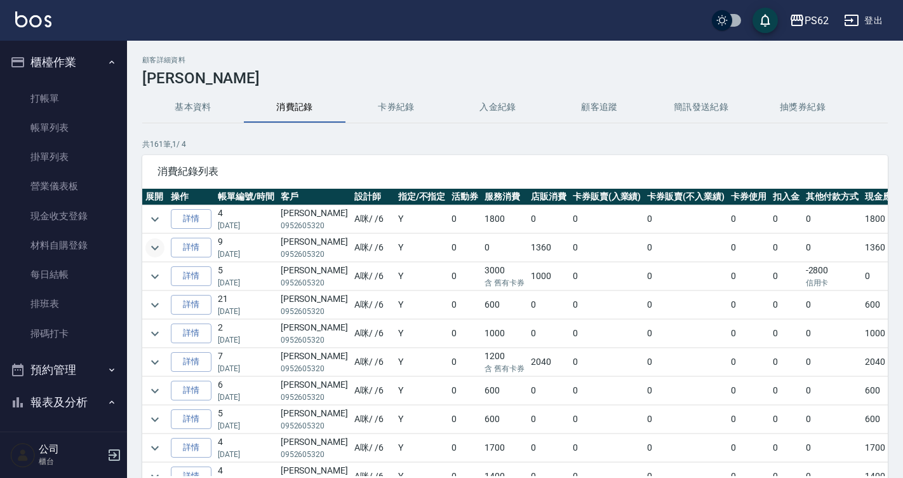
click at [159, 246] on icon "expand row" at bounding box center [154, 247] width 15 height 15
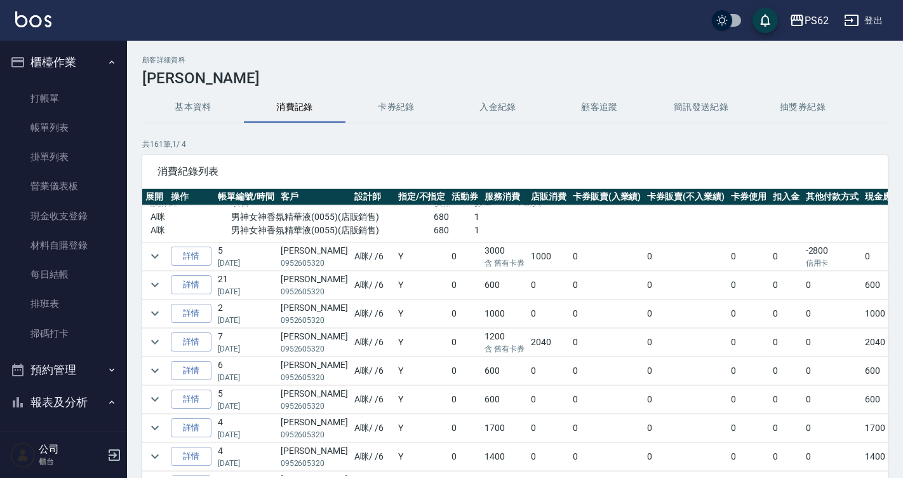
scroll to position [64, 0]
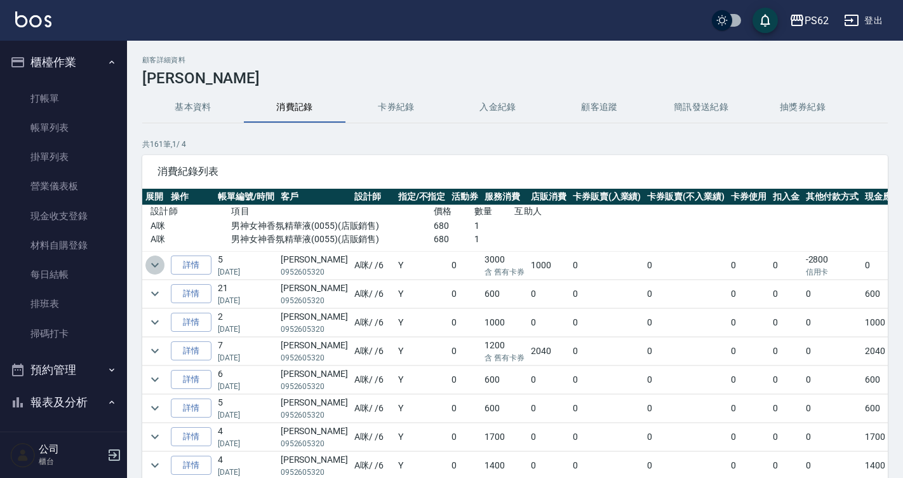
click at [154, 265] on icon "expand row" at bounding box center [155, 265] width 8 height 4
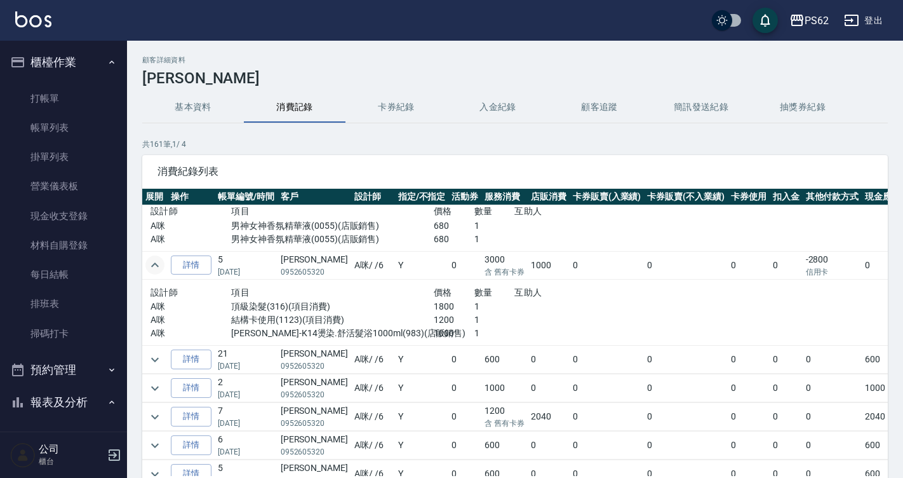
scroll to position [191, 0]
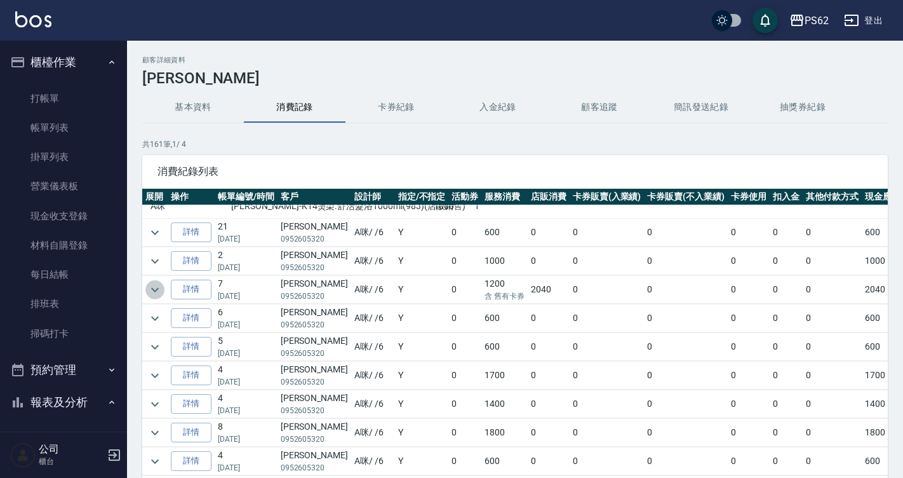
click at [156, 291] on icon "expand row" at bounding box center [154, 289] width 15 height 15
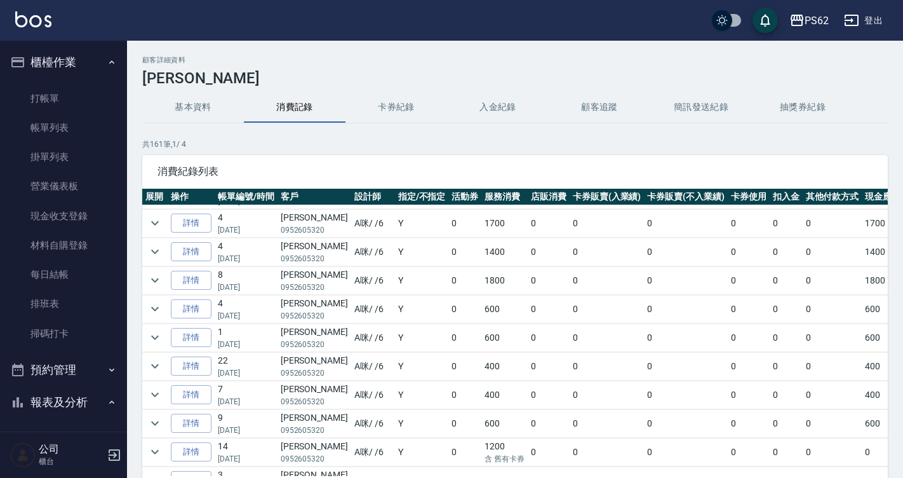
scroll to position [572, 0]
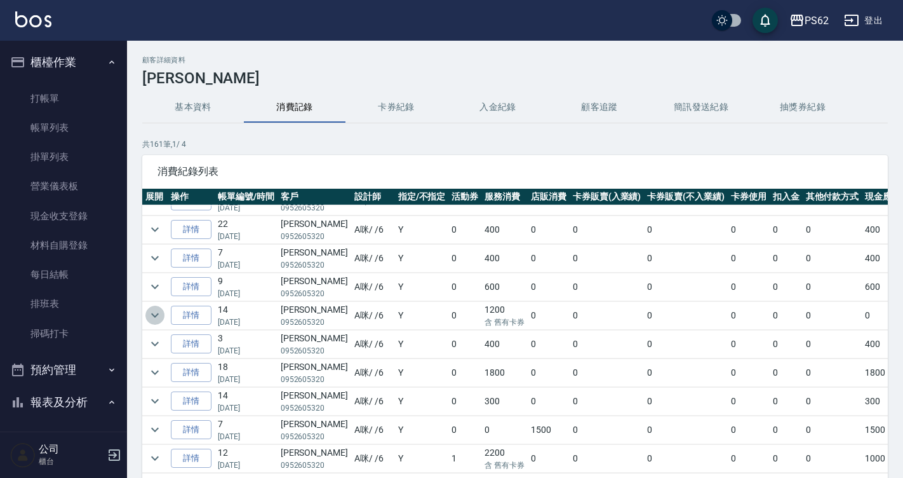
click at [158, 314] on icon "expand row" at bounding box center [155, 315] width 8 height 4
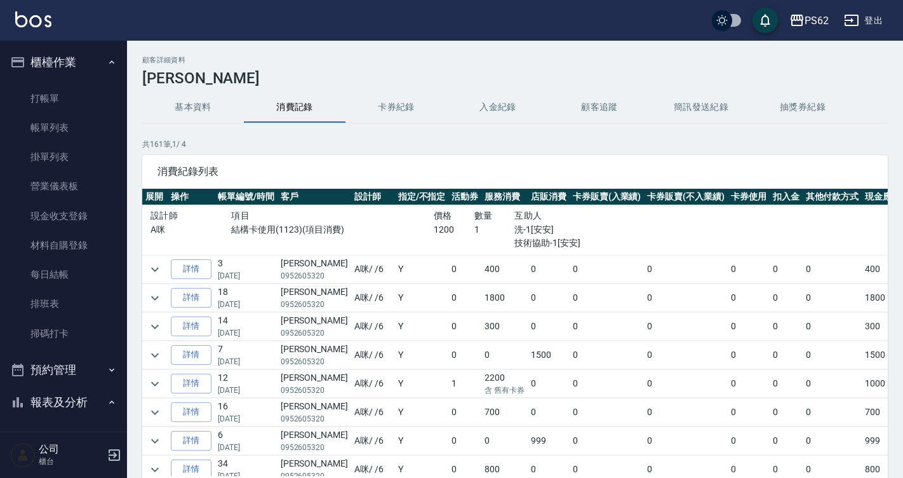
scroll to position [762, 0]
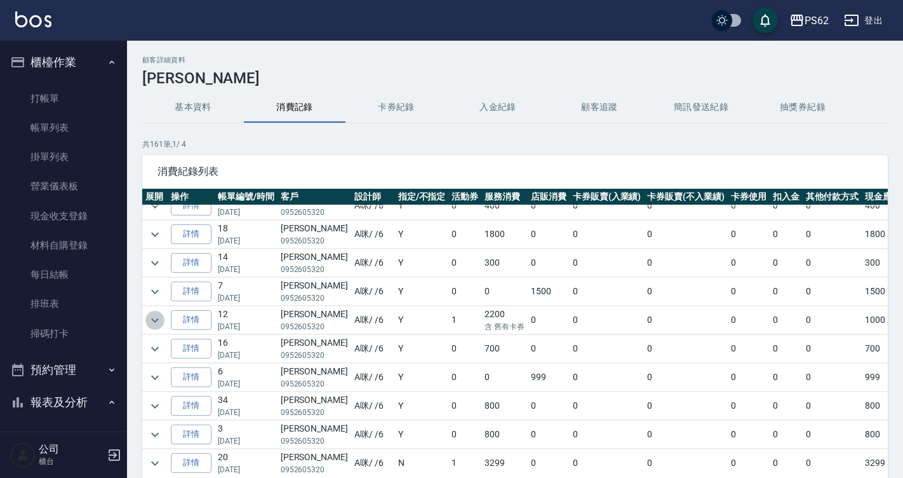
click at [156, 321] on icon "expand row" at bounding box center [155, 320] width 8 height 4
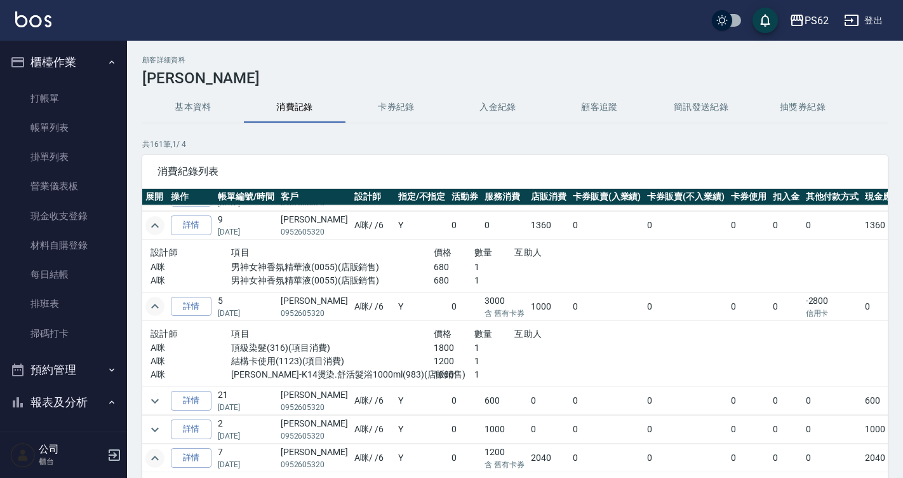
scroll to position [0, 0]
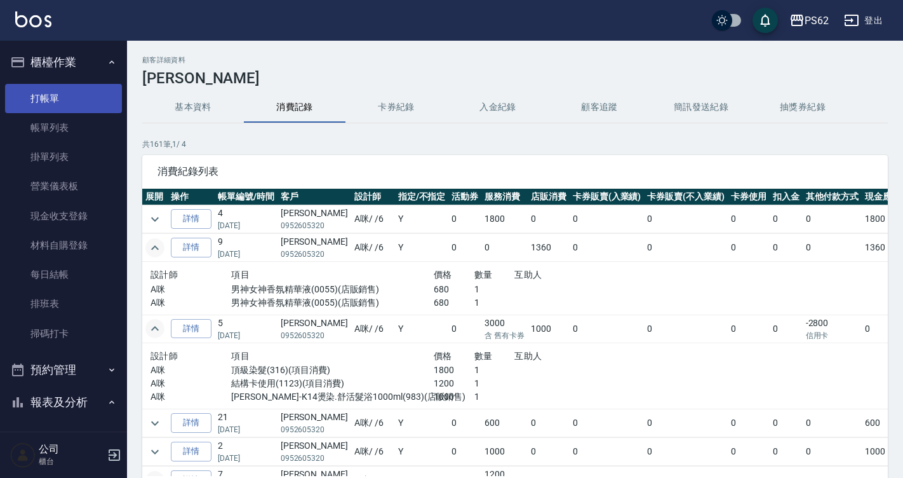
click at [95, 91] on link "打帳單" at bounding box center [63, 98] width 117 height 29
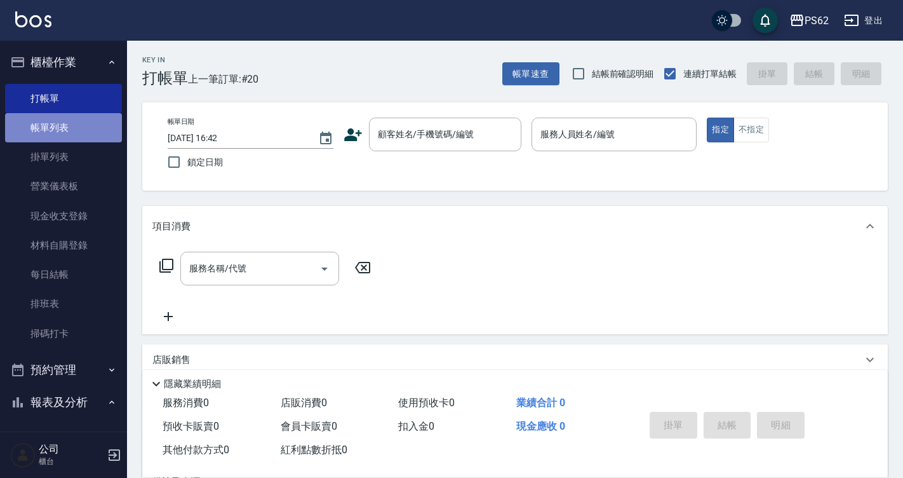
click at [96, 134] on link "帳單列表" at bounding box center [63, 127] width 117 height 29
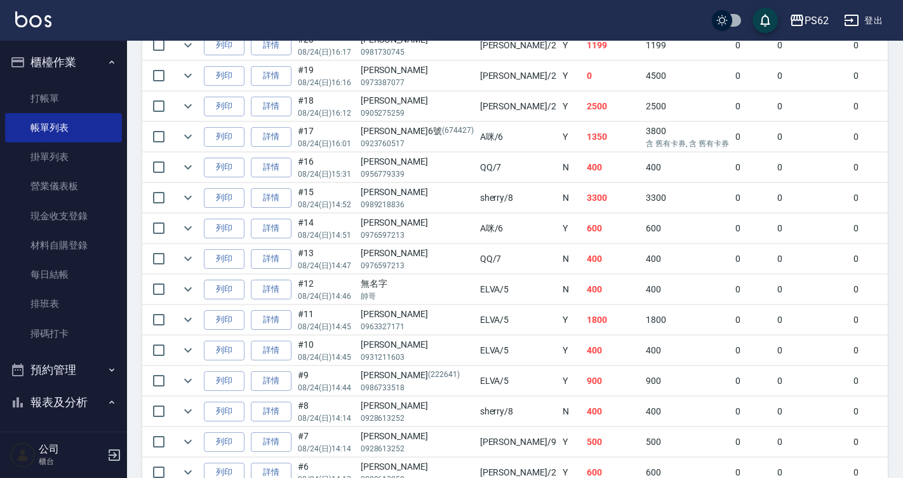
scroll to position [359, 0]
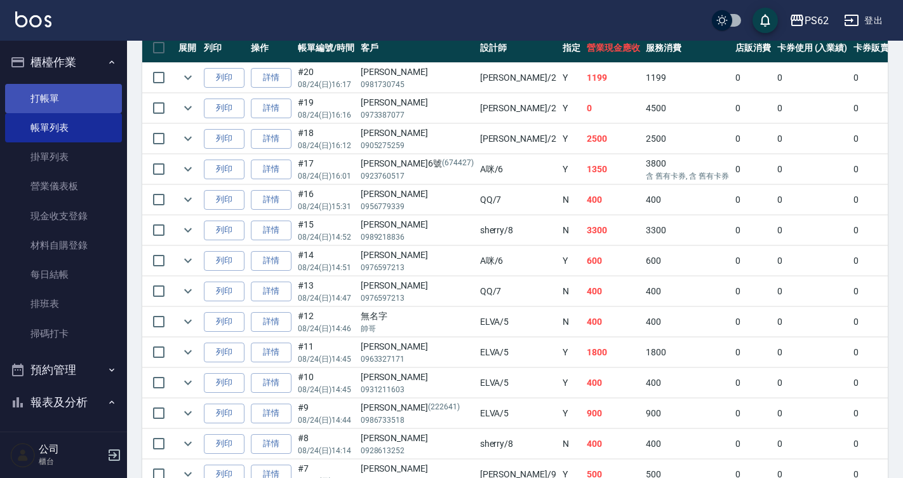
click at [93, 94] on link "打帳單" at bounding box center [63, 98] width 117 height 29
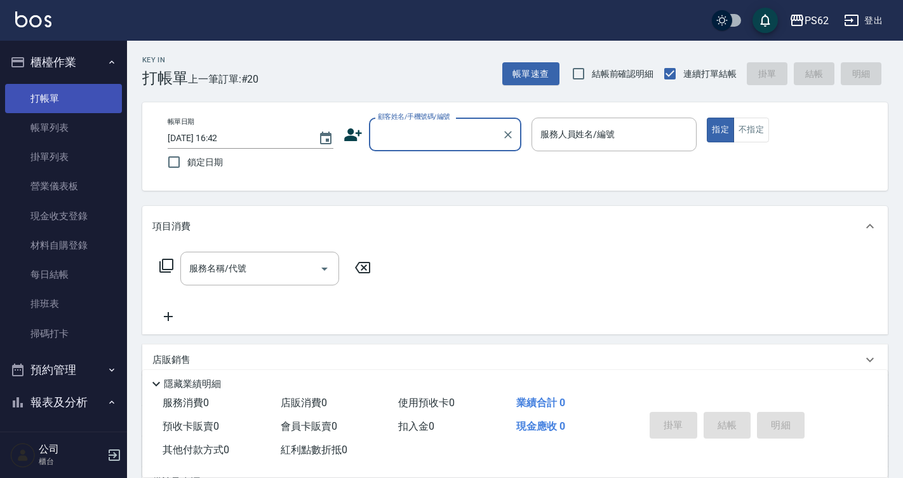
click at [101, 93] on link "打帳單" at bounding box center [63, 98] width 117 height 29
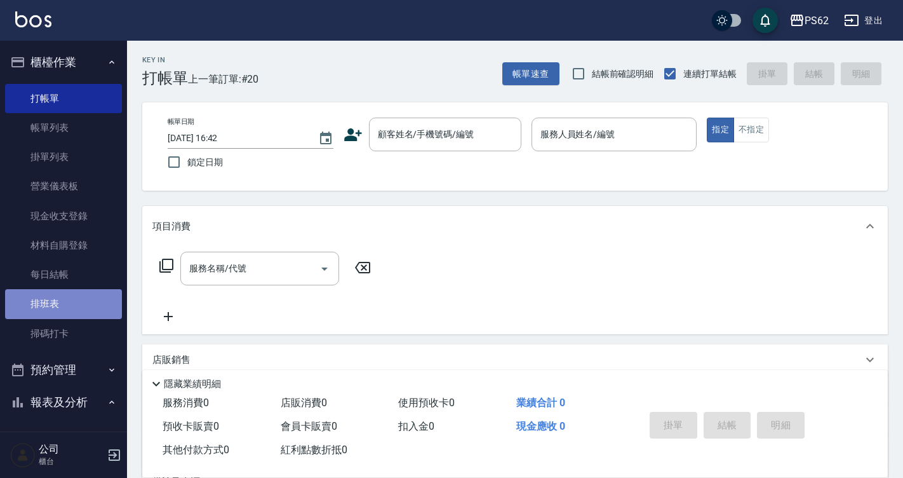
click at [86, 305] on link "排班表" at bounding box center [63, 303] width 117 height 29
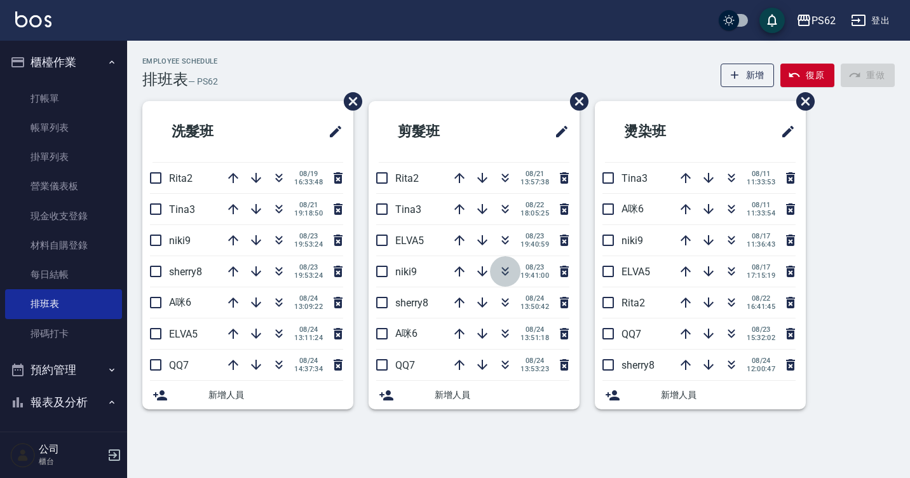
click at [500, 269] on icon "button" at bounding box center [504, 271] width 15 height 15
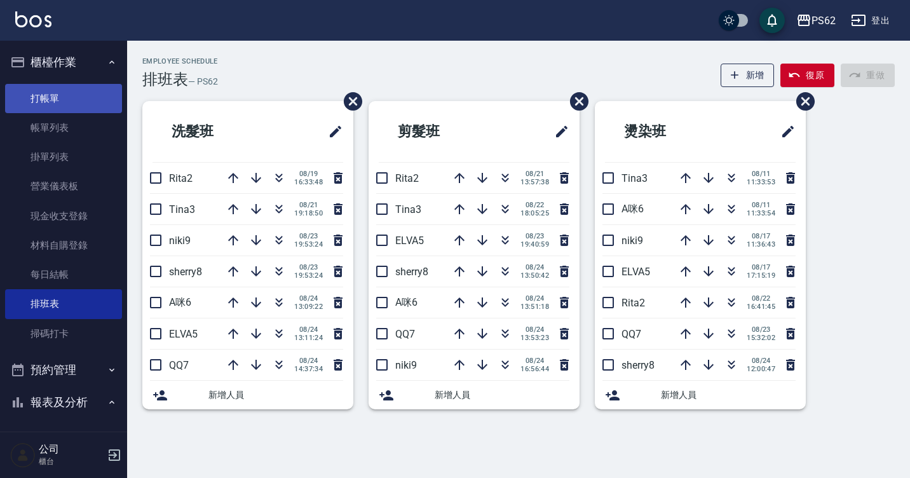
click at [34, 91] on link "打帳單" at bounding box center [63, 98] width 117 height 29
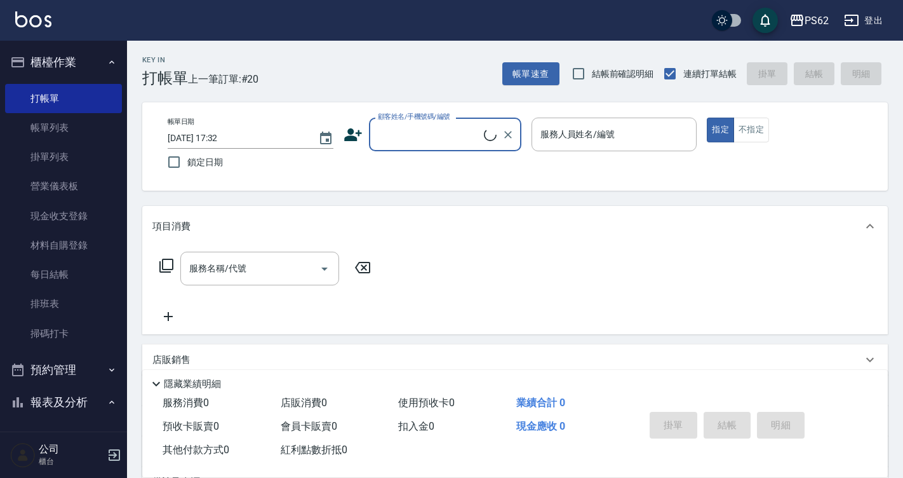
click at [390, 137] on input "顧客姓名/手機號碼/編號" at bounding box center [429, 134] width 109 height 22
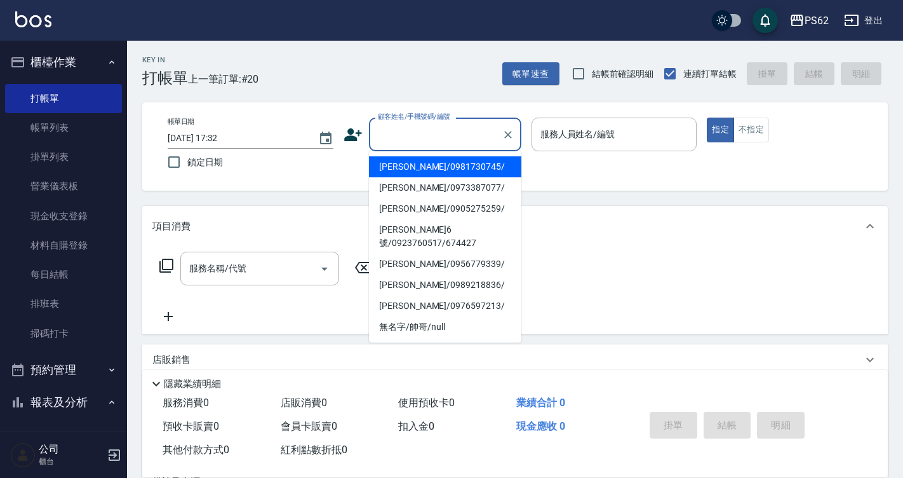
click at [351, 145] on div "顧客姓名/手機號碼/編號 顧客姓名/手機號碼/編號" at bounding box center [433, 134] width 178 height 34
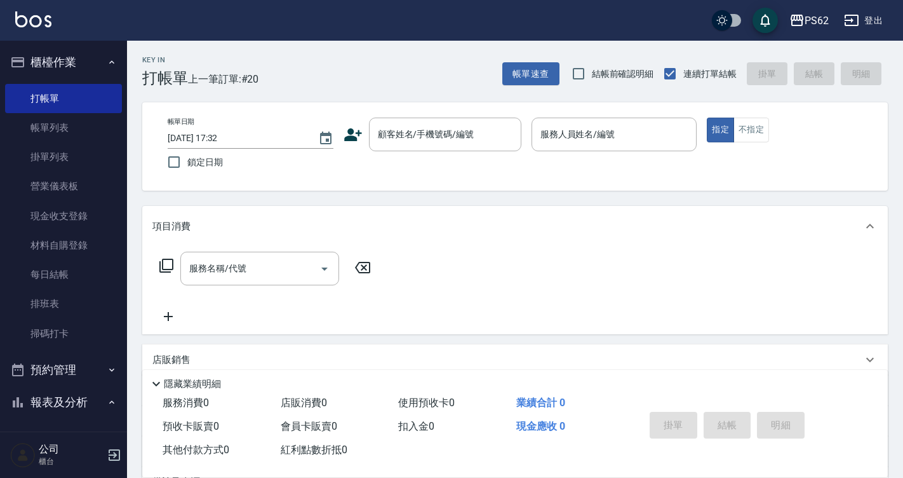
click at [342, 144] on div "帳單日期 2025/08/24 17:32 鎖定日期 顧客姓名/手機號碼/編號 顧客姓名/手機號碼/編號 服務人員姓名/編號 服務人員姓名/編號 指定 不指定" at bounding box center [515, 146] width 715 height 58
click at [356, 138] on icon at bounding box center [353, 134] width 18 height 13
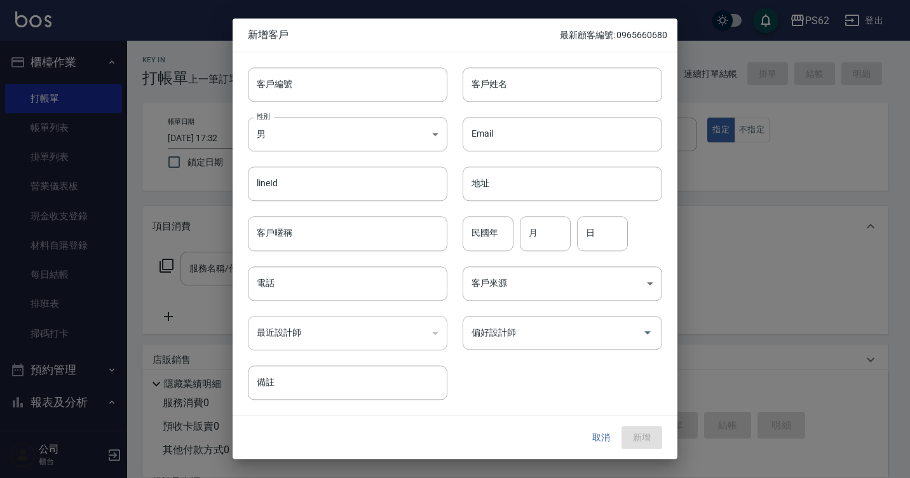
click at [572, 65] on div "客戶姓名 客戶姓名" at bounding box center [554, 77] width 215 height 50
click at [572, 70] on input "客戶姓名" at bounding box center [561, 84] width 199 height 34
type input "[PERSON_NAME]"
click at [263, 282] on div "電話 電話" at bounding box center [347, 283] width 199 height 34
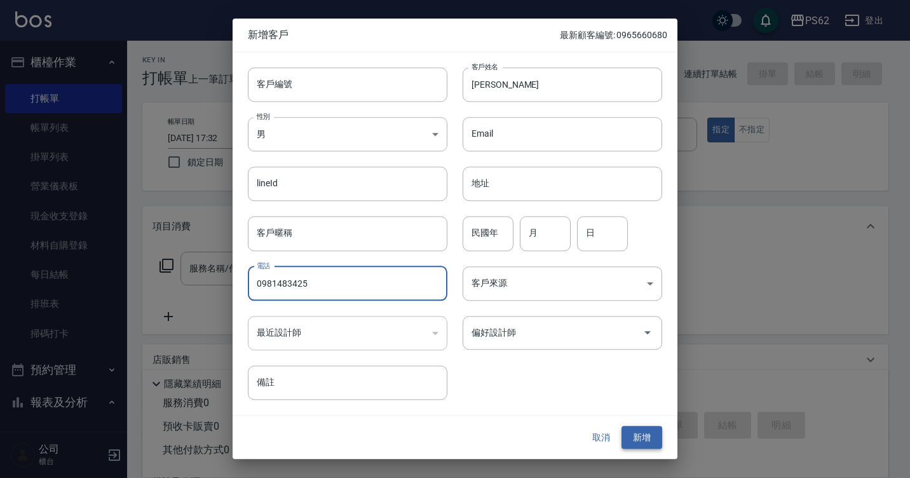
type input "0981483425"
click at [633, 440] on button "新增" at bounding box center [641, 437] width 41 height 23
click at [633, 440] on div "取消 新增" at bounding box center [621, 437] width 81 height 23
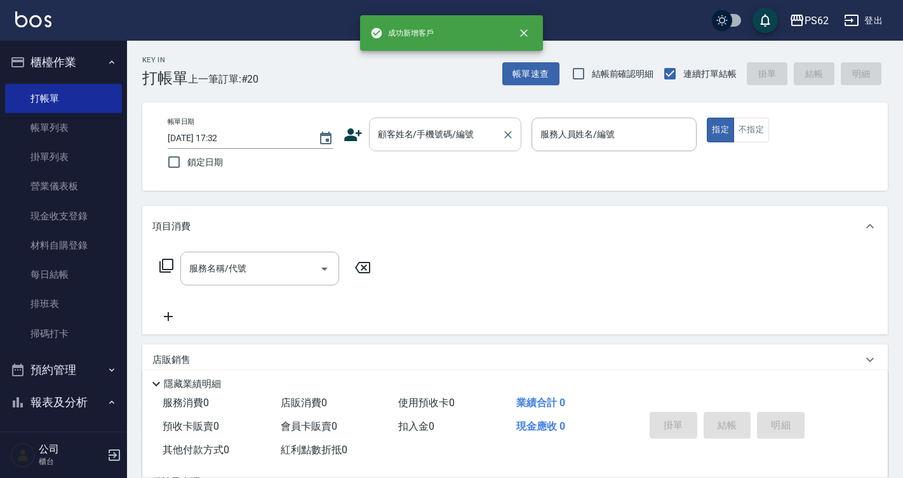
click at [448, 132] on input "顧客姓名/手機號碼/編號" at bounding box center [436, 134] width 122 height 22
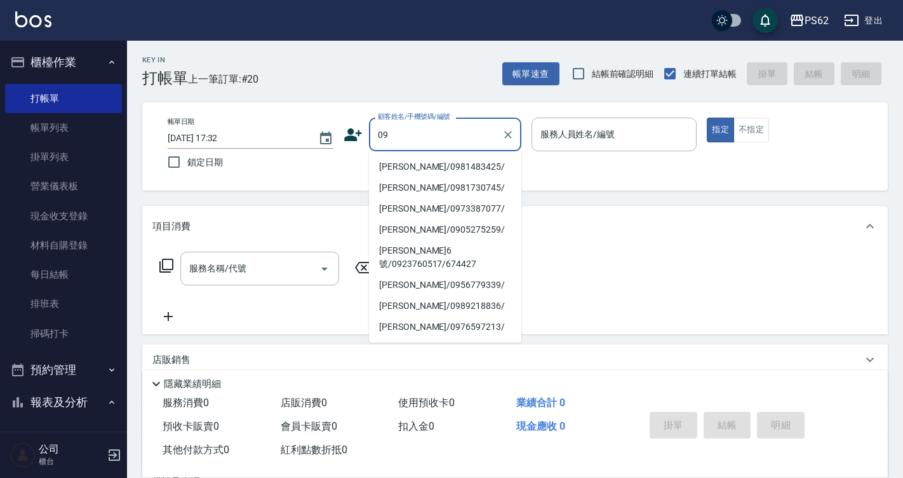
type input "卓燕妮/0981483425/"
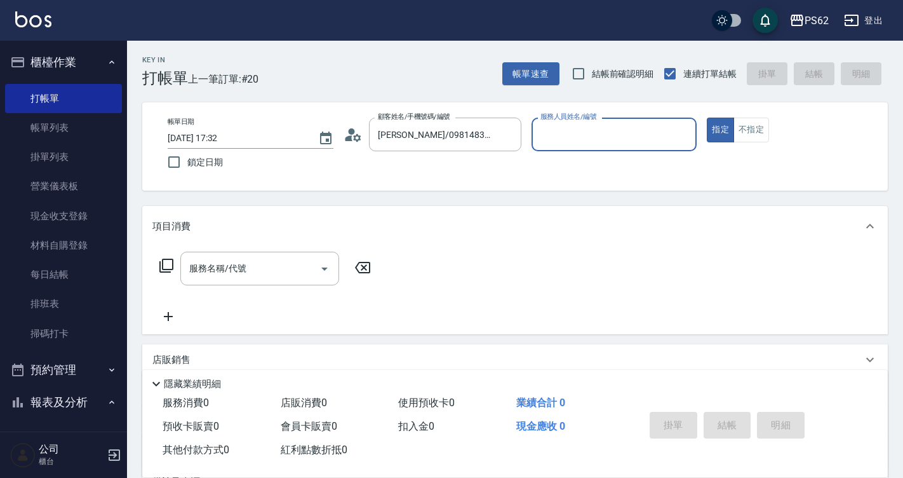
click at [707, 117] on button "指定" at bounding box center [720, 129] width 27 height 25
type button "true"
click at [671, 127] on input "服務人員姓名/編號" at bounding box center [614, 134] width 154 height 22
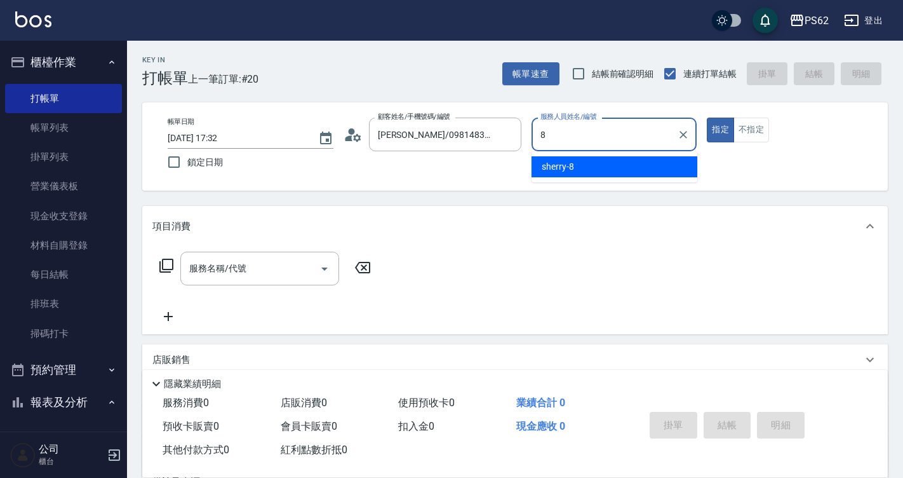
type input "sherry-8"
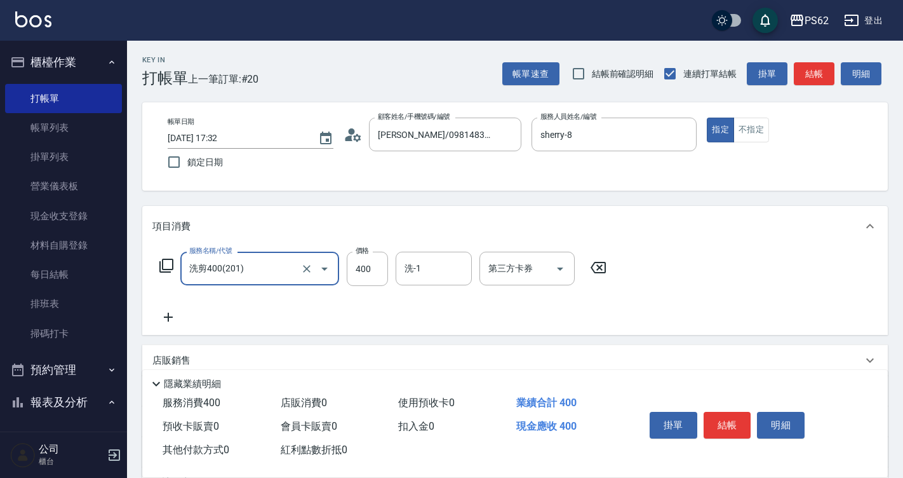
type input "洗剪400(201)"
click at [724, 414] on button "結帳" at bounding box center [728, 425] width 48 height 27
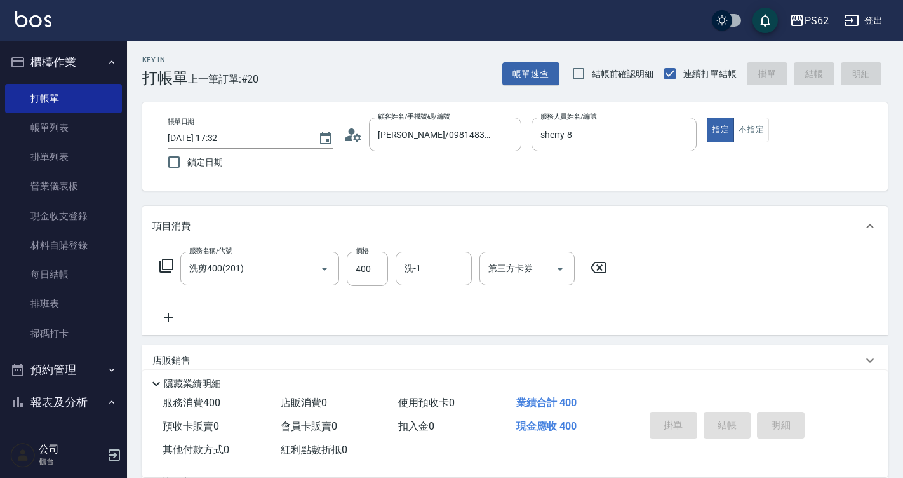
type input "2025/08/24 17:34"
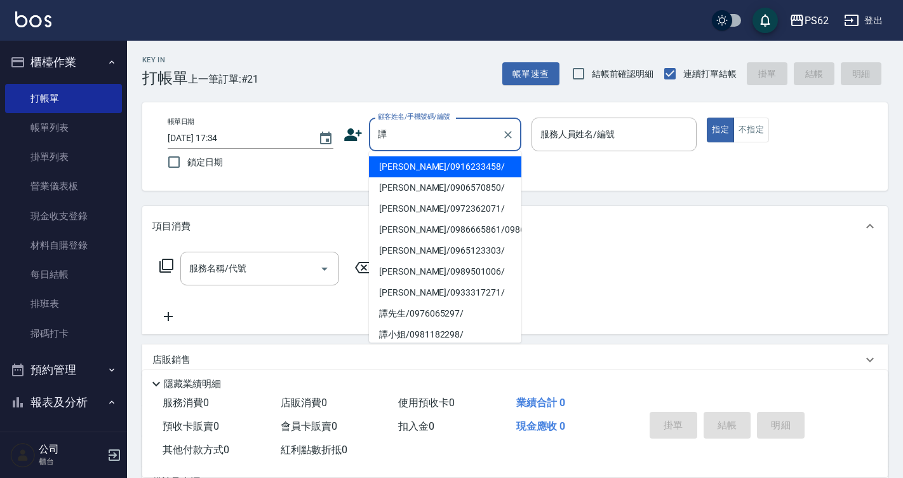
click at [413, 166] on li "譚偉承/0916233458/" at bounding box center [445, 166] width 152 height 21
type input "譚偉承/0916233458/"
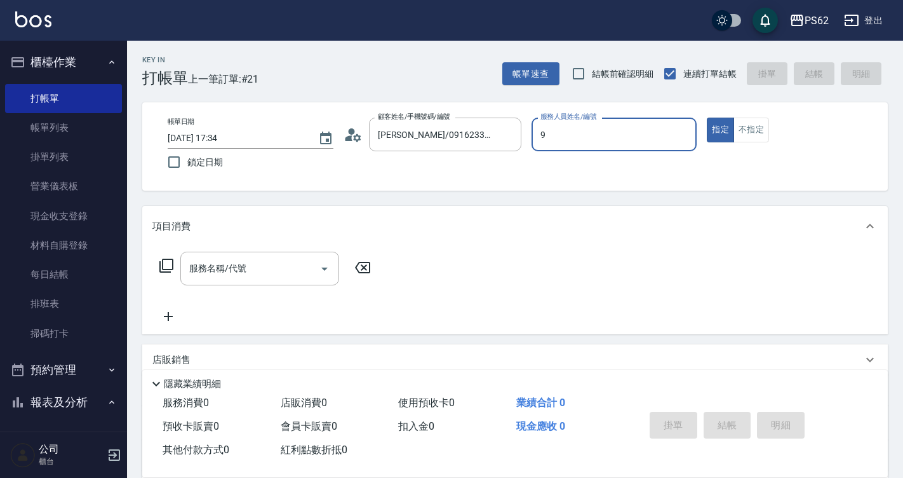
type input "niki-9"
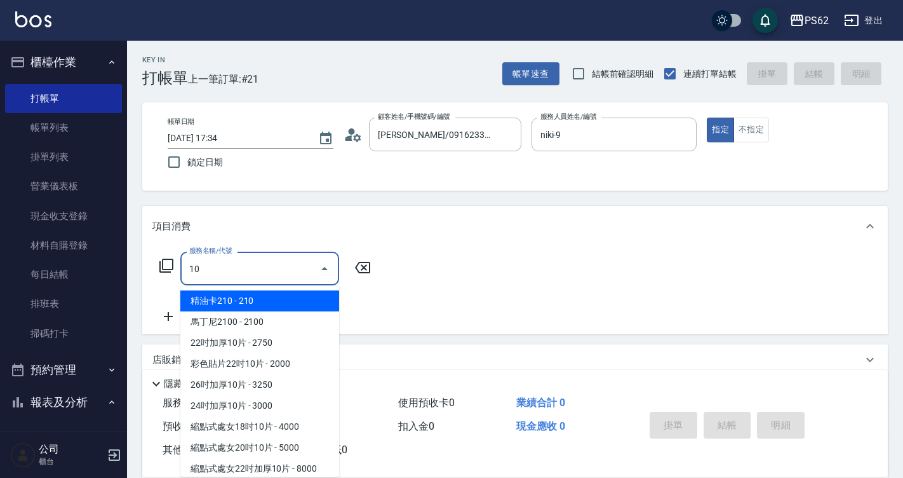
type input "1"
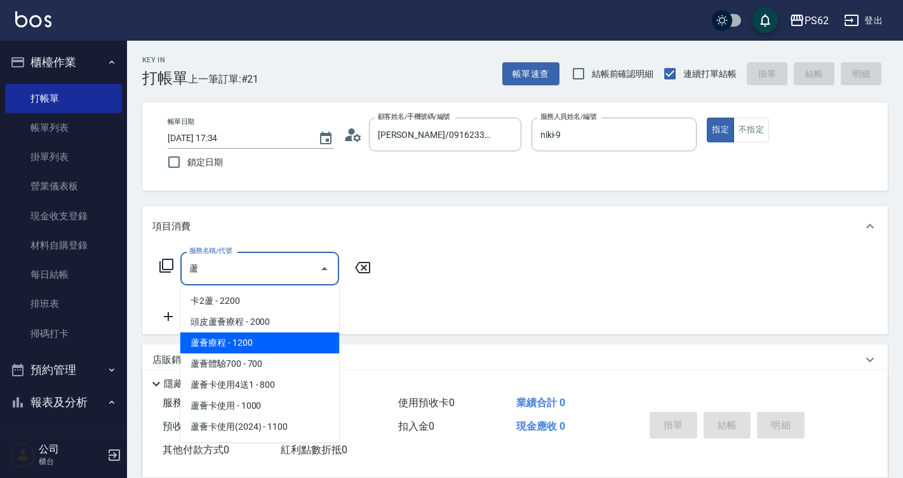
click at [252, 342] on span "蘆薈療程 - 1200" at bounding box center [259, 342] width 159 height 21
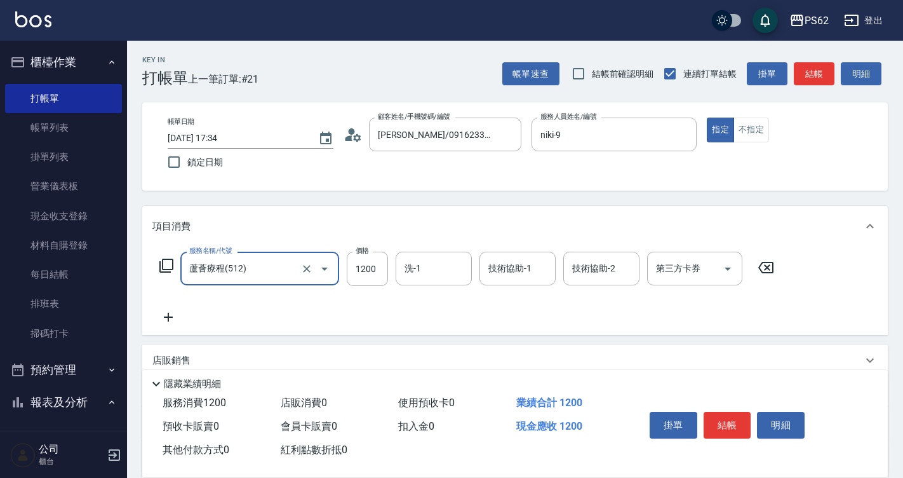
type input "蘆薈療程(512)"
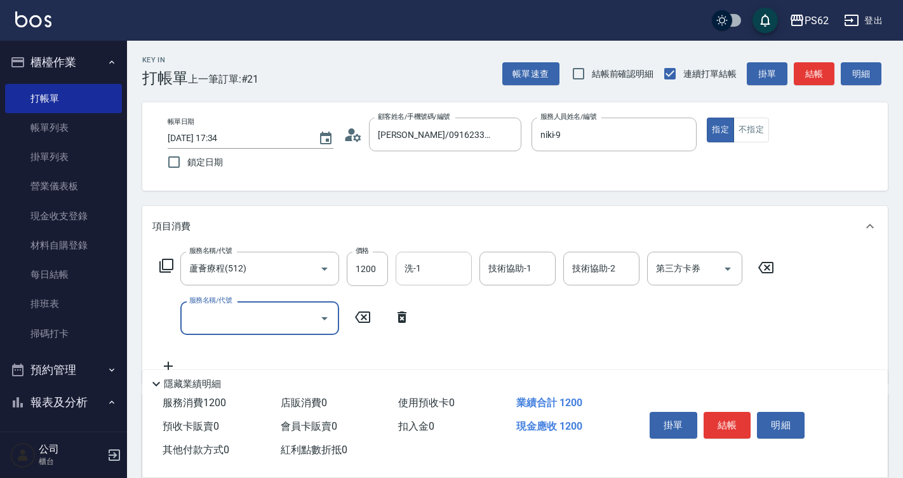
click at [426, 266] on input "洗-1" at bounding box center [433, 268] width 65 height 22
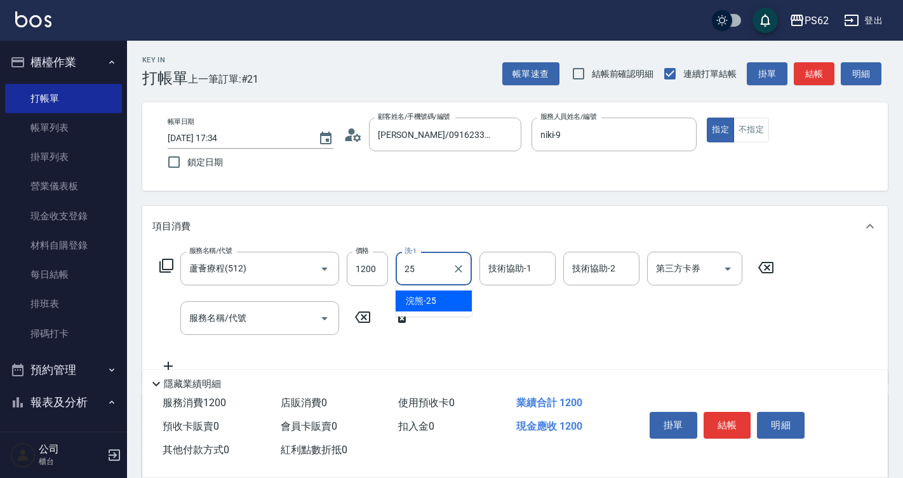
type input "浣熊-25"
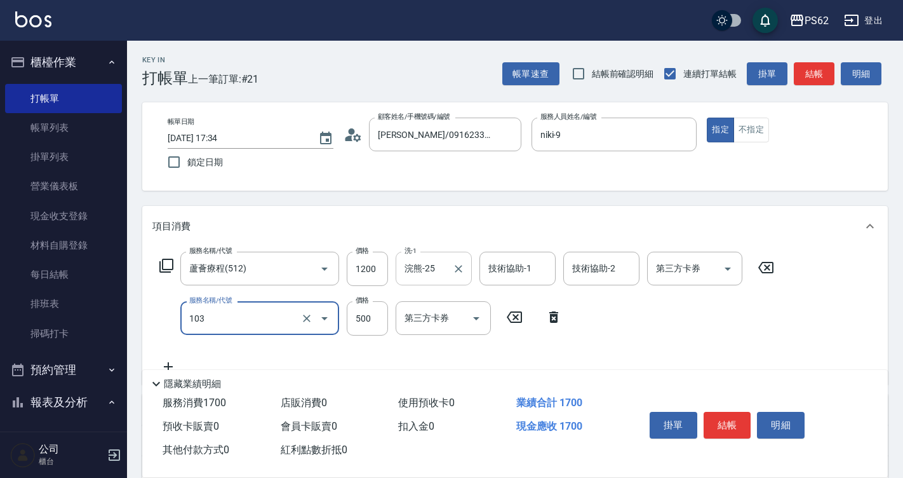
type input "B級洗剪500(103)"
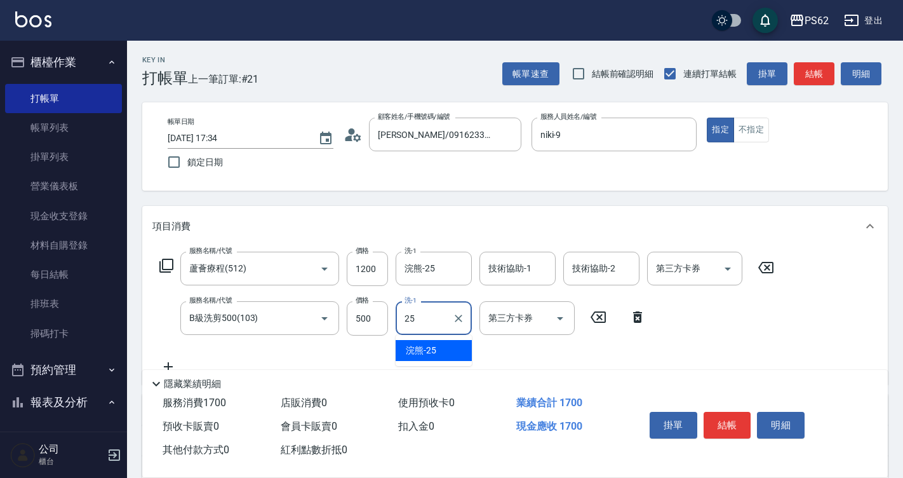
type input "浣熊-25"
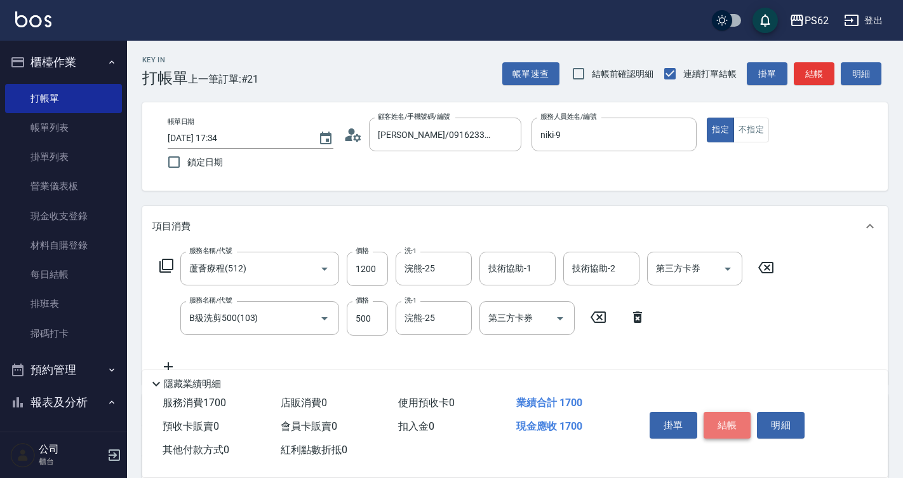
click at [734, 424] on button "結帳" at bounding box center [728, 425] width 48 height 27
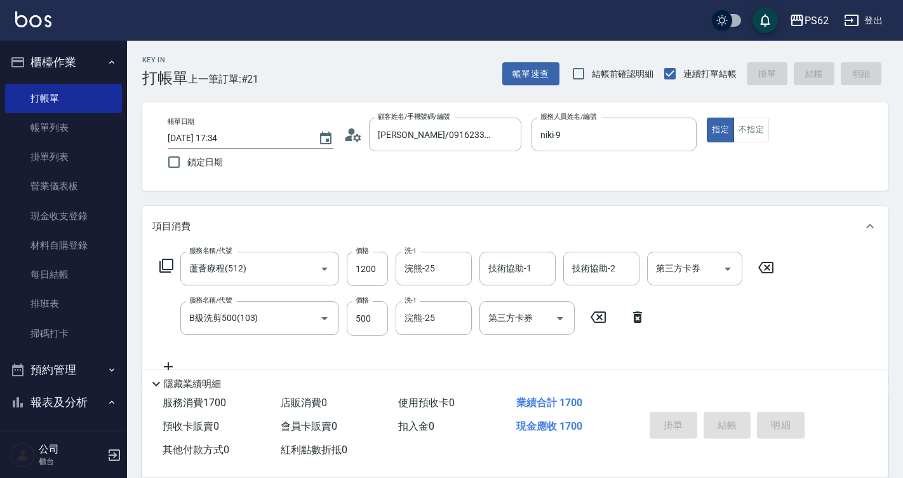
type input "2025/08/24 17:48"
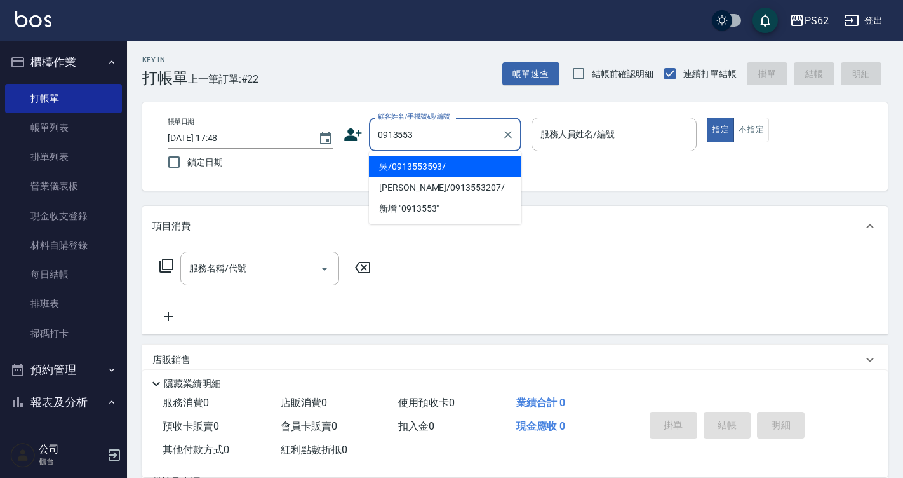
click at [427, 166] on li "吳/0913553593/" at bounding box center [445, 166] width 152 height 21
click at [427, 166] on div "帳單日期 2025/08/24 17:48 鎖定日期 顧客姓名/手機號碼/編號 0913553 顧客姓名/手機號碼/編號 服務人員姓名/編號 服務人員姓名/編…" at bounding box center [515, 146] width 715 height 58
type input "吳/0913553593/"
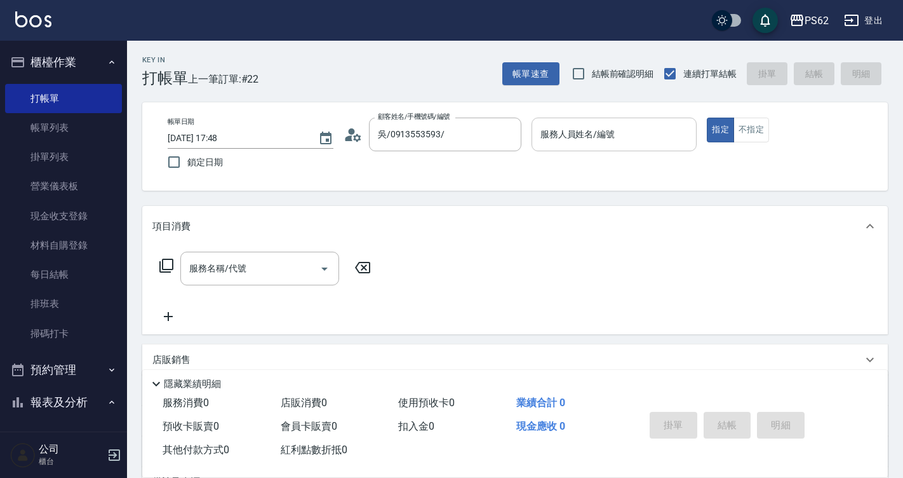
click at [586, 135] on input "服務人員姓名/編號" at bounding box center [614, 134] width 154 height 22
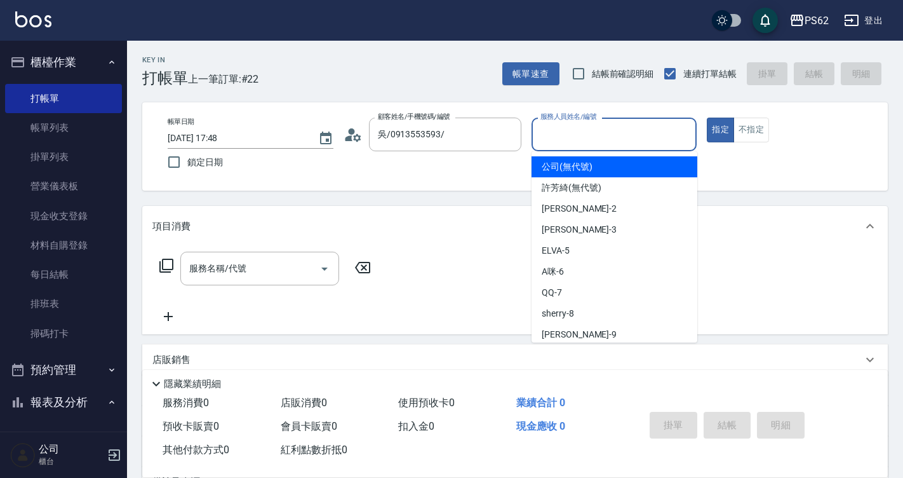
type input "公司(無代號)"
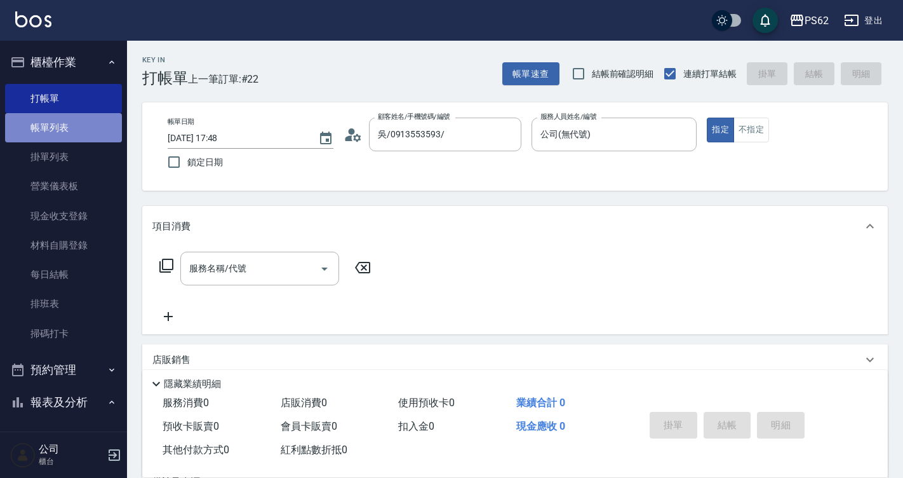
click at [65, 132] on link "帳單列表" at bounding box center [63, 127] width 117 height 29
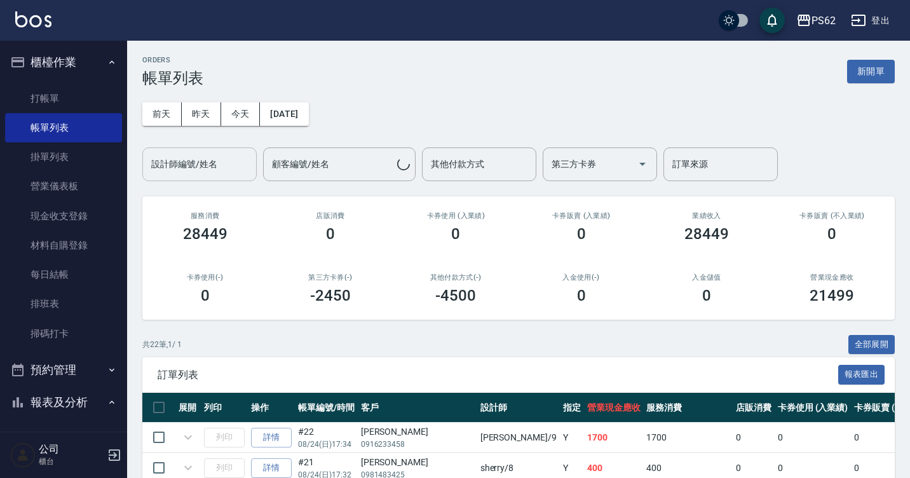
click at [177, 177] on div "設計師編號/姓名" at bounding box center [199, 164] width 114 height 34
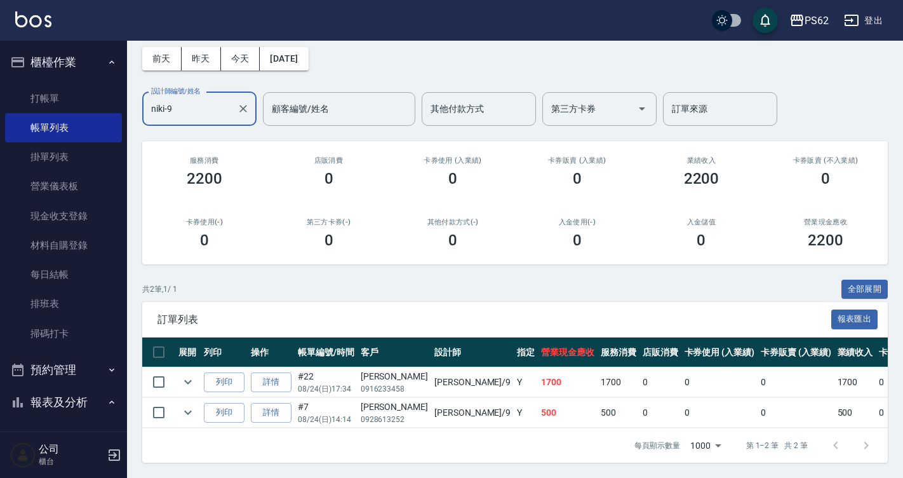
scroll to position [65, 0]
type input "niki-9"
click at [74, 96] on link "打帳單" at bounding box center [63, 98] width 117 height 29
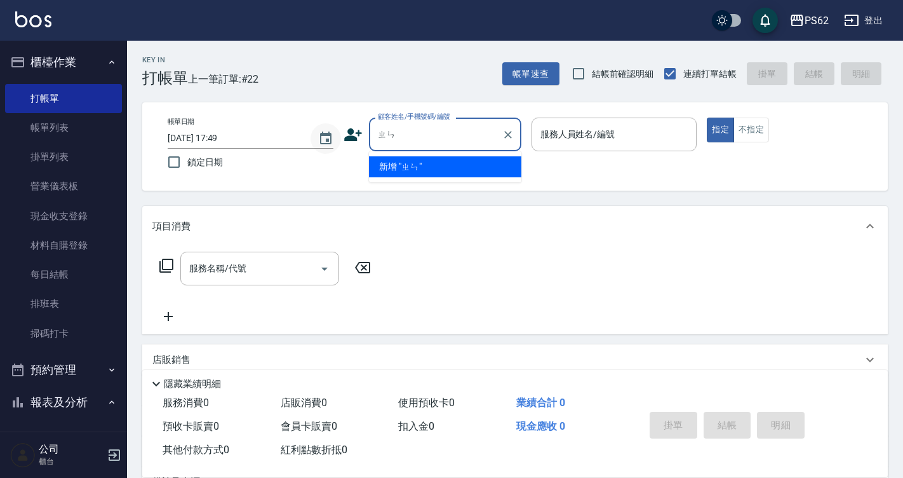
type input "鎮"
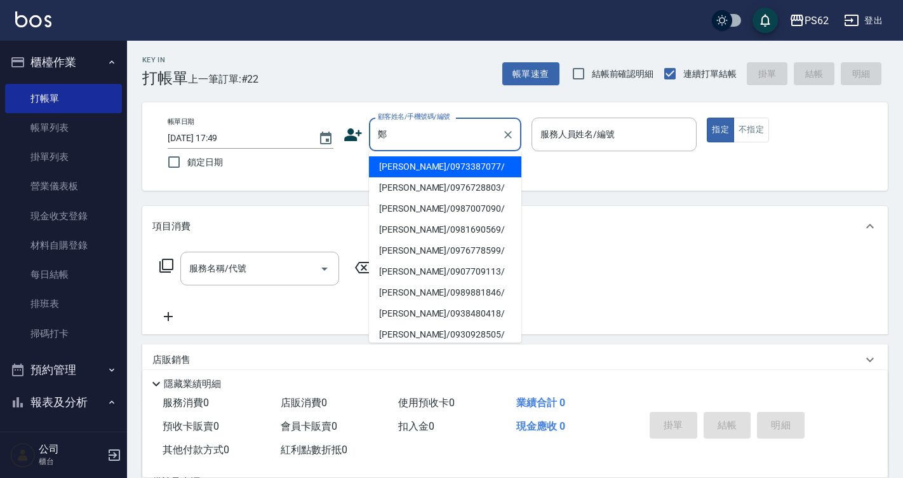
click at [447, 275] on li "鄭任辰/0907709113/" at bounding box center [445, 271] width 152 height 21
type input "鄭任辰/0907709113/"
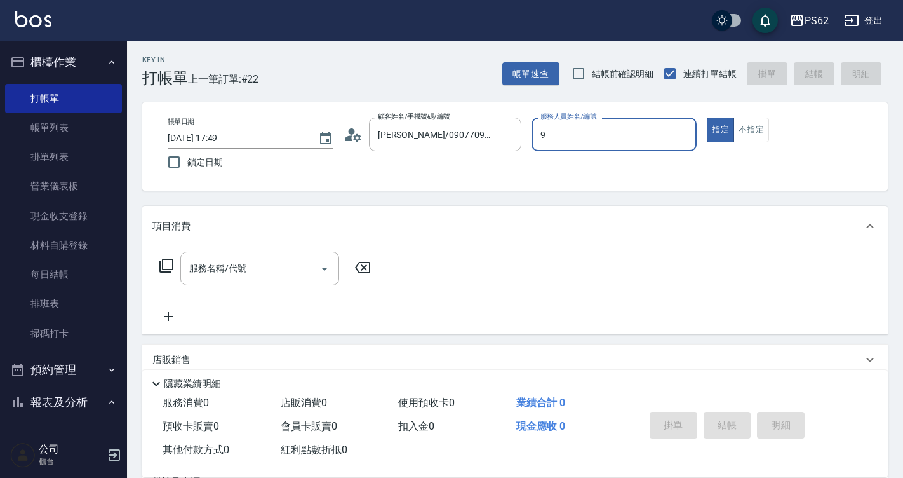
type input "niki-9"
type button "true"
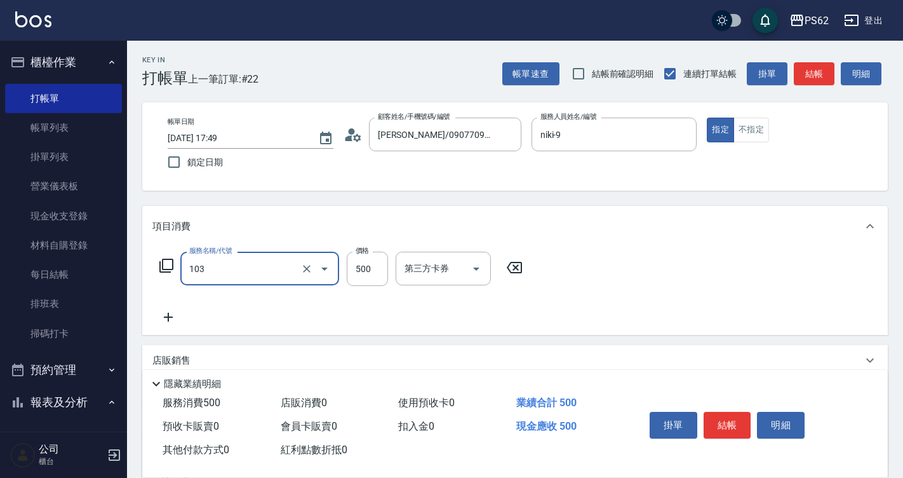
type input "B級洗剪500(103)"
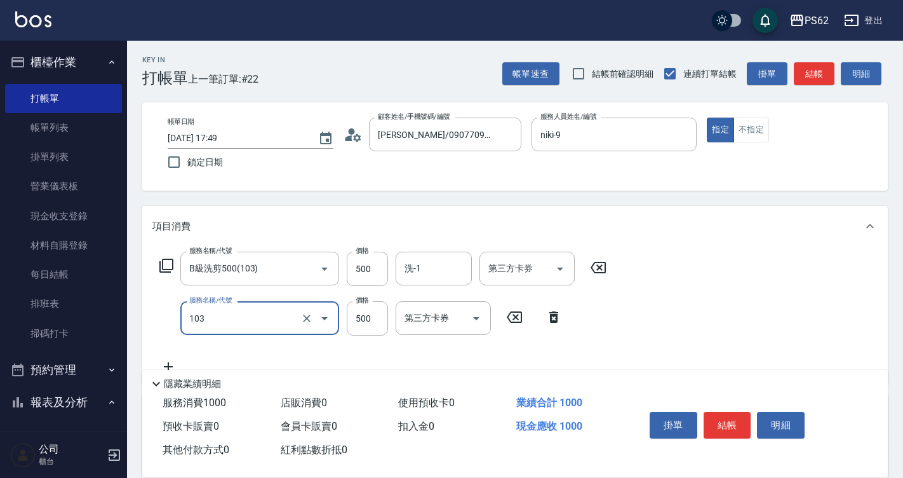
type input "B級洗剪500(103)"
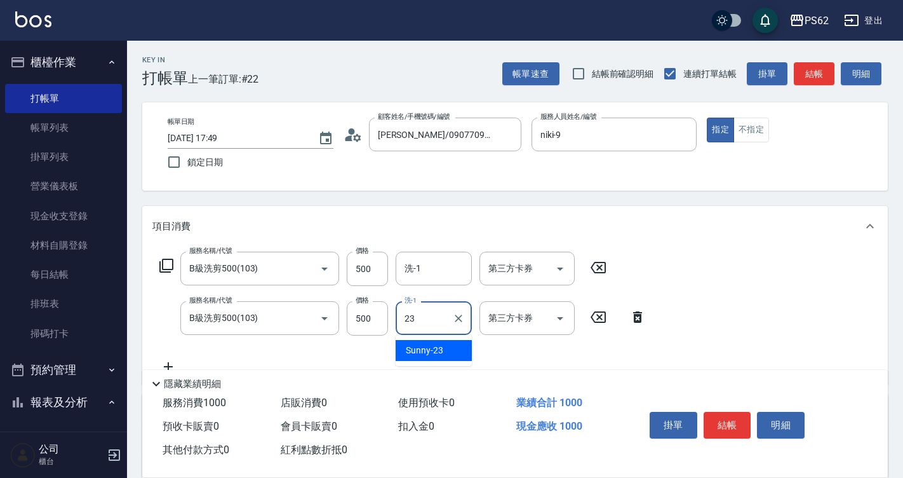
type input "Sunny-23"
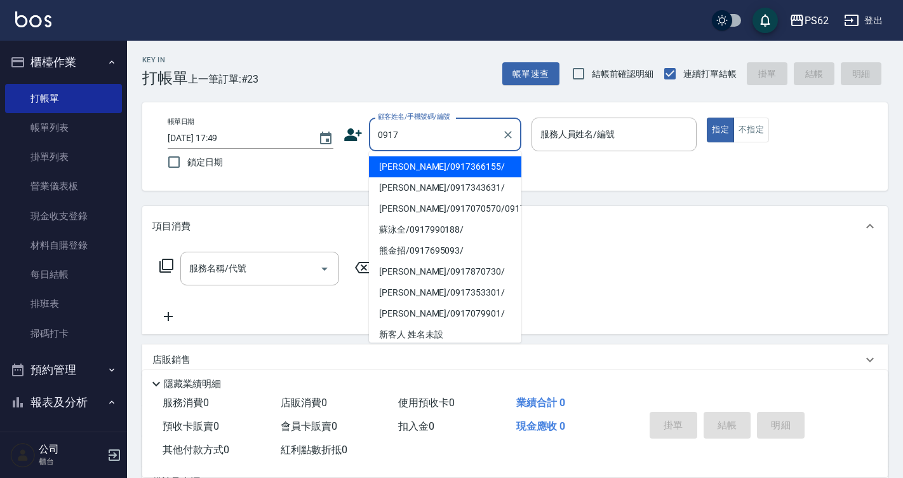
click at [435, 162] on li "陳萱姿/0917366155/" at bounding box center [445, 166] width 152 height 21
type input "陳萱姿/0917366155/"
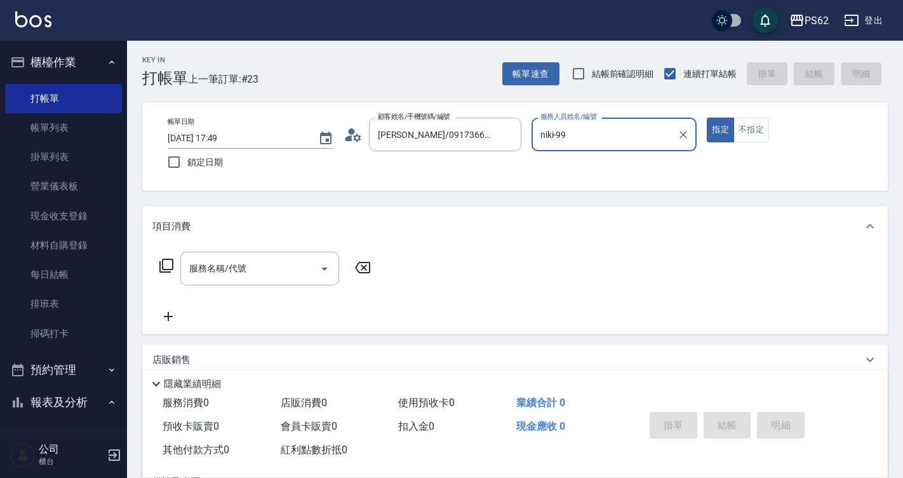
click at [707, 117] on button "指定" at bounding box center [720, 129] width 27 height 25
type input "niki-9"
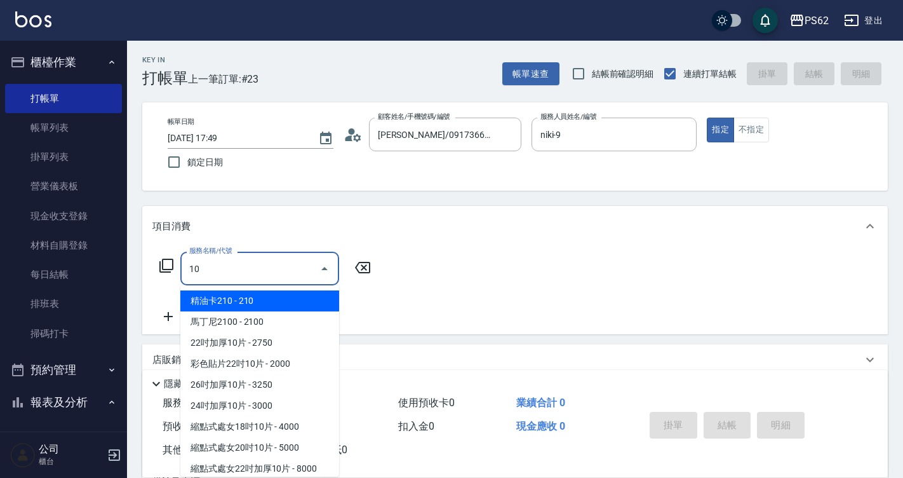
type input "1"
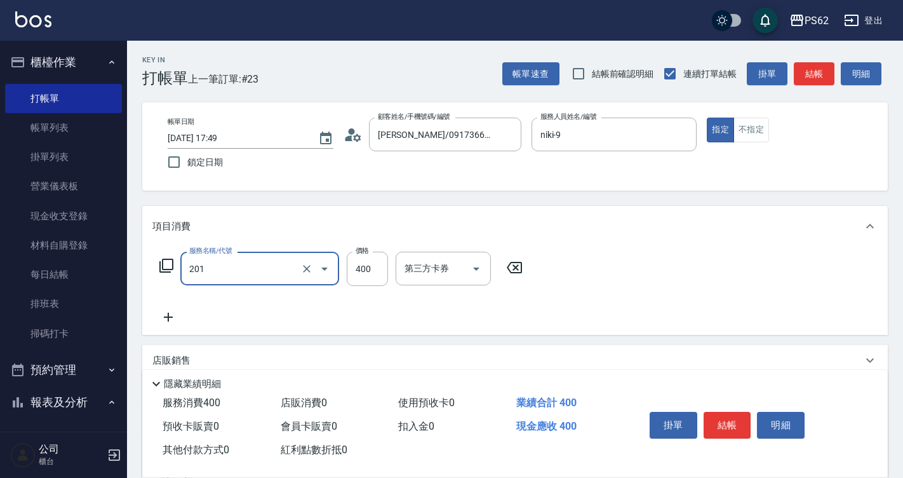
type input "洗剪400(201)"
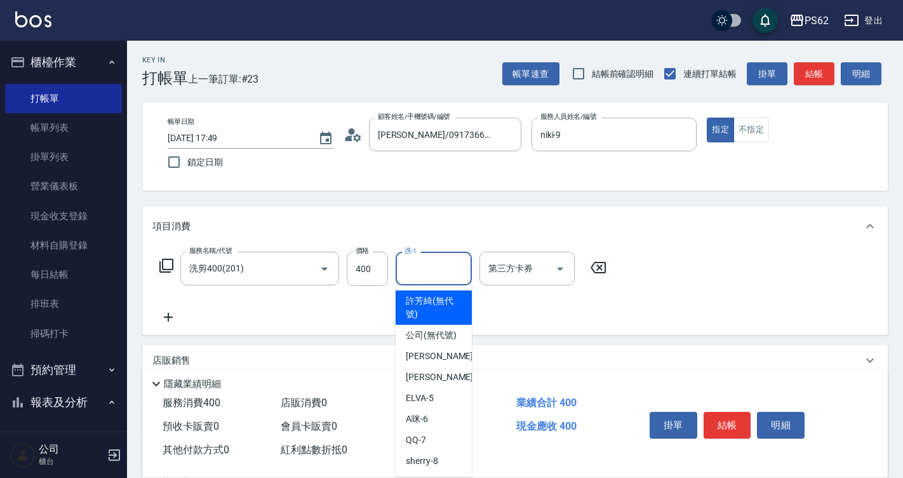
click at [424, 274] on input "洗-1" at bounding box center [433, 268] width 65 height 22
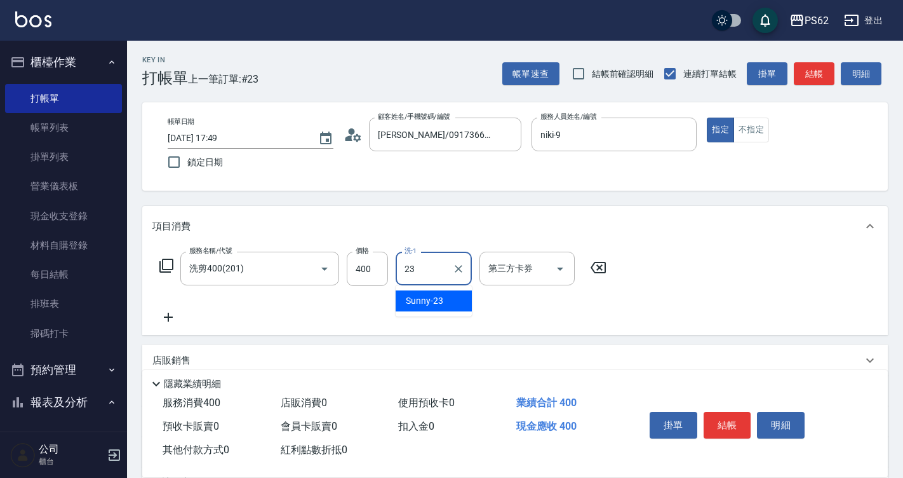
type input "Sunny-23"
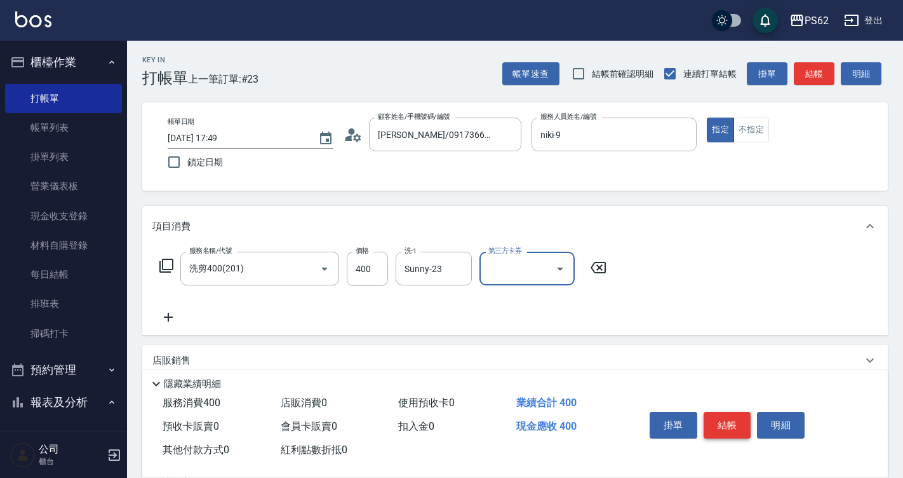
click at [728, 415] on button "結帳" at bounding box center [728, 425] width 48 height 27
click at [728, 415] on div "掛單 結帳 明細" at bounding box center [728, 426] width 166 height 40
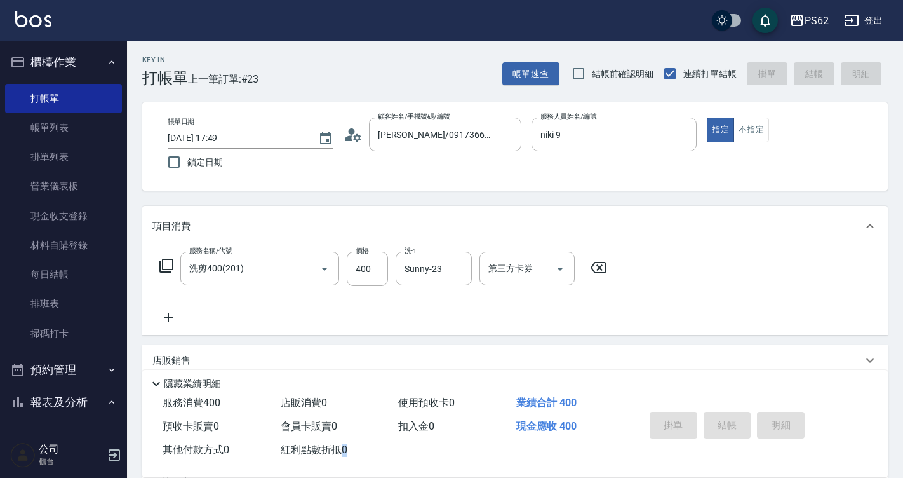
type input "2025/08/24 17:50"
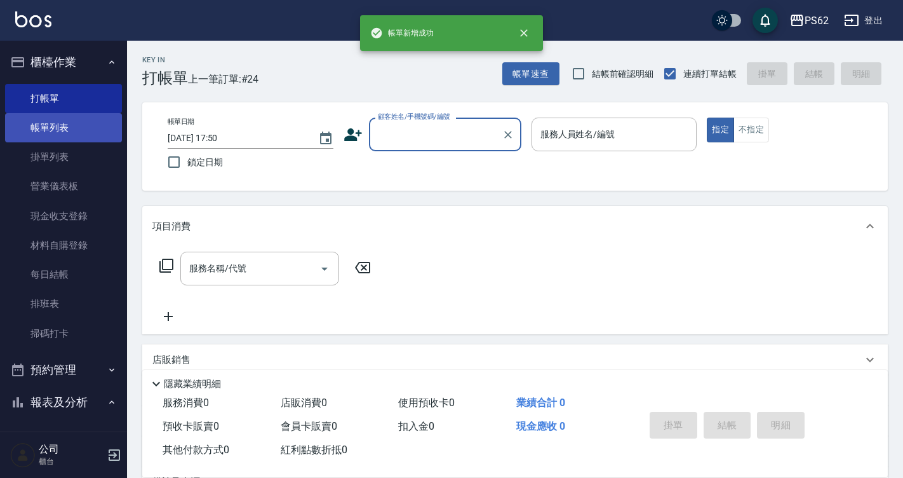
click at [81, 133] on link "帳單列表" at bounding box center [63, 127] width 117 height 29
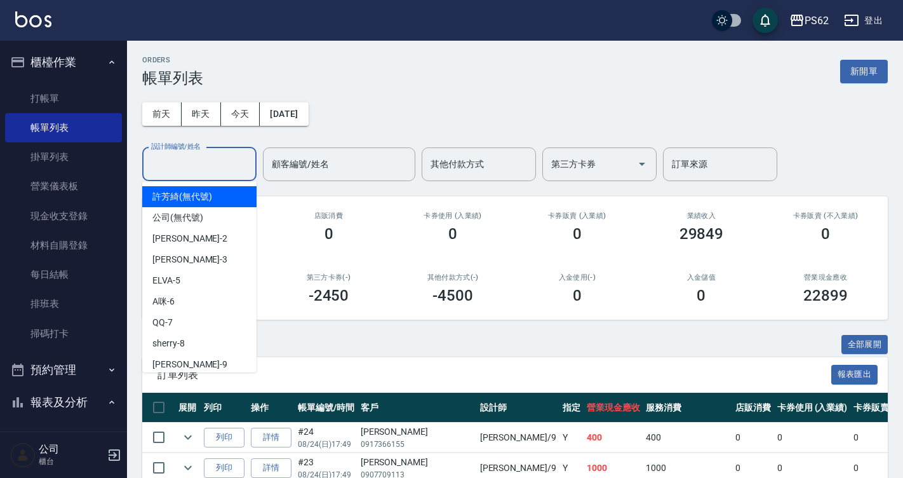
click at [220, 172] on input "設計師編號/姓名" at bounding box center [199, 164] width 103 height 22
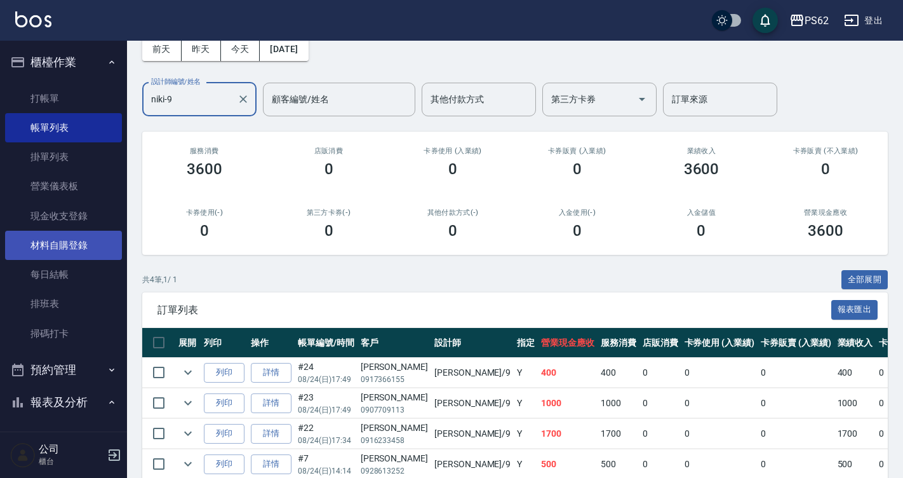
scroll to position [62, 0]
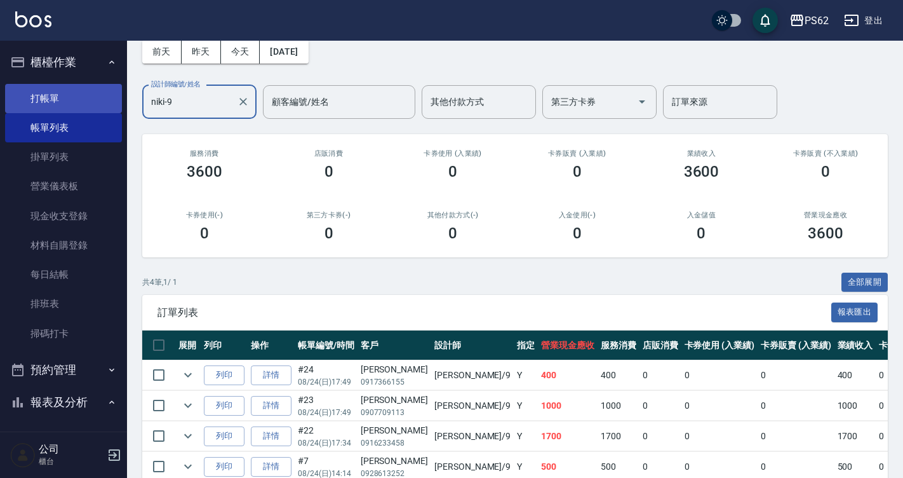
type input "niki-9"
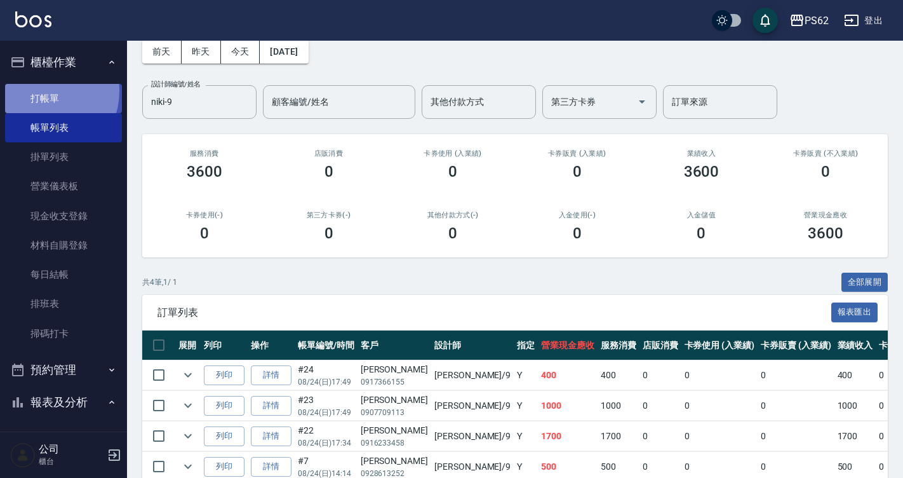
click at [44, 90] on link "打帳單" at bounding box center [63, 98] width 117 height 29
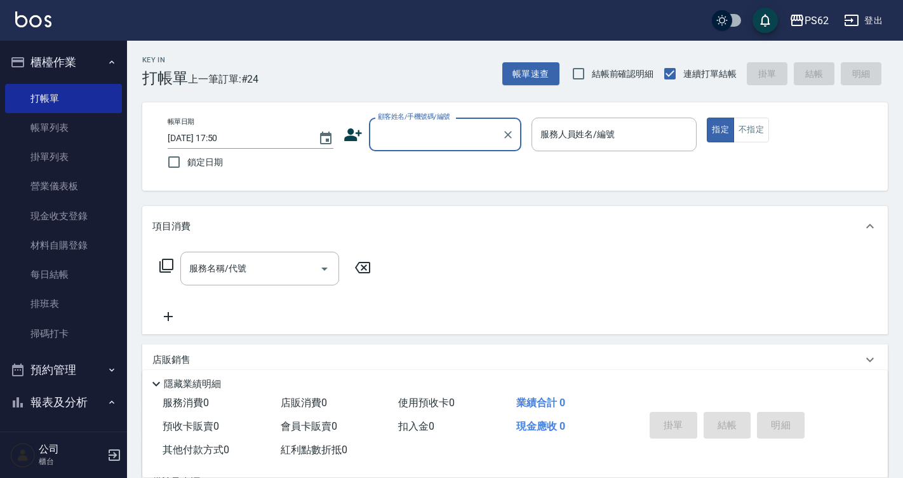
click at [349, 130] on icon at bounding box center [353, 134] width 18 height 13
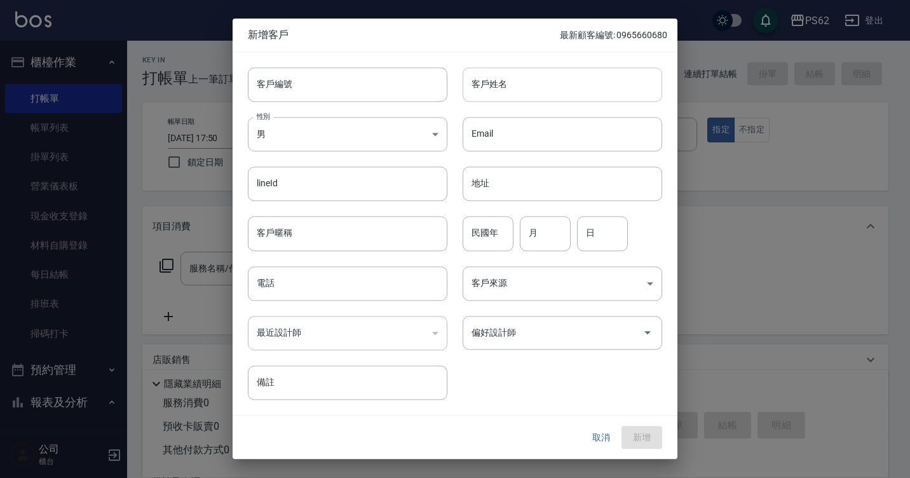
click at [531, 70] on input "客戶姓名" at bounding box center [561, 84] width 199 height 34
type input "[PERSON_NAME]"
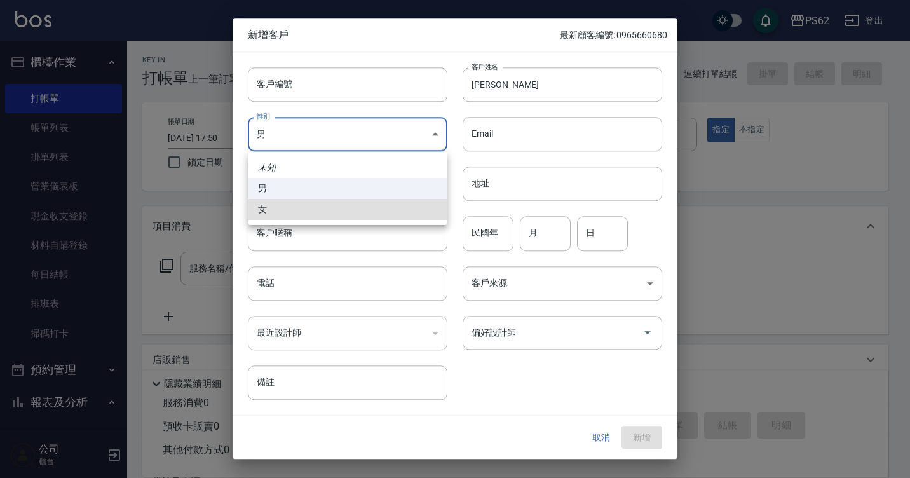
type input "FEMALE"
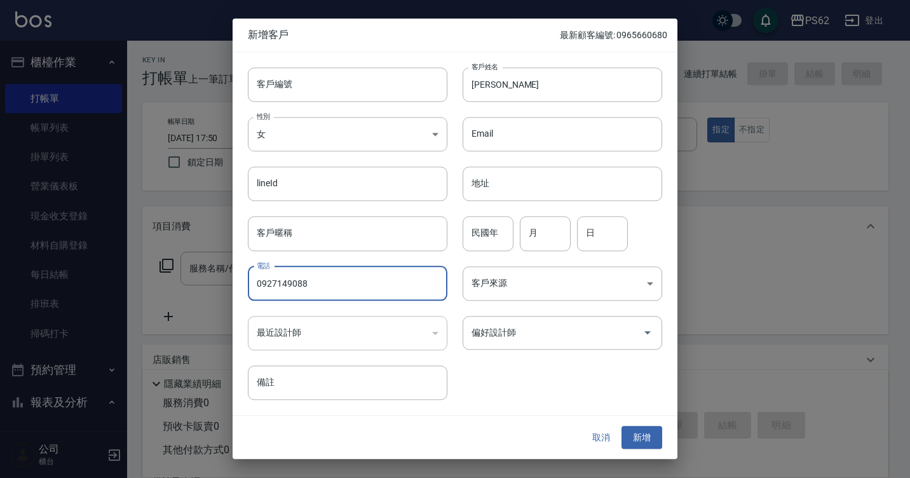
click at [276, 287] on input "0927149088" at bounding box center [347, 283] width 199 height 34
type input "0927149088"
click at [670, 439] on div "取消 新增" at bounding box center [454, 437] width 445 height 44
click at [628, 433] on button "新增" at bounding box center [641, 437] width 41 height 23
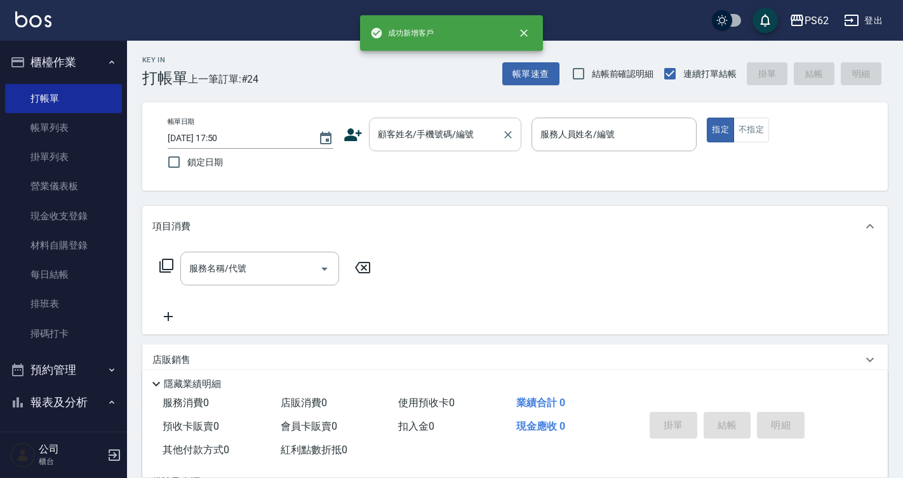
click at [398, 135] on input "顧客姓名/手機號碼/編號" at bounding box center [436, 134] width 122 height 22
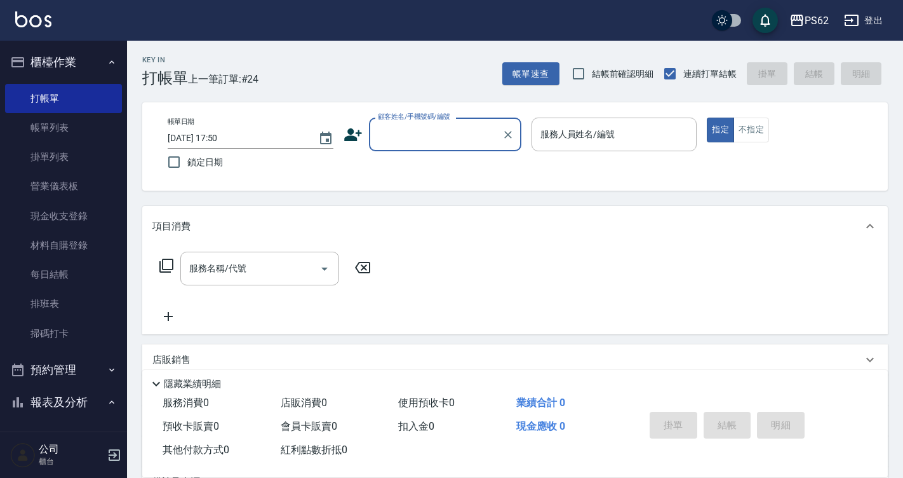
paste input "0927149088"
click at [423, 161] on li "陳宛伶/0927149088/" at bounding box center [445, 166] width 152 height 21
type input "陳宛伶/0927149088/"
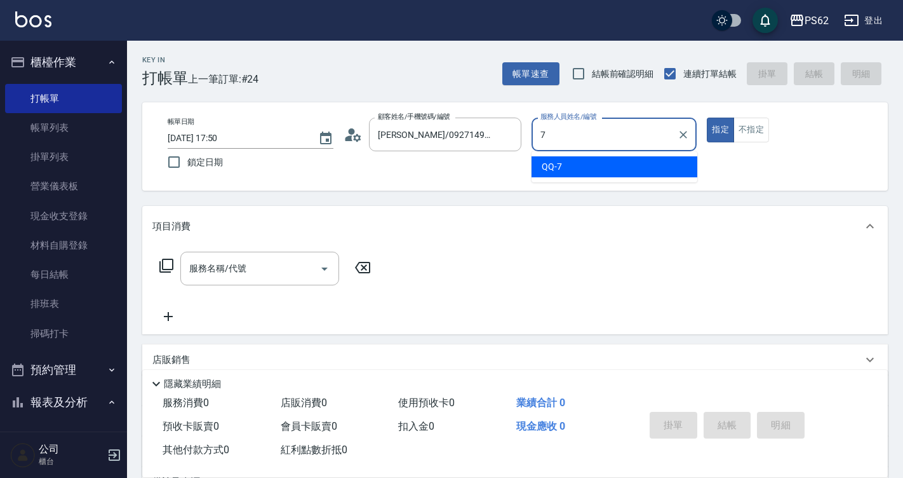
type input "QQ-7"
type button "true"
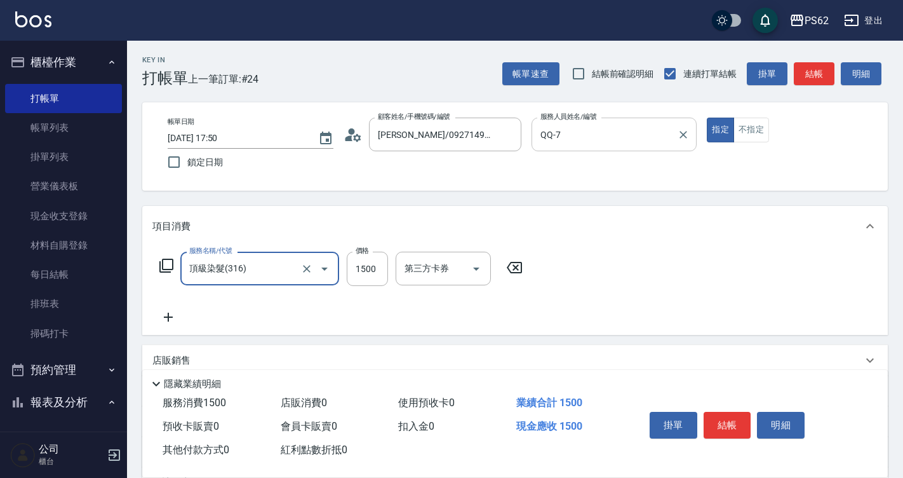
type input "頂級染髮(316)"
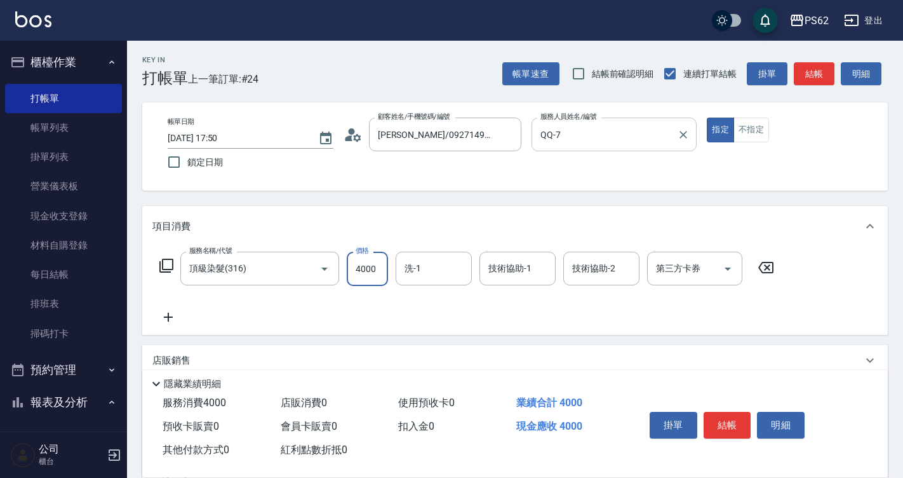
type input "4000"
type input "浣熊-25"
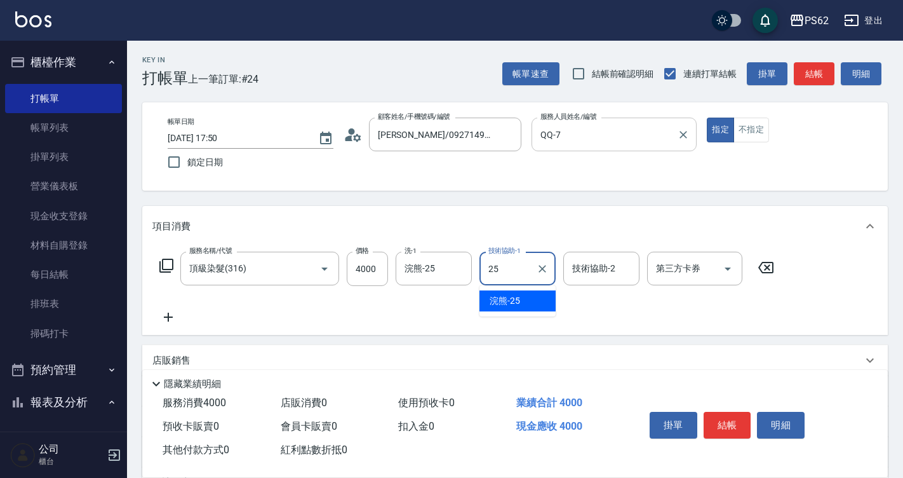
type input "浣熊-25"
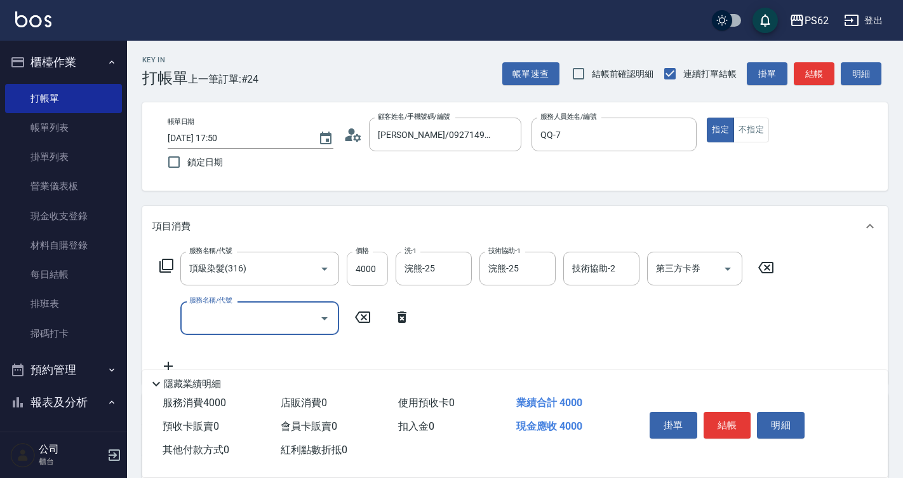
click at [368, 277] on input "4000" at bounding box center [367, 269] width 41 height 34
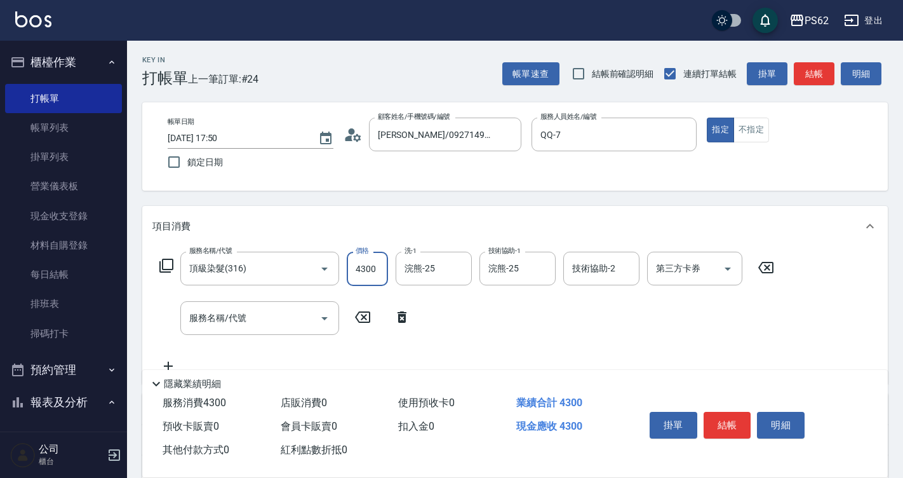
type input "4300"
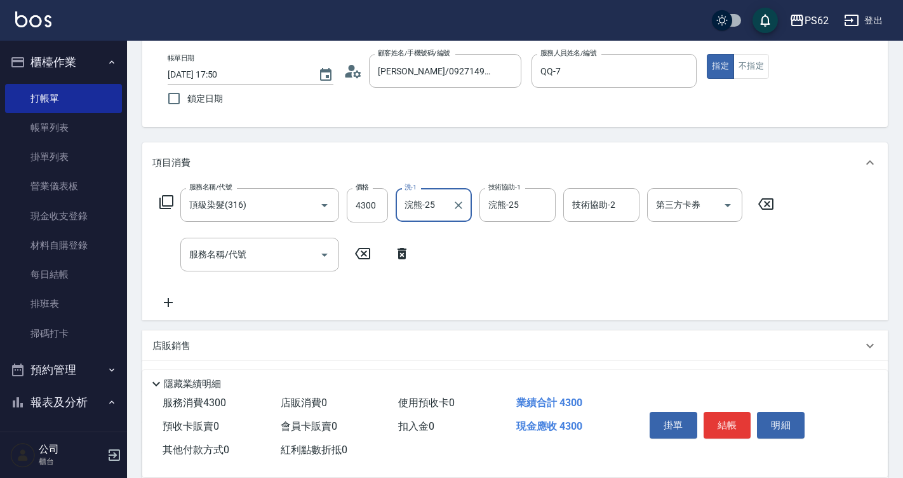
scroll to position [191, 0]
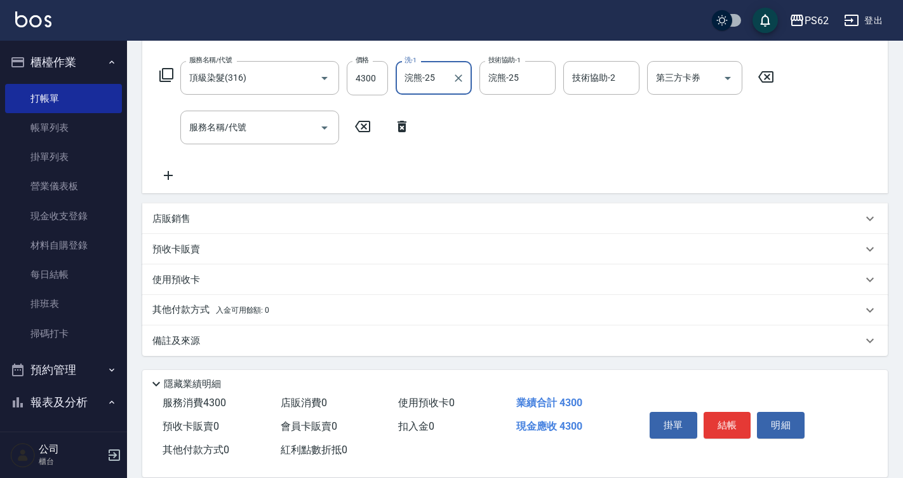
click at [184, 213] on p "店販銷售" at bounding box center [171, 218] width 38 height 13
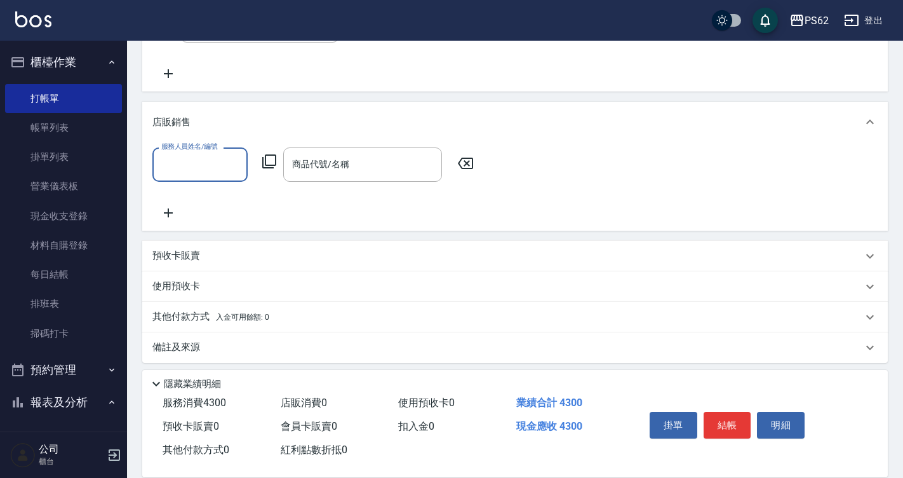
scroll to position [299, 0]
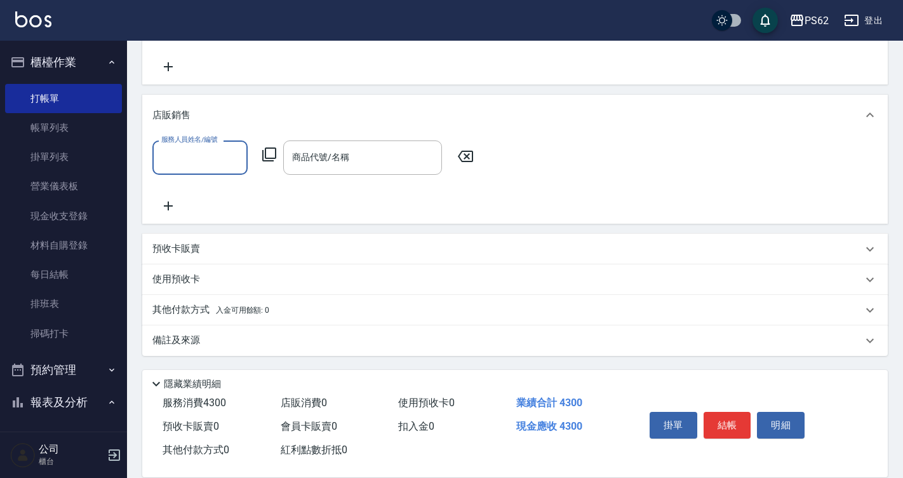
click at [215, 307] on p "其他付款方式 入金可用餘額: 0" at bounding box center [210, 310] width 117 height 14
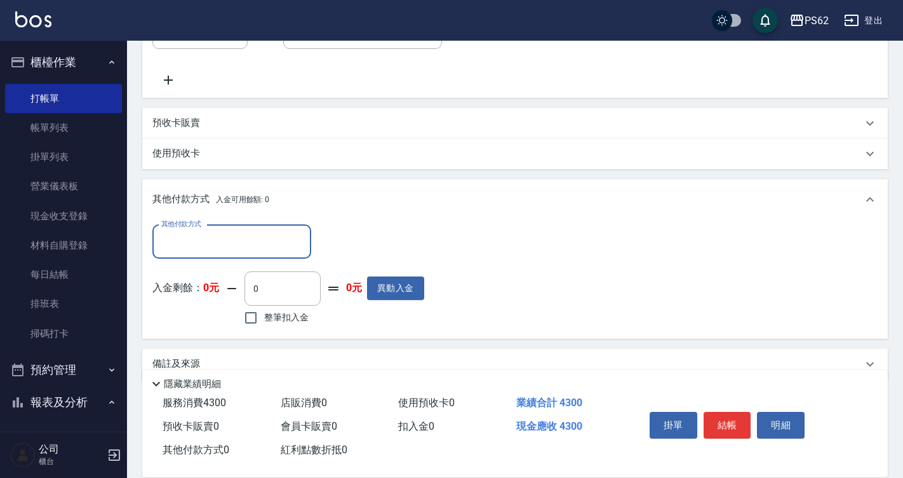
scroll to position [426, 0]
click at [220, 255] on div "其他付款方式" at bounding box center [231, 241] width 159 height 34
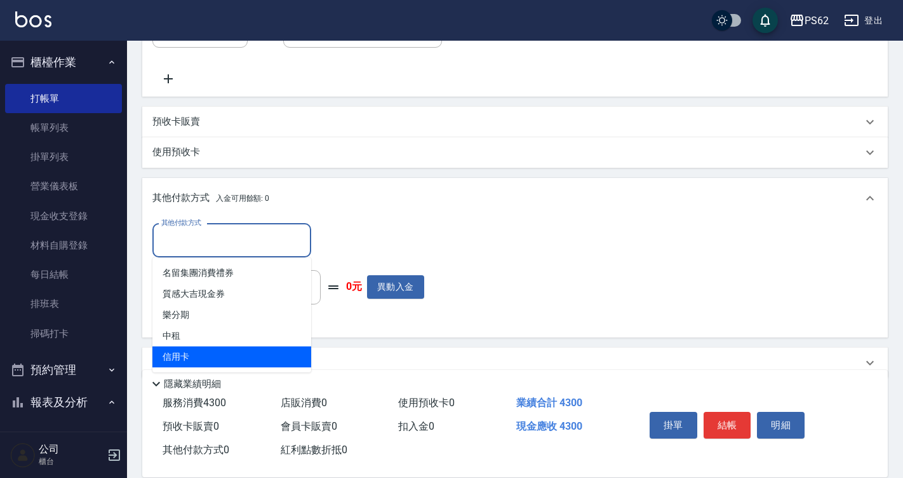
click at [198, 359] on span "信用卡" at bounding box center [231, 356] width 159 height 21
type input "信用卡"
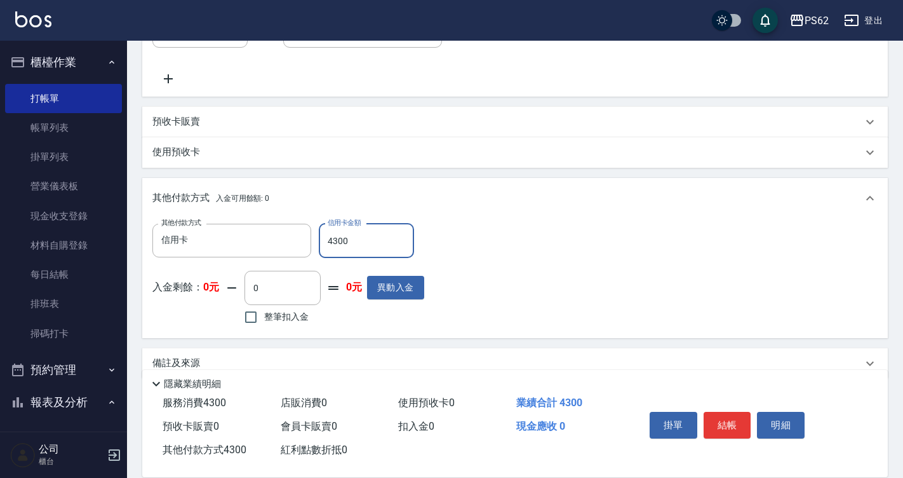
type input "4300"
click at [716, 412] on button "結帳" at bounding box center [728, 425] width 48 height 27
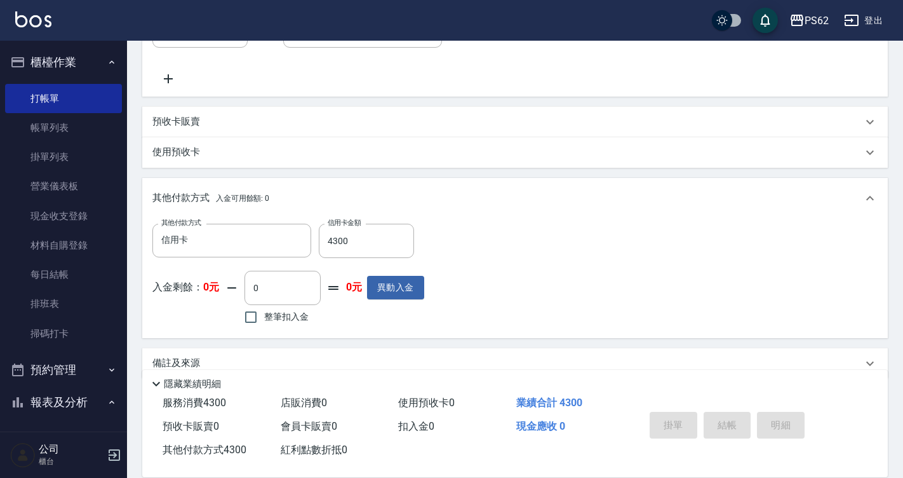
type input "2025/08/24 18:31"
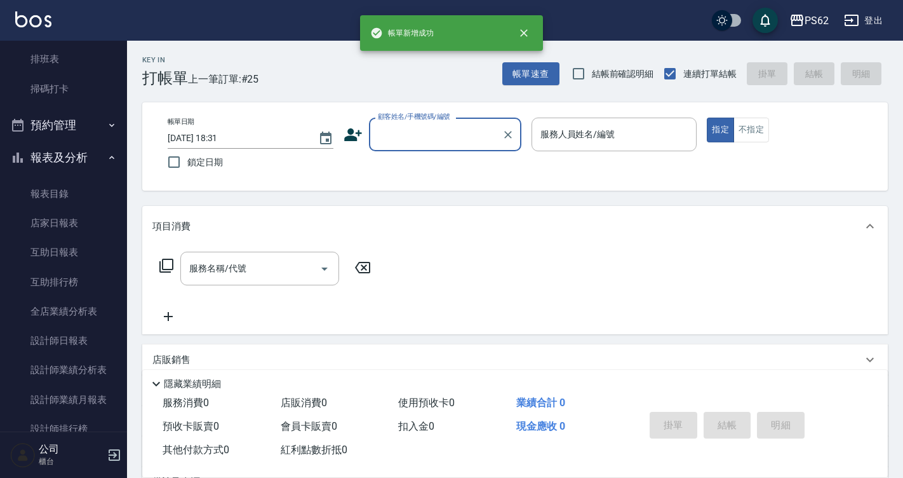
scroll to position [318, 0]
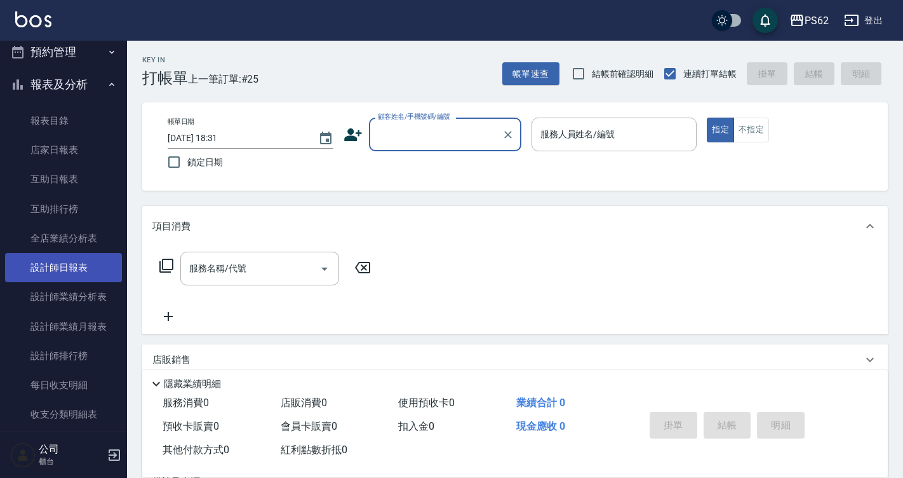
click at [85, 265] on link "設計師日報表" at bounding box center [63, 267] width 117 height 29
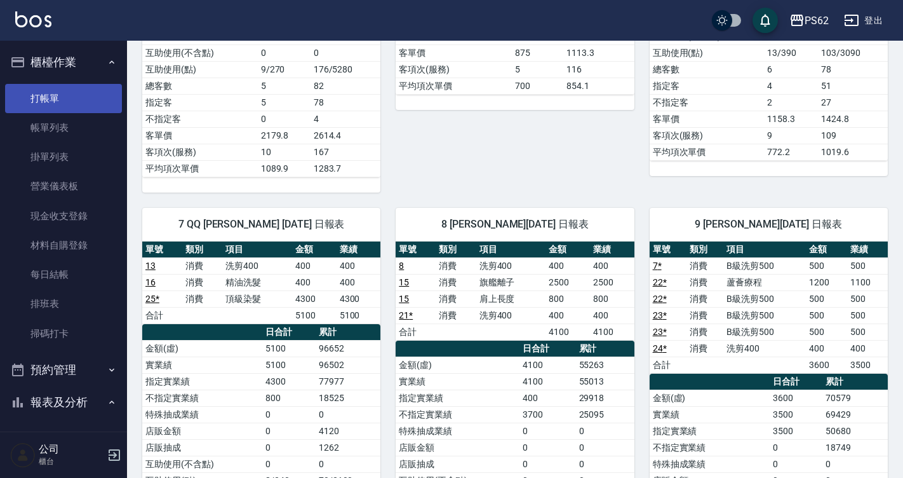
click at [68, 92] on link "打帳單" at bounding box center [63, 98] width 117 height 29
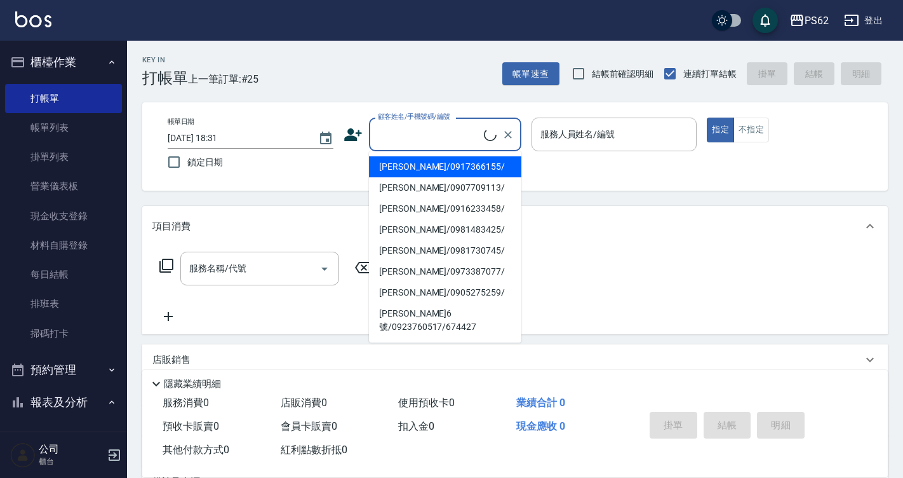
click at [463, 145] on input "顧客姓名/手機號碼/編號" at bounding box center [429, 134] width 109 height 22
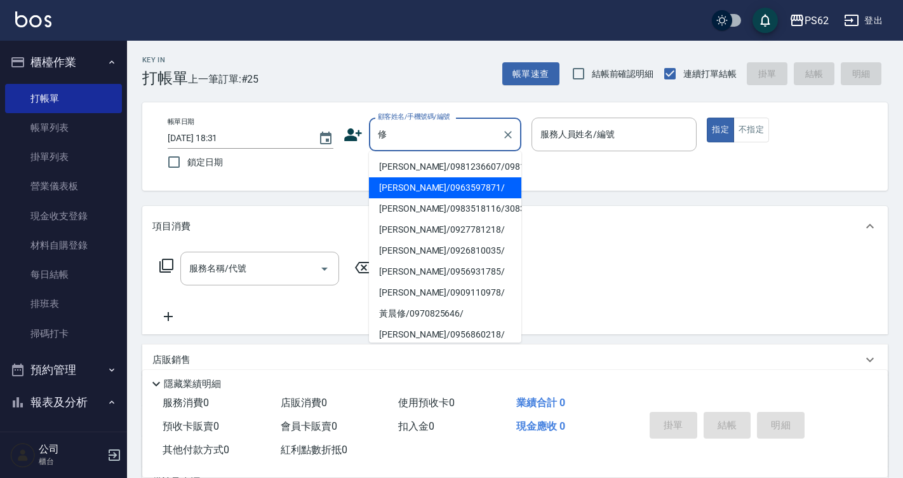
type input "修振賢/0963597871/"
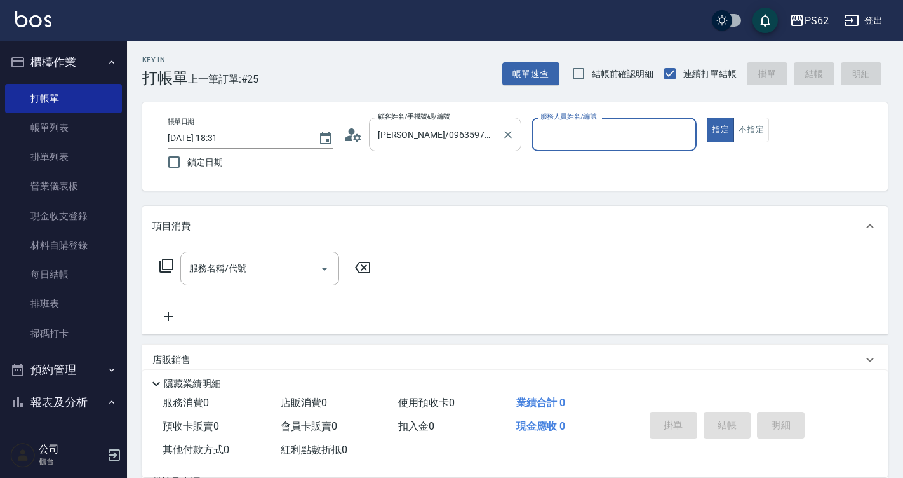
type input "QQ-7"
click at [707, 117] on button "指定" at bounding box center [720, 129] width 27 height 25
type button "true"
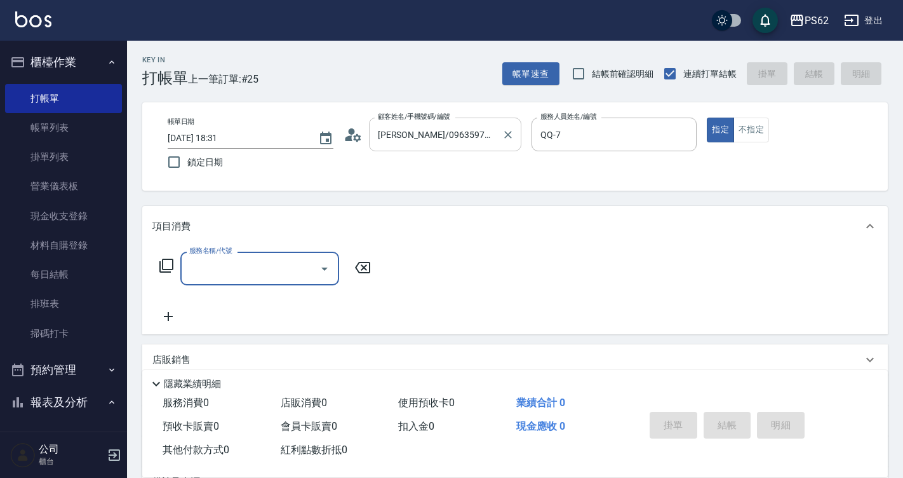
type input "4"
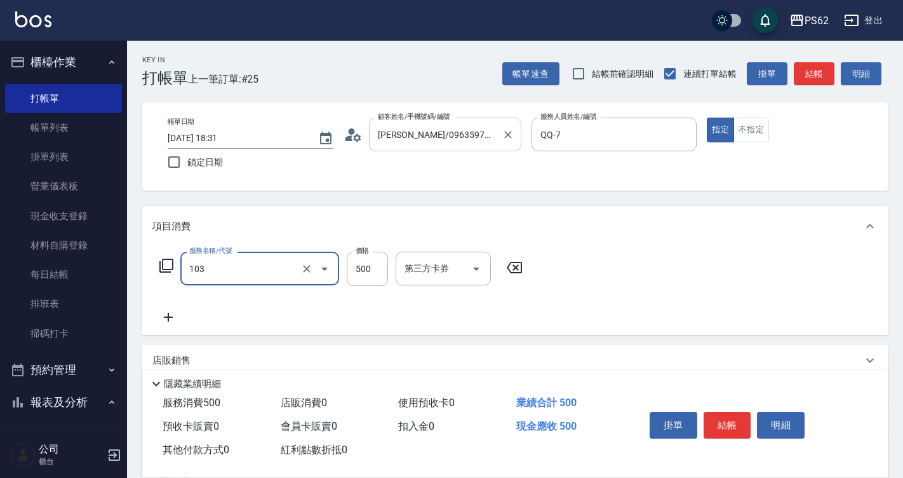
type input "B級洗剪500(103)"
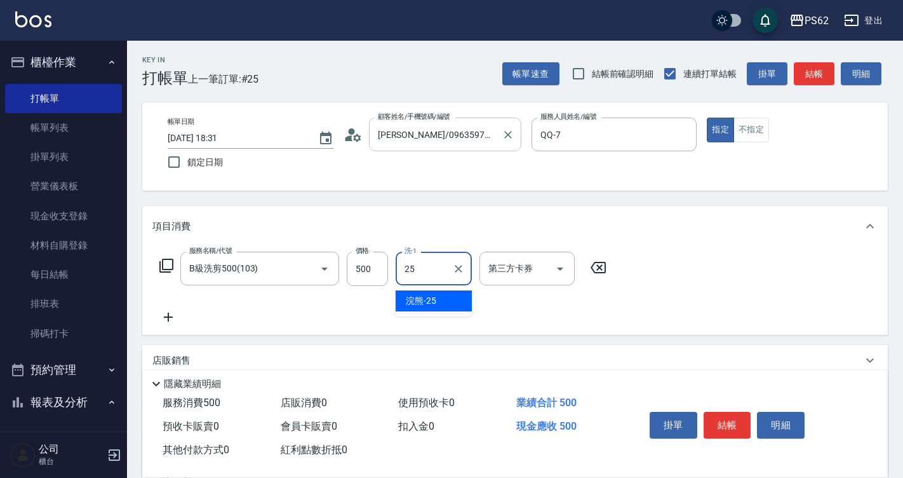
type input "浣熊-25"
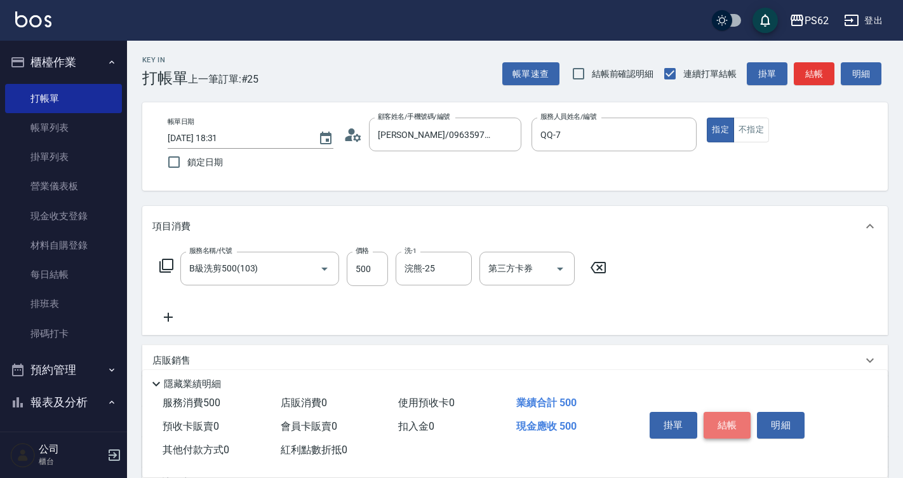
click at [745, 417] on button "結帳" at bounding box center [728, 425] width 48 height 27
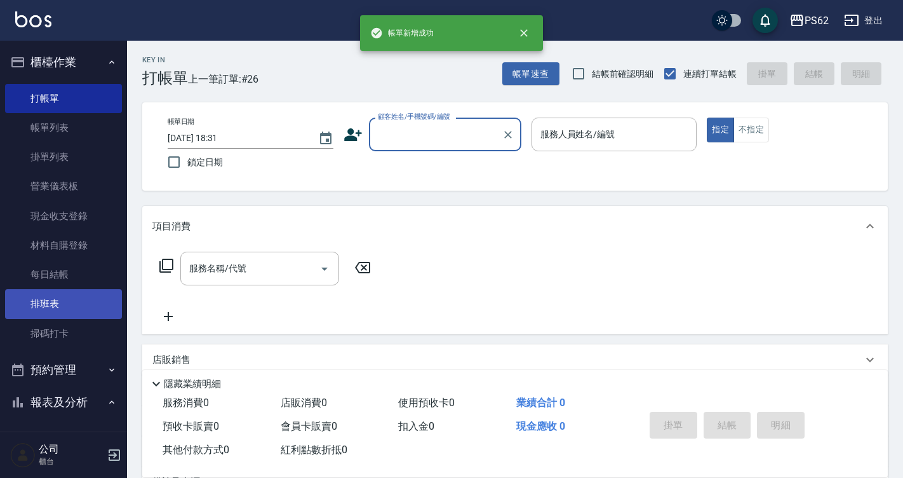
click at [65, 313] on link "排班表" at bounding box center [63, 303] width 117 height 29
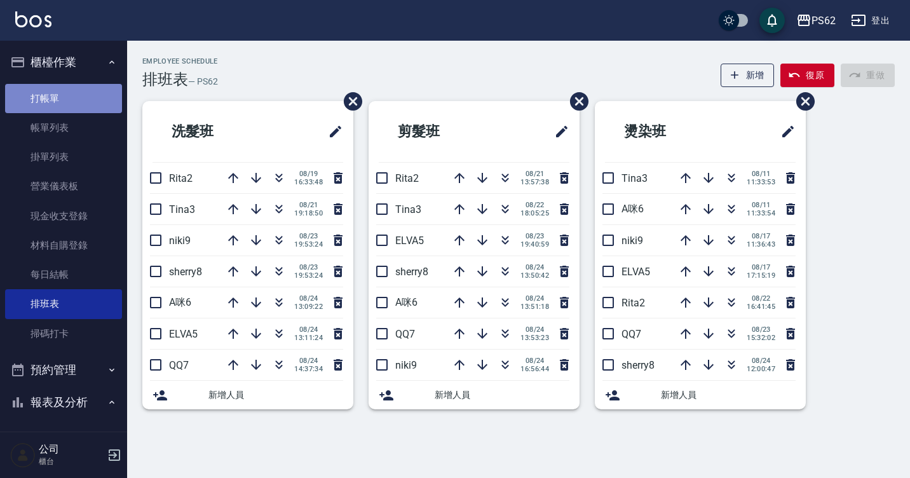
click at [83, 91] on link "打帳單" at bounding box center [63, 98] width 117 height 29
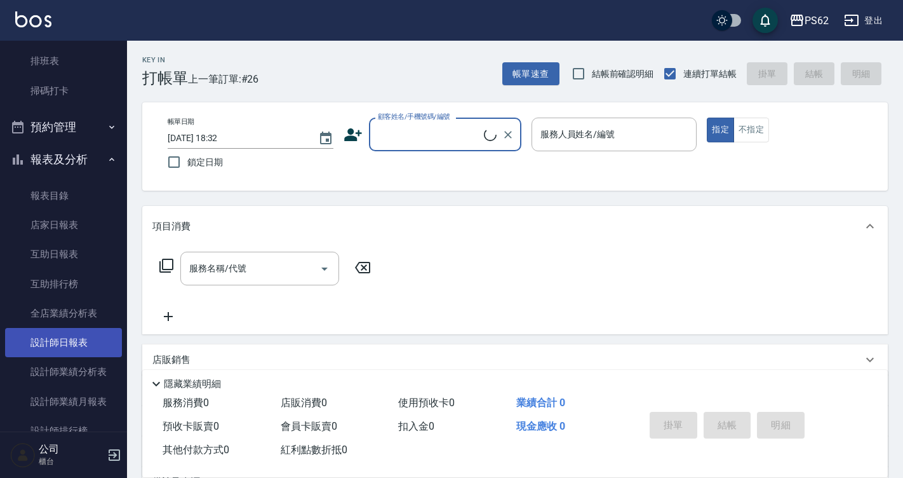
scroll to position [254, 0]
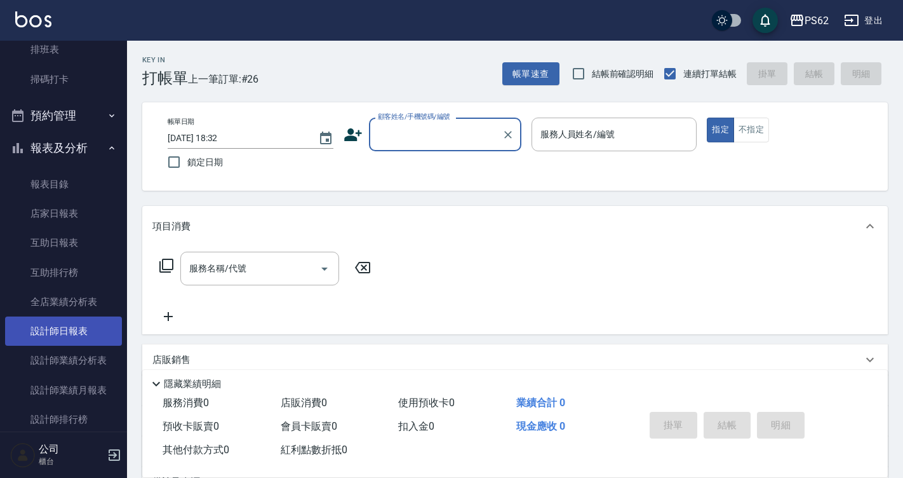
click at [83, 328] on link "設計師日報表" at bounding box center [63, 330] width 117 height 29
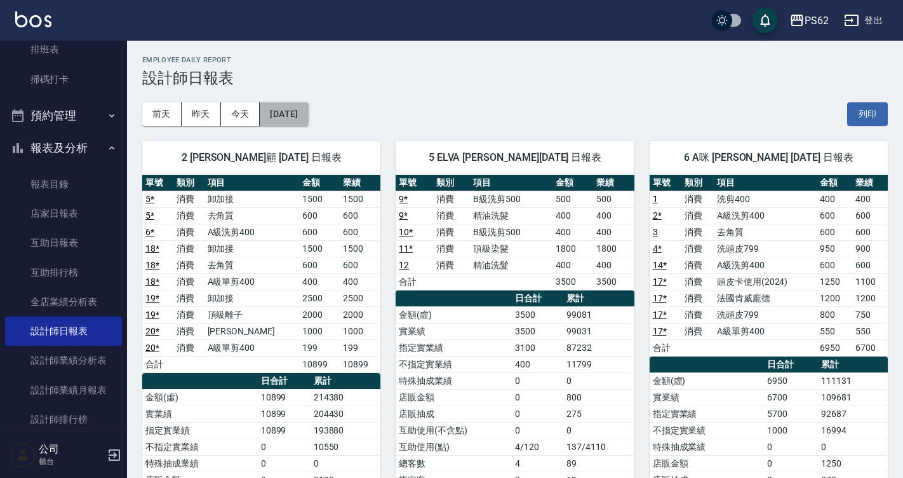
click at [294, 105] on button "[DATE]" at bounding box center [284, 113] width 48 height 23
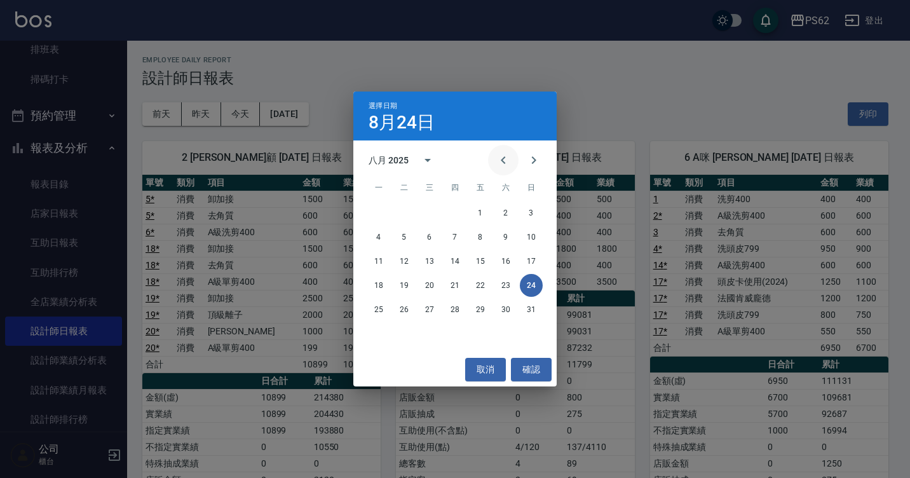
click at [493, 158] on button "Previous month" at bounding box center [503, 160] width 30 height 30
click at [455, 283] on button "24" at bounding box center [454, 285] width 23 height 23
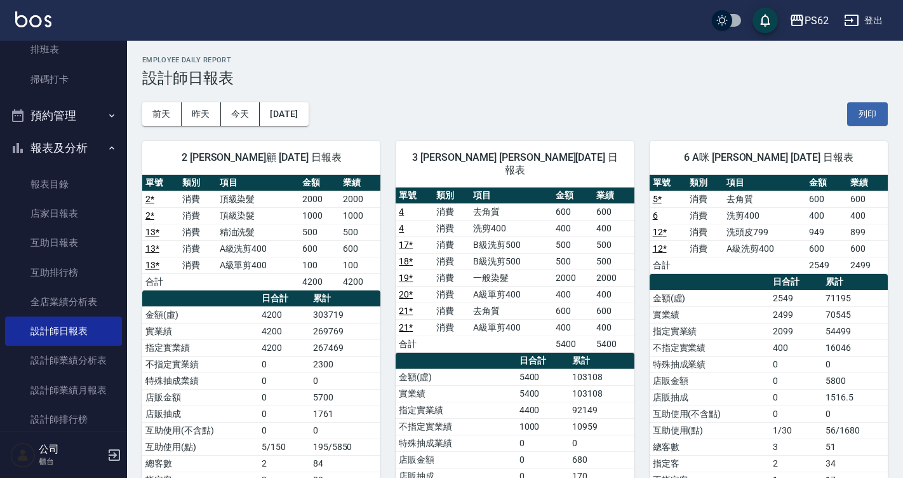
click at [264, 98] on div "前天 昨天 今天 2025/07/24 列印" at bounding box center [515, 114] width 746 height 54
click at [224, 117] on button "今天" at bounding box center [240, 113] width 39 height 23
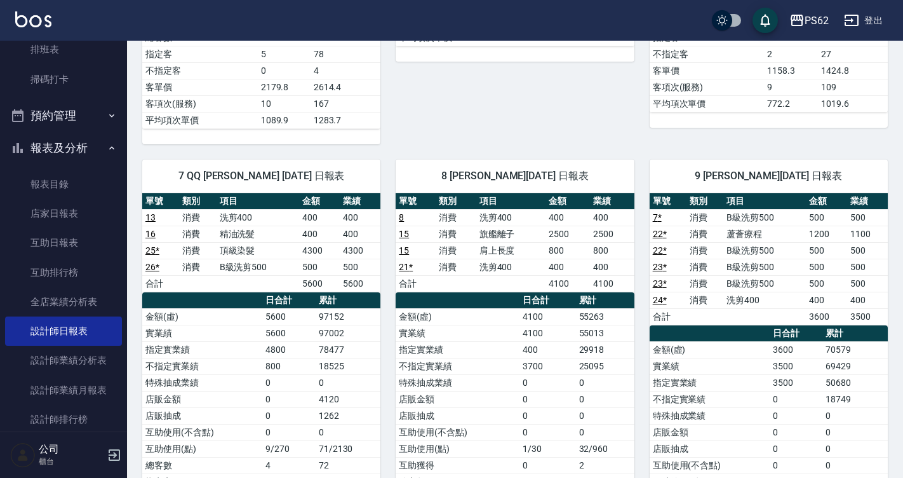
scroll to position [650, 0]
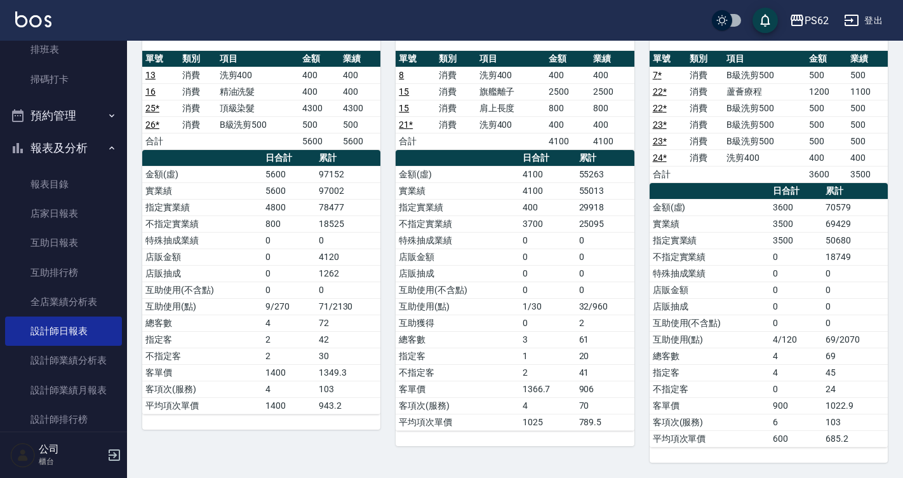
click at [224, 457] on div "7 QQ 邱湘筑 08/24/2025 日報表 單號 類別 項目 金額 業績 13 消費 洗剪400 400 400 16 消費 精油洗髮 400 400 2…" at bounding box center [253, 232] width 253 height 460
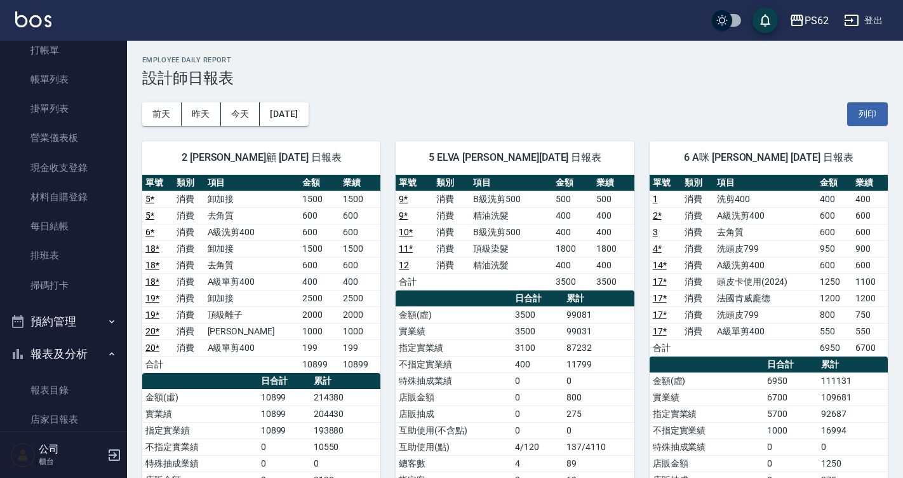
scroll to position [0, 0]
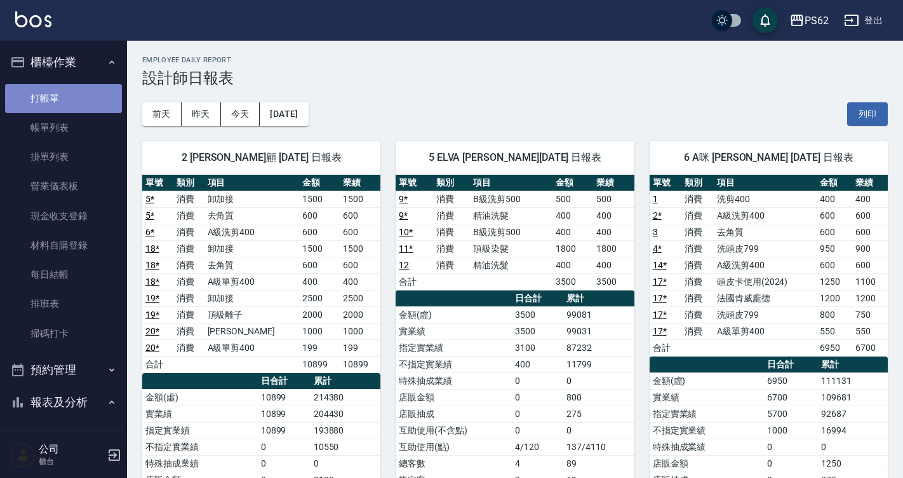
click at [92, 107] on link "打帳單" at bounding box center [63, 98] width 117 height 29
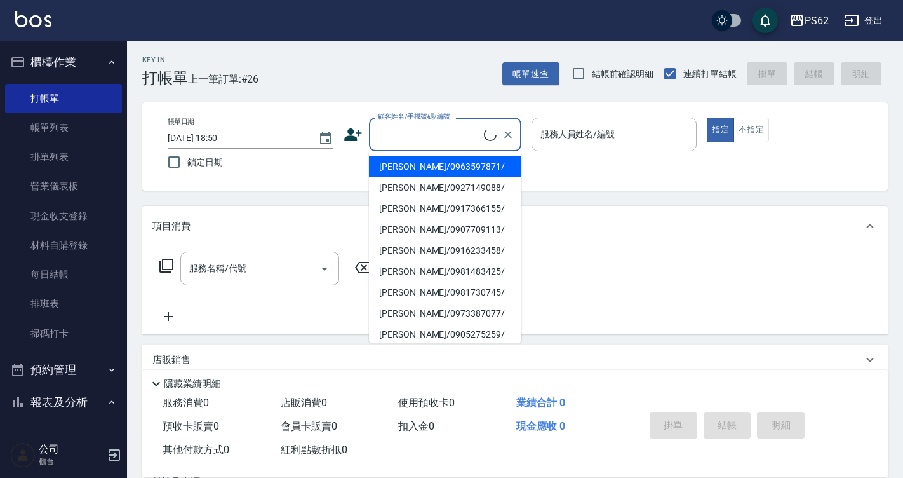
click at [417, 138] on input "顧客姓名/手機號碼/編號" at bounding box center [429, 134] width 109 height 22
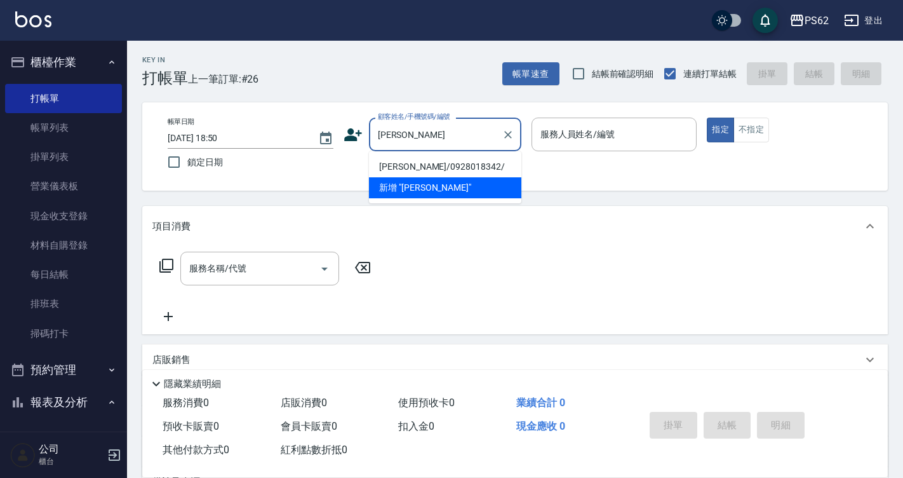
click at [413, 164] on li "陳玄通/0928018342/" at bounding box center [445, 166] width 152 height 21
type input "陳玄通/0928018342/"
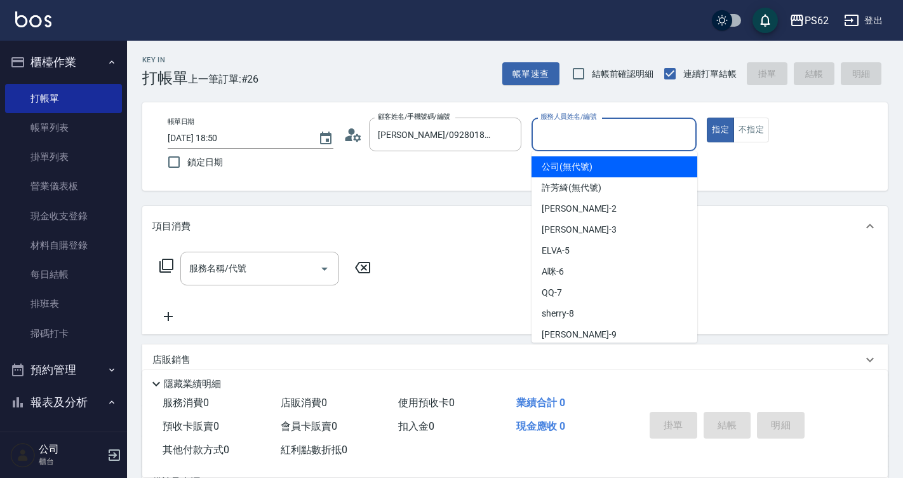
click at [579, 133] on input "服務人員姓名/編號" at bounding box center [614, 134] width 154 height 22
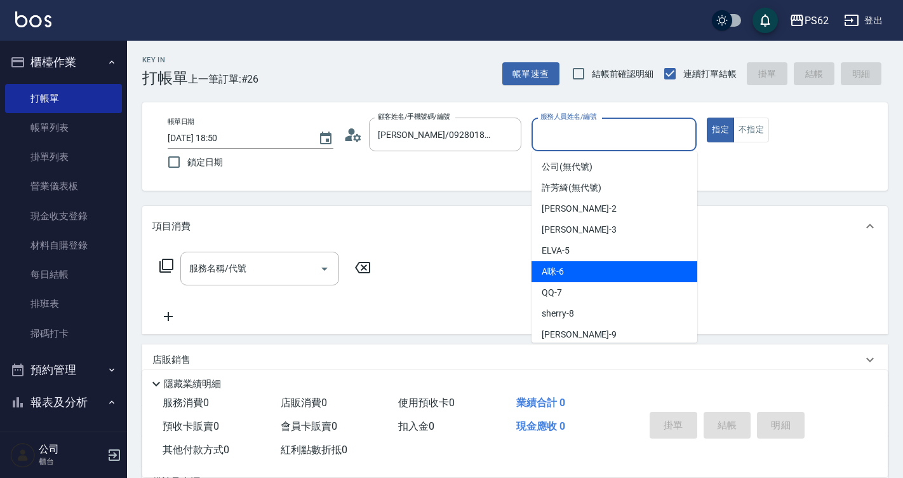
drag, startPoint x: 568, startPoint y: 125, endPoint x: 575, endPoint y: 271, distance: 145.6
click at [575, 271] on body "PS62 登出 櫃檯作業 打帳單 帳單列表 掛單列表 營業儀表板 現金收支登錄 材料自購登錄 每日結帳 排班表 掃碼打卡 預約管理 預約管理 單日預約紀錄 單…" at bounding box center [451, 309] width 903 height 619
click at [575, 271] on div "A咪 -6" at bounding box center [615, 271] width 166 height 21
type input "A咪-6"
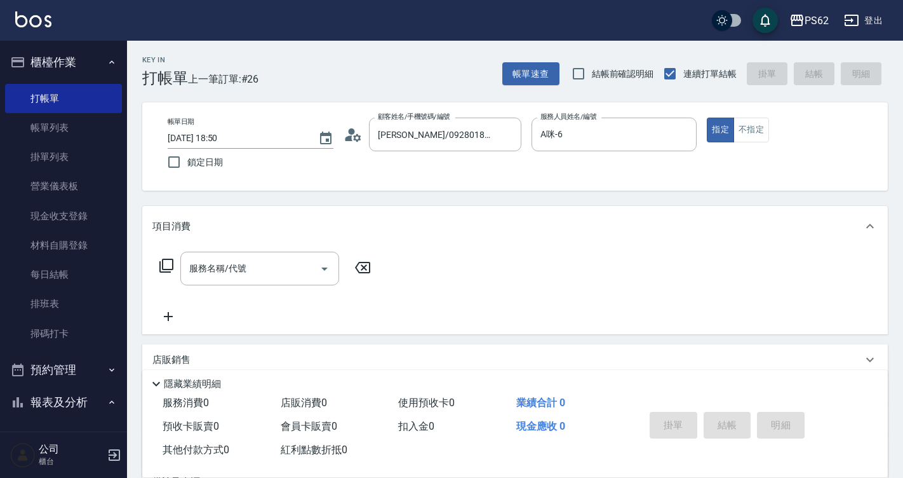
click at [166, 263] on icon at bounding box center [166, 265] width 15 height 15
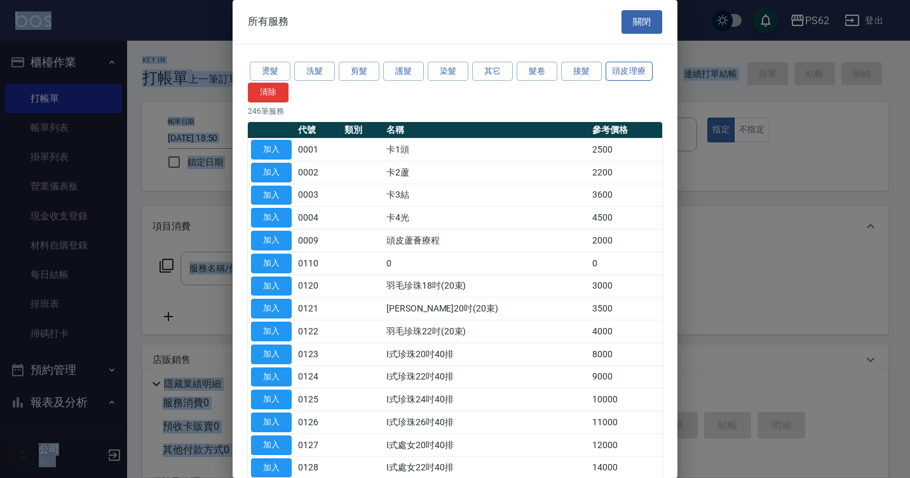
click at [636, 75] on button "頭皮理療" at bounding box center [628, 72] width 47 height 20
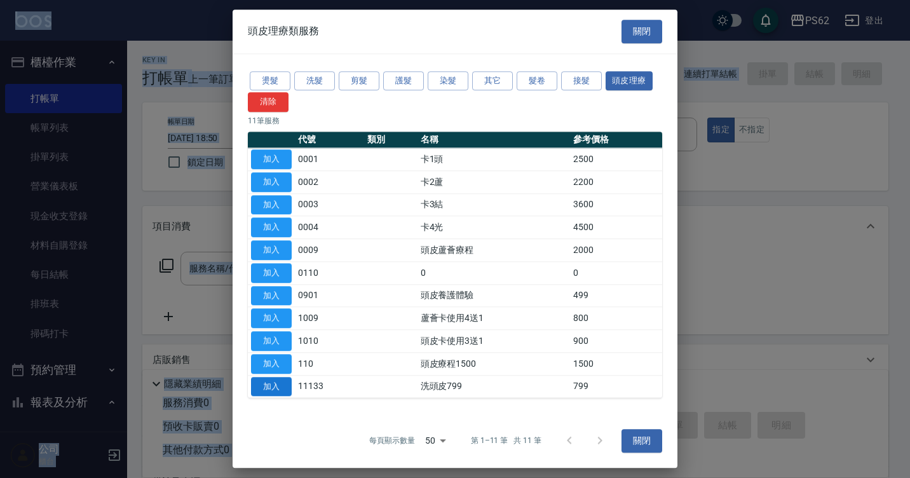
click at [267, 384] on button "加入" at bounding box center [271, 387] width 41 height 20
type input "洗頭皮799(11133)"
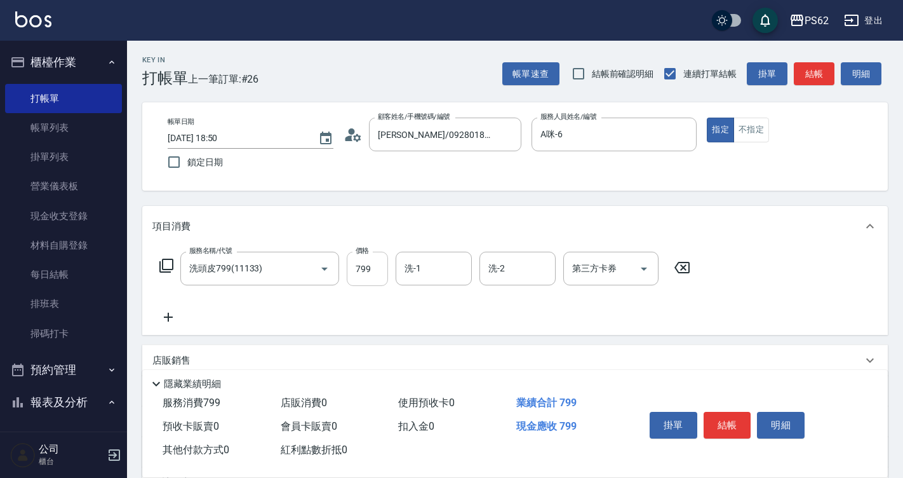
click at [379, 265] on input "799" at bounding box center [367, 269] width 41 height 34
type input "1100"
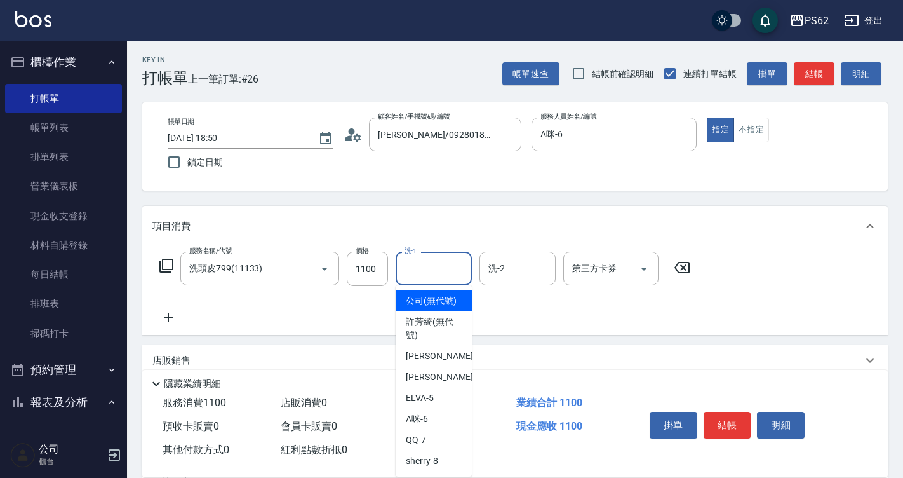
click at [441, 264] on input "洗-1" at bounding box center [433, 268] width 65 height 22
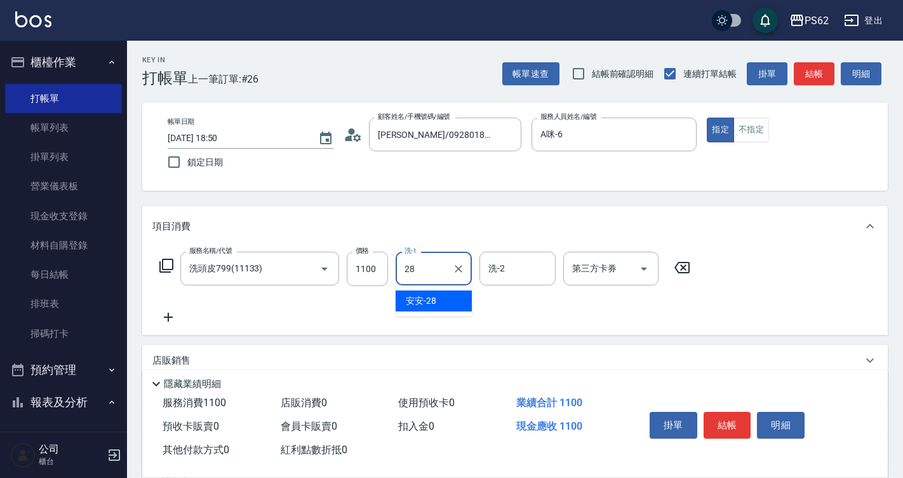
type input "安安-28"
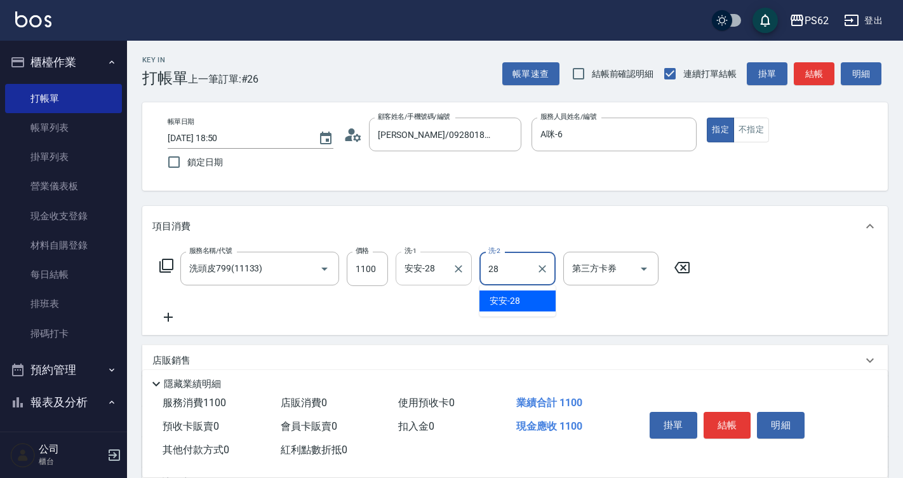
type input "安安-28"
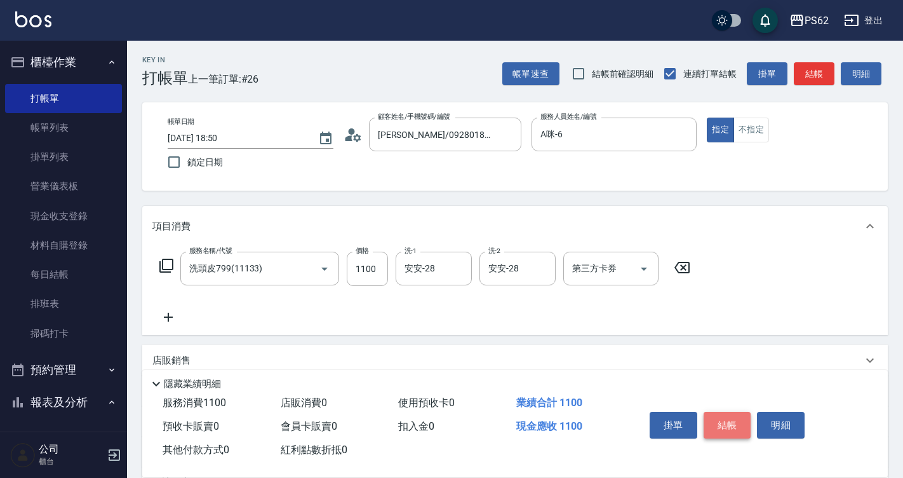
click at [719, 414] on button "結帳" at bounding box center [728, 425] width 48 height 27
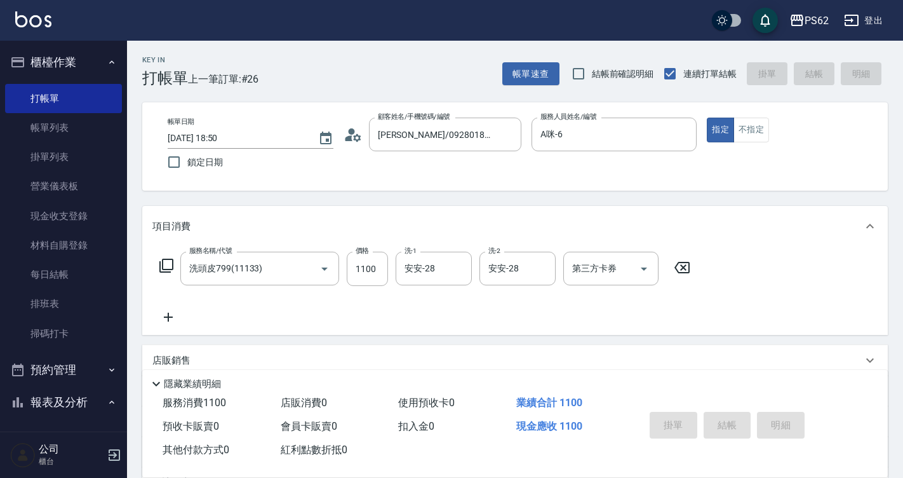
type input "2025/08/24 18:51"
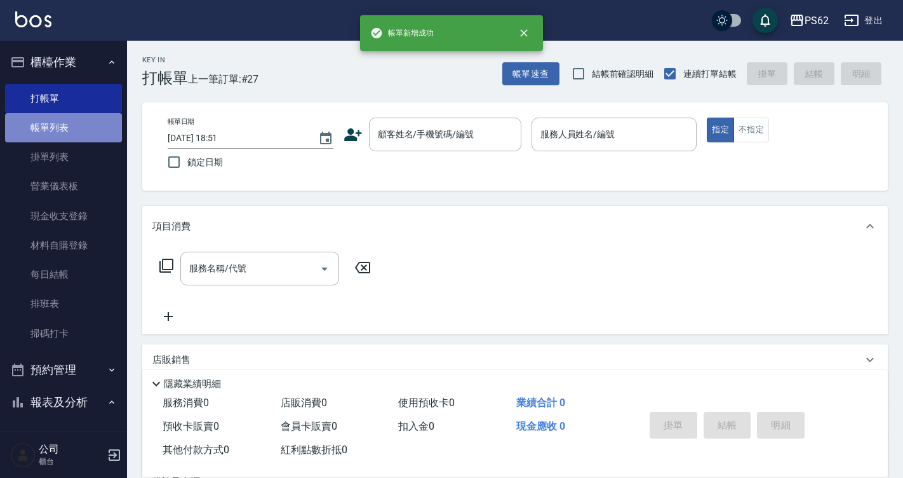
click at [93, 130] on link "帳單列表" at bounding box center [63, 127] width 117 height 29
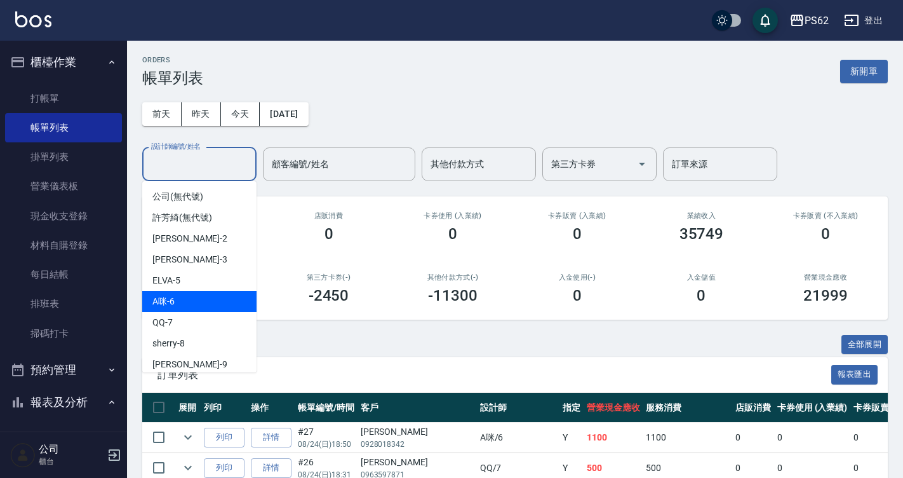
drag, startPoint x: 182, startPoint y: 161, endPoint x: 181, endPoint y: 304, distance: 142.3
click at [181, 304] on div "A咪 -6" at bounding box center [199, 301] width 114 height 21
type input "A咪-6"
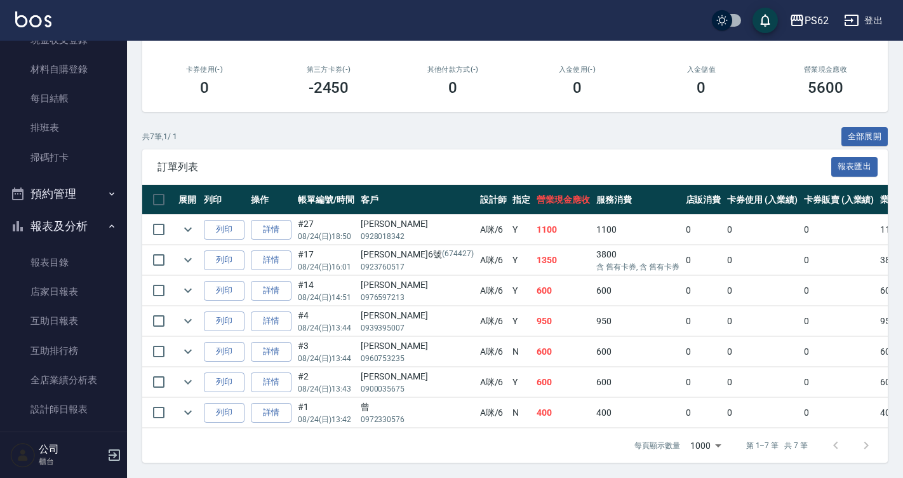
scroll to position [191, 0]
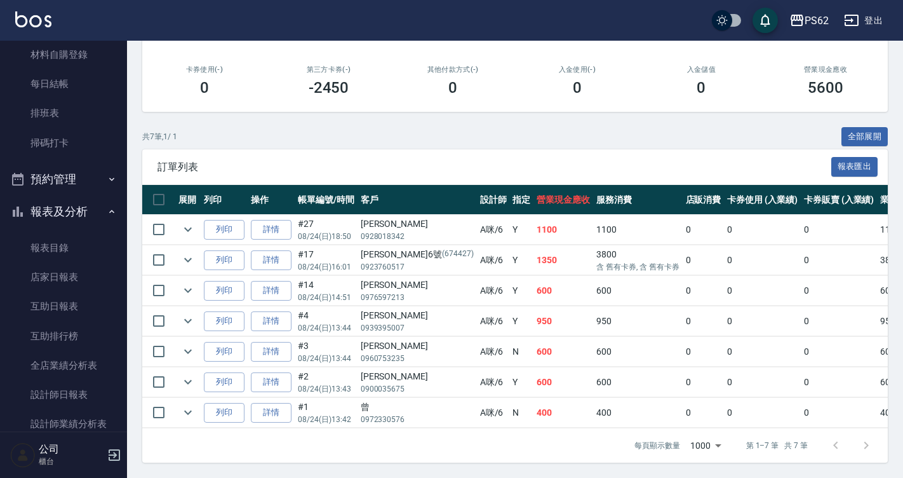
drag, startPoint x: 80, startPoint y: 389, endPoint x: 216, endPoint y: 338, distance: 145.3
click at [80, 389] on link "設計師日報表" at bounding box center [63, 394] width 117 height 29
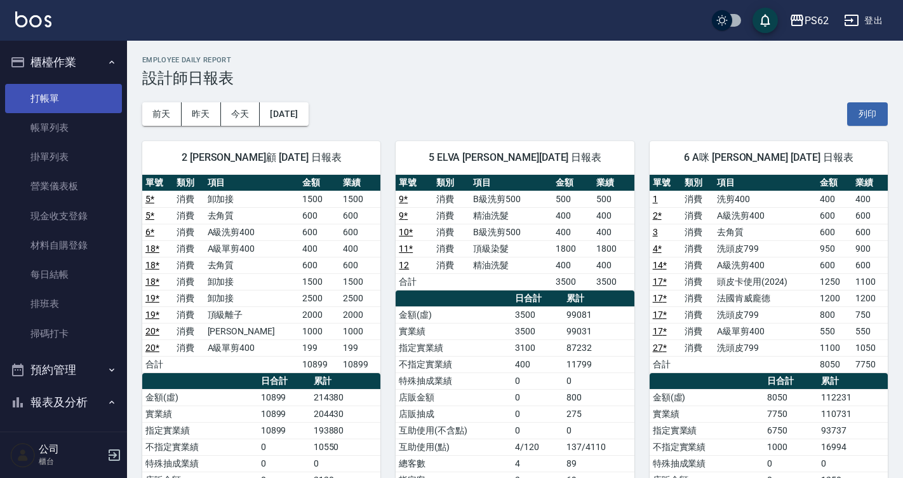
click at [81, 96] on link "打帳單" at bounding box center [63, 98] width 117 height 29
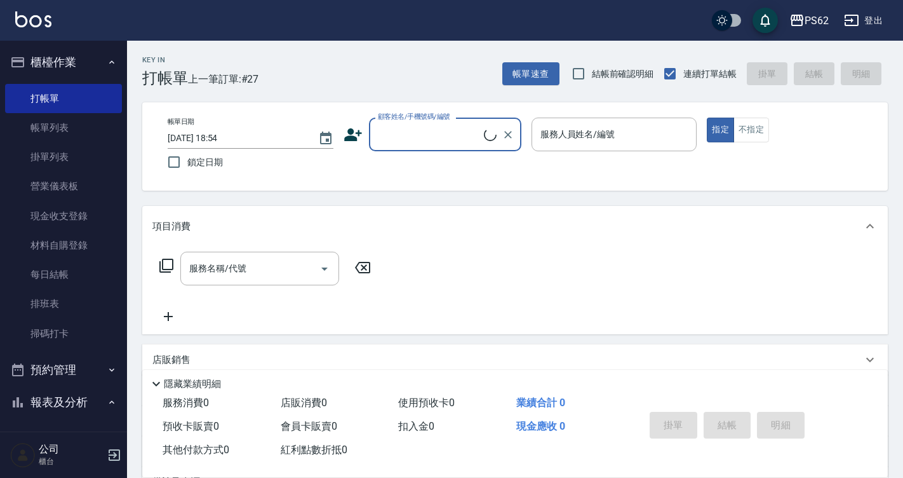
click at [389, 135] on input "顧客姓名/手機號碼/編號" at bounding box center [429, 134] width 109 height 22
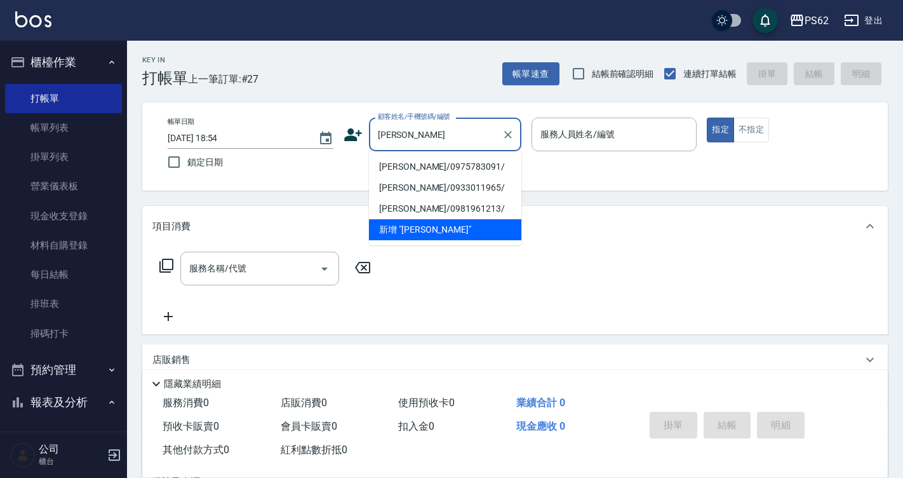
type input "林毓晟/0975783091/"
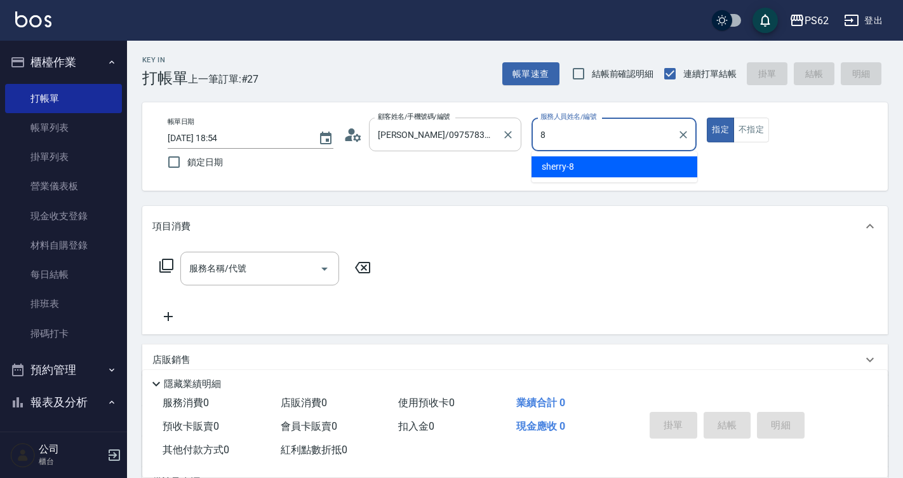
type input "sherry-8"
type button "true"
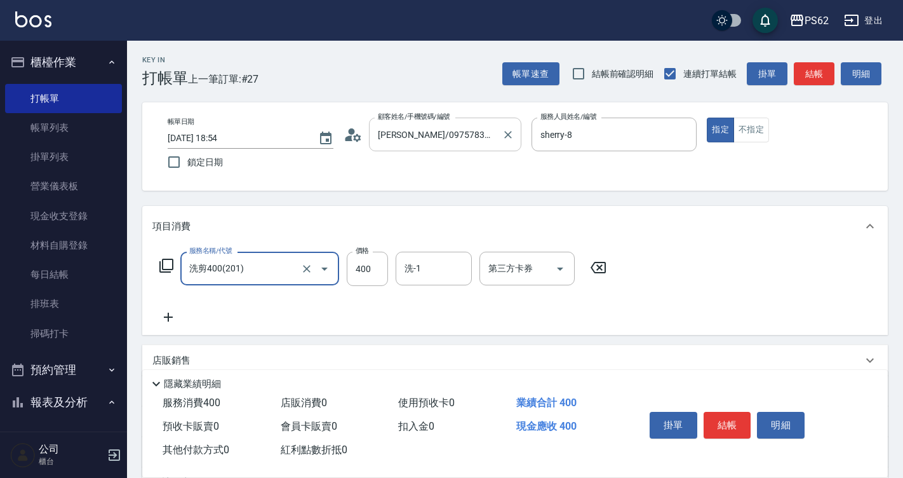
type input "洗剪400(201)"
click at [738, 419] on button "結帳" at bounding box center [728, 425] width 48 height 27
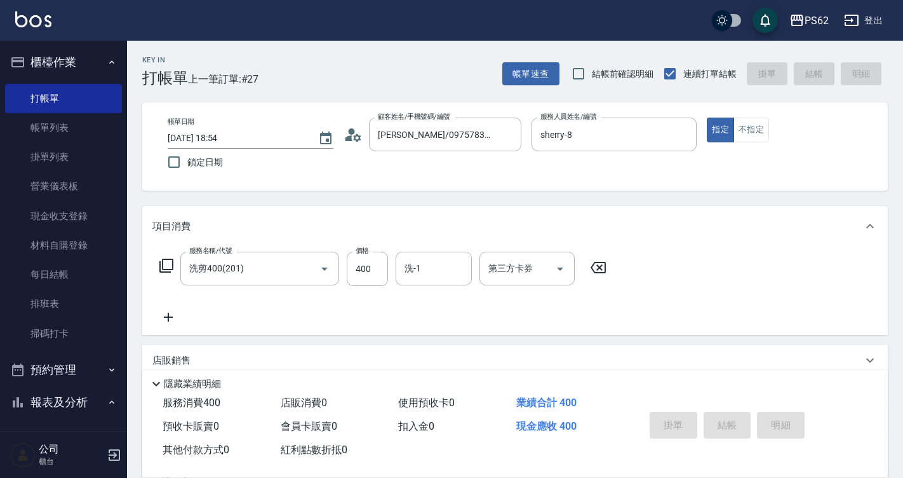
type input "2025/08/24 18:55"
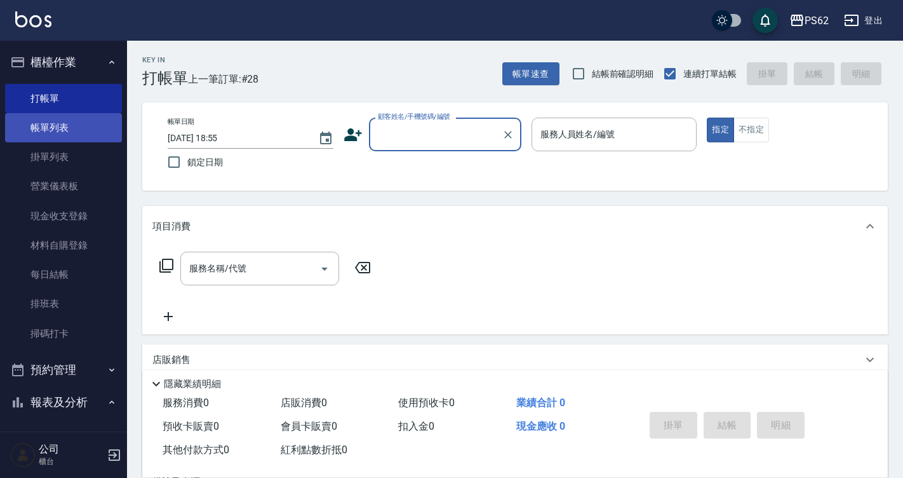
click at [93, 133] on link "帳單列表" at bounding box center [63, 127] width 117 height 29
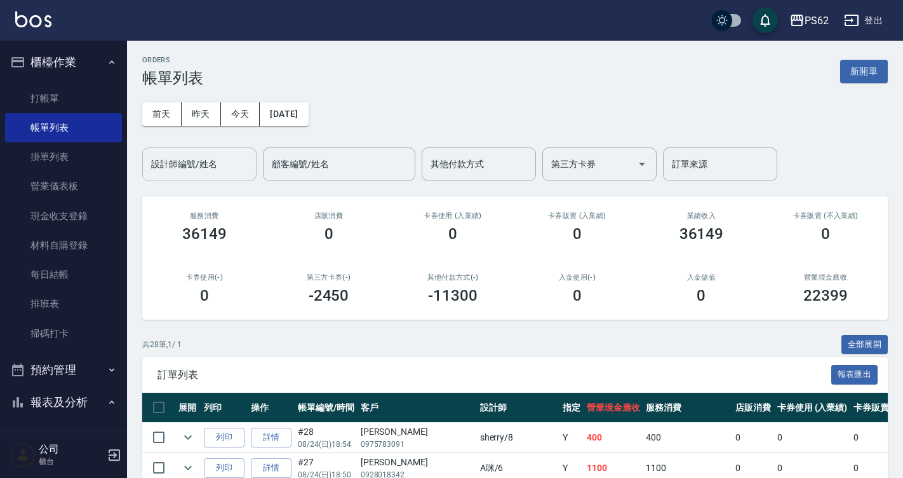
click at [182, 157] on div "設計師編號/姓名 設計師編號/姓名" at bounding box center [199, 164] width 114 height 34
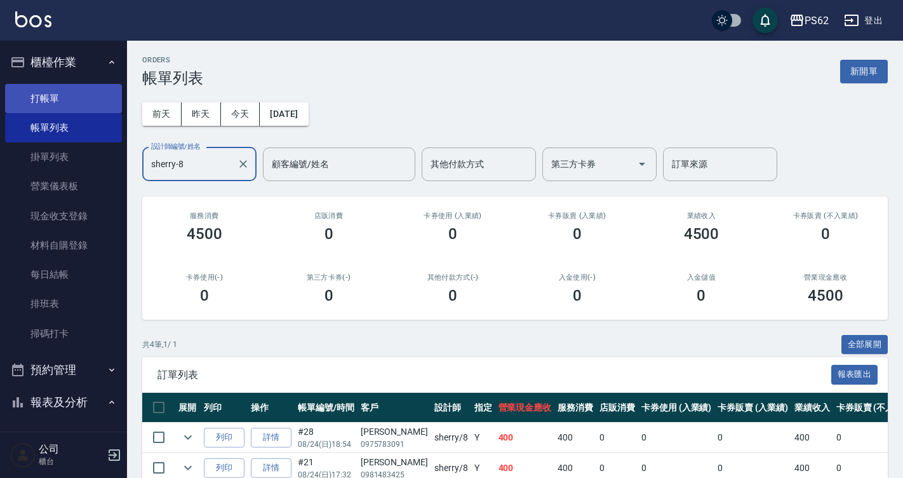
type input "sherry-8"
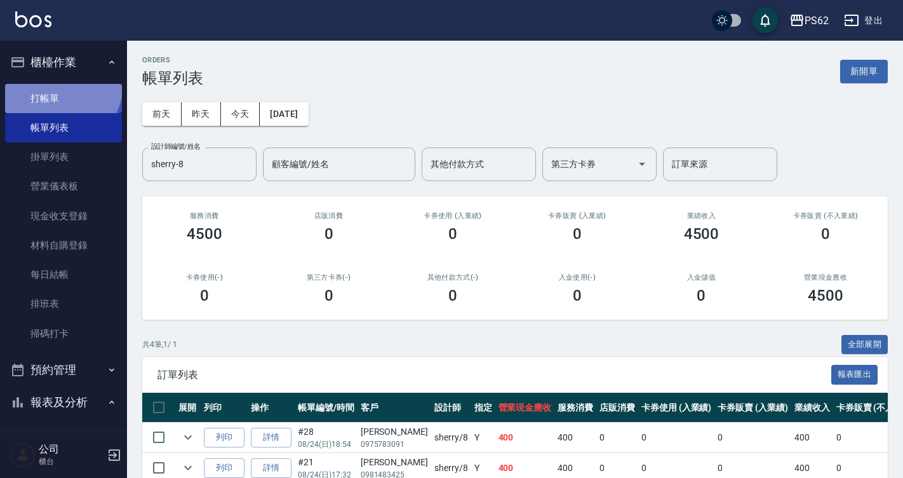
click at [58, 84] on link "打帳單" at bounding box center [63, 98] width 117 height 29
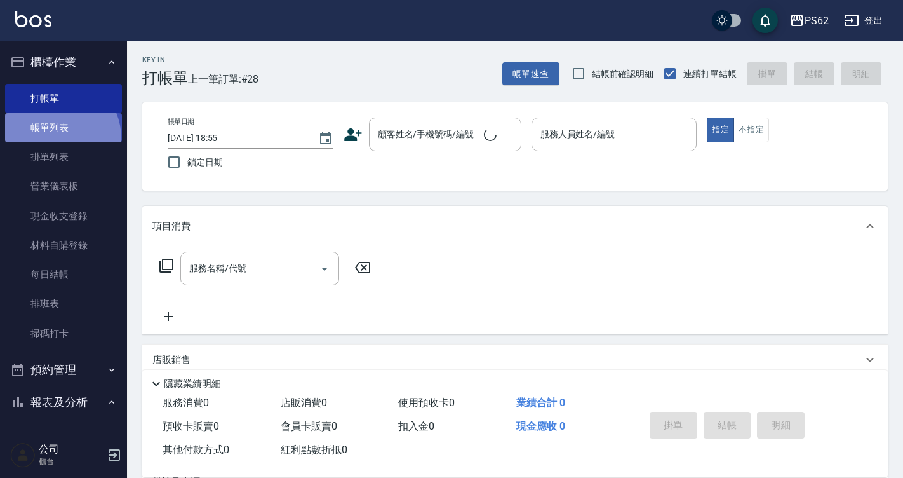
click at [56, 138] on link "帳單列表" at bounding box center [63, 127] width 117 height 29
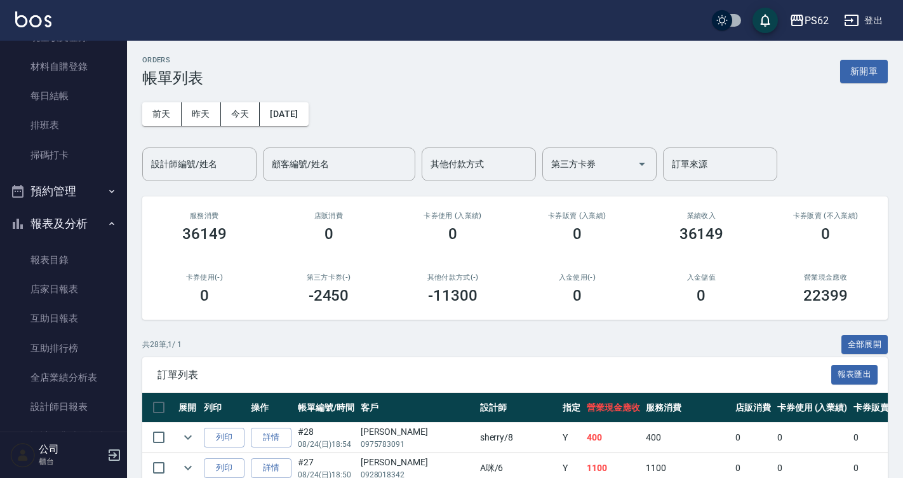
scroll to position [191, 0]
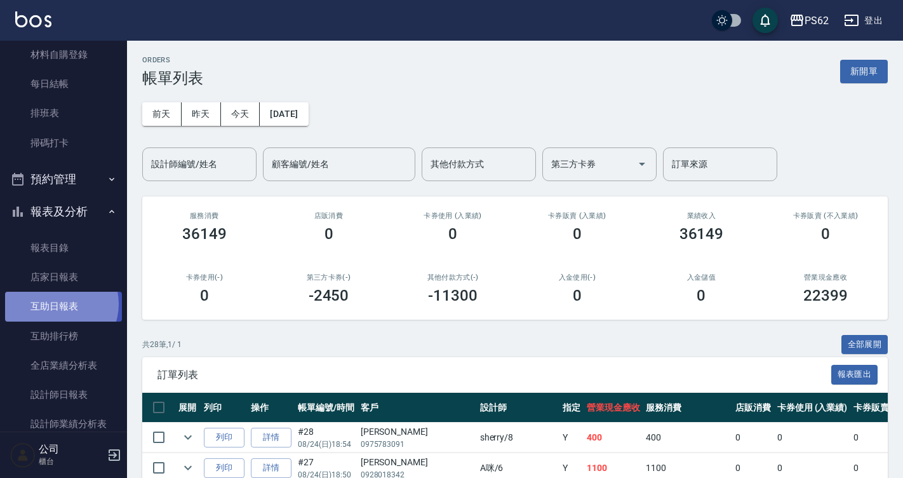
click at [56, 304] on link "互助日報表" at bounding box center [63, 306] width 117 height 29
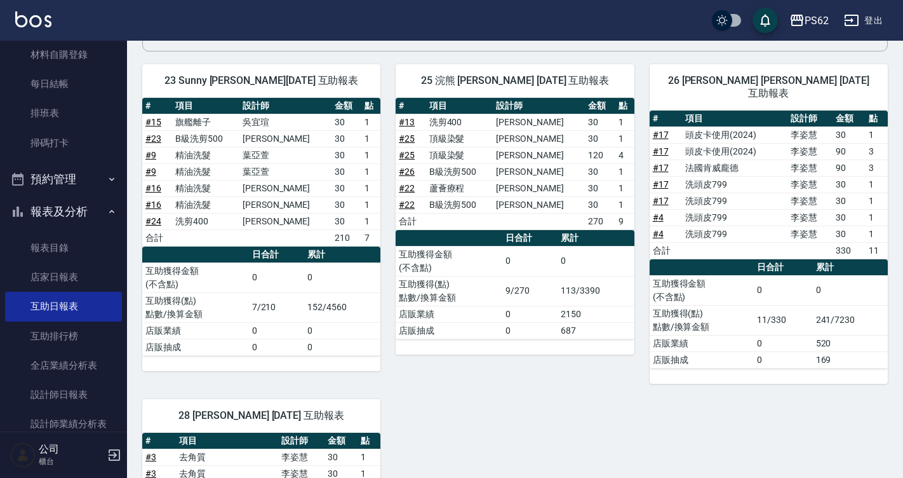
scroll to position [72, 0]
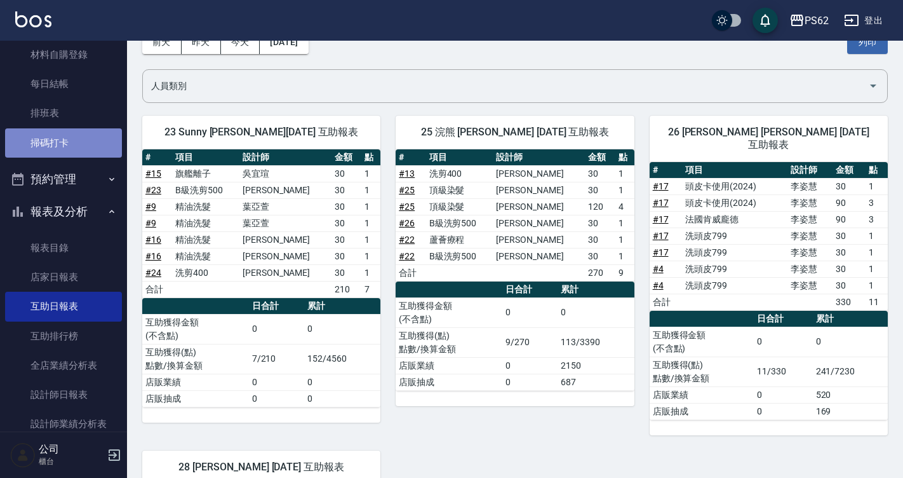
click at [85, 128] on link "掃碼打卡" at bounding box center [63, 142] width 117 height 29
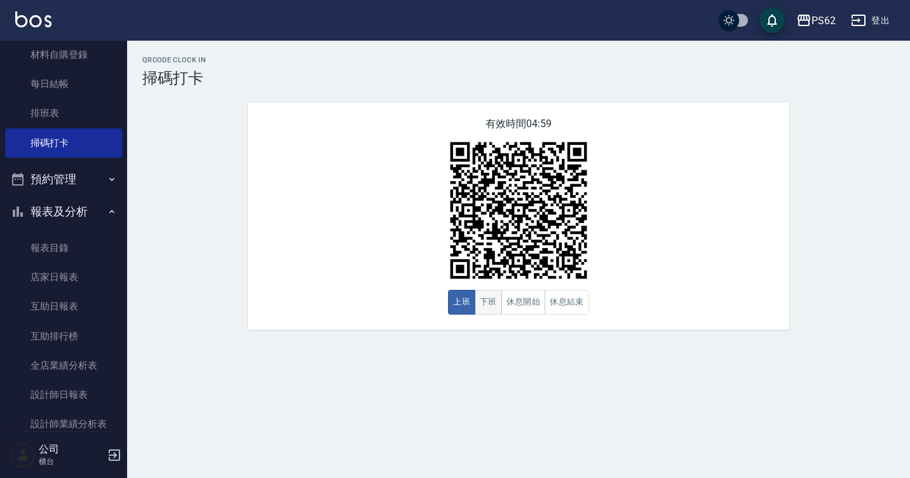
click at [480, 305] on button "下班" at bounding box center [487, 302] width 27 height 25
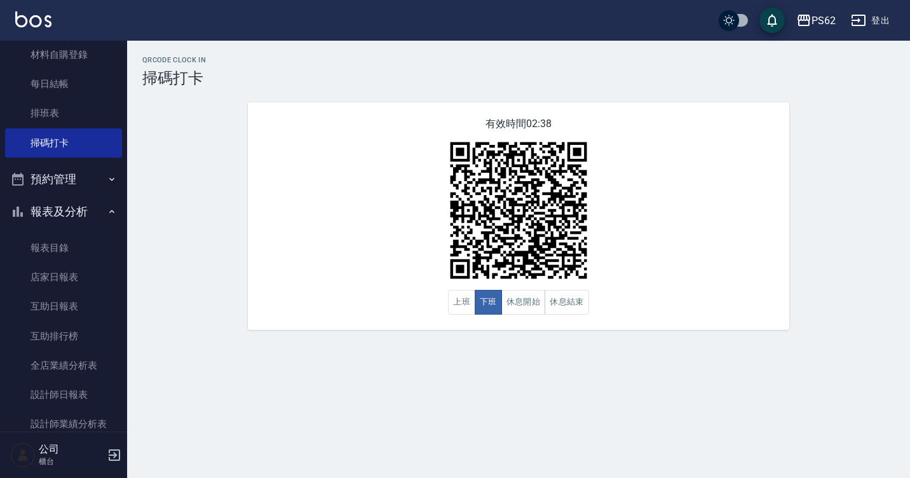
click at [283, 181] on div "有效時間 02:38 上班 下班 休息開始 休息結束" at bounding box center [518, 215] width 541 height 227
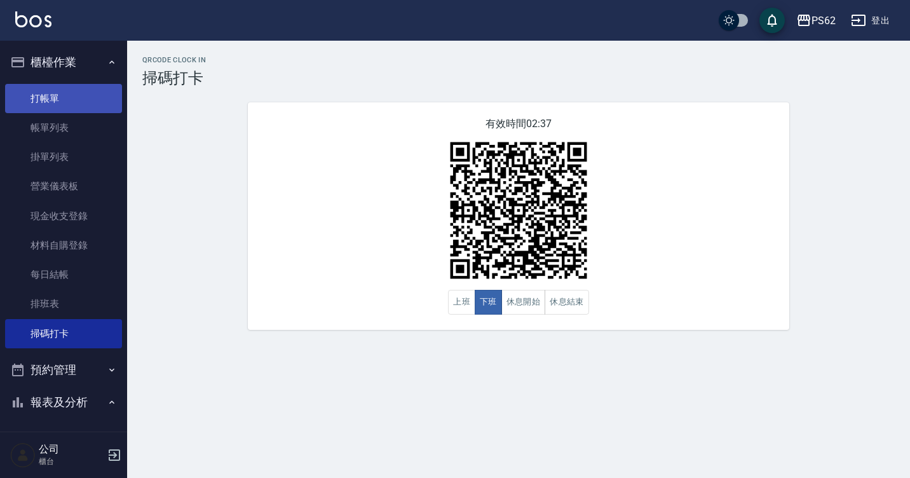
click at [50, 107] on link "打帳單" at bounding box center [63, 98] width 117 height 29
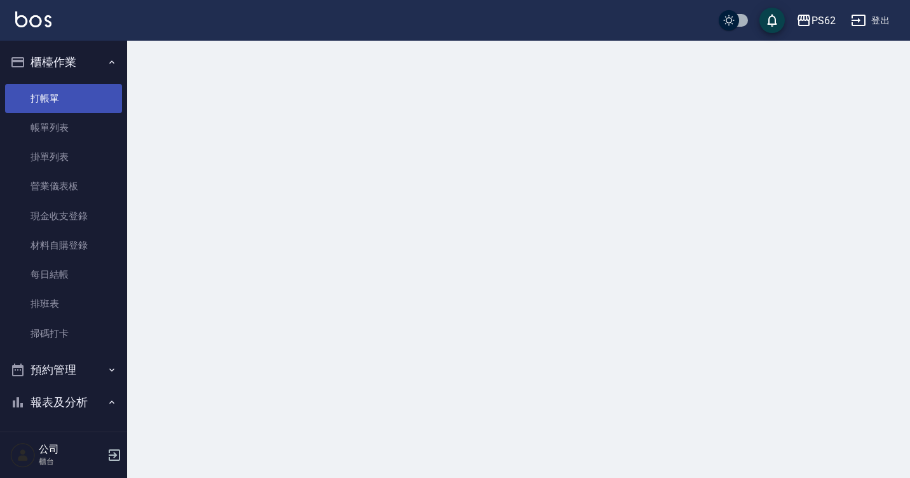
click at [50, 107] on link "打帳單" at bounding box center [63, 98] width 117 height 29
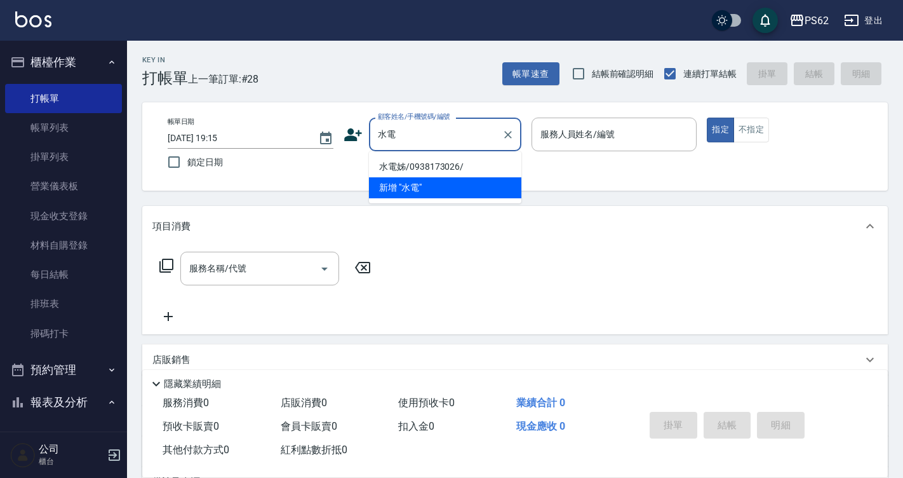
type input "水電姊/0938173026/"
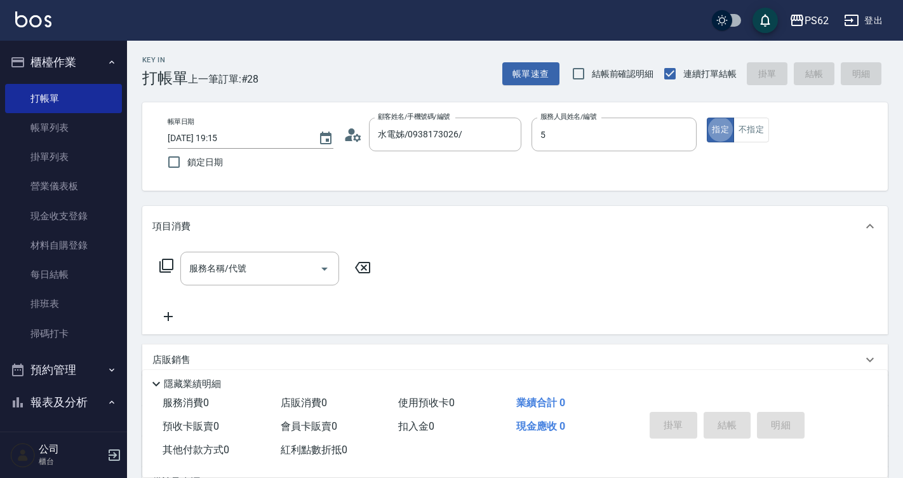
type input "ELVA-5"
type button "true"
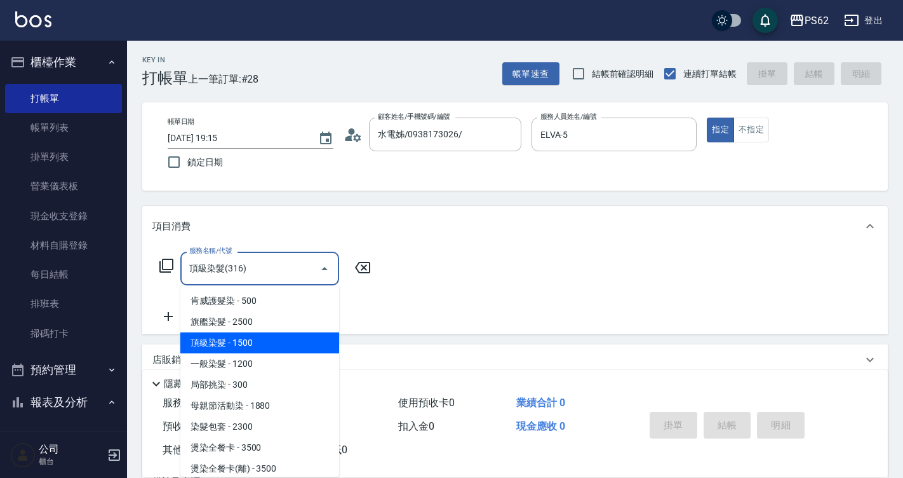
type input "頂級染髮(316)"
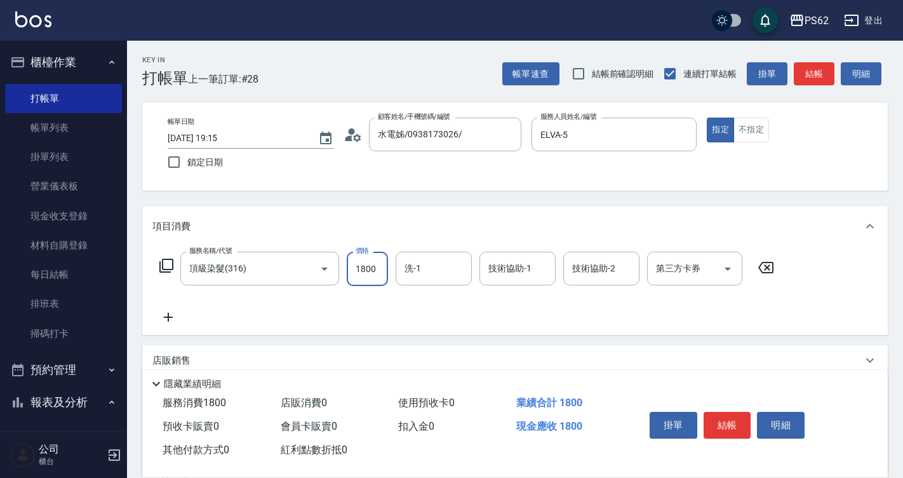
type input "1800"
type input "Sunny-23"
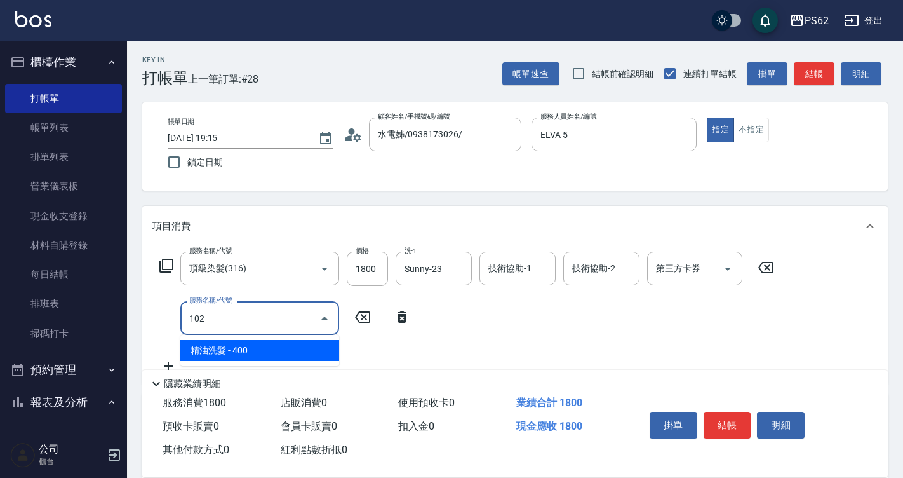
type input "精油洗髮(102)"
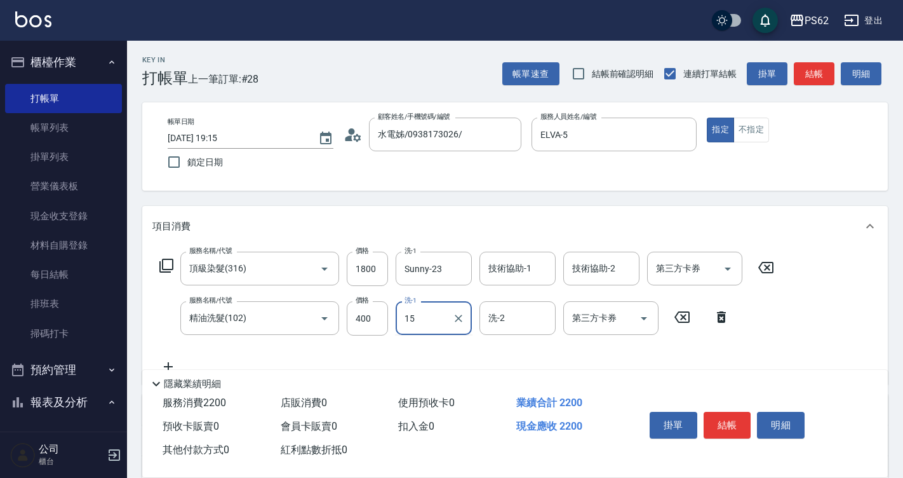
type input "1"
click at [367, 323] on input "400" at bounding box center [367, 318] width 41 height 34
click at [366, 323] on input "400" at bounding box center [367, 318] width 41 height 34
type input "150"
click at [805, 67] on button "結帳" at bounding box center [814, 73] width 41 height 23
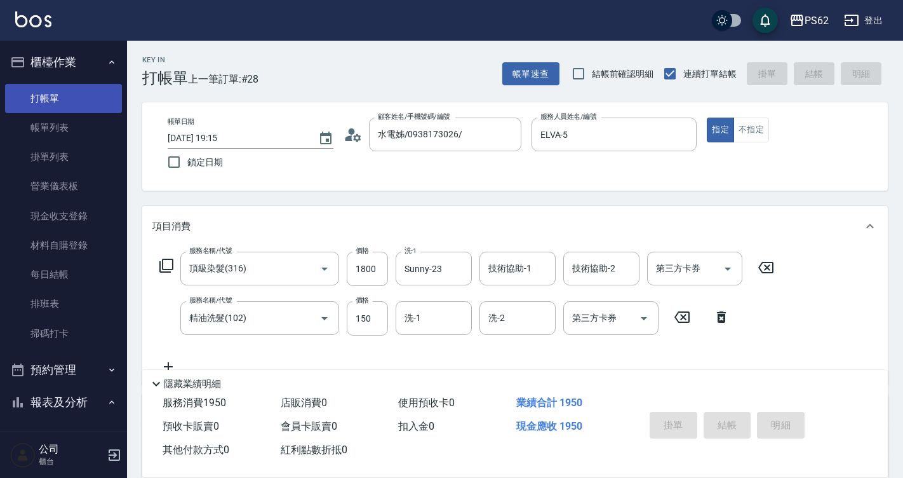
type input "2025/08/24 19:16"
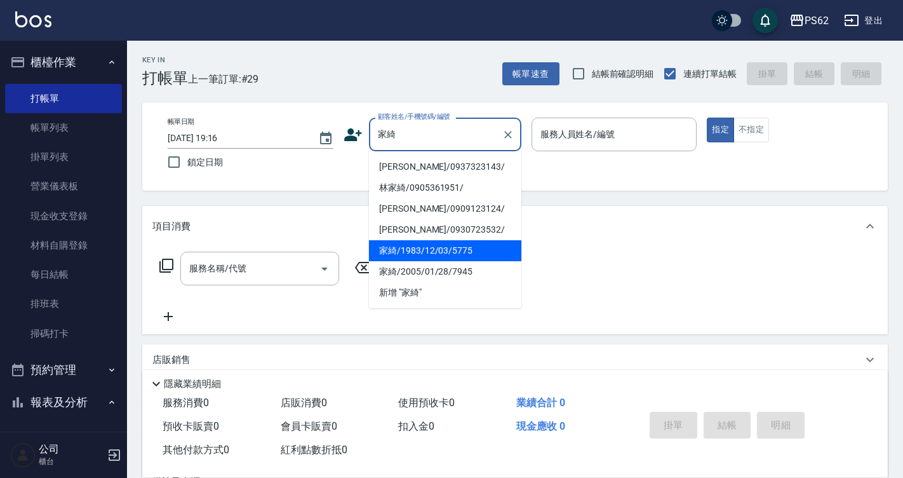
drag, startPoint x: 398, startPoint y: 252, endPoint x: 356, endPoint y: 178, distance: 85.3
click at [398, 252] on li "家綺/1983/12/03/5775" at bounding box center [445, 250] width 152 height 21
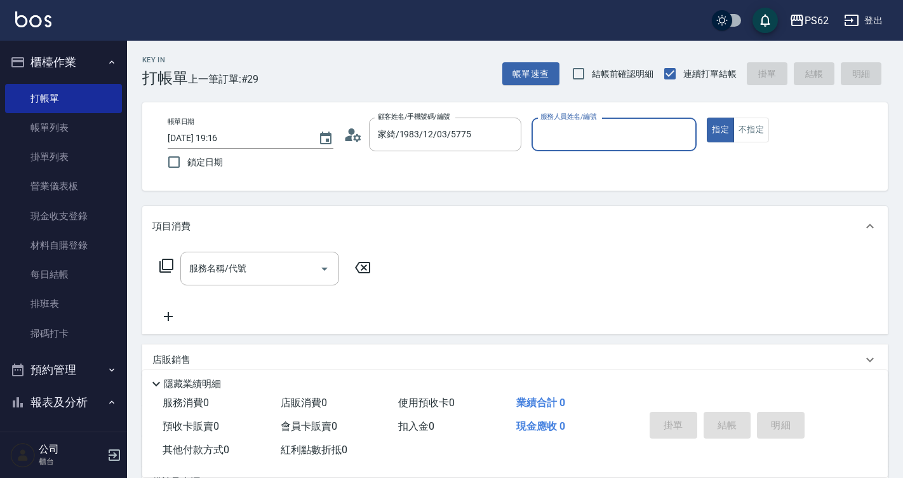
click at [355, 151] on div "顧客姓名/手機號碼/編號 家綺/1983/12/03/5775 顧客姓名/手機號碼/編號" at bounding box center [433, 134] width 178 height 34
click at [355, 144] on div "顧客姓名/手機號碼/編號 家綺/1983/12/03/5775 顧客姓名/手機號碼/編號" at bounding box center [433, 134] width 178 height 34
click at [356, 140] on icon at bounding box center [353, 134] width 19 height 19
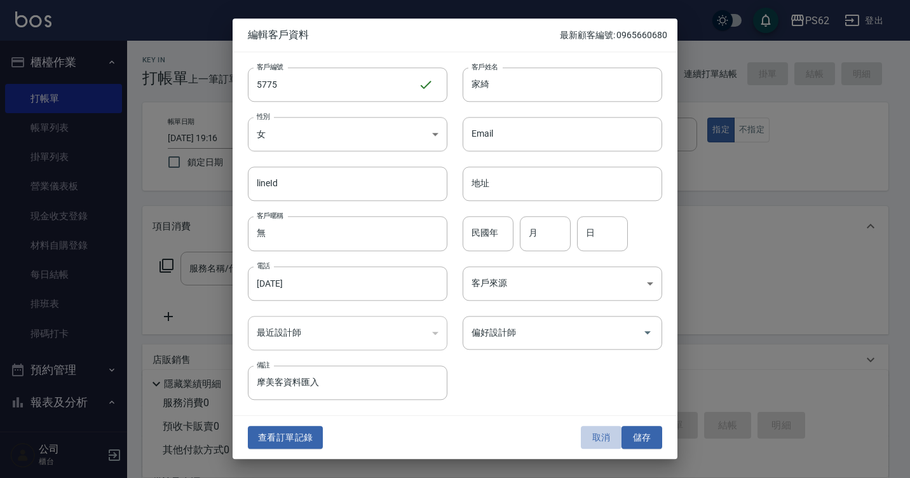
click at [584, 438] on button "取消" at bounding box center [601, 437] width 41 height 23
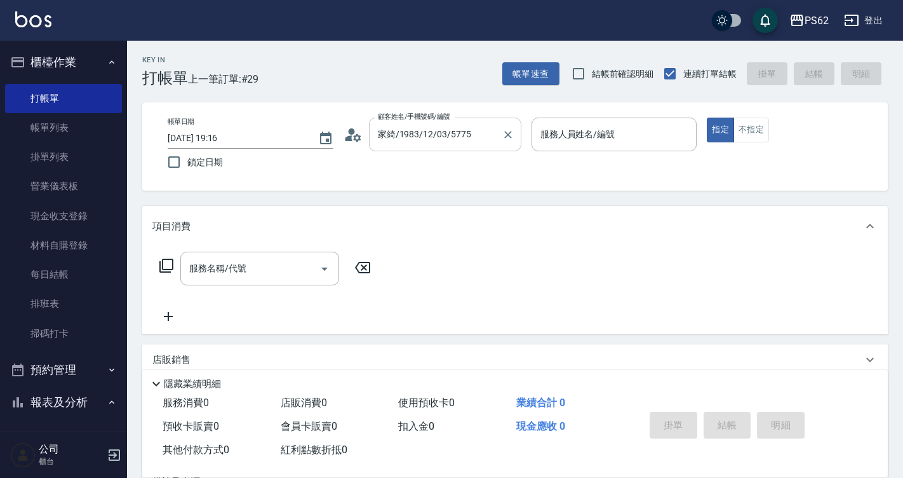
click at [455, 137] on input "家綺/1983/12/03/5775" at bounding box center [436, 134] width 122 height 22
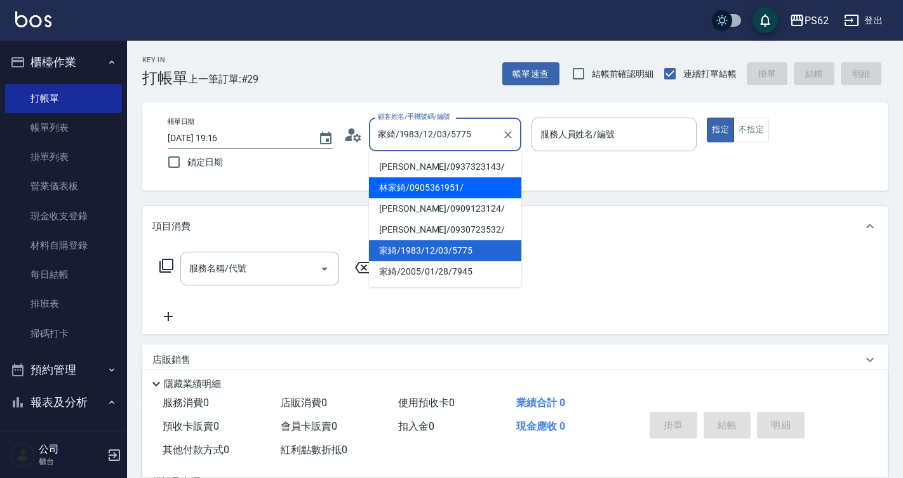
click at [433, 184] on li "林家綺/0905361951/" at bounding box center [445, 187] width 152 height 21
type input "林家綺/0905361951/"
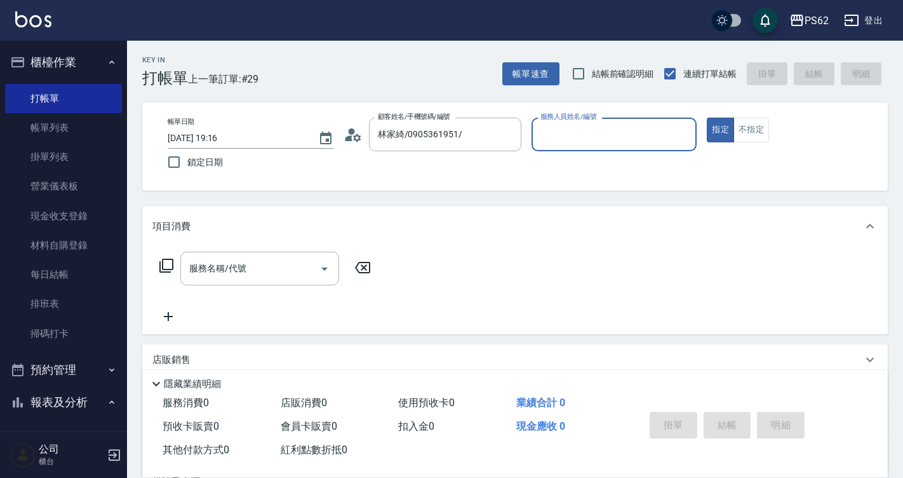
click at [353, 134] on icon at bounding box center [353, 134] width 19 height 19
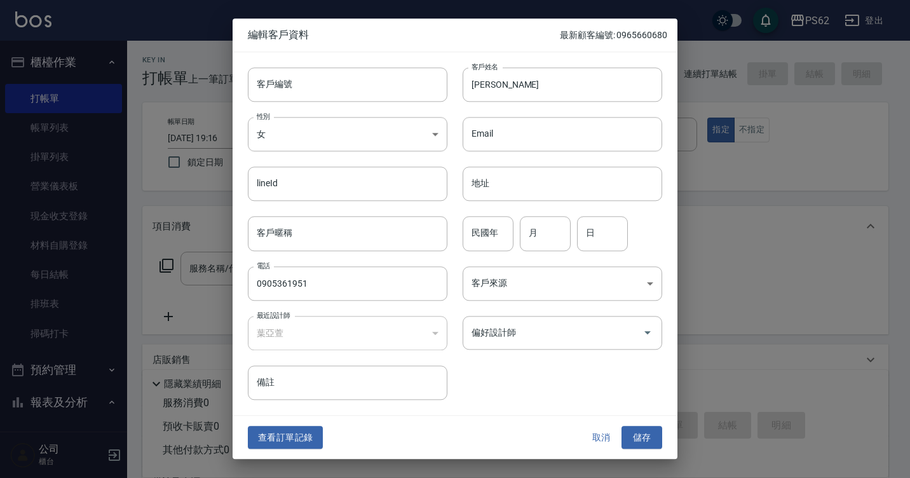
click at [604, 434] on button "取消" at bounding box center [601, 437] width 41 height 23
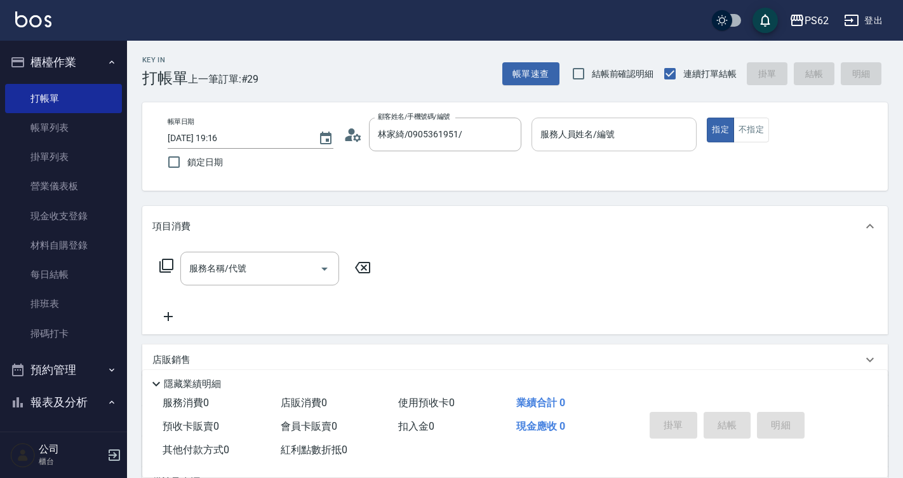
click at [608, 132] on input "服務人員姓名/編號" at bounding box center [614, 134] width 154 height 22
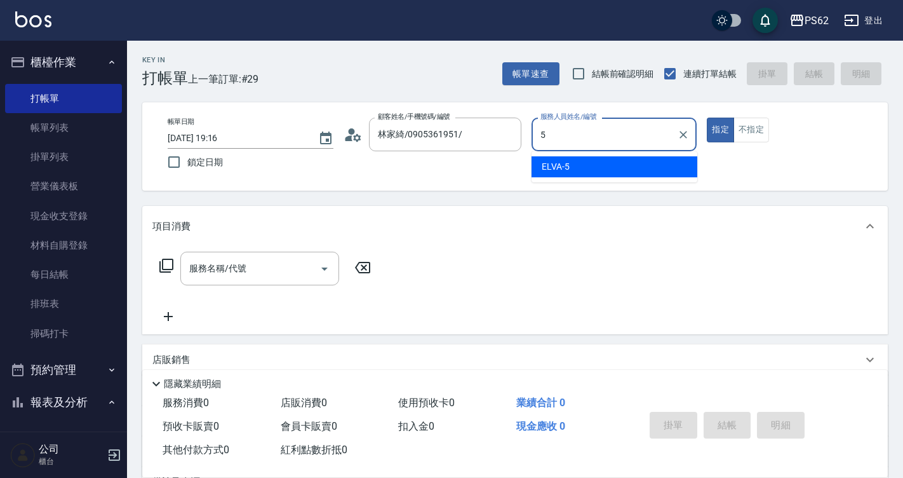
type input "ELVA-5"
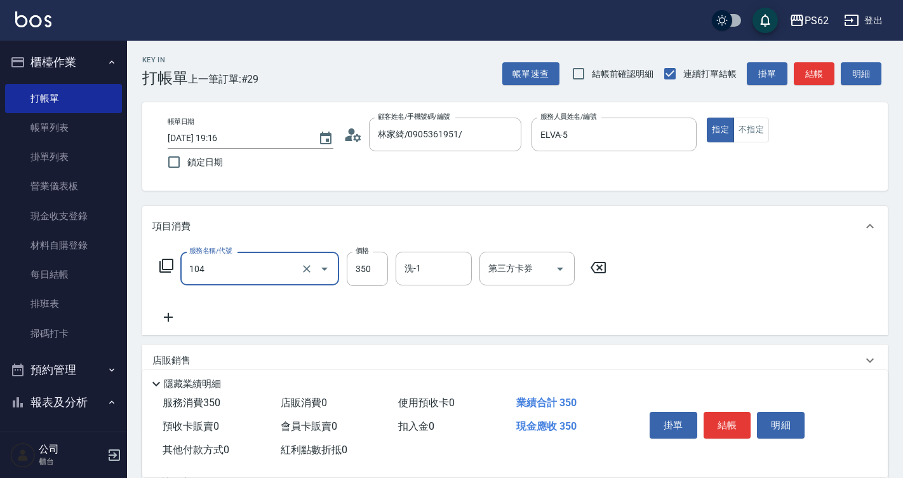
type input "B級單剪350(104)"
type input "300"
click at [816, 69] on button "結帳" at bounding box center [814, 73] width 41 height 23
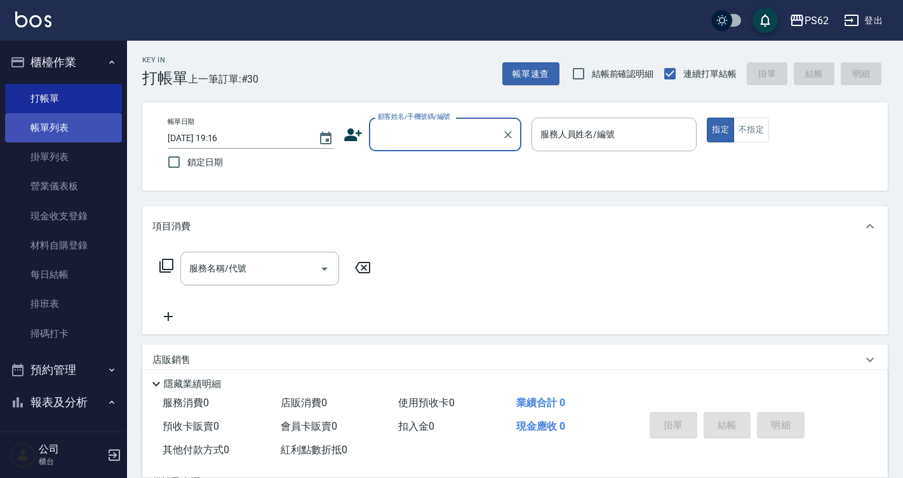
click at [14, 114] on link "帳單列表" at bounding box center [63, 127] width 117 height 29
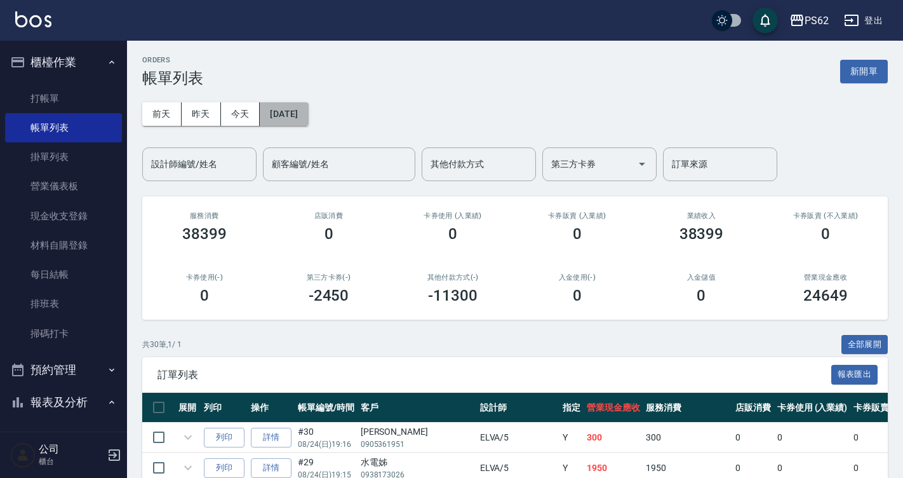
click at [306, 110] on button "[DATE]" at bounding box center [284, 113] width 48 height 23
click at [308, 109] on button "[DATE]" at bounding box center [284, 113] width 48 height 23
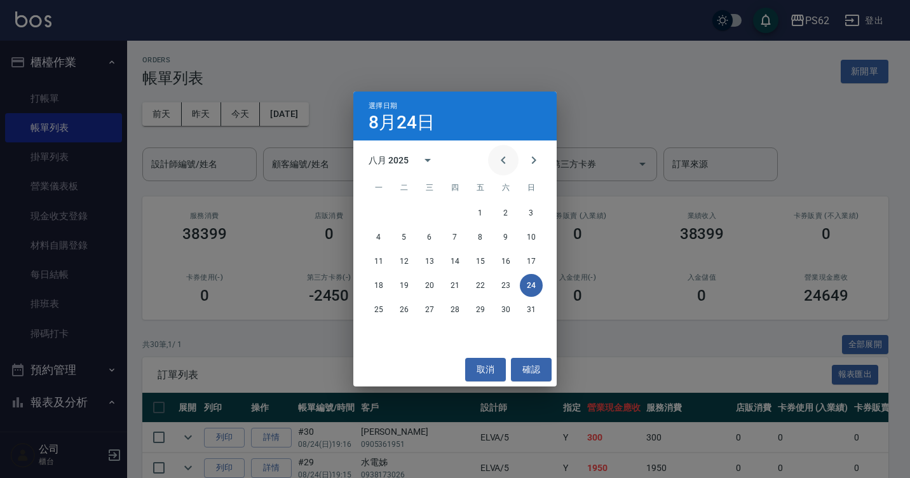
click at [497, 154] on icon "Previous month" at bounding box center [502, 159] width 15 height 15
click at [498, 154] on icon "Previous month" at bounding box center [502, 159] width 15 height 15
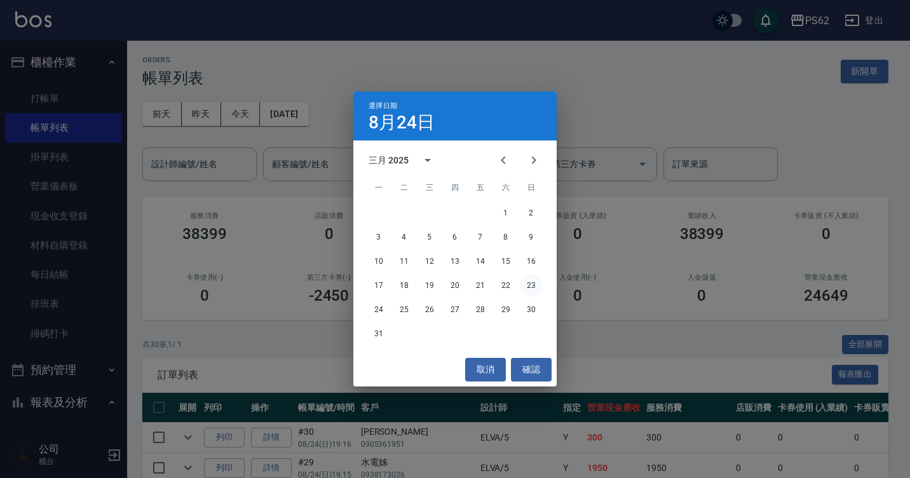
click at [531, 286] on button "23" at bounding box center [531, 285] width 23 height 23
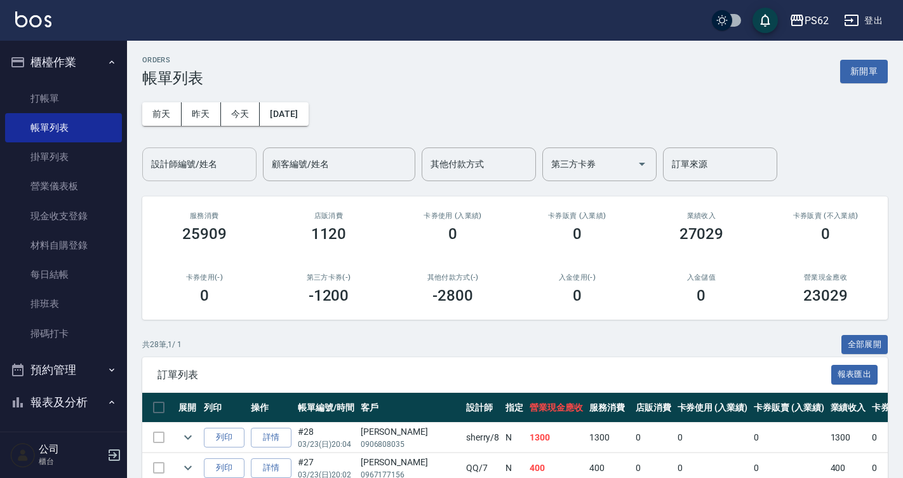
click at [211, 163] on input "設計師編號/姓名" at bounding box center [199, 164] width 103 height 22
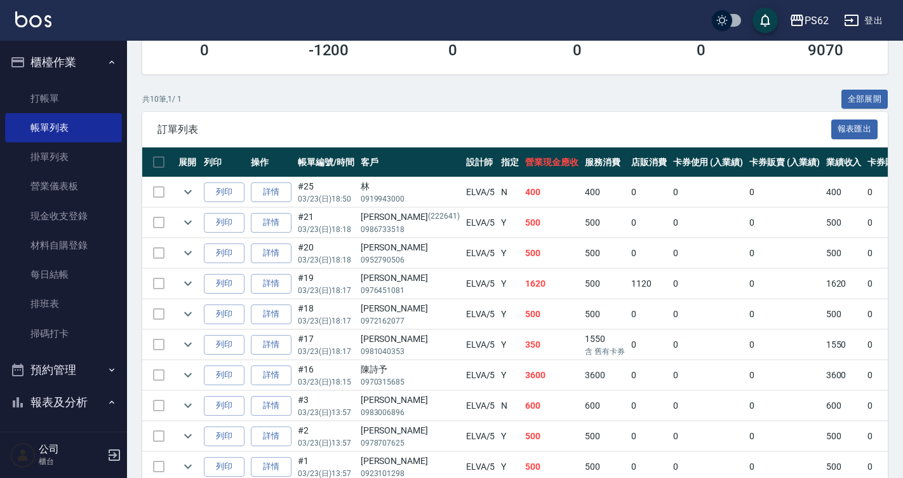
scroll to position [309, 0]
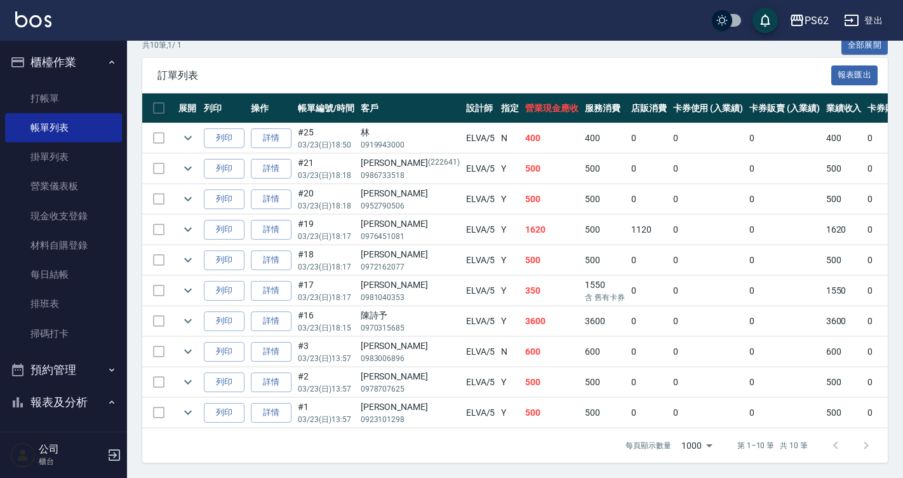
type input "ELVA-5"
click at [234, 93] on th "列印" at bounding box center [224, 108] width 47 height 30
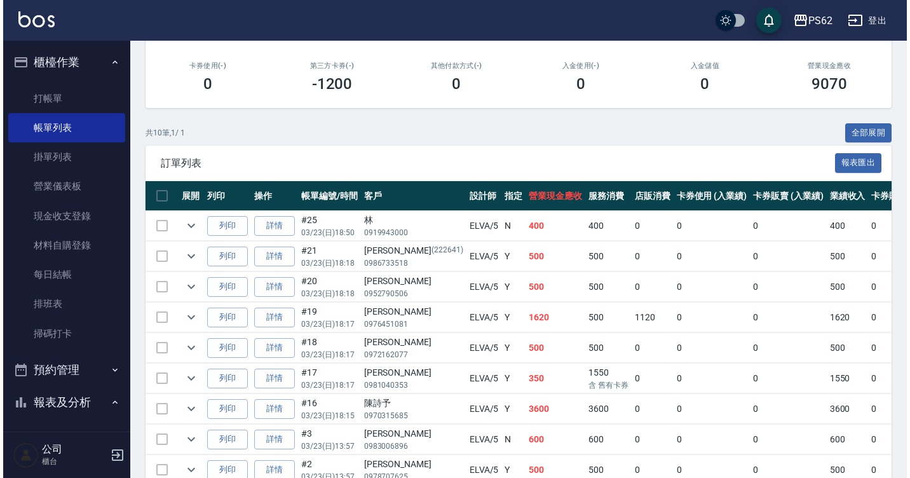
scroll to position [69, 0]
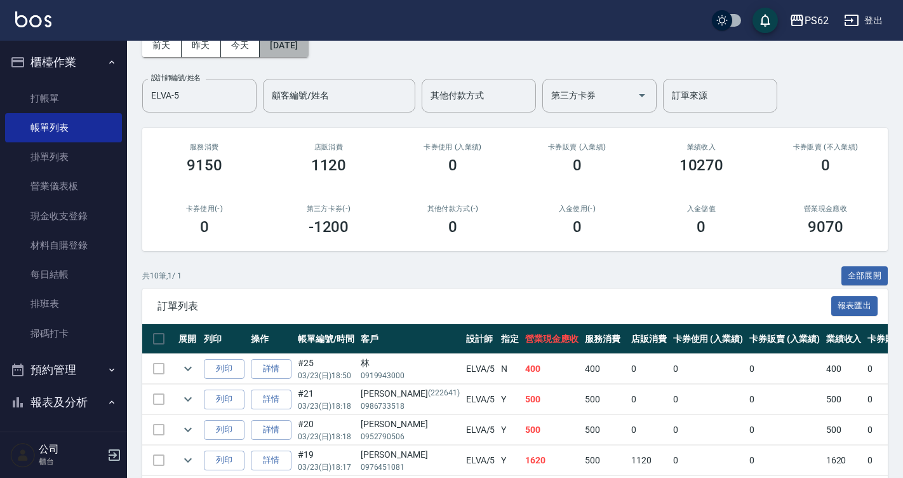
click at [272, 43] on button "2025/03/23" at bounding box center [284, 45] width 48 height 23
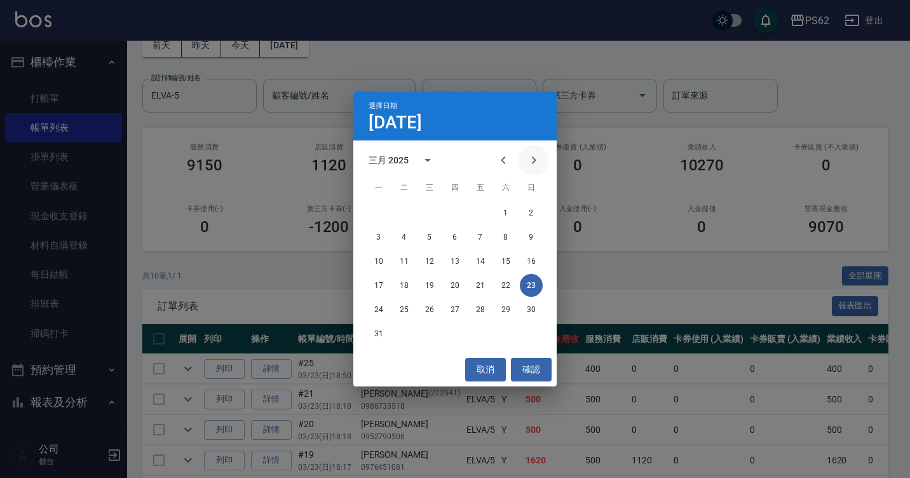
click at [528, 164] on icon "Next month" at bounding box center [533, 159] width 15 height 15
click at [507, 257] on button "19" at bounding box center [505, 261] width 23 height 23
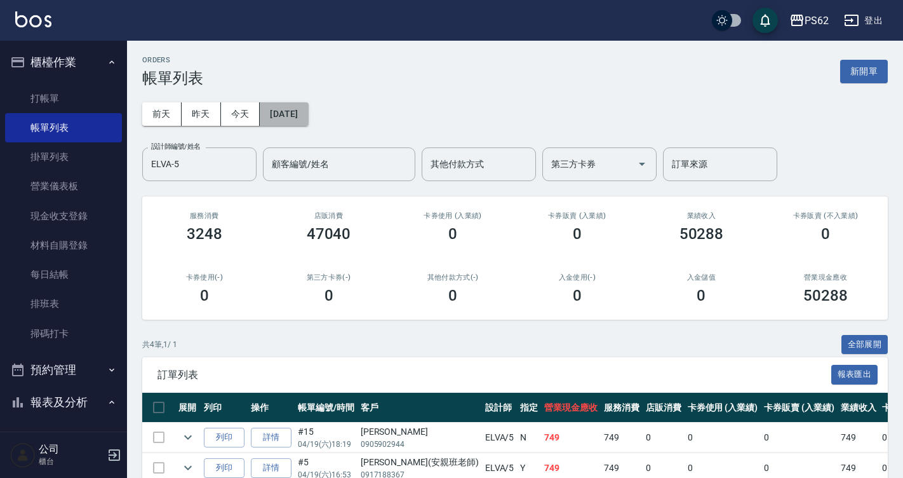
click at [271, 111] on button "2025/04/19" at bounding box center [284, 113] width 48 height 23
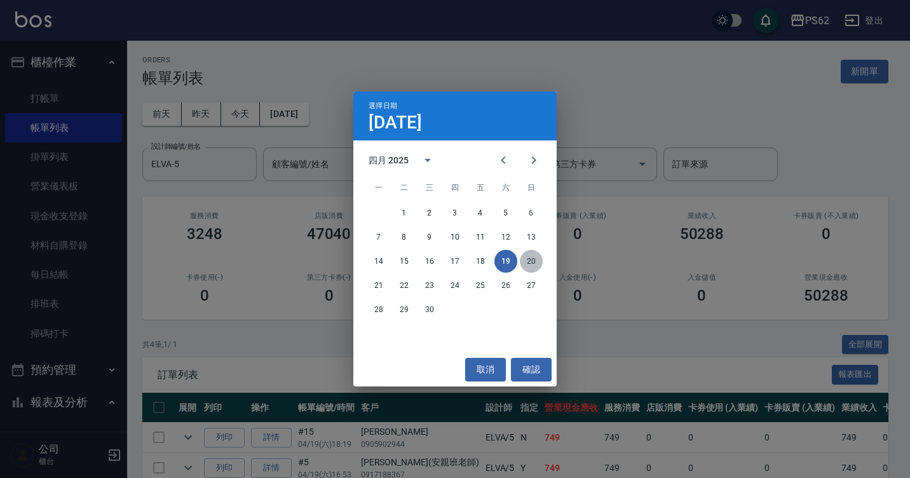
click at [525, 254] on button "20" at bounding box center [531, 261] width 23 height 23
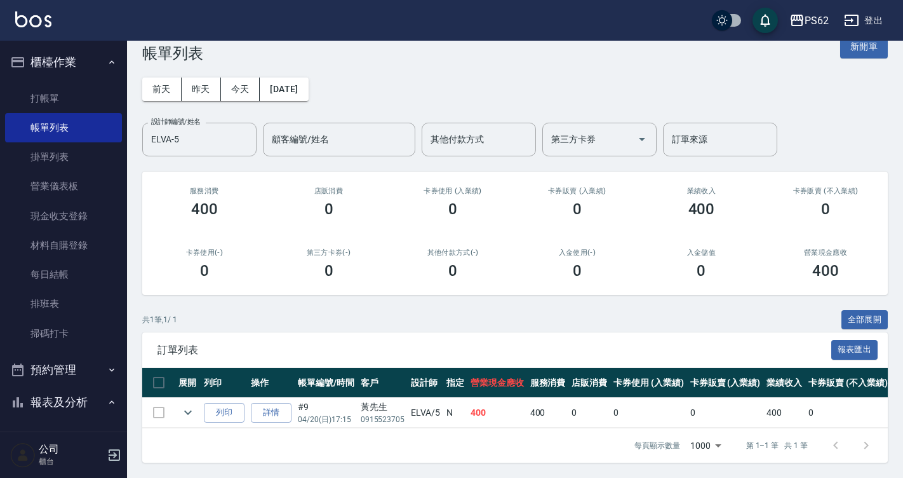
scroll to position [34, 0]
click at [109, 117] on link "帳單列表" at bounding box center [63, 127] width 117 height 29
click at [102, 102] on link "打帳單" at bounding box center [63, 98] width 117 height 29
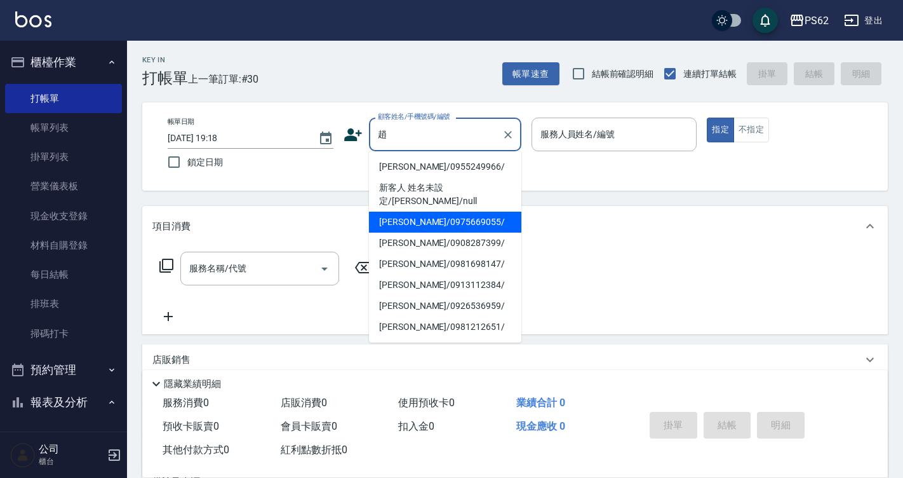
click at [441, 215] on li "趙羽甄/0975669055/" at bounding box center [445, 221] width 152 height 21
type input "趙羽甄/0975669055/"
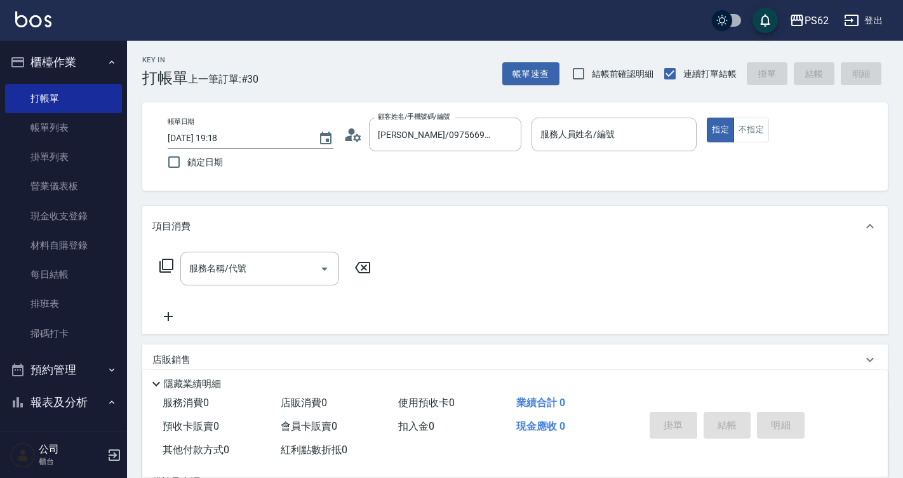
click at [357, 136] on icon at bounding box center [357, 137] width 8 height 8
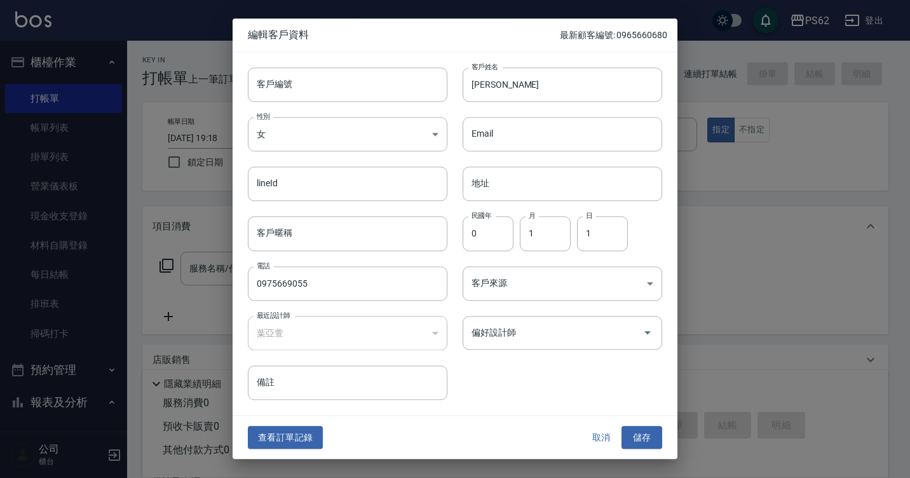
click at [603, 442] on button "取消" at bounding box center [601, 437] width 41 height 23
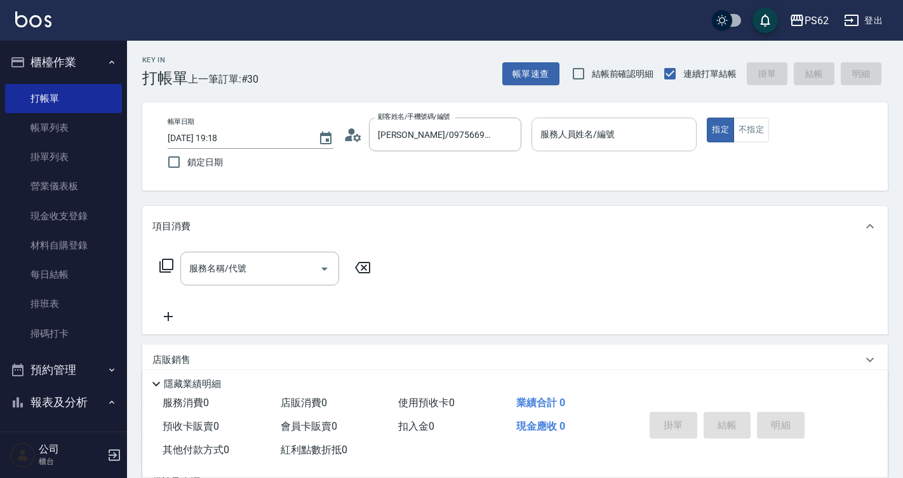
click at [575, 142] on input "服務人員姓名/編號" at bounding box center [614, 134] width 154 height 22
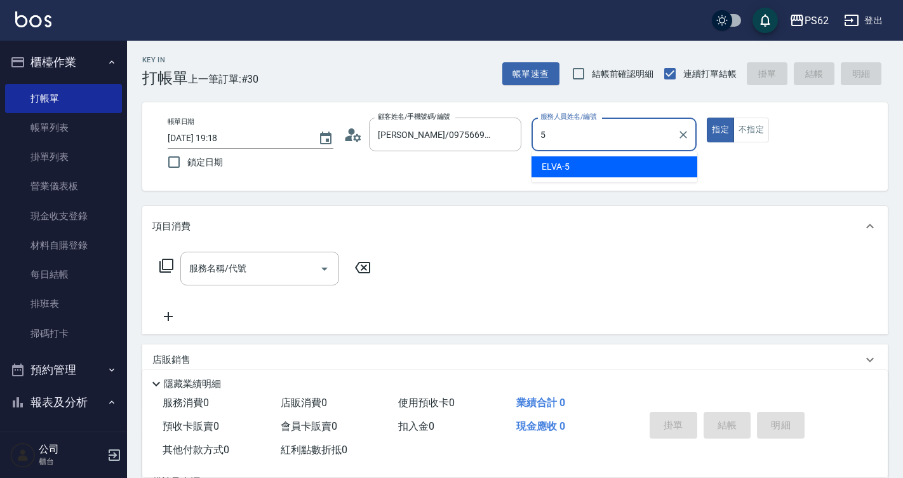
type input "5"
type button "true"
type input "ELVA-5"
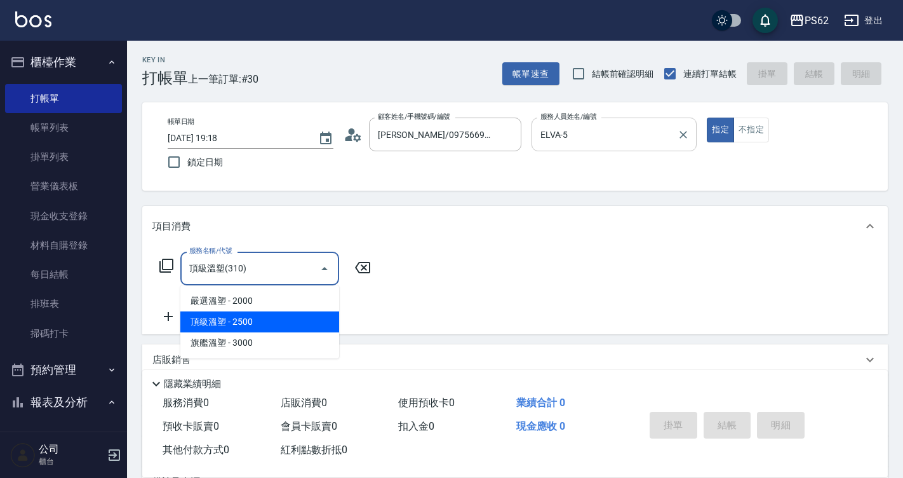
type input "頂級溫塑(310)"
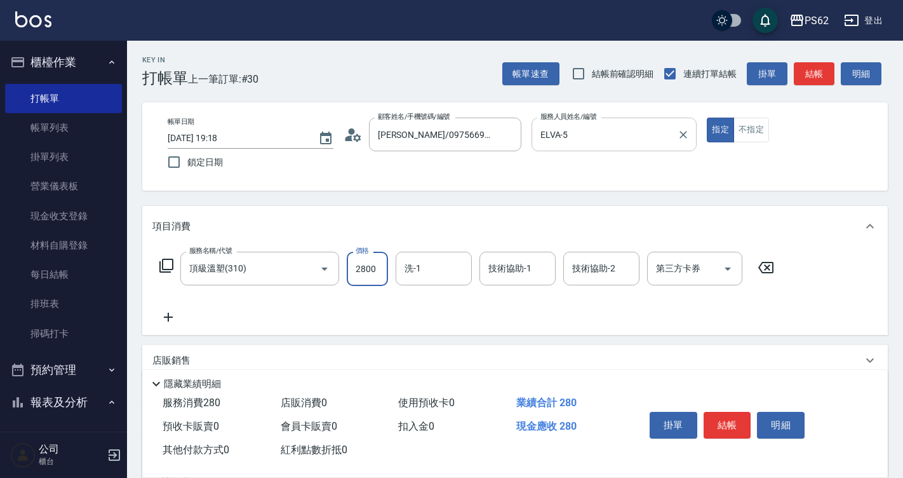
type input "2800"
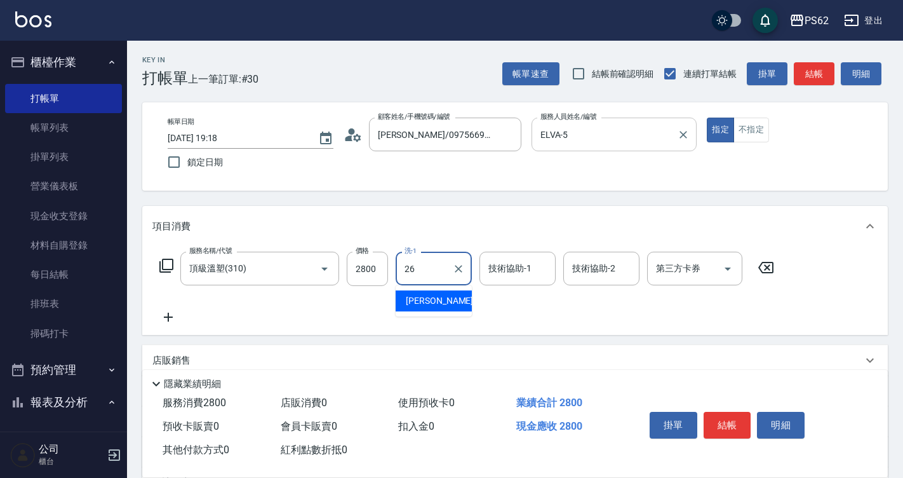
type input "小欣-26"
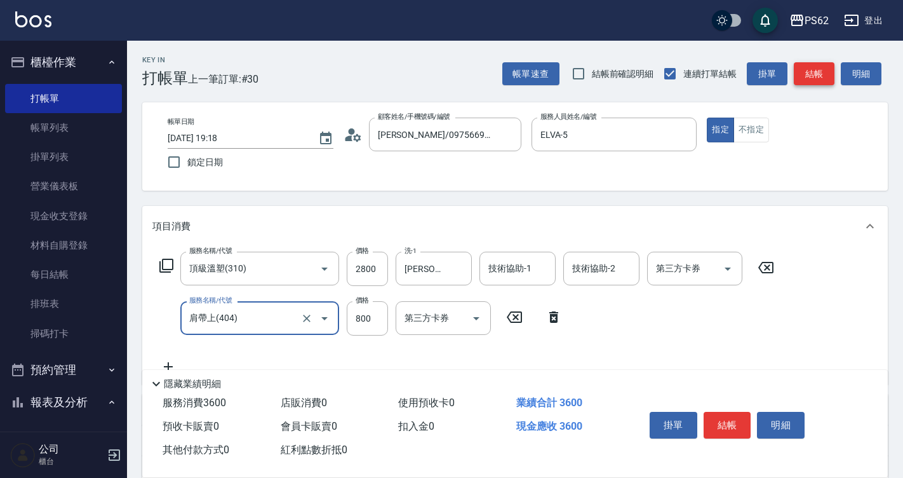
type input "肩帶上(404)"
click at [824, 74] on button "結帳" at bounding box center [814, 73] width 41 height 23
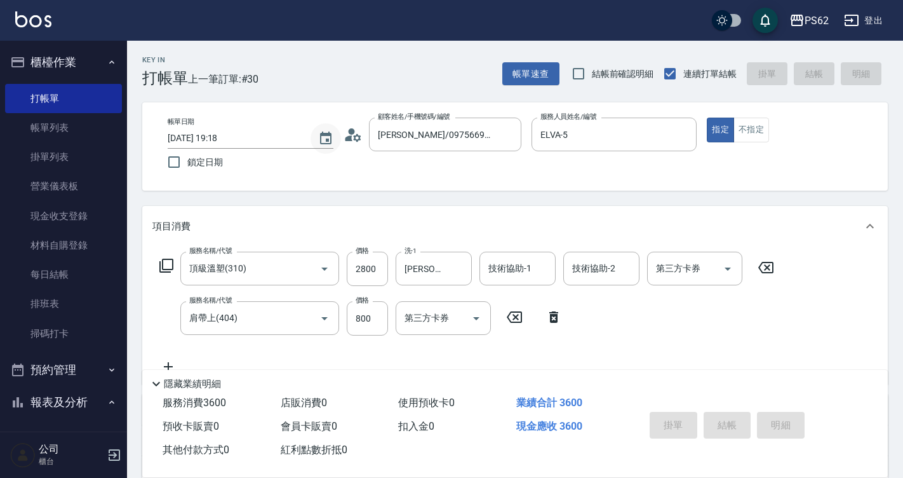
type input "2025/08/24 19:19"
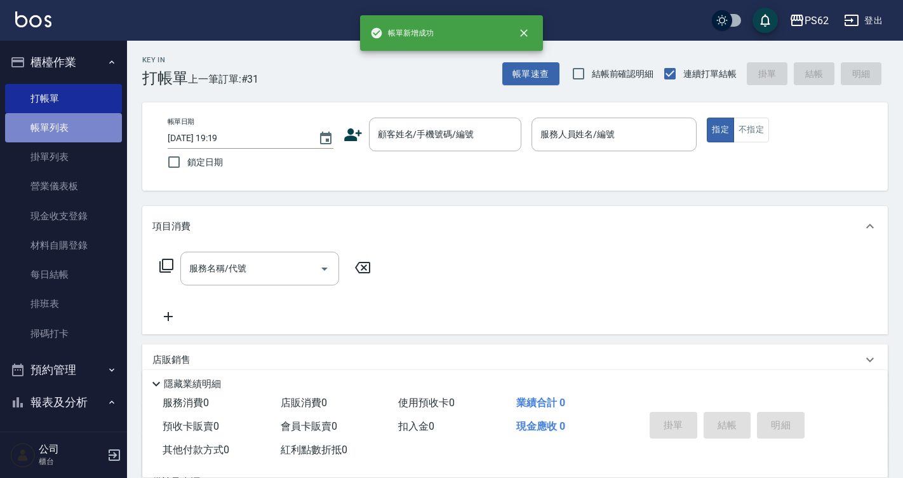
click at [65, 123] on link "帳單列表" at bounding box center [63, 127] width 117 height 29
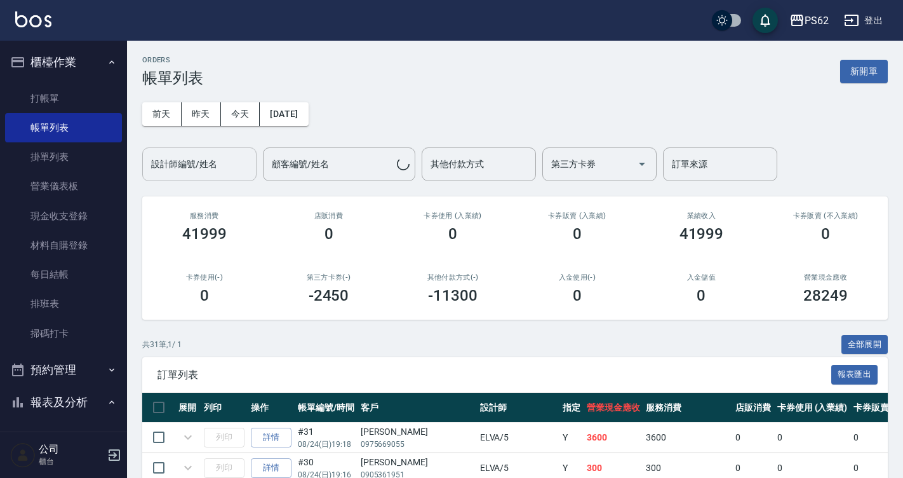
click at [220, 158] on input "設計師編號/姓名" at bounding box center [199, 164] width 103 height 22
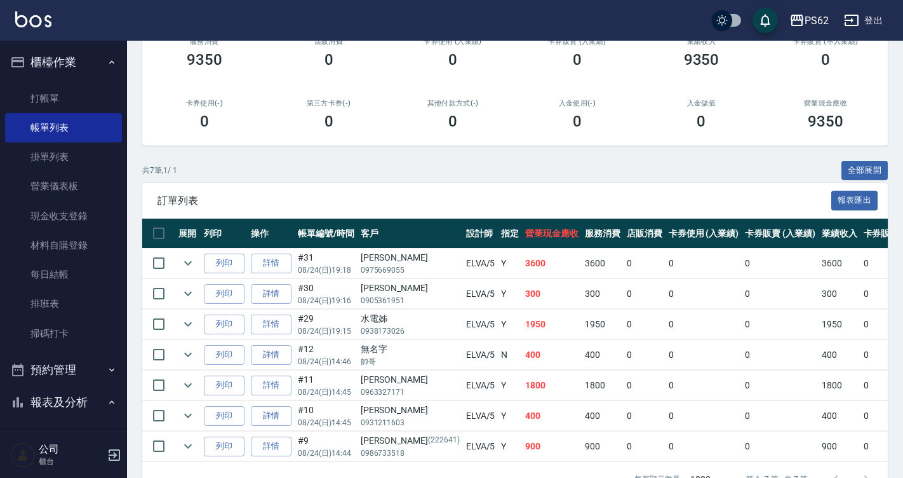
scroll to position [217, 0]
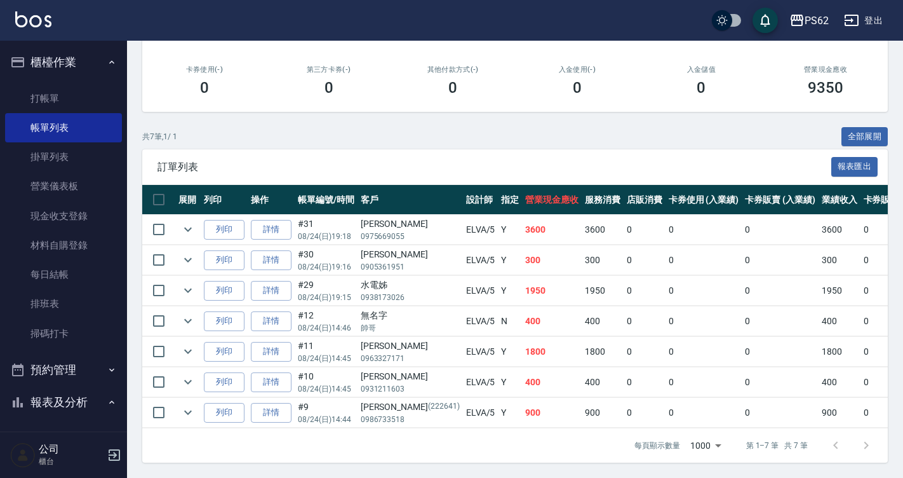
drag, startPoint x: 386, startPoint y: 201, endPoint x: 381, endPoint y: 264, distance: 62.4
click at [386, 202] on th "客戶" at bounding box center [410, 200] width 105 height 30
click at [381, 264] on td "林家綺 0905361951" at bounding box center [410, 260] width 105 height 30
click at [379, 278] on div "水電姊" at bounding box center [410, 284] width 99 height 13
click at [376, 309] on div "無名字" at bounding box center [410, 315] width 99 height 13
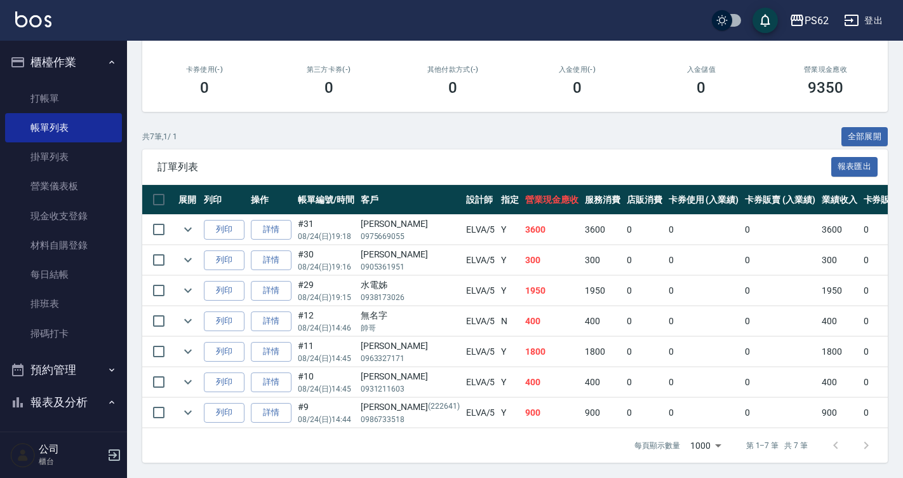
click at [366, 339] on div "[PERSON_NAME]" at bounding box center [410, 345] width 99 height 13
click at [365, 367] on td "游子淳 0931211603" at bounding box center [410, 382] width 105 height 30
click at [369, 400] on div "宗玄 (222641)" at bounding box center [410, 406] width 99 height 13
click at [370, 400] on div "宗玄 (222641)" at bounding box center [410, 406] width 99 height 13
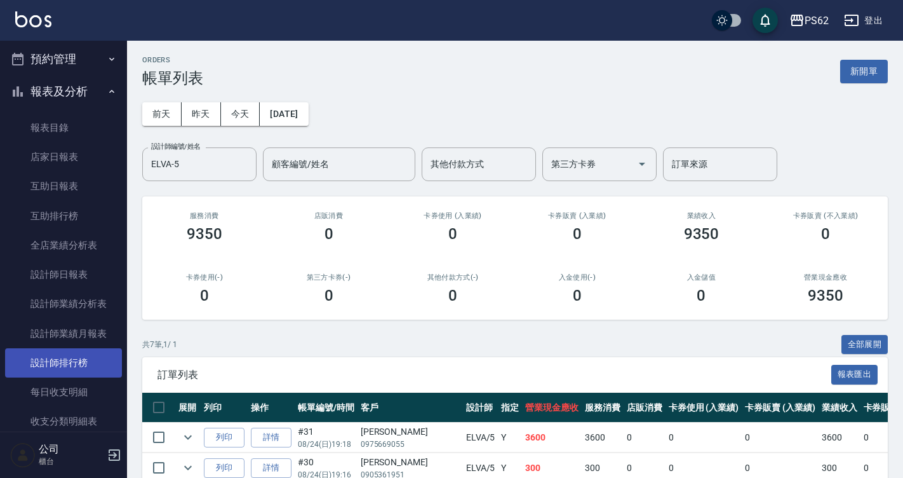
scroll to position [318, 0]
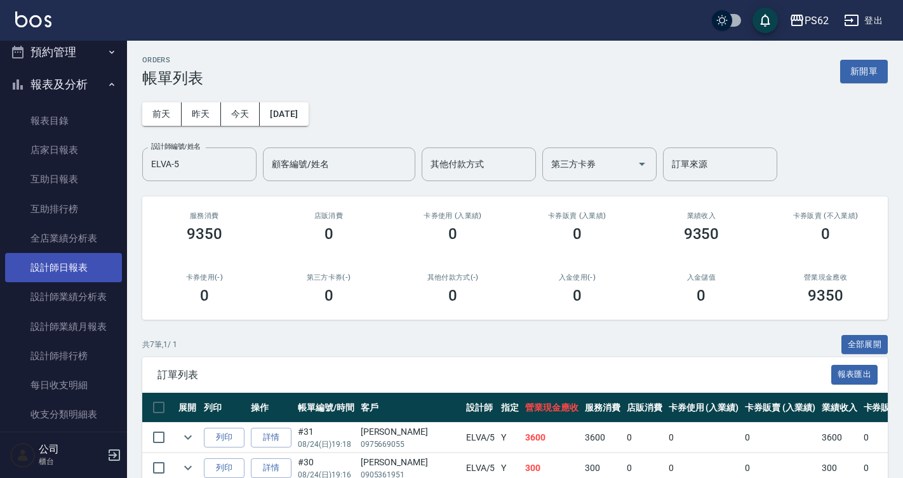
click at [79, 274] on link "設計師日報表" at bounding box center [63, 267] width 117 height 29
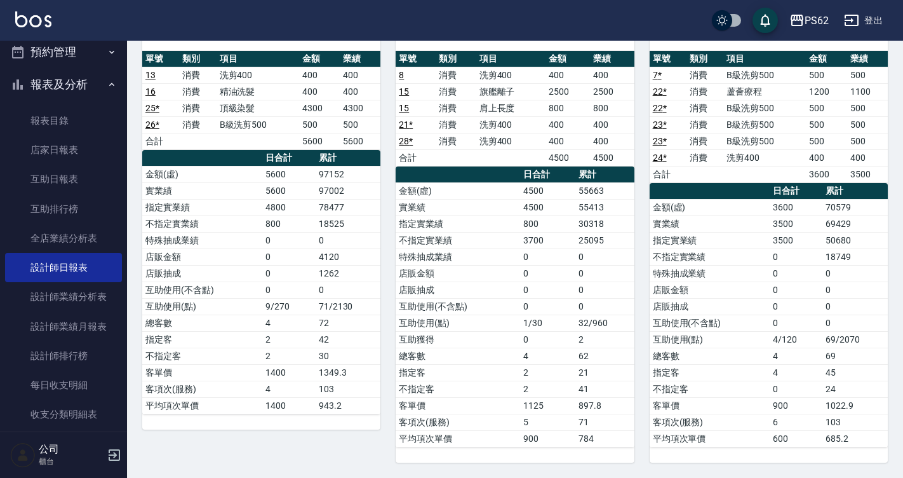
scroll to position [649, 0]
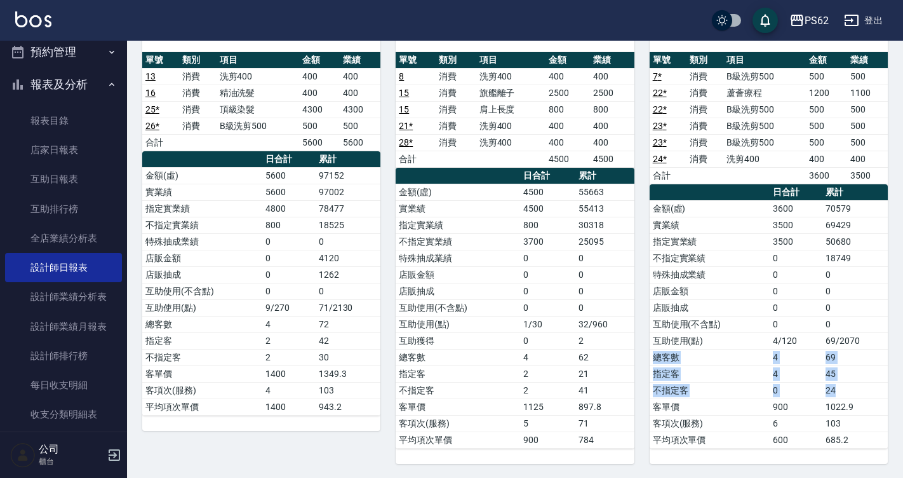
drag, startPoint x: 880, startPoint y: 390, endPoint x: 887, endPoint y: 339, distance: 51.8
click at [887, 339] on tbody "金額(虛) 3600 70579 實業績 3500 69429 指定實業績 3500 50680 不指定實業績 0 18749 特殊抽成業績 0 0 店販金額…" at bounding box center [769, 324] width 238 height 248
click at [887, 339] on td "69/2070" at bounding box center [854, 340] width 65 height 17
click at [875, 268] on td "0" at bounding box center [854, 274] width 65 height 17
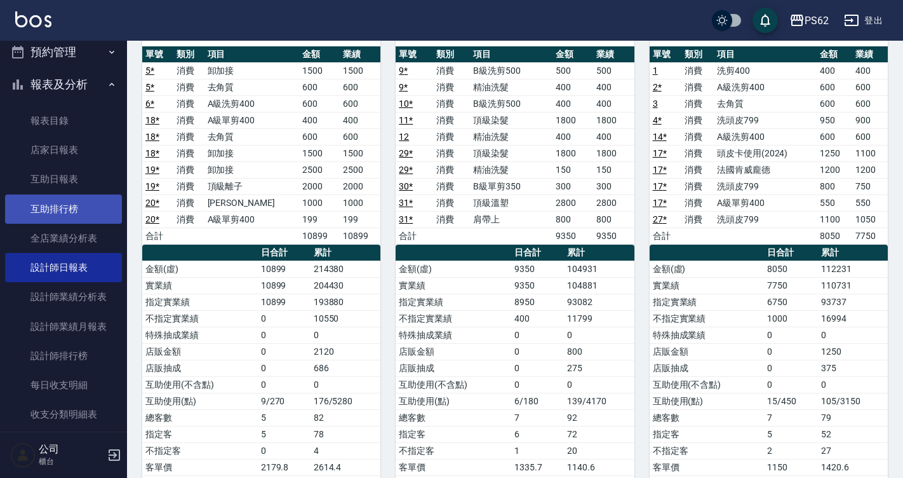
scroll to position [0, 0]
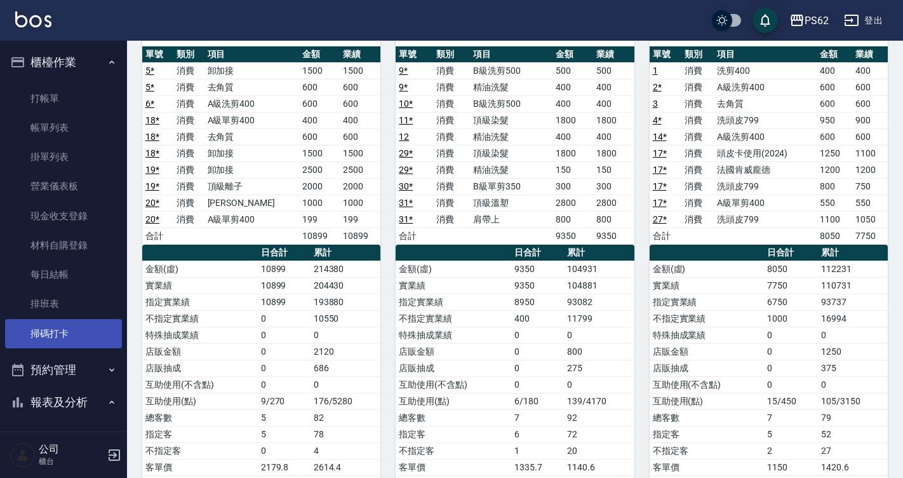
click at [53, 328] on link "掃碼打卡" at bounding box center [63, 333] width 117 height 29
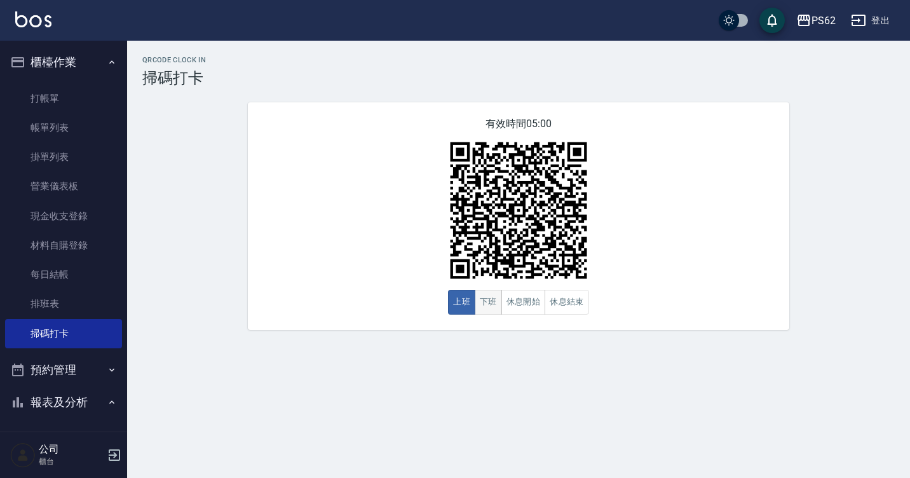
drag, startPoint x: 493, startPoint y: 298, endPoint x: 487, endPoint y: 295, distance: 7.7
click at [493, 298] on button "下班" at bounding box center [487, 302] width 27 height 25
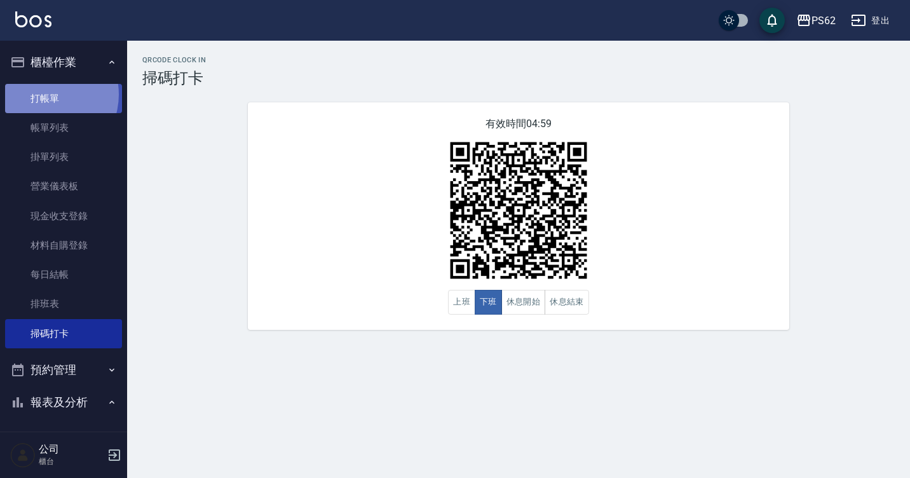
click at [44, 94] on link "打帳單" at bounding box center [63, 98] width 117 height 29
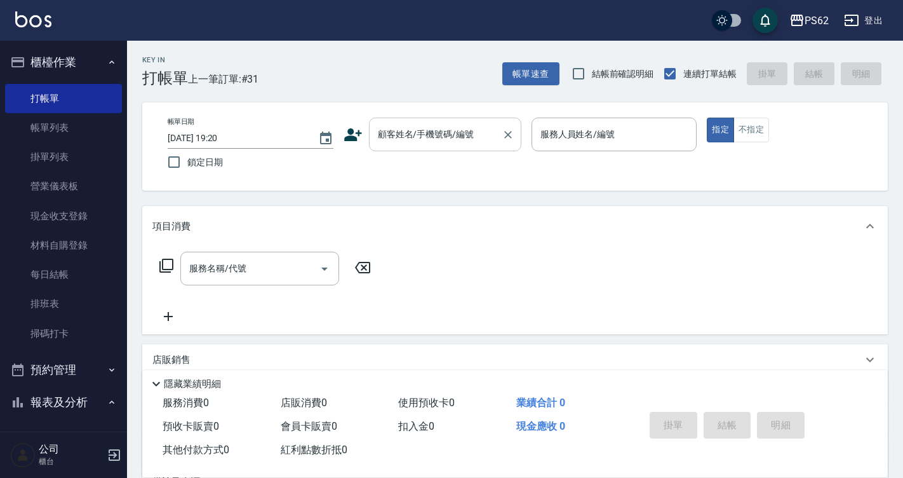
drag, startPoint x: 520, startPoint y: 214, endPoint x: 491, endPoint y: 140, distance: 79.0
click at [491, 140] on input "顧客姓名/手機號碼/編號" at bounding box center [436, 134] width 122 height 22
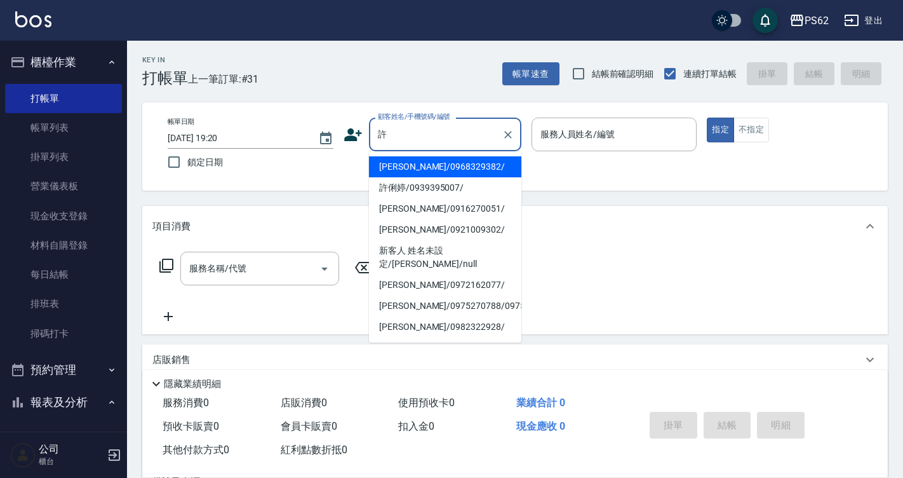
click at [420, 137] on input "許" at bounding box center [436, 134] width 122 height 22
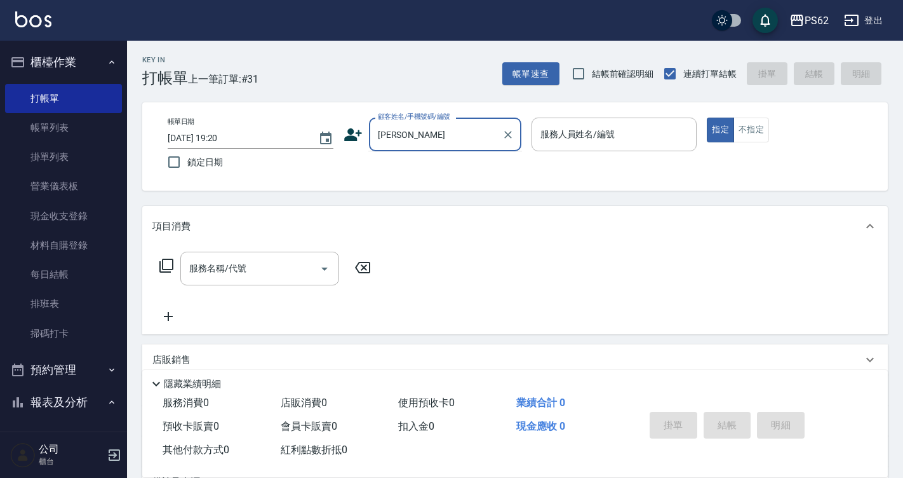
click at [415, 137] on input "許俊" at bounding box center [436, 134] width 122 height 22
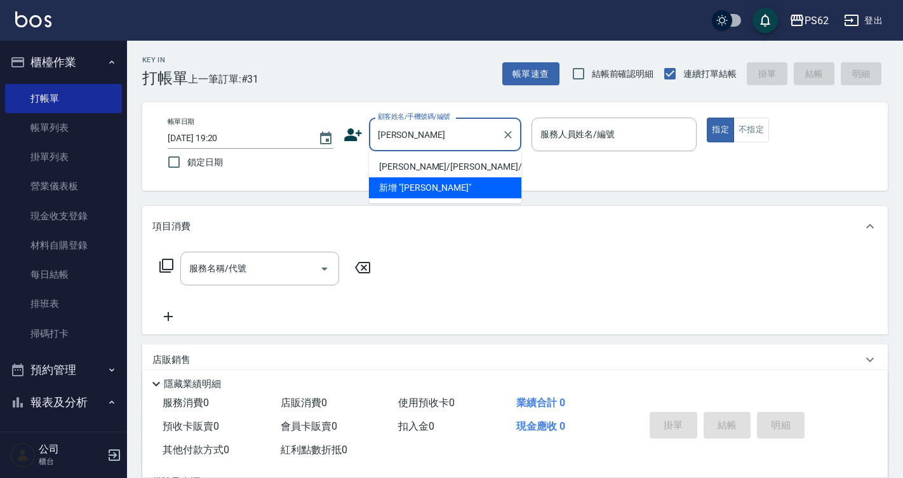
click at [423, 173] on li "許峻綱/許峻綱/" at bounding box center [445, 166] width 152 height 21
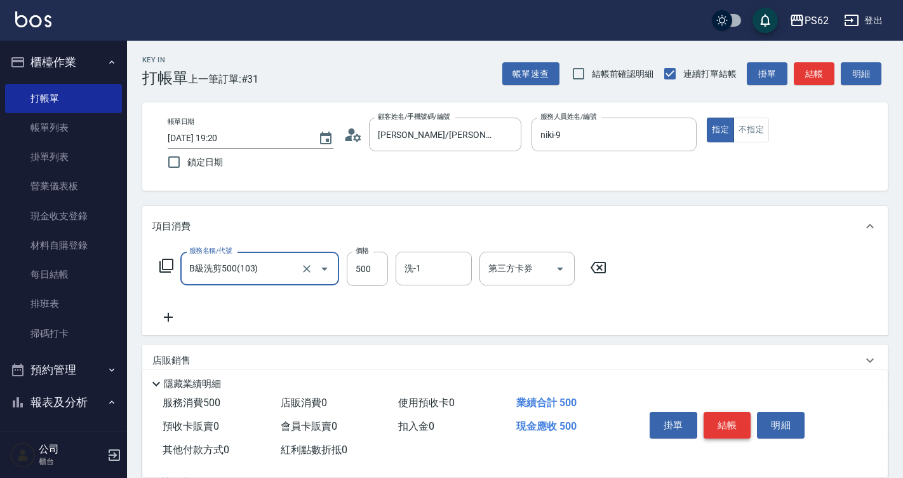
click at [726, 420] on button "結帳" at bounding box center [728, 425] width 48 height 27
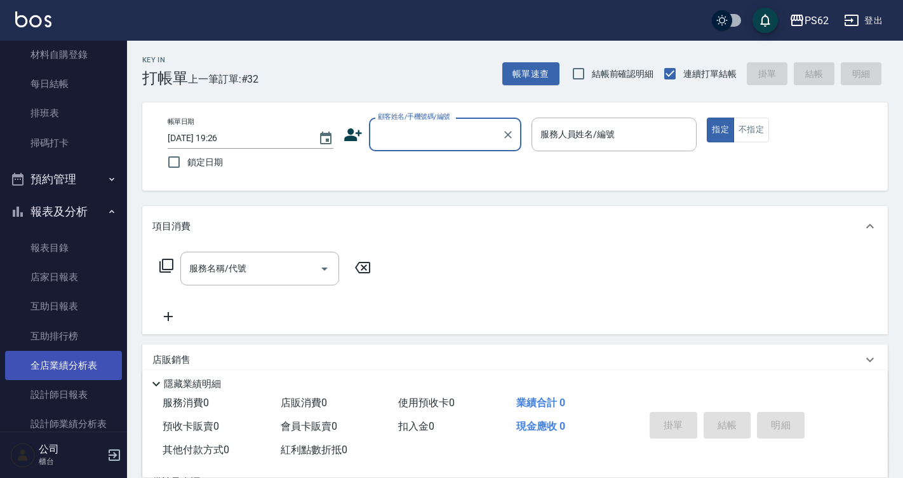
scroll to position [318, 0]
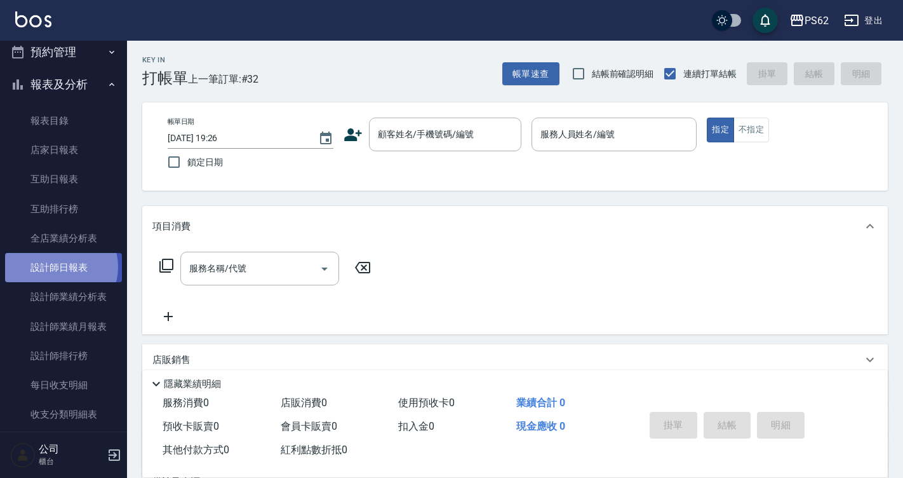
click at [60, 267] on link "設計師日報表" at bounding box center [63, 267] width 117 height 29
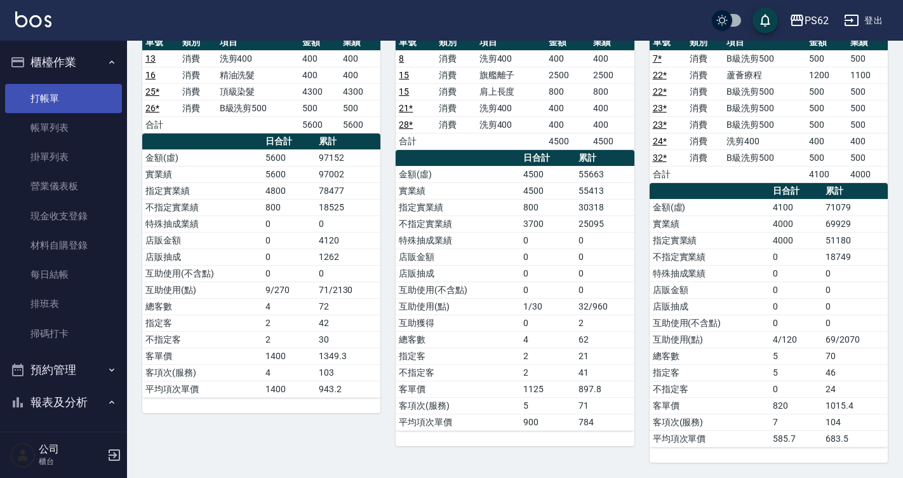
click at [67, 103] on link "打帳單" at bounding box center [63, 98] width 117 height 29
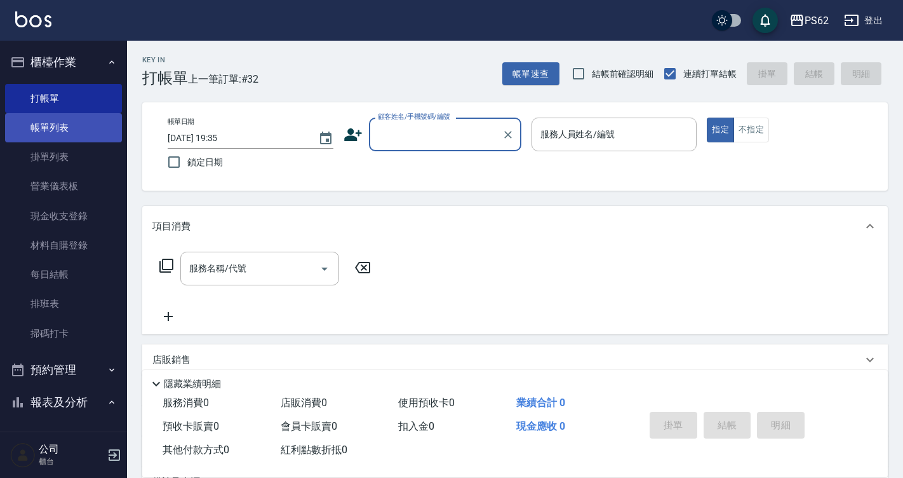
click at [78, 127] on link "帳單列表" at bounding box center [63, 127] width 117 height 29
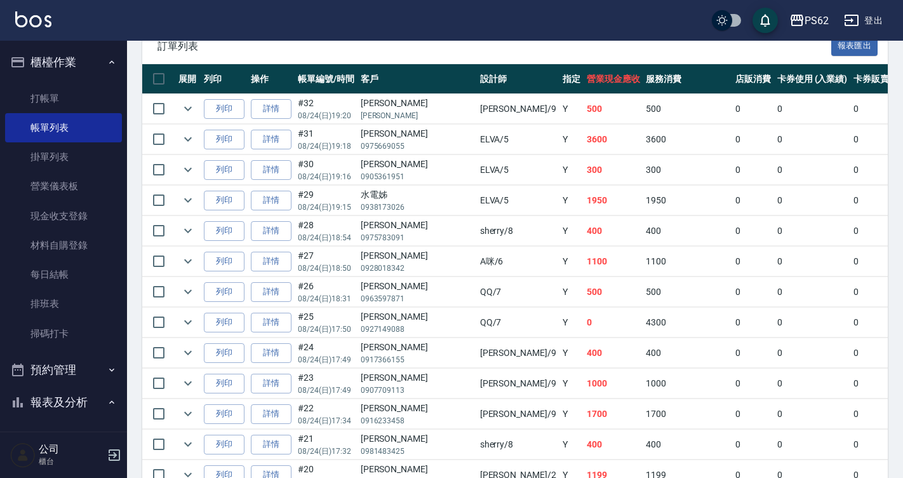
scroll to position [318, 0]
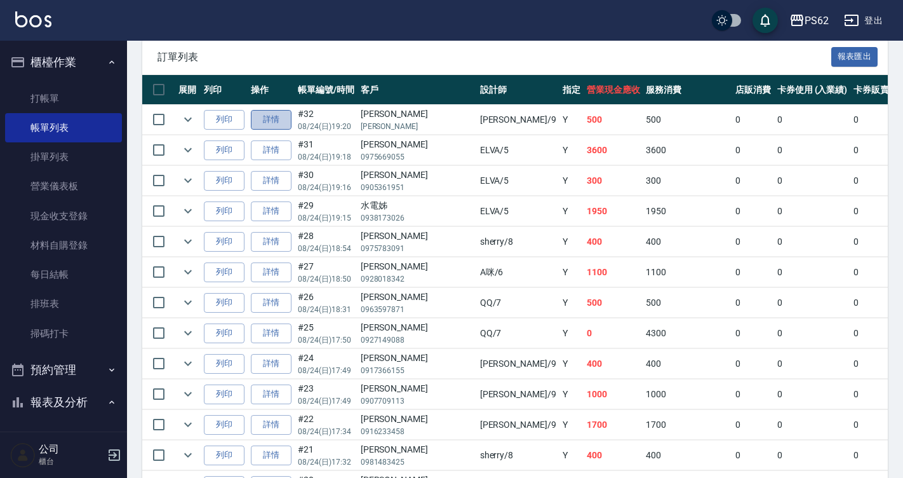
click at [289, 120] on link "詳情" at bounding box center [271, 120] width 41 height 20
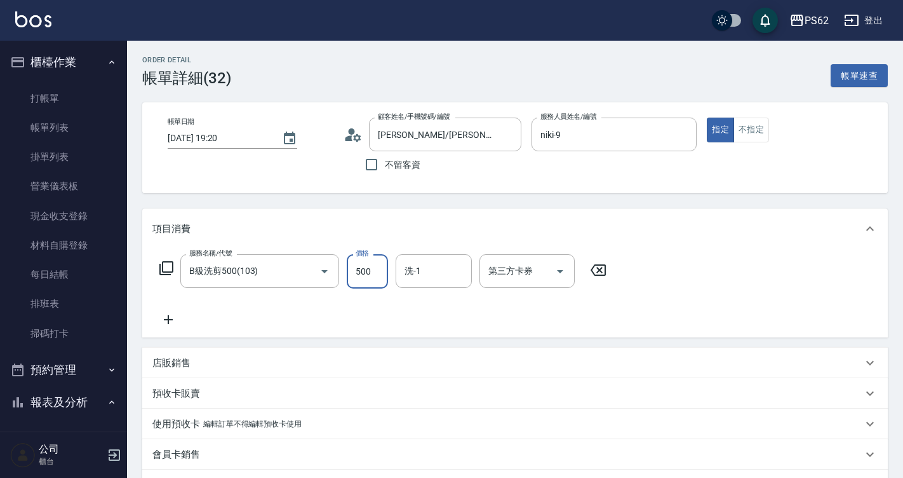
click at [382, 267] on input "500" at bounding box center [367, 271] width 41 height 34
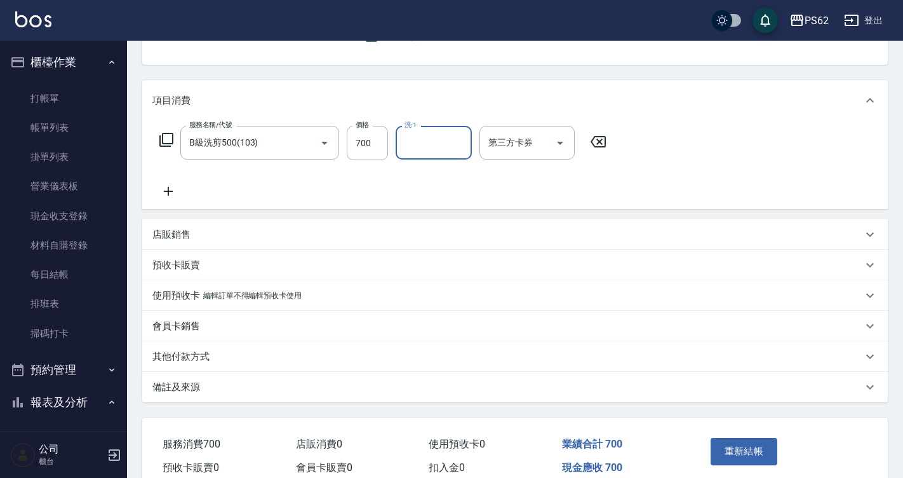
scroll to position [190, 0]
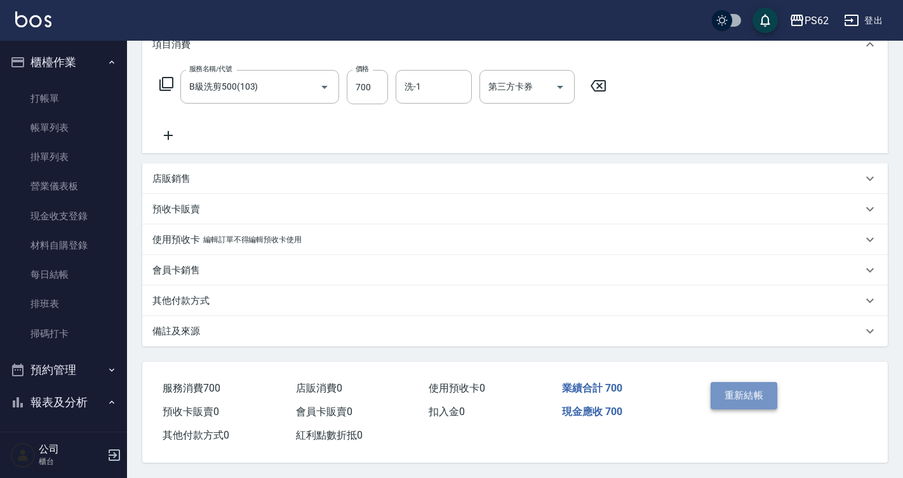
click at [722, 394] on button "重新結帳" at bounding box center [744, 395] width 67 height 27
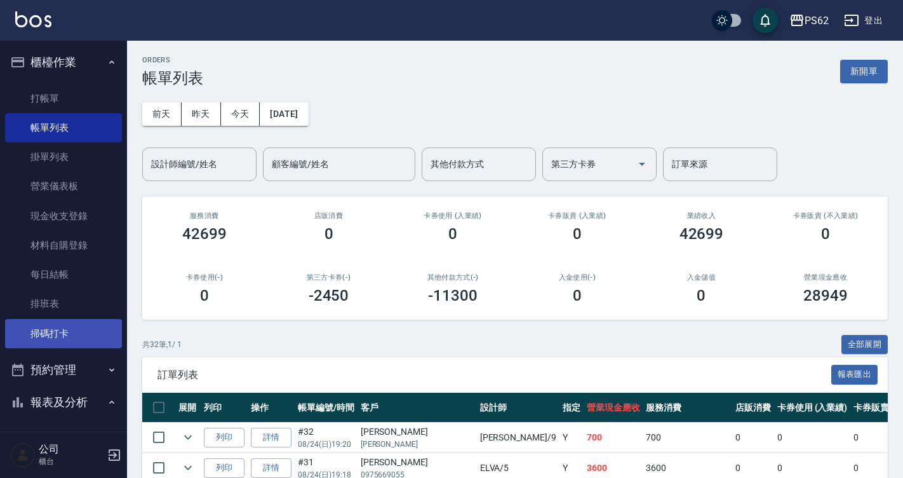
click at [44, 321] on link "掃碼打卡" at bounding box center [63, 333] width 117 height 29
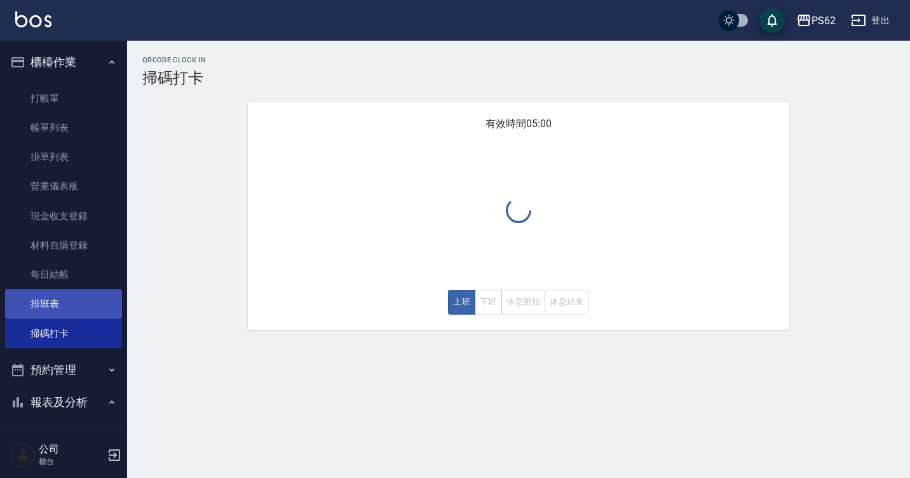
click at [51, 301] on link "排班表" at bounding box center [63, 303] width 117 height 29
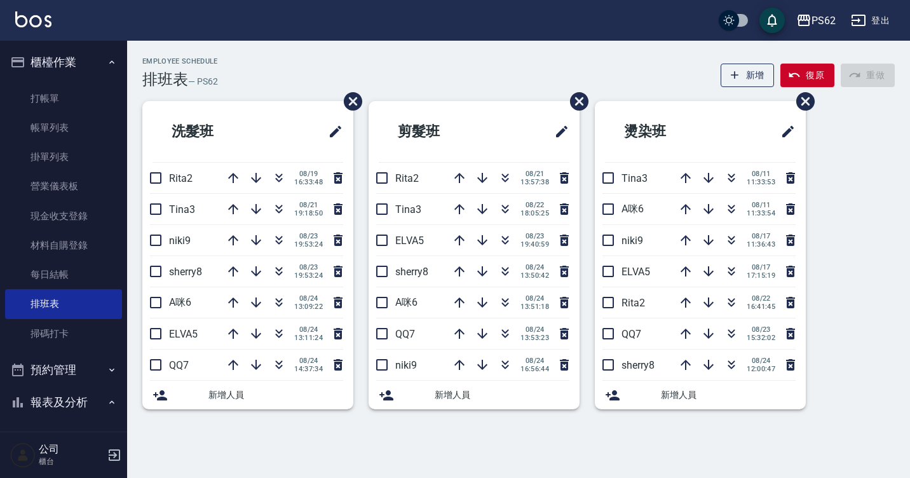
click at [50, 83] on ul "打帳單 帳單列表 掛單列表 營業儀表板 現金收支登錄 材料自購登錄 每日結帳 排班表 掃碼打卡" at bounding box center [63, 216] width 117 height 274
click at [50, 89] on link "打帳單" at bounding box center [63, 98] width 117 height 29
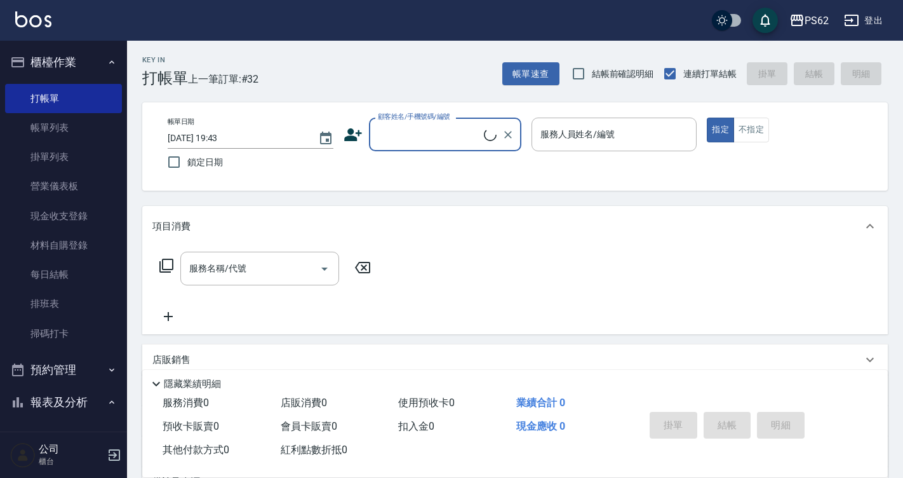
click at [457, 131] on input "顧客姓名/手機號碼/編號" at bounding box center [429, 134] width 109 height 22
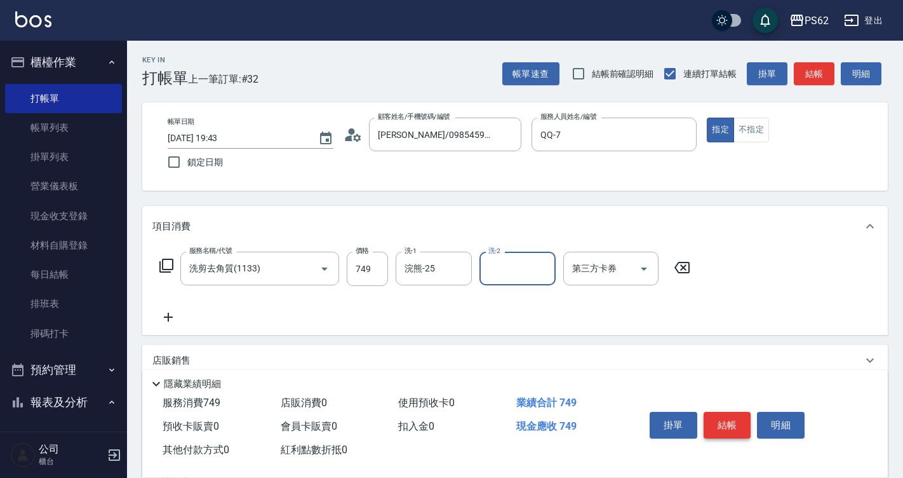
click at [737, 418] on button "結帳" at bounding box center [728, 425] width 48 height 27
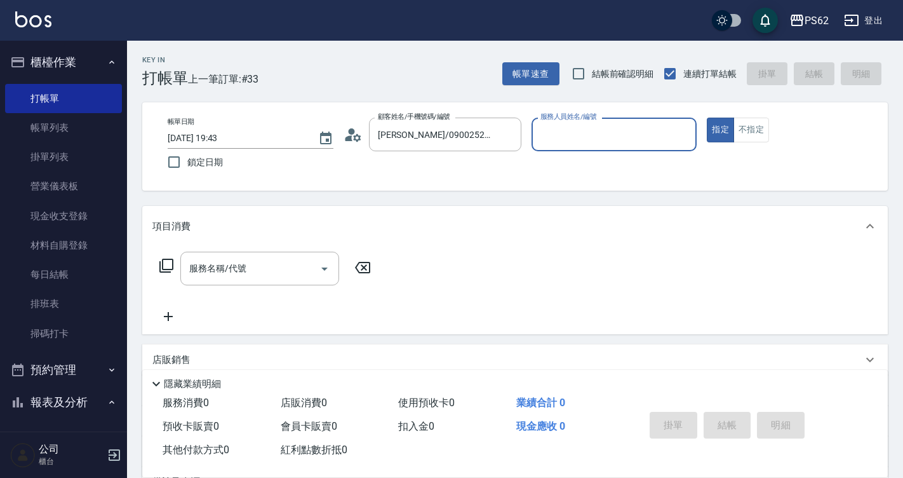
click at [354, 132] on circle at bounding box center [351, 131] width 6 height 6
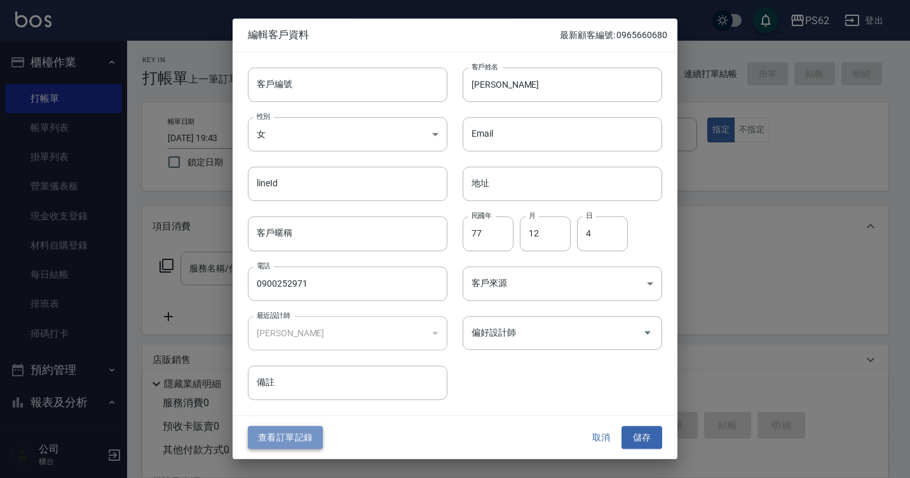
click at [288, 448] on button "查看訂單記錄" at bounding box center [285, 437] width 75 height 23
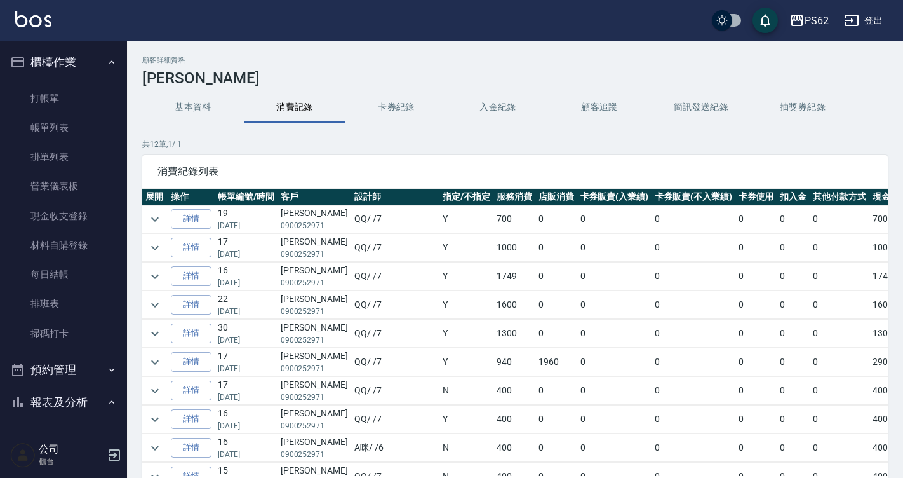
click at [301, 212] on td "李珮君 0900252971" at bounding box center [315, 219] width 74 height 28
copy td "[PERSON_NAME]"
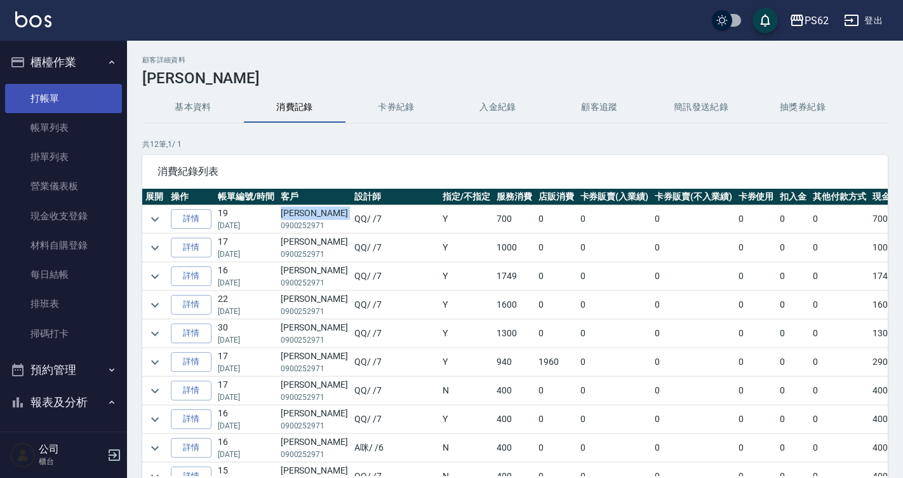
click at [40, 100] on link "打帳單" at bounding box center [63, 98] width 117 height 29
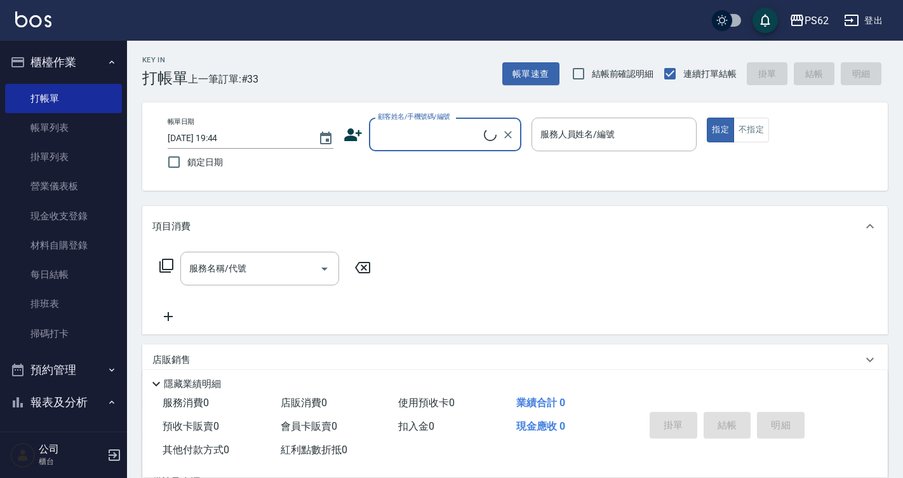
click at [403, 131] on input "顧客姓名/手機號碼/編號" at bounding box center [429, 134] width 109 height 22
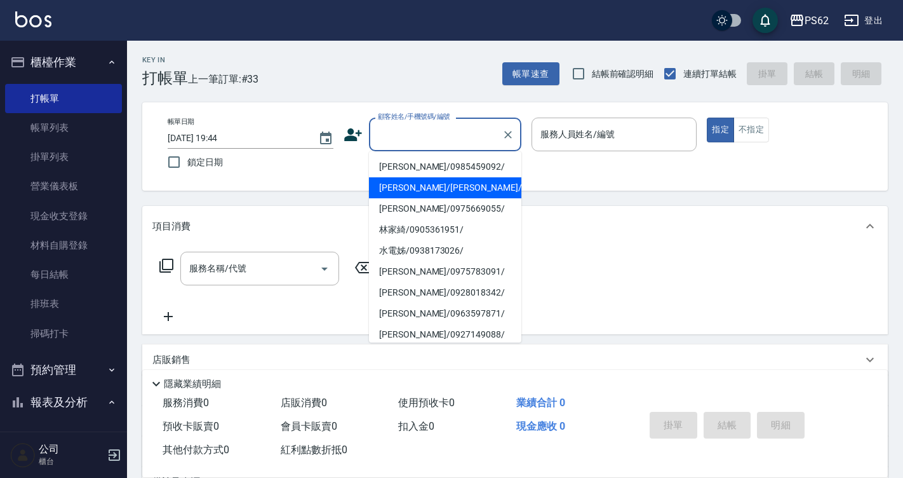
click at [403, 134] on input "顧客姓名/手機號碼/編號" at bounding box center [436, 134] width 122 height 22
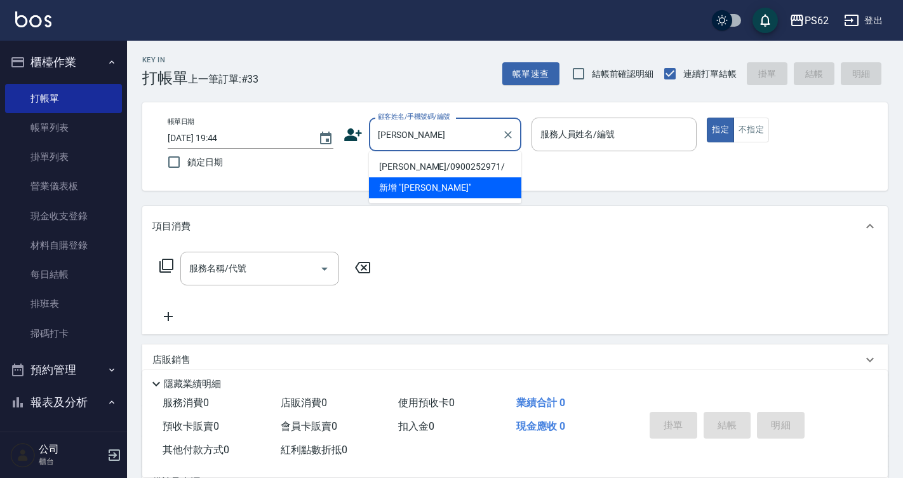
click at [414, 173] on li "李珮君/0900252971/" at bounding box center [445, 166] width 152 height 21
click at [414, 173] on div "帳單日期 2025/08/24 19:44 鎖定日期 顧客姓名/手機號碼/編號 李珮君 顧客姓名/手機號碼/編號 服務人員姓名/編號 服務人員姓名/編號 指定…" at bounding box center [515, 146] width 715 height 58
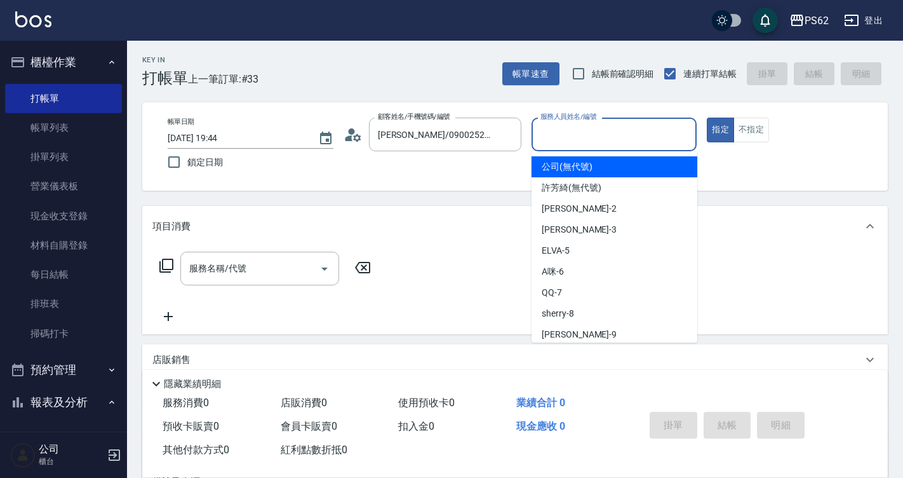
click at [603, 137] on input "服務人員姓名/編號" at bounding box center [614, 134] width 154 height 22
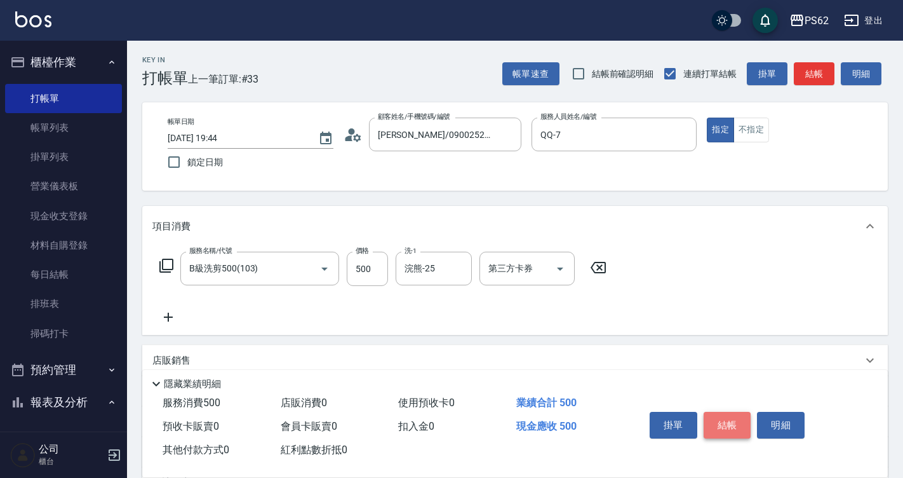
click at [731, 425] on button "結帳" at bounding box center [728, 425] width 48 height 27
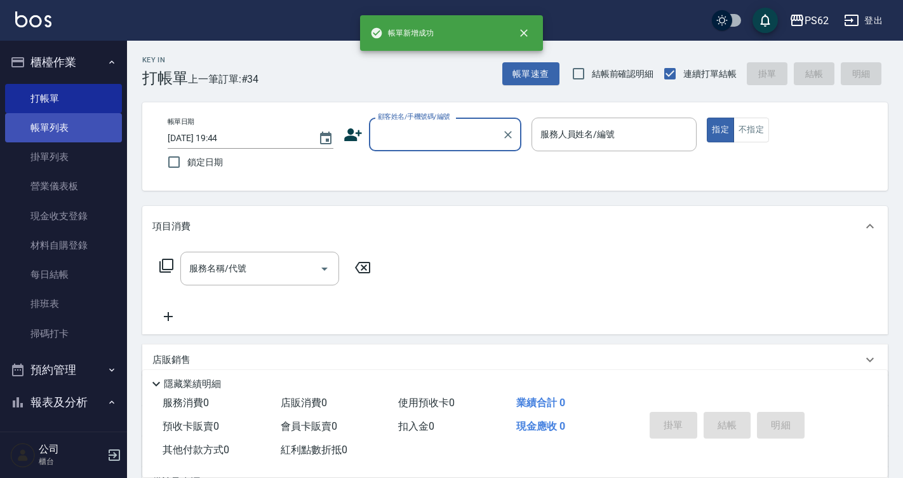
click at [80, 122] on link "帳單列表" at bounding box center [63, 127] width 117 height 29
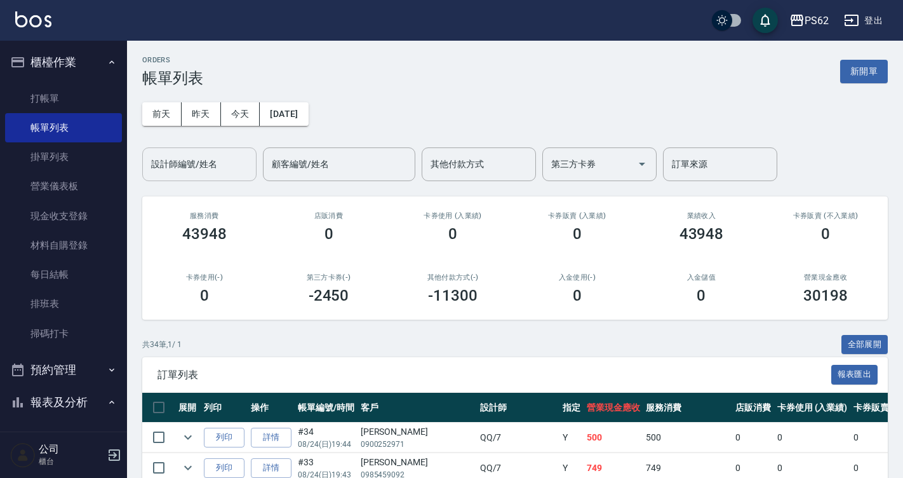
click at [212, 159] on input "設計師編號/姓名" at bounding box center [199, 164] width 103 height 22
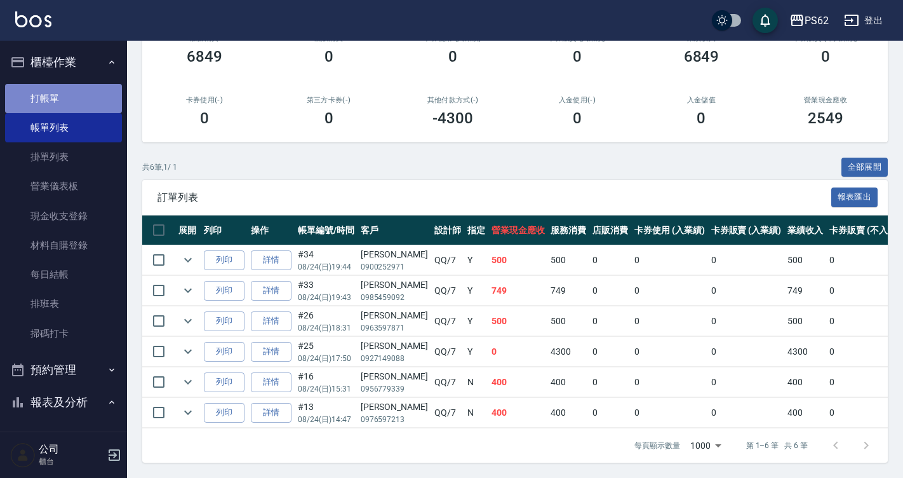
click at [64, 95] on link "打帳單" at bounding box center [63, 98] width 117 height 29
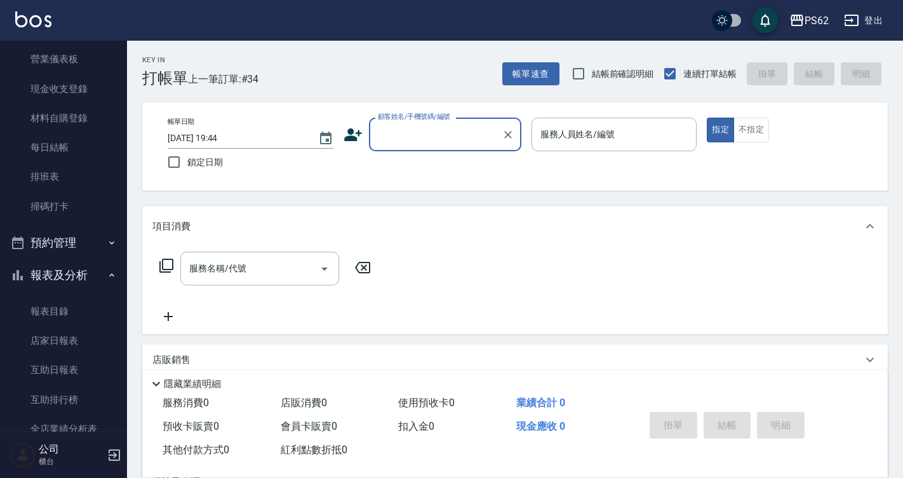
scroll to position [254, 0]
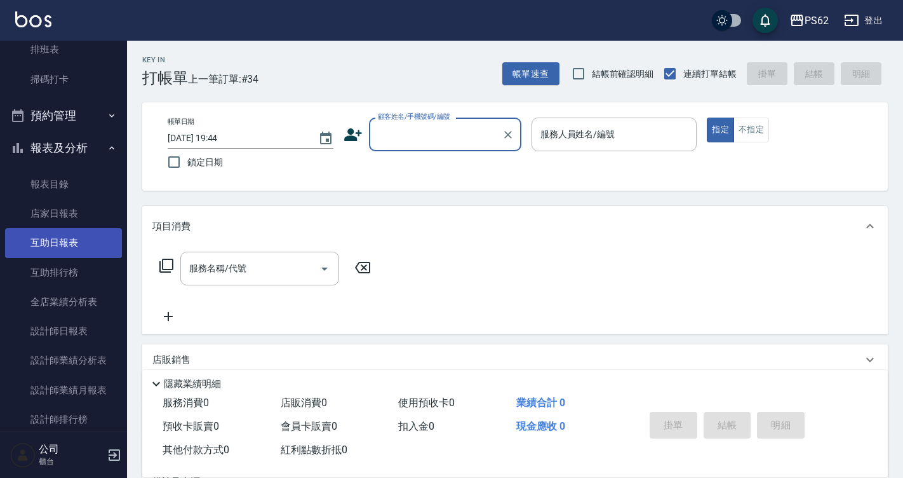
click at [90, 240] on link "互助日報表" at bounding box center [63, 242] width 117 height 29
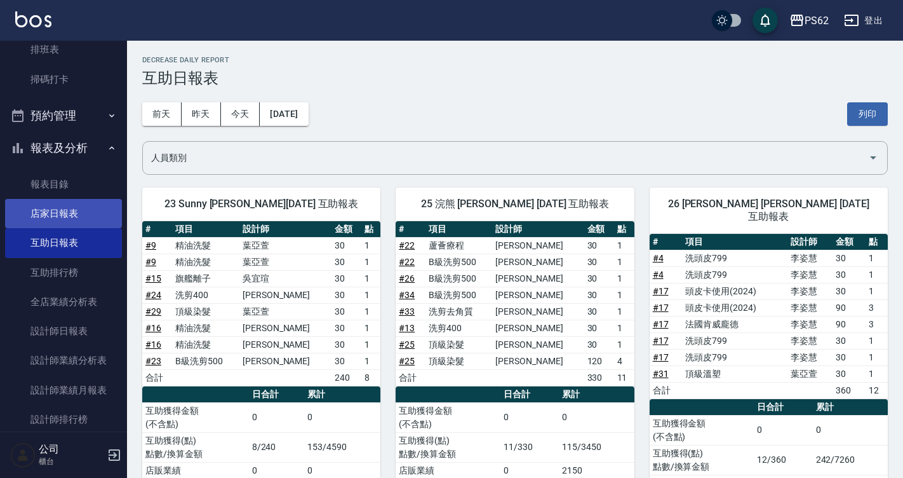
click at [81, 202] on link "店家日報表" at bounding box center [63, 213] width 117 height 29
click at [81, 203] on link "店家日報表" at bounding box center [63, 213] width 117 height 29
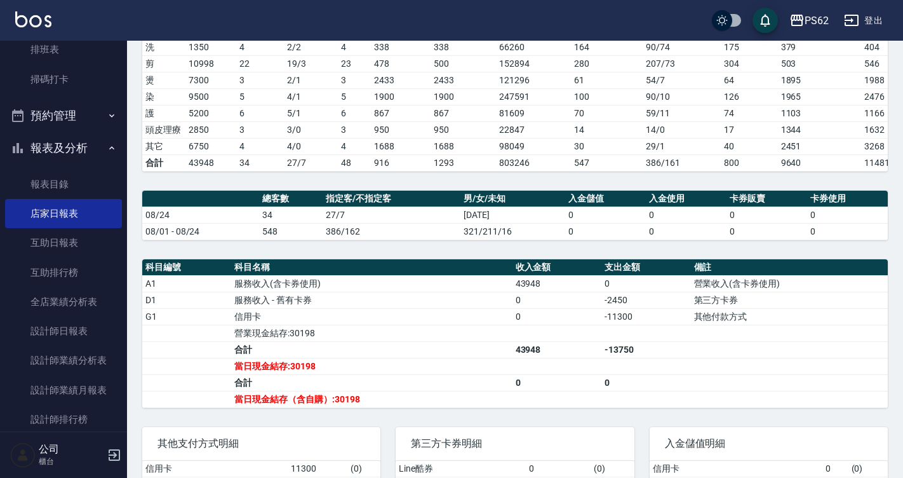
scroll to position [254, 0]
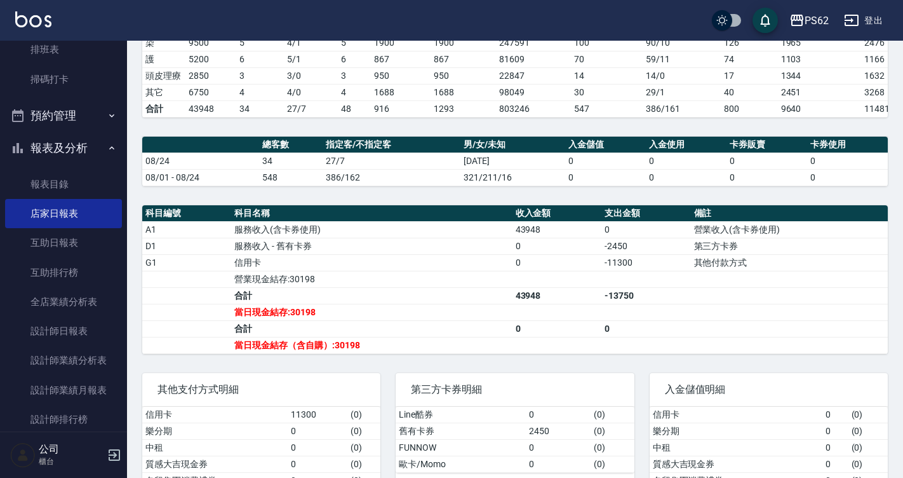
click at [116, 71] on nav "櫃檯作業 打帳單 帳單列表 掛單列表 營業儀表板 現金收支登錄 材料自購登錄 每日結帳 排班表 掃碼打卡 預約管理 預約管理 單日預約紀錄 單週預約紀錄 報表…" at bounding box center [63, 236] width 127 height 391
click at [80, 88] on link "掃碼打卡" at bounding box center [63, 79] width 117 height 29
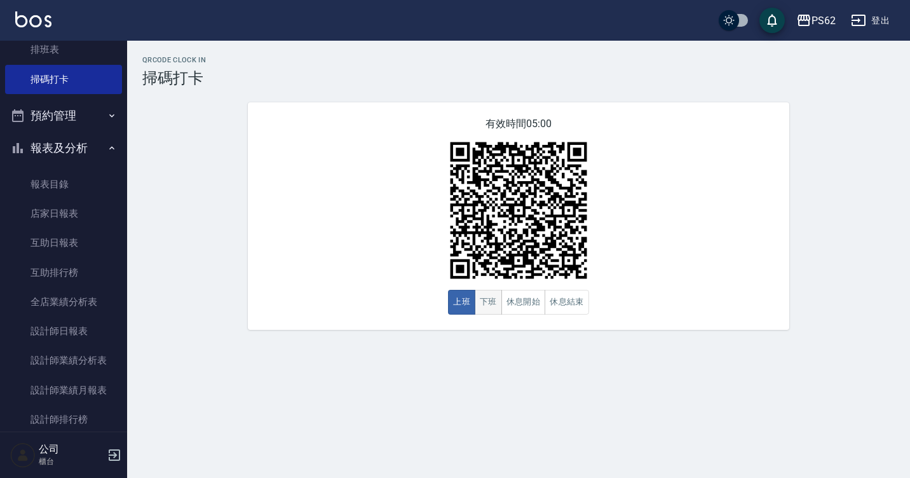
click at [490, 308] on button "下班" at bounding box center [487, 302] width 27 height 25
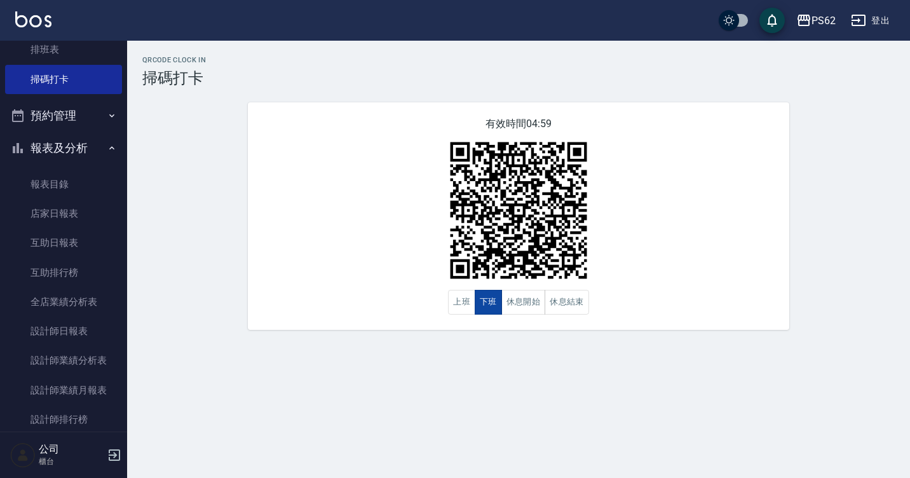
click at [490, 308] on button "下班" at bounding box center [487, 302] width 27 height 25
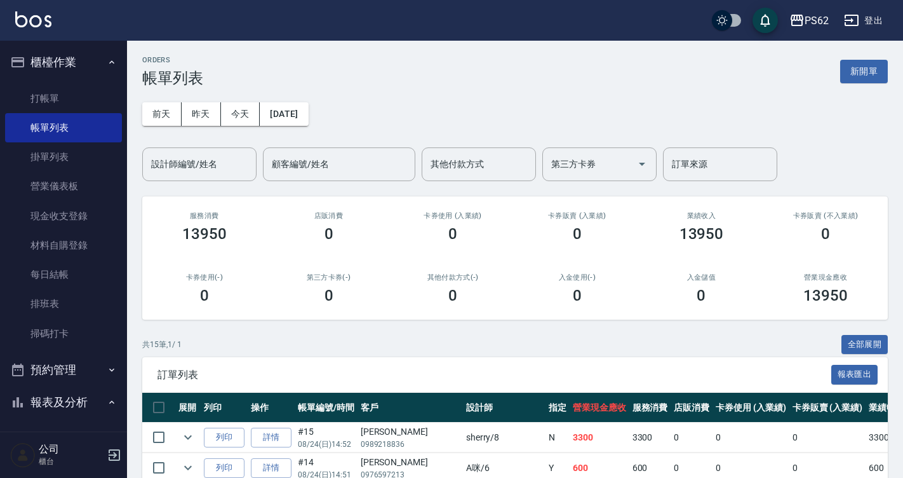
scroll to position [461, 0]
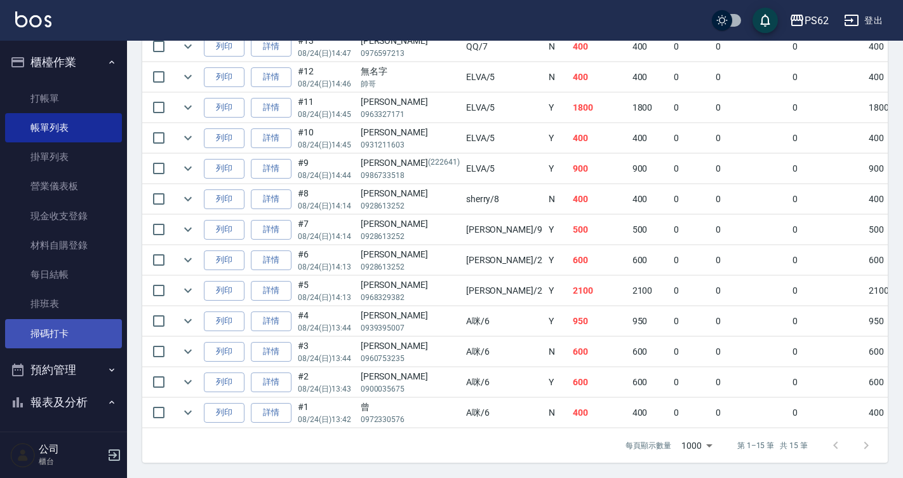
click at [50, 336] on link "掃碼打卡" at bounding box center [63, 333] width 117 height 29
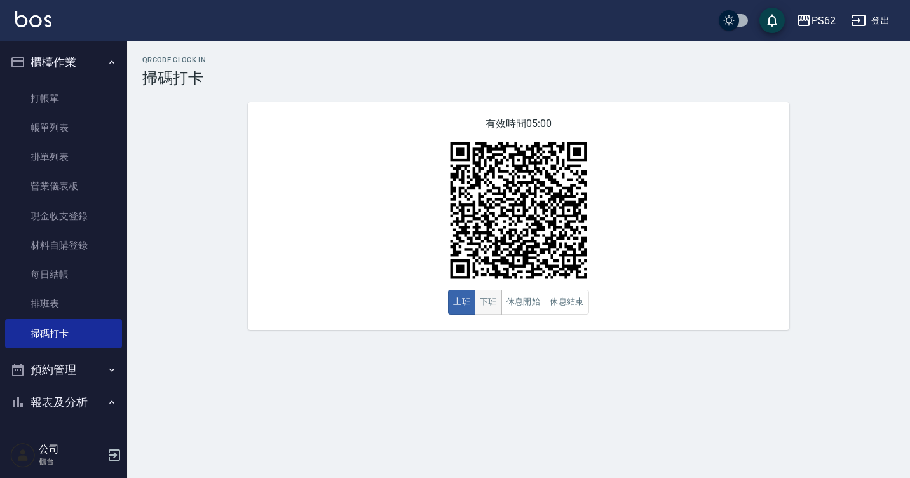
click at [483, 301] on button "下班" at bounding box center [487, 302] width 27 height 25
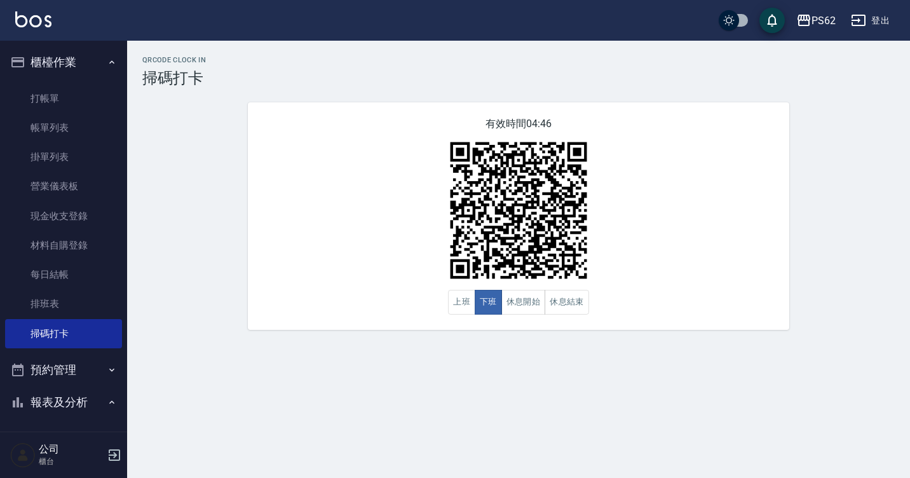
click at [326, 191] on div "有效時間 04:46 上班 下班 休息開始 休息結束" at bounding box center [518, 215] width 541 height 227
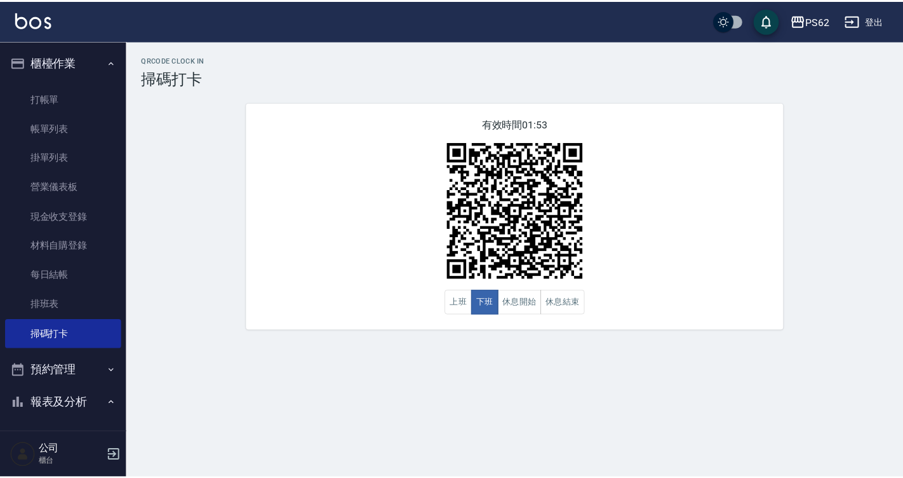
scroll to position [127, 0]
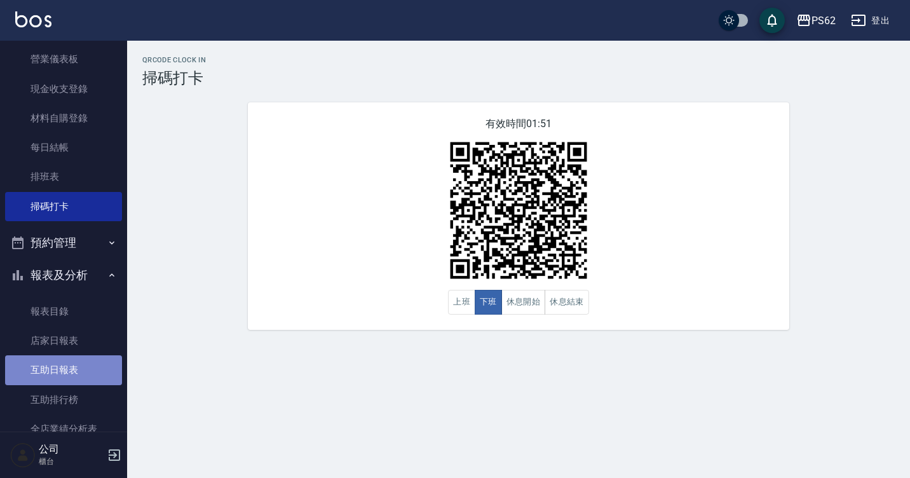
click at [71, 373] on link "互助日報表" at bounding box center [63, 369] width 117 height 29
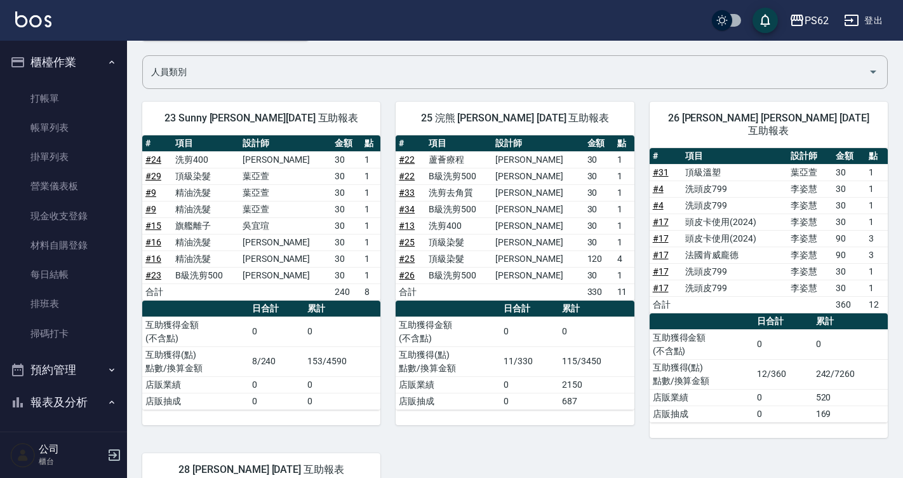
scroll to position [64, 0]
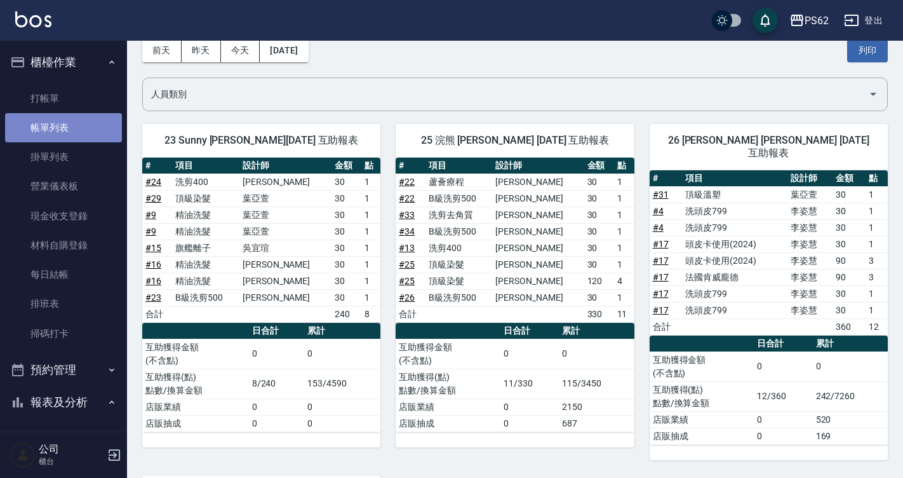
click at [71, 126] on link "帳單列表" at bounding box center [63, 127] width 117 height 29
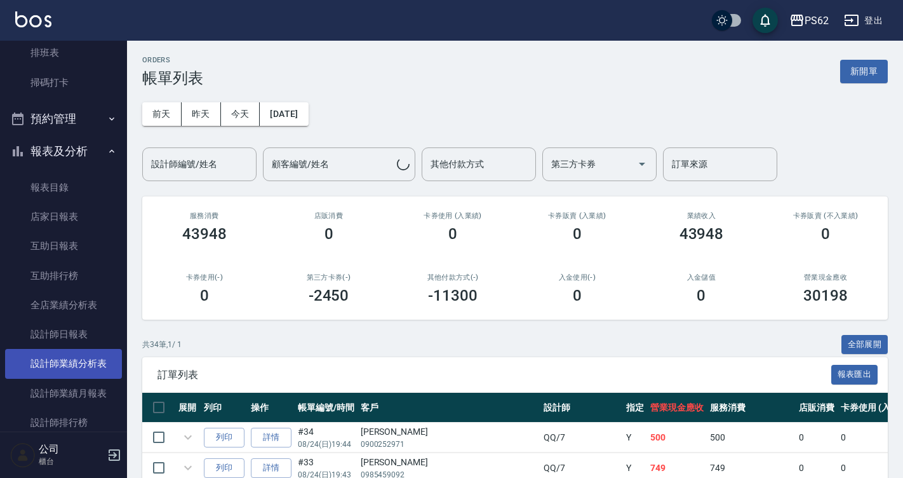
scroll to position [254, 0]
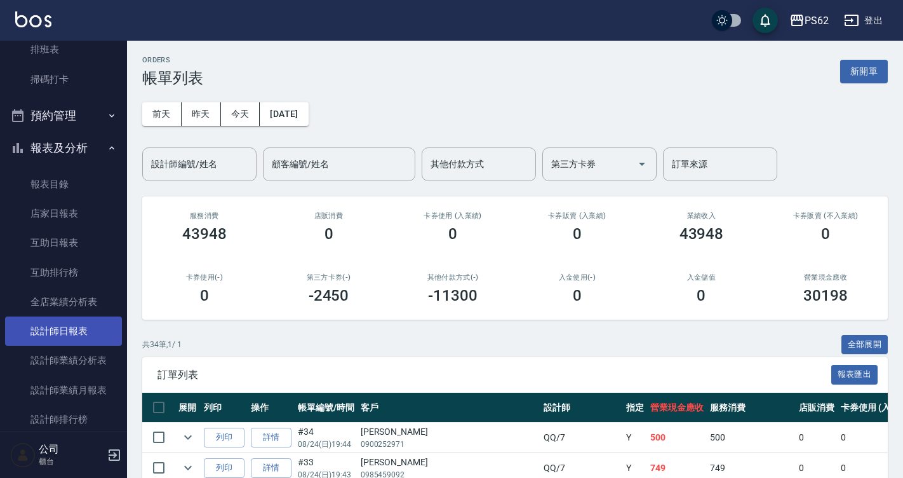
click at [81, 321] on link "設計師日報表" at bounding box center [63, 330] width 117 height 29
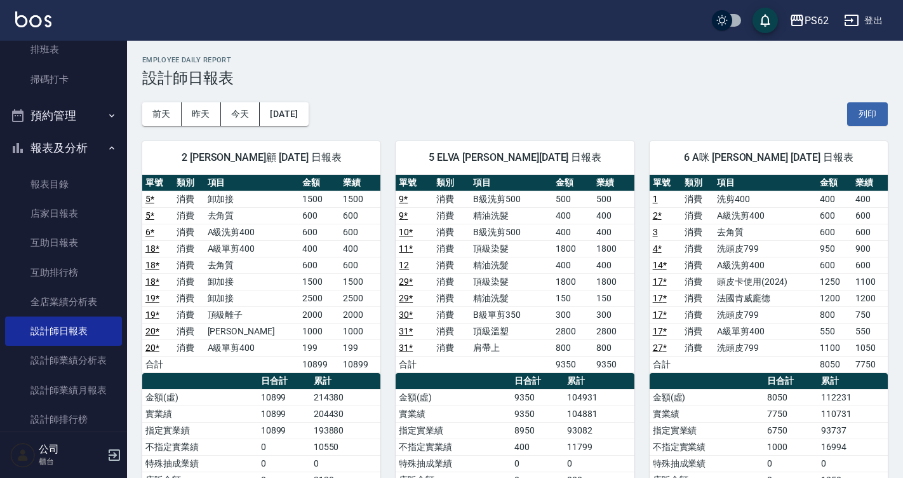
click at [153, 301] on link "19 *" at bounding box center [152, 298] width 14 height 10
click at [67, 66] on link "掃碼打卡" at bounding box center [63, 79] width 117 height 29
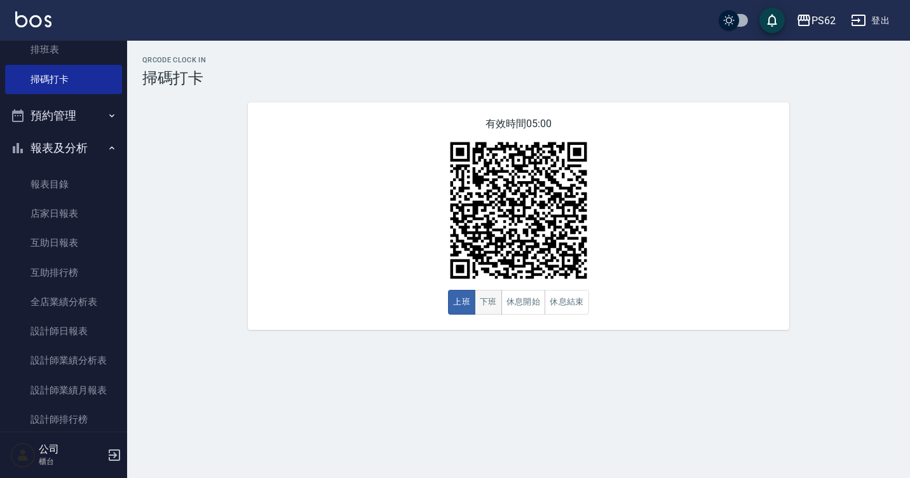
click at [493, 310] on button "下班" at bounding box center [487, 302] width 27 height 25
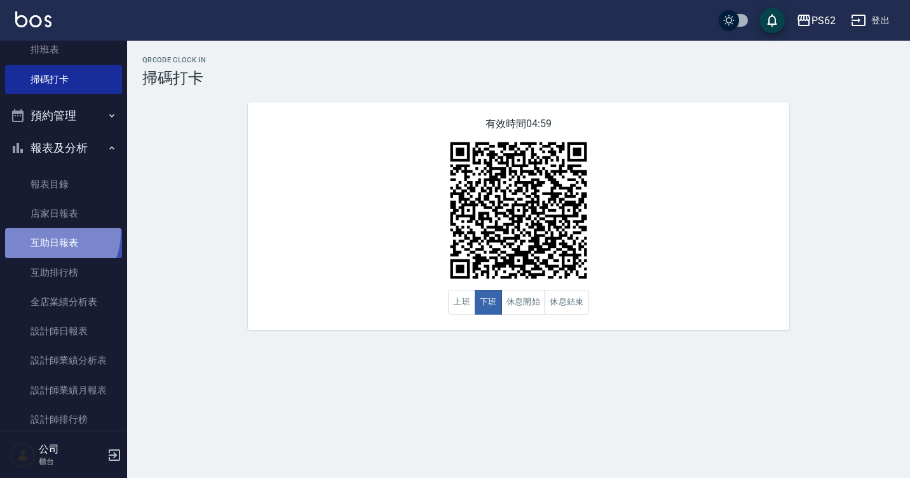
click at [53, 233] on link "互助日報表" at bounding box center [63, 242] width 117 height 29
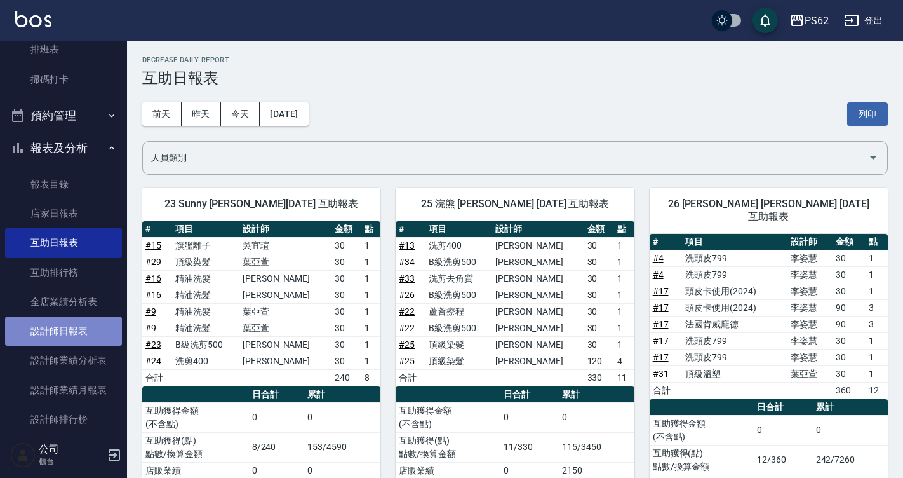
click at [70, 334] on link "設計師日報表" at bounding box center [63, 330] width 117 height 29
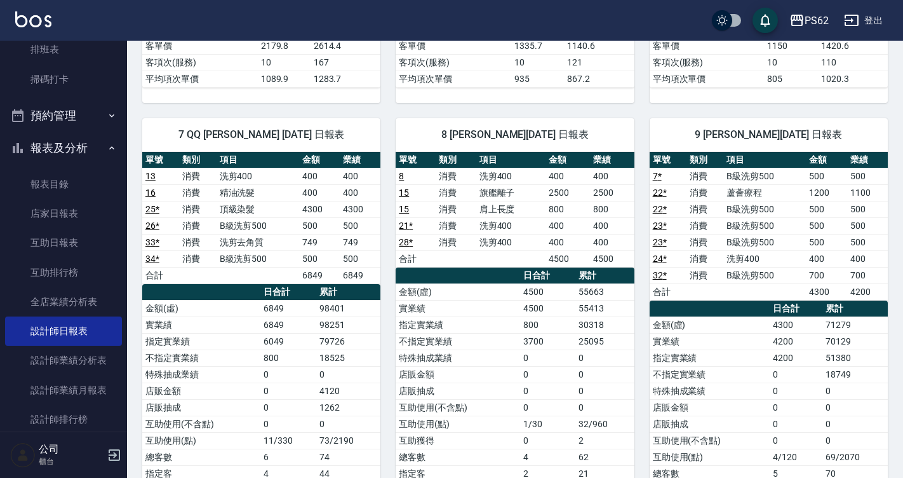
scroll to position [572, 0]
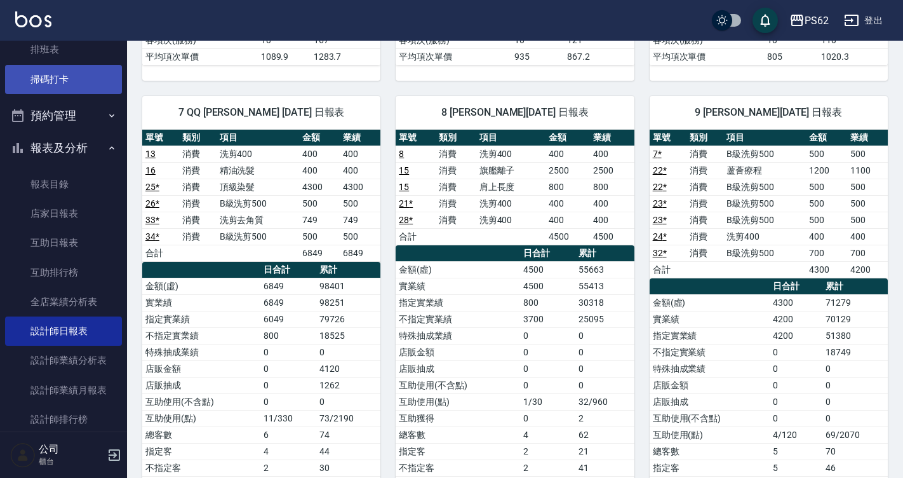
click at [85, 79] on link "掃碼打卡" at bounding box center [63, 79] width 117 height 29
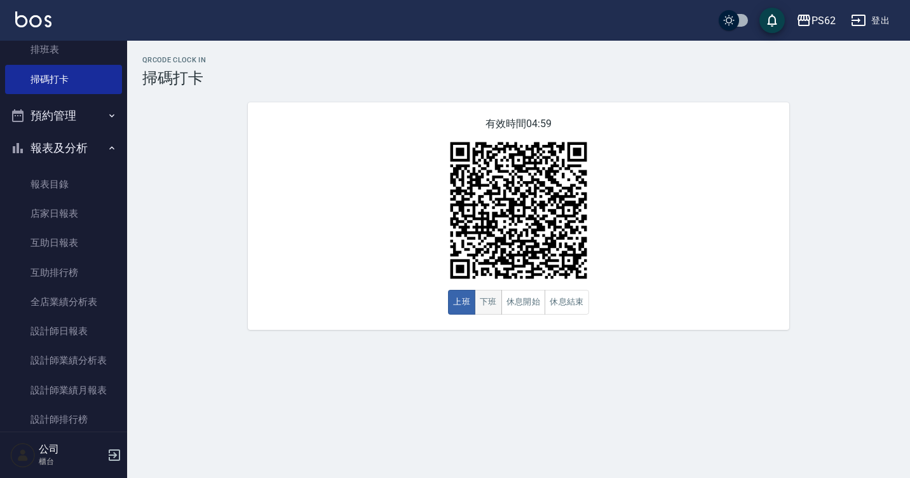
click at [490, 302] on button "下班" at bounding box center [487, 302] width 27 height 25
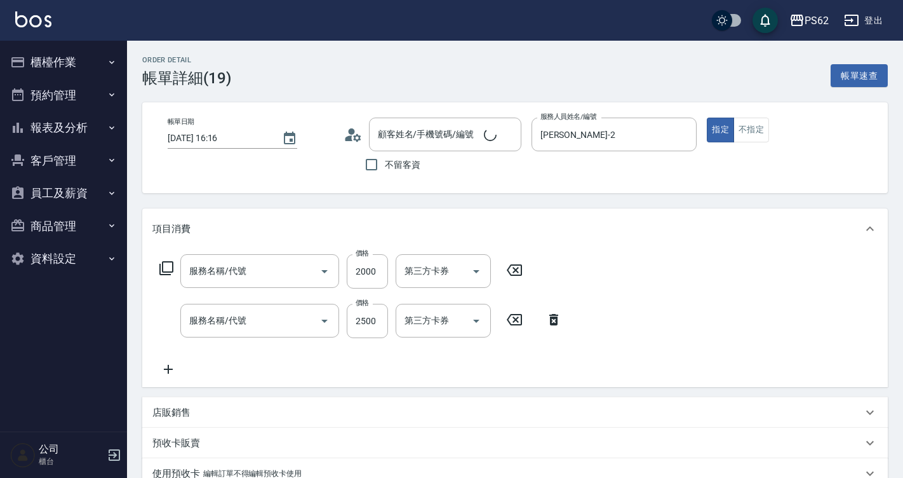
type input "[DATE] 16:16"
type input "[PERSON_NAME]-2"
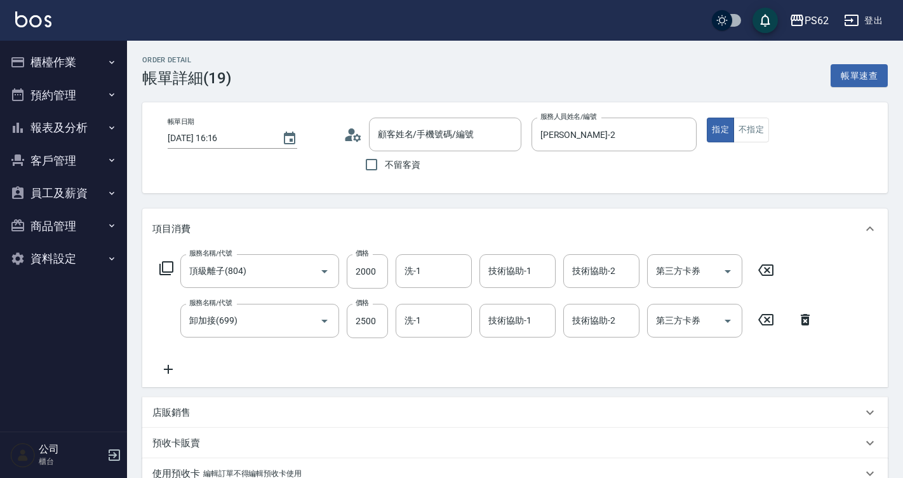
type input "頂級離子(804)"
type input "卸加接(699)"
type input "鄭茹文/0973387077/"
type input "信用卡"
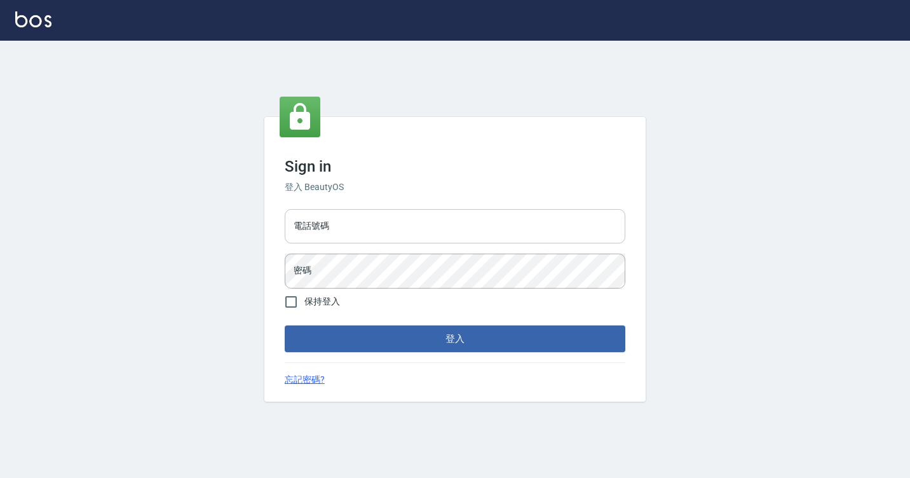
click at [325, 222] on input "電話號碼" at bounding box center [455, 226] width 340 height 34
click at [325, 220] on input "電話號碼" at bounding box center [455, 226] width 340 height 34
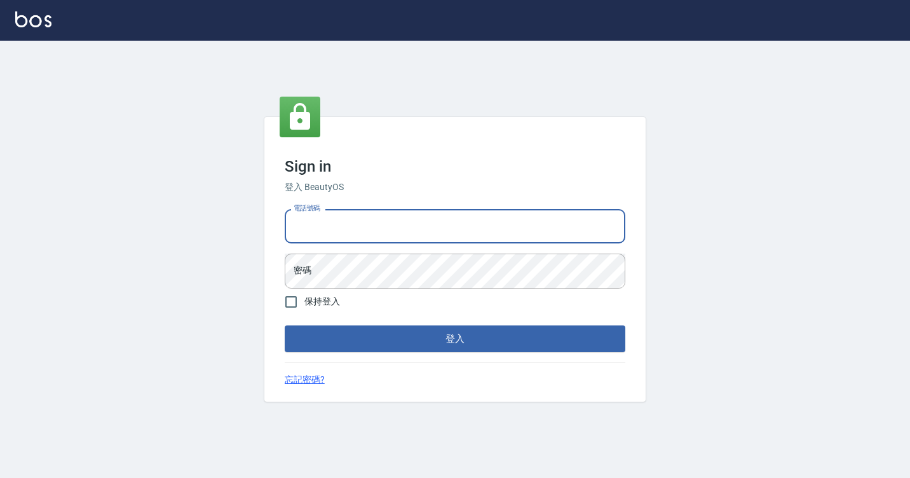
type input "7812080"
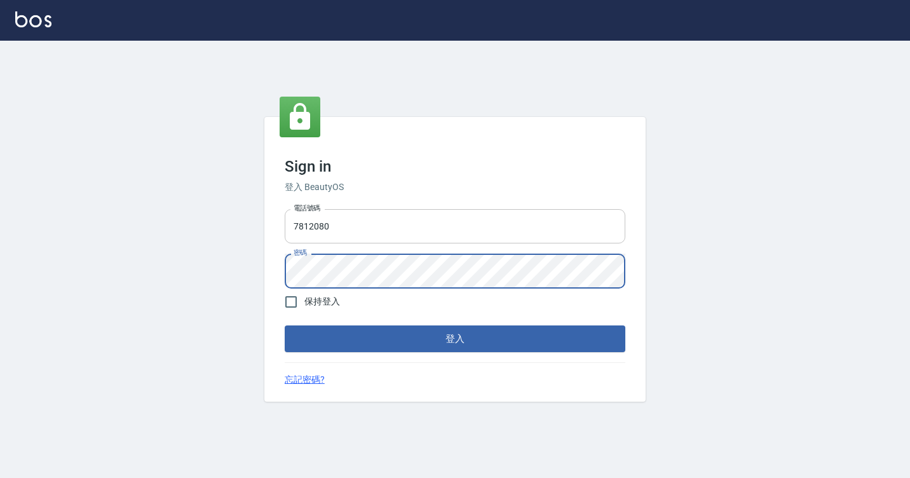
click at [285, 325] on button "登入" at bounding box center [455, 338] width 340 height 27
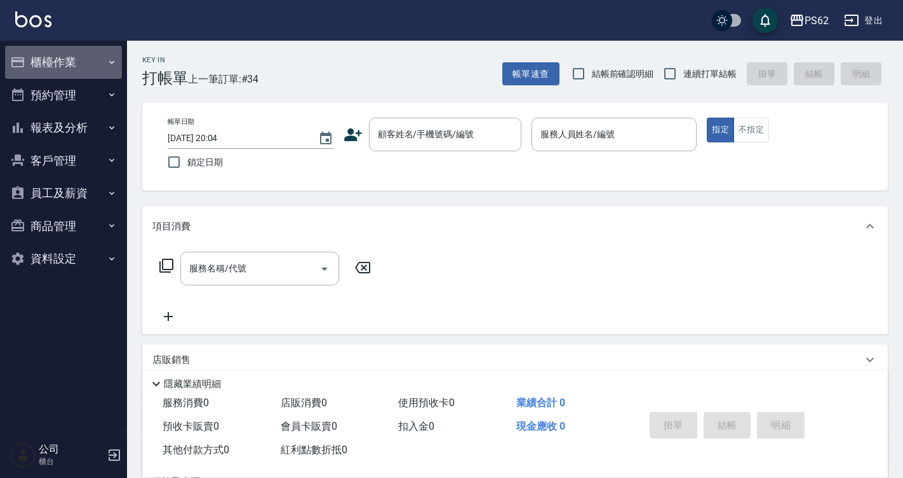
click at [28, 58] on button "櫃檯作業" at bounding box center [63, 62] width 117 height 33
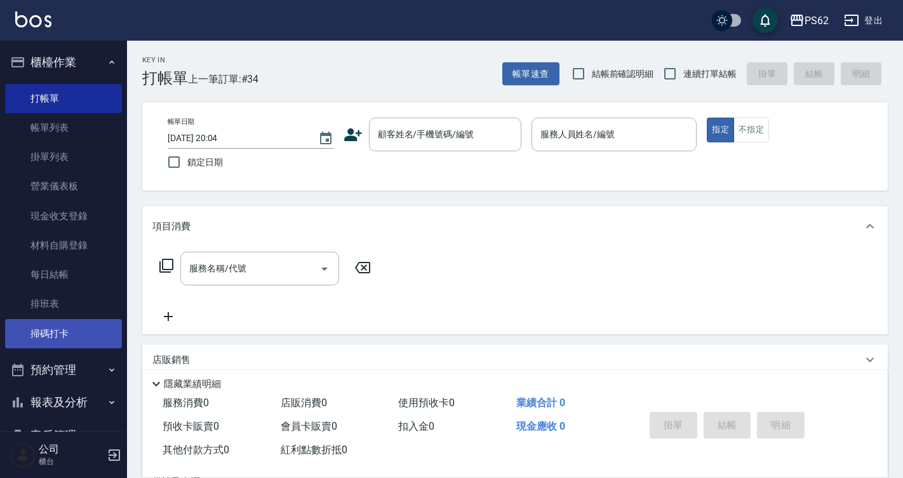
click at [45, 335] on link "掃碼打卡" at bounding box center [63, 333] width 117 height 29
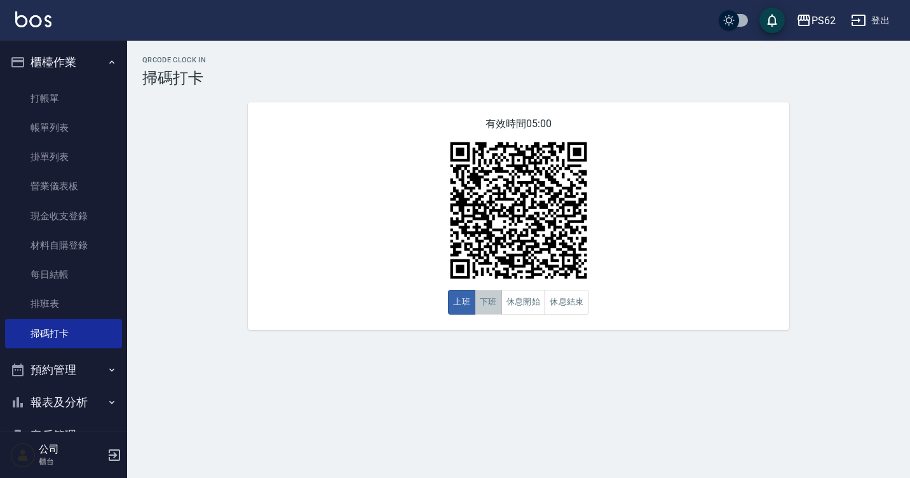
click at [498, 300] on button "下班" at bounding box center [487, 302] width 27 height 25
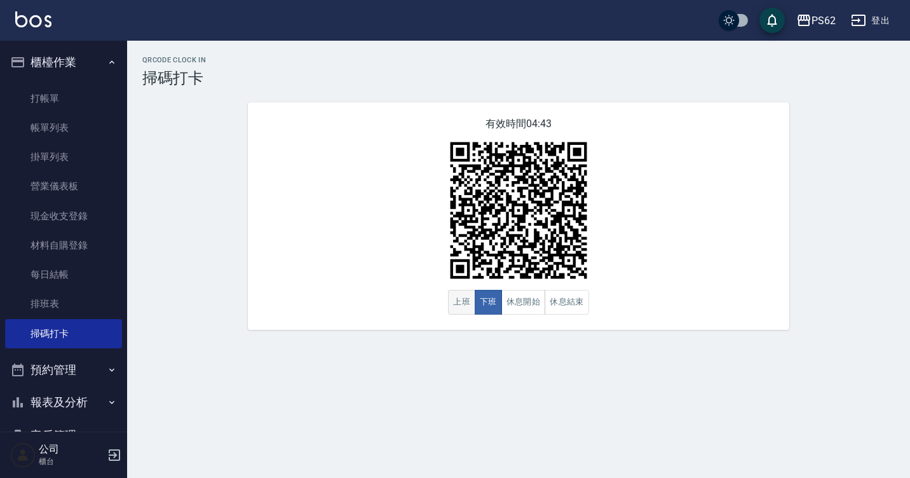
click at [464, 311] on button "上班" at bounding box center [461, 302] width 27 height 25
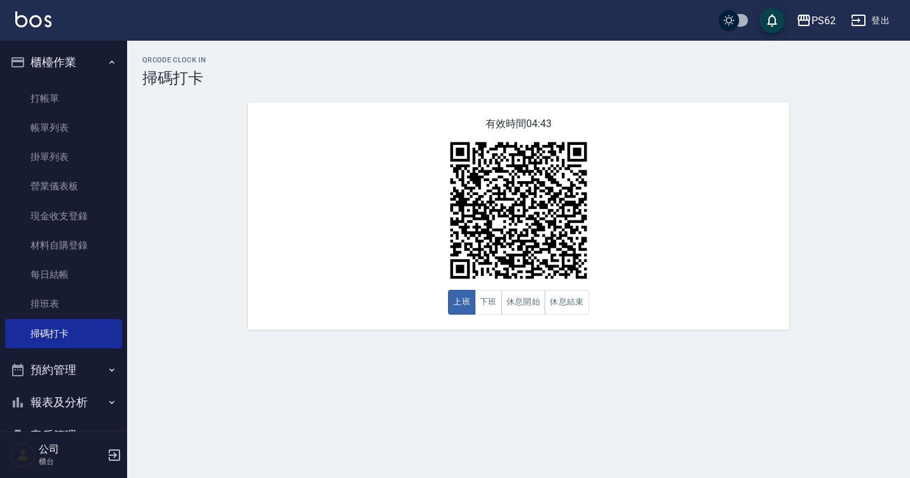
click at [398, 337] on div "QRcode Clock In 掃碼打卡 有效時間 04:43 上班 下班 休息開始 休息結束" at bounding box center [518, 193] width 782 height 304
